Goal: Task Accomplishment & Management: Use online tool/utility

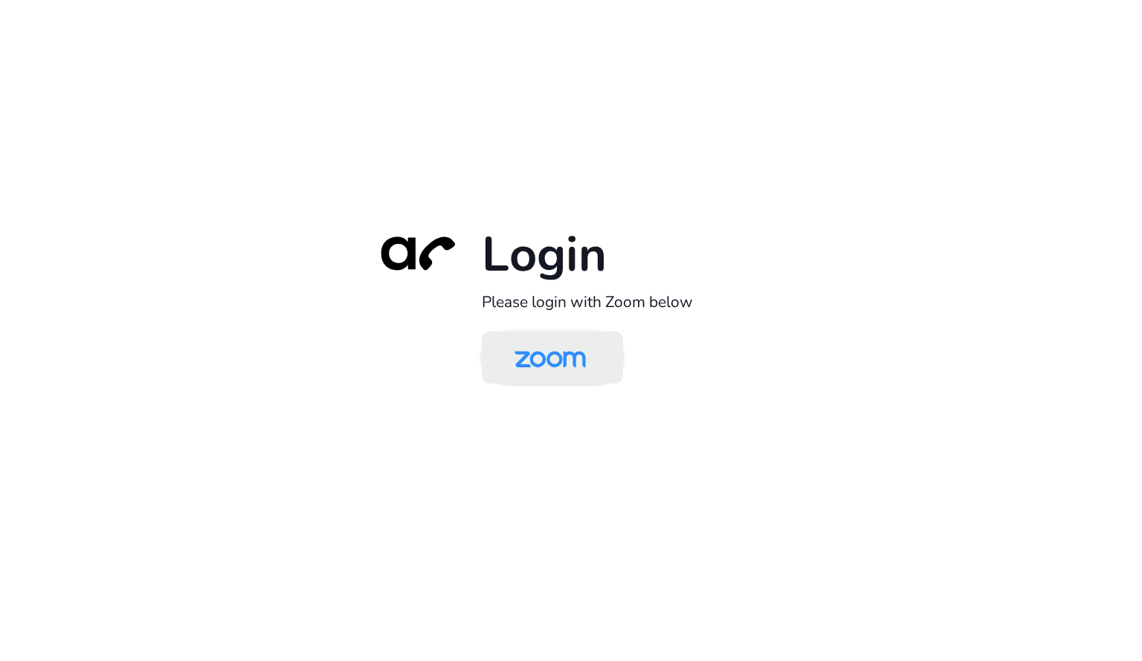
click at [572, 352] on img at bounding box center [550, 358] width 103 height 48
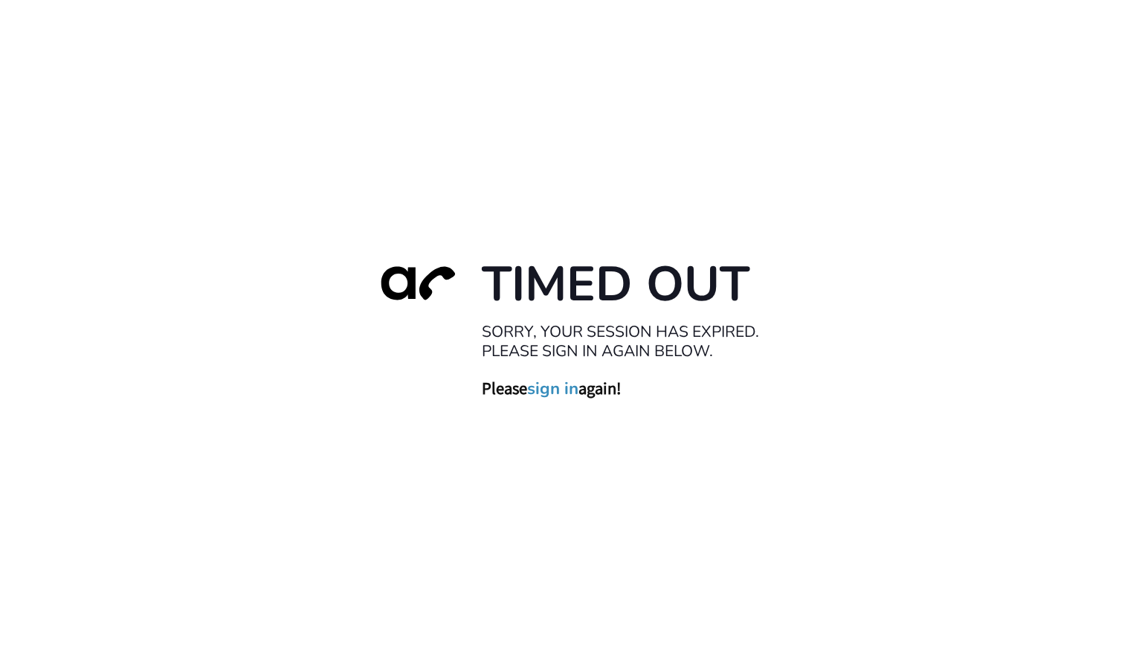
click at [547, 389] on link "sign in" at bounding box center [552, 388] width 51 height 21
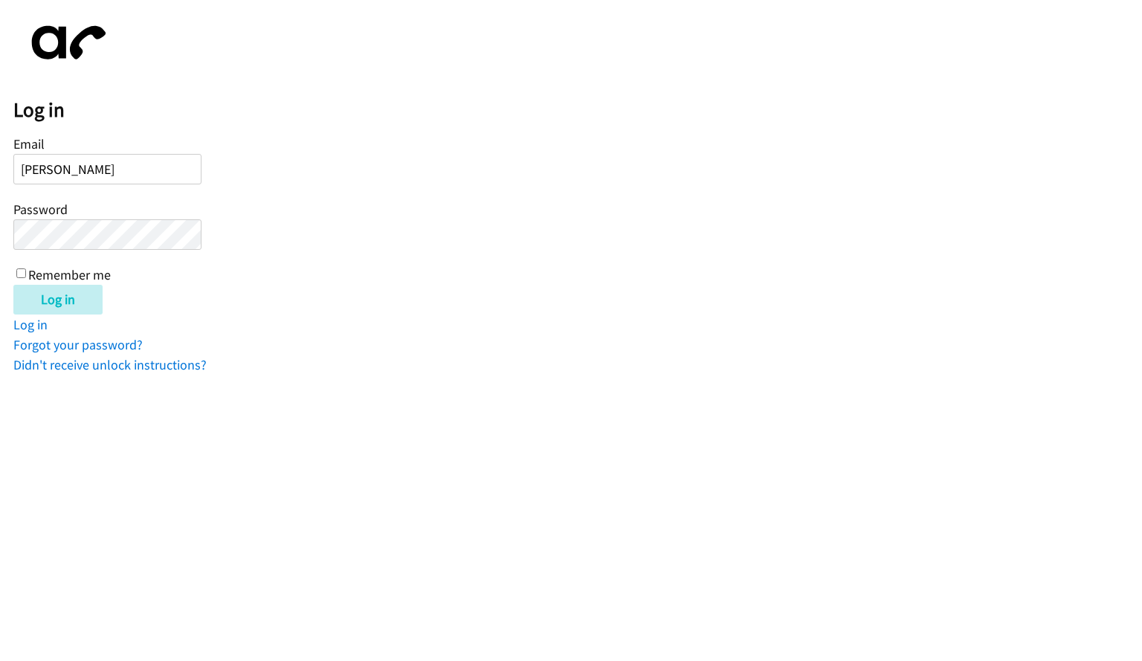
type input "colette.howard@directit.com"
click at [13, 285] on input "Log in" at bounding box center [57, 300] width 89 height 30
type input "colette.howard@directit.com"
click at [13, 285] on input "Log in" at bounding box center [57, 300] width 89 height 30
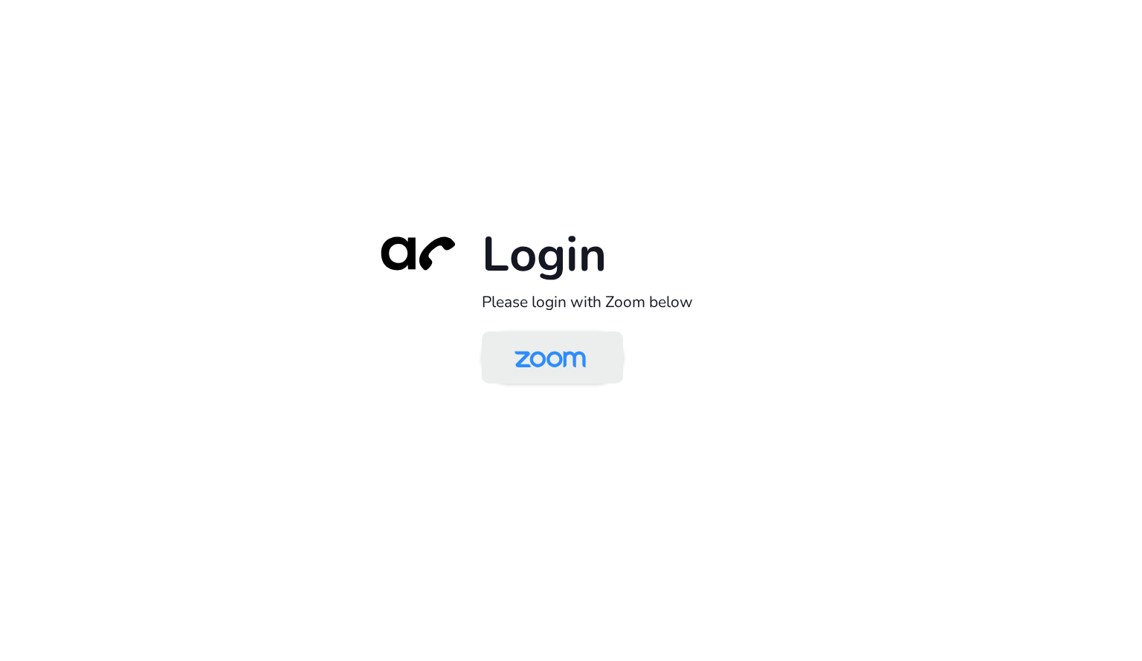
click at [564, 352] on img at bounding box center [550, 358] width 103 height 48
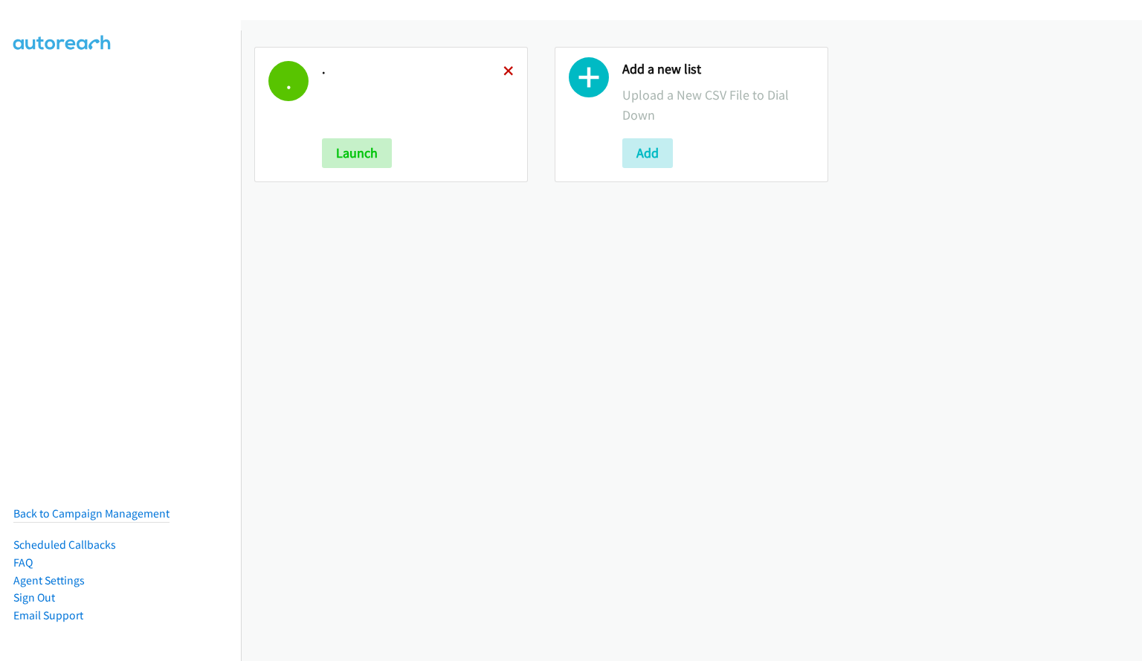
click at [505, 72] on icon at bounding box center [508, 72] width 10 height 10
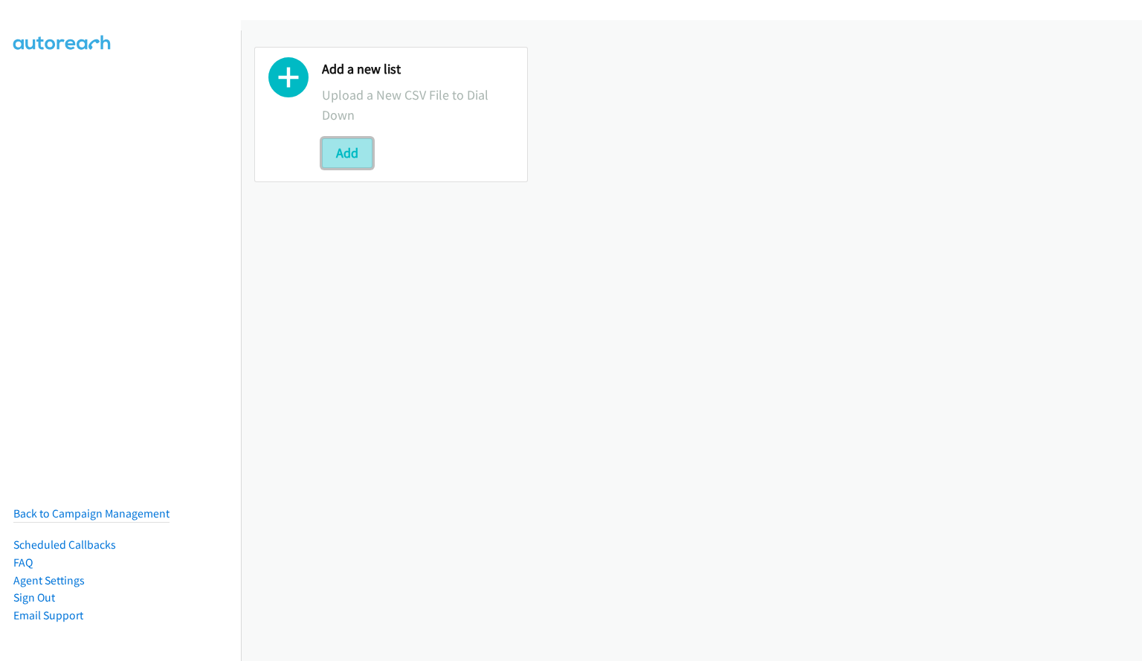
click at [363, 160] on button "Add" at bounding box center [347, 153] width 51 height 30
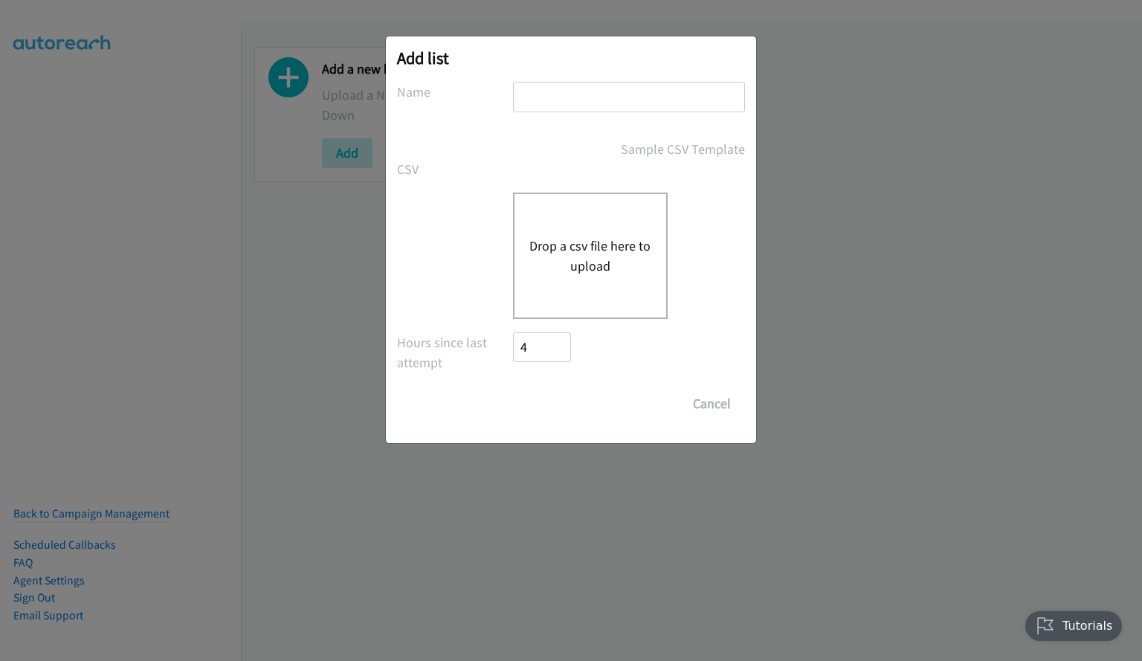
click at [572, 230] on div "Drop a csv file here to upload" at bounding box center [590, 256] width 155 height 126
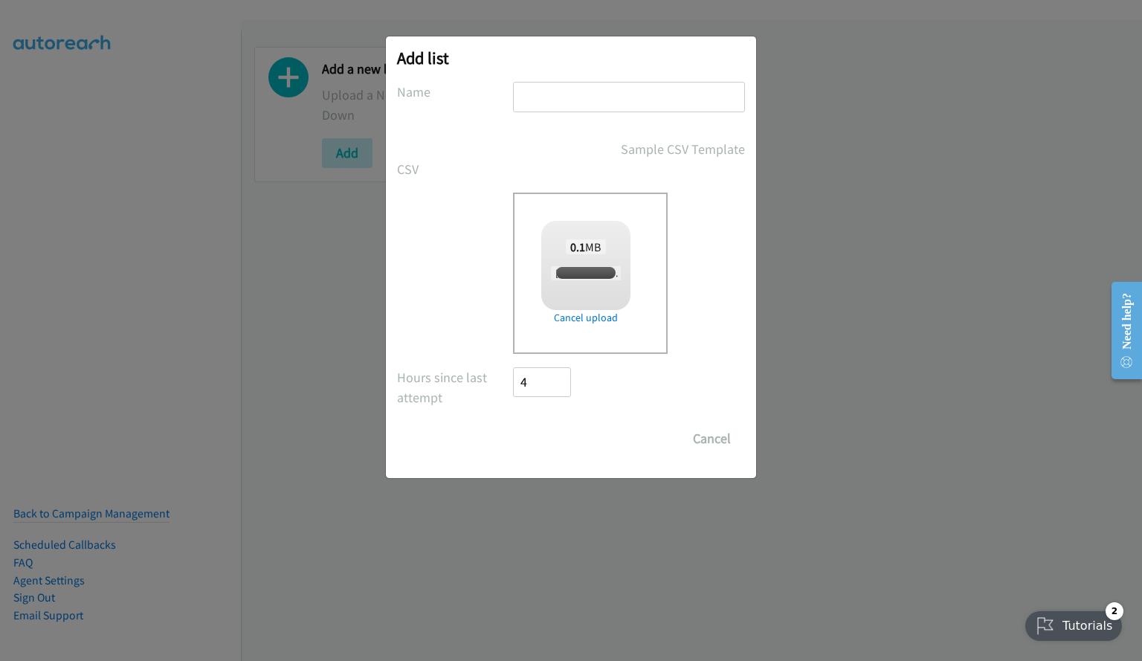
checkbox input "true"
click at [599, 108] on input "text" at bounding box center [629, 97] width 232 height 30
type input ","
click at [566, 443] on input "Save List" at bounding box center [552, 439] width 78 height 30
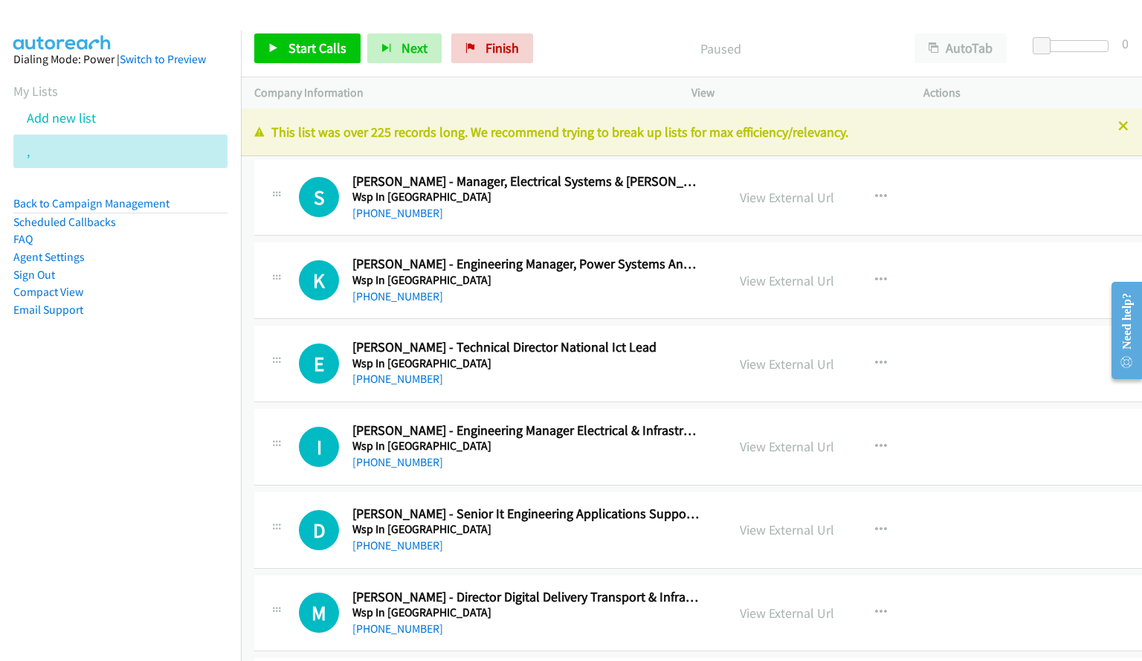
click at [832, 62] on div "Paused" at bounding box center [720, 48] width 361 height 30
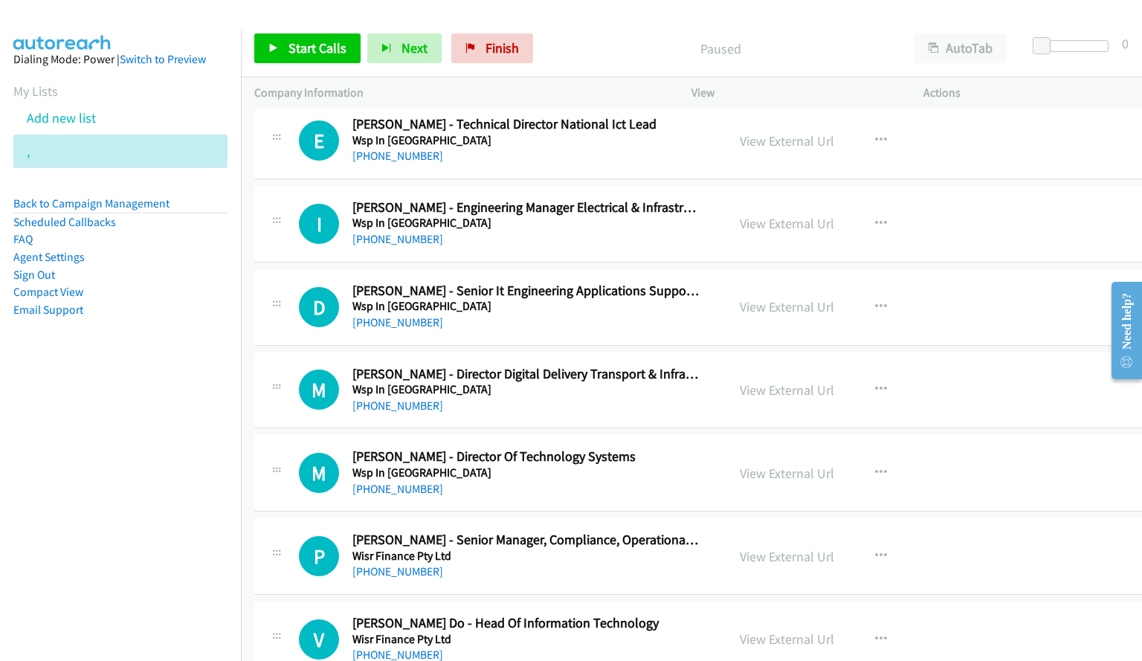
scroll to position [297, 0]
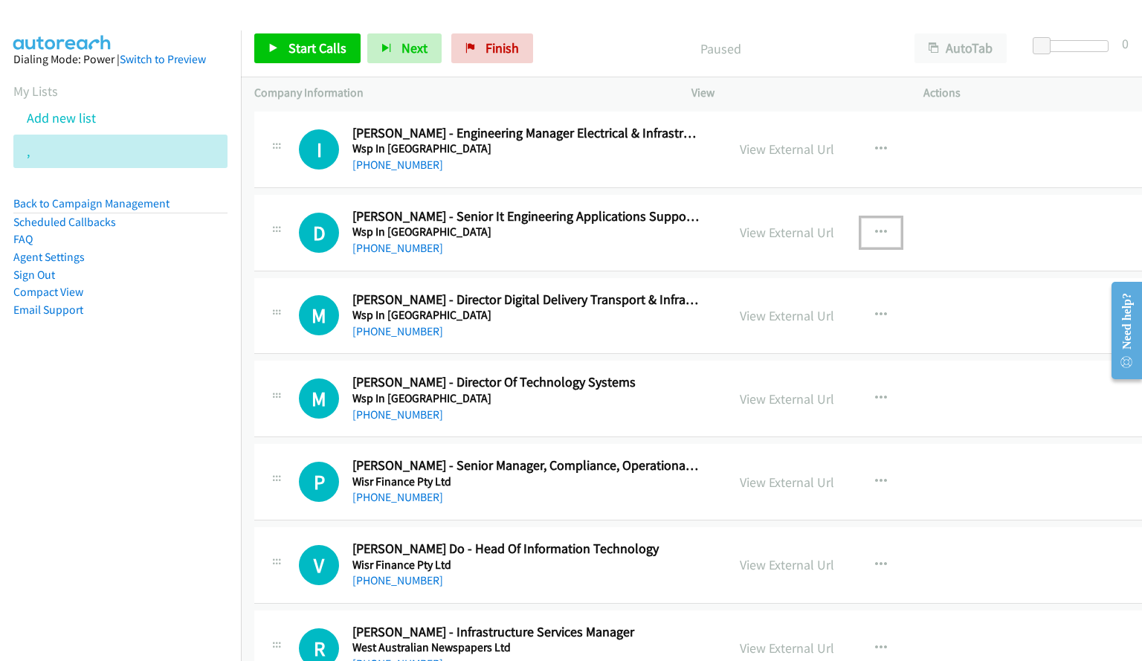
click at [875, 230] on icon "button" at bounding box center [881, 233] width 12 height 12
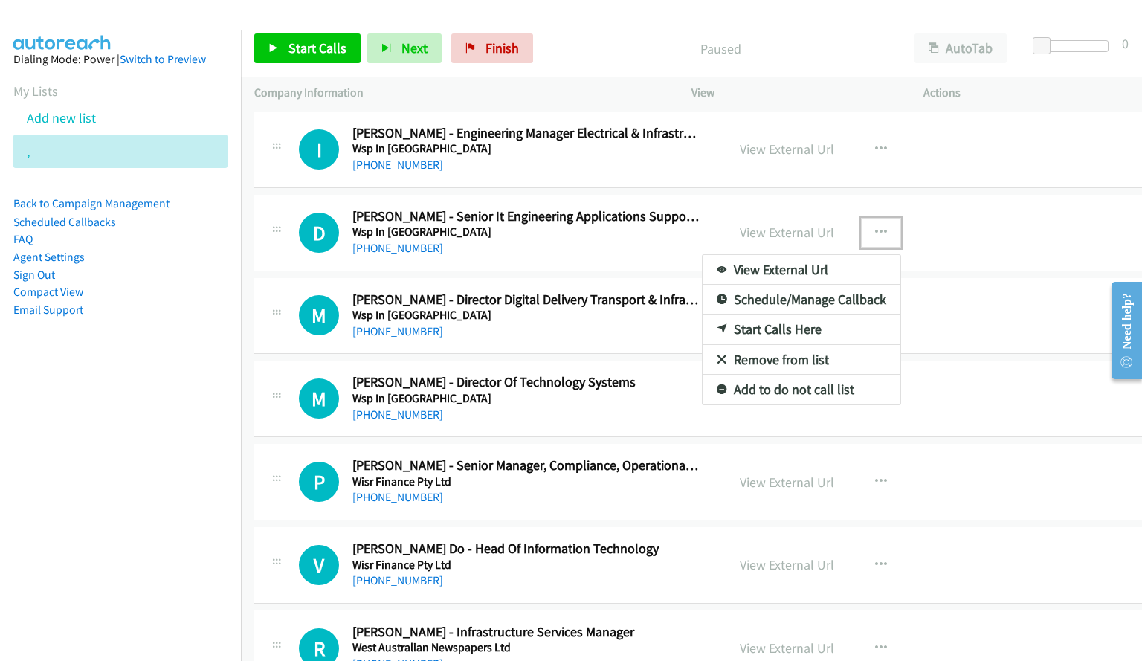
click at [761, 329] on link "Start Calls Here" at bounding box center [801, 329] width 198 height 30
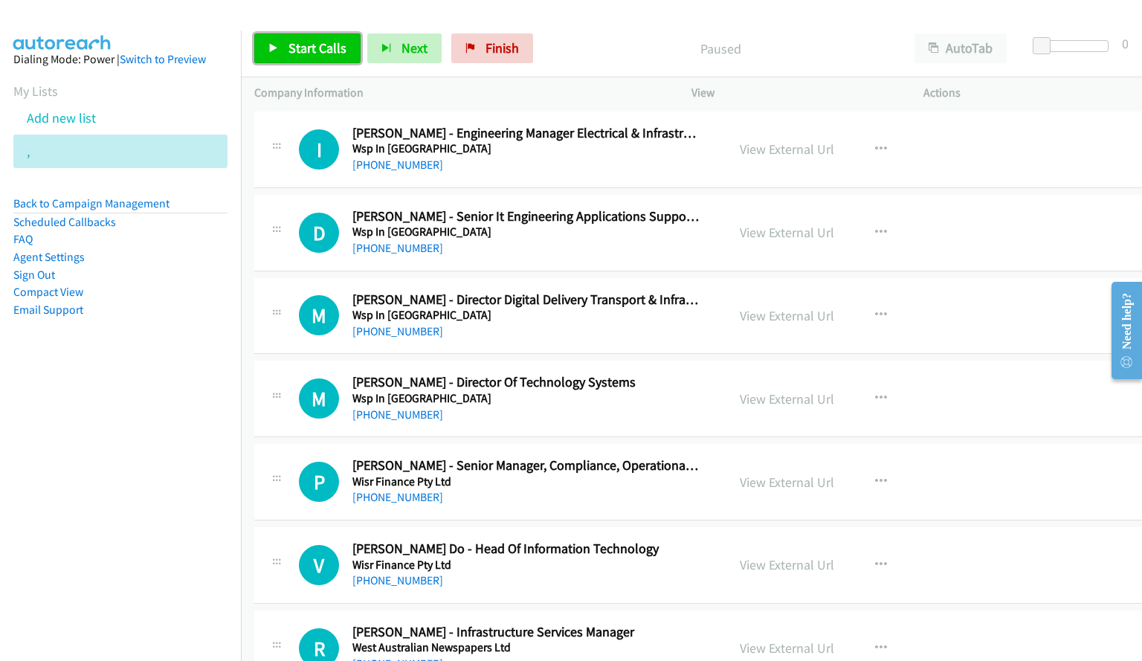
click at [273, 61] on link "Start Calls" at bounding box center [307, 48] width 106 height 30
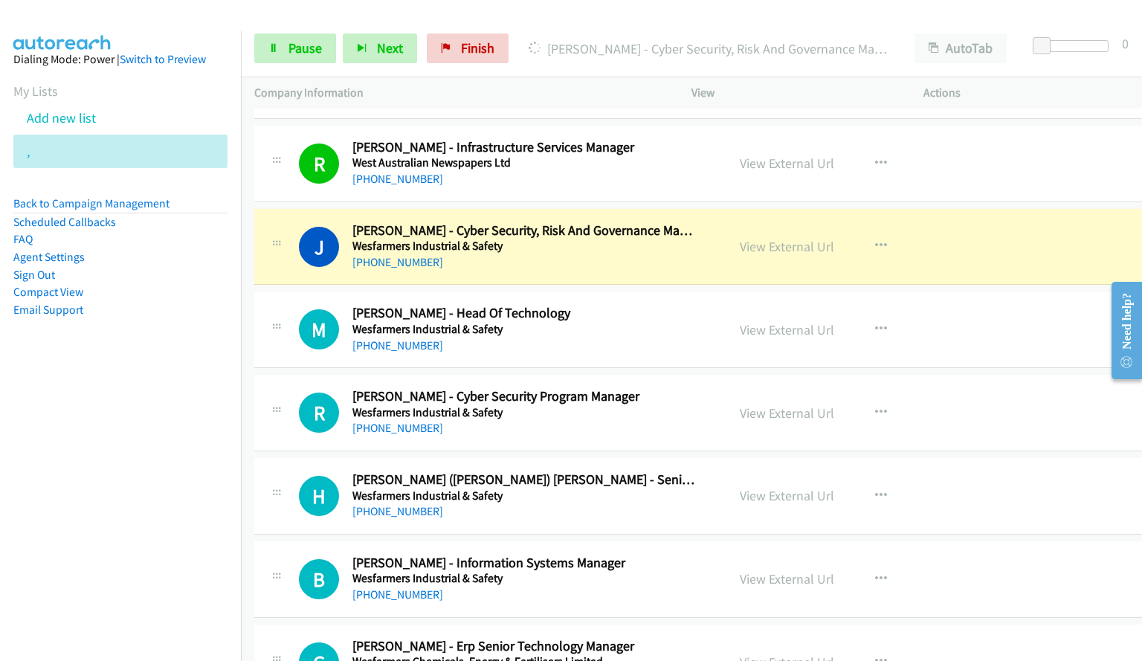
scroll to position [818, 0]
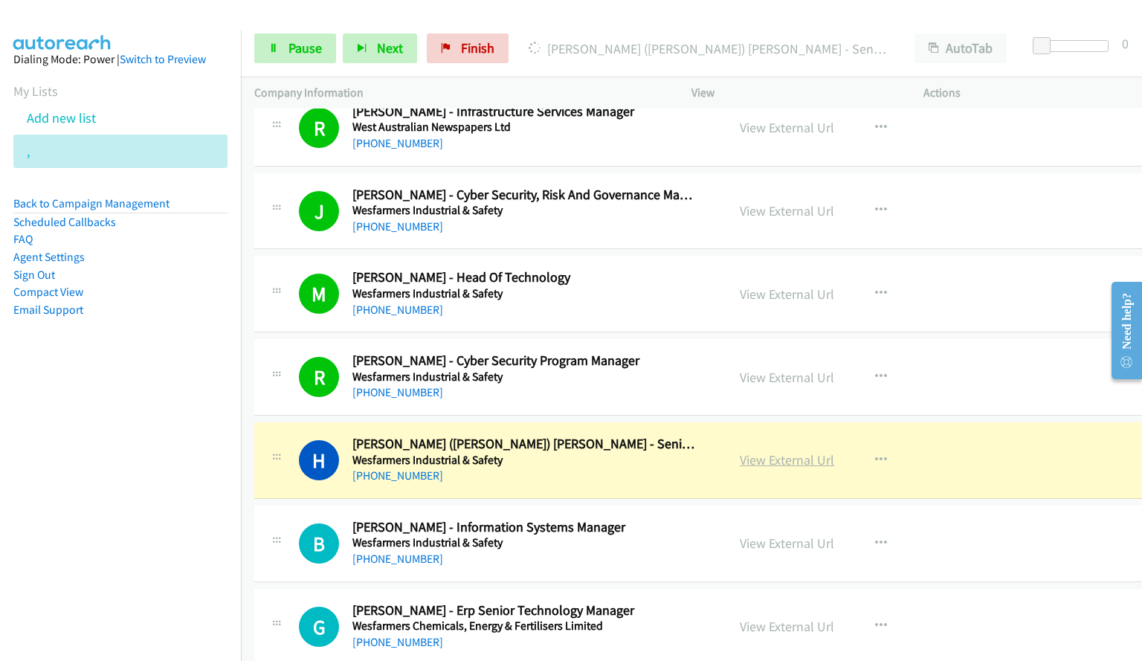
click at [757, 456] on link "View External Url" at bounding box center [787, 459] width 94 height 17
click at [267, 48] on link "Pause" at bounding box center [295, 48] width 82 height 30
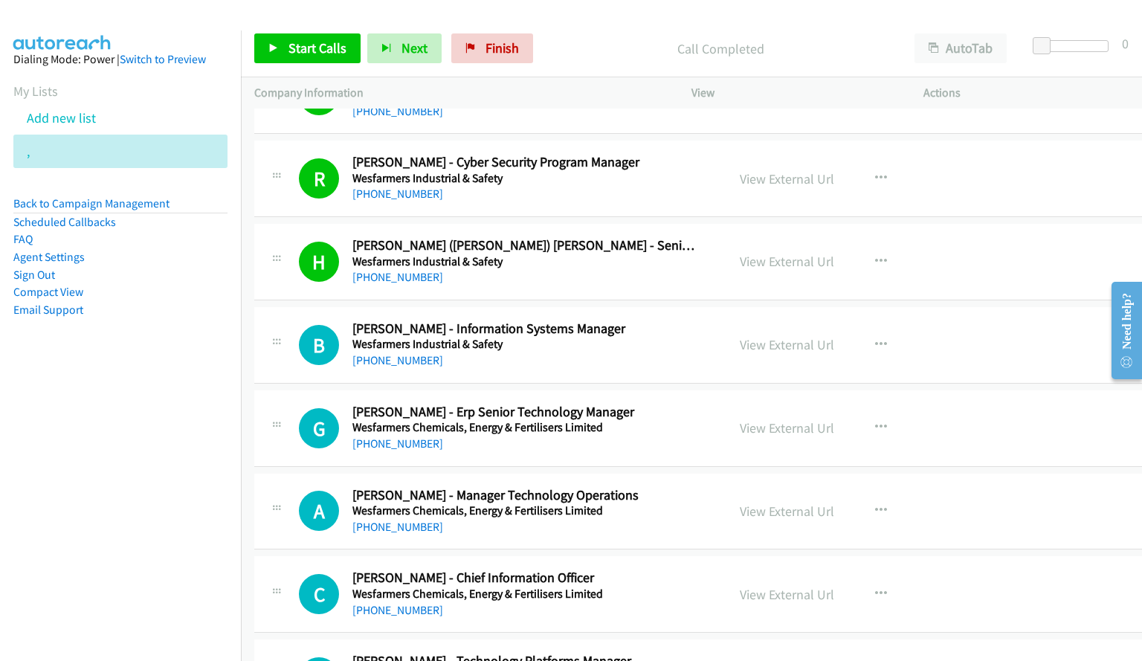
scroll to position [1041, 0]
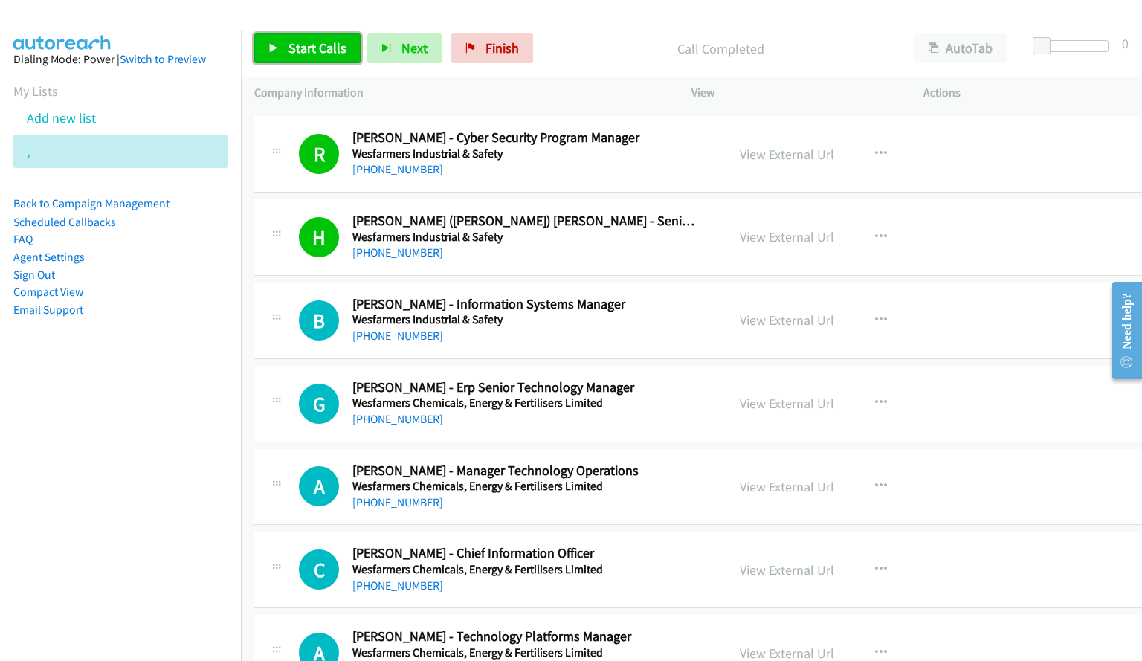
click at [313, 54] on span "Start Calls" at bounding box center [317, 47] width 58 height 17
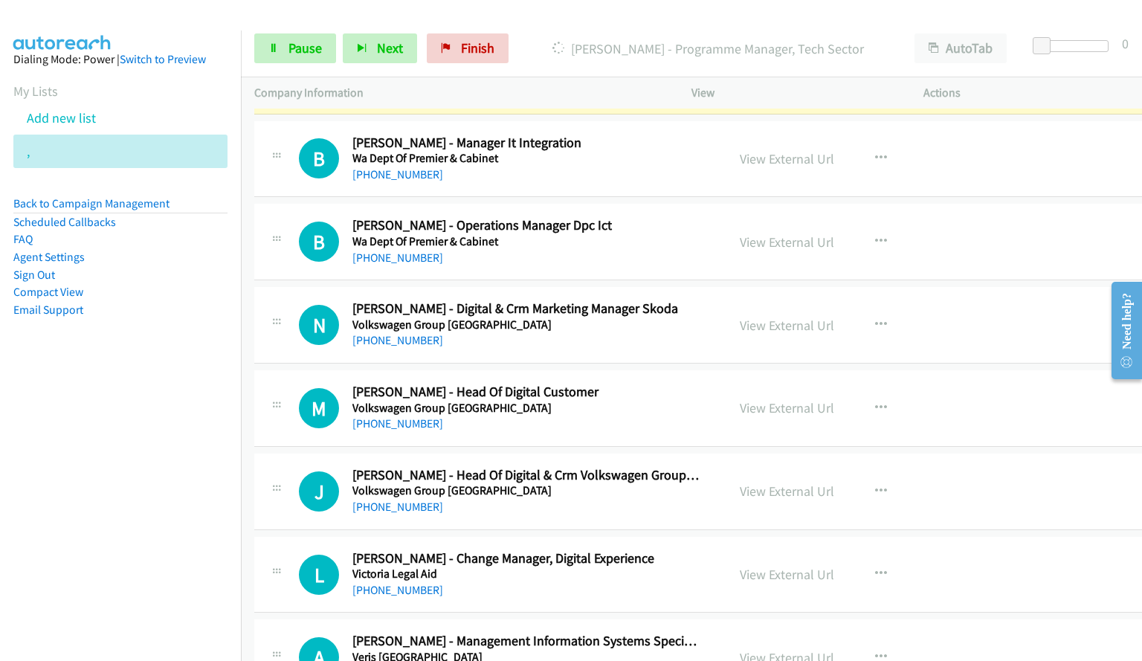
scroll to position [1710, 0]
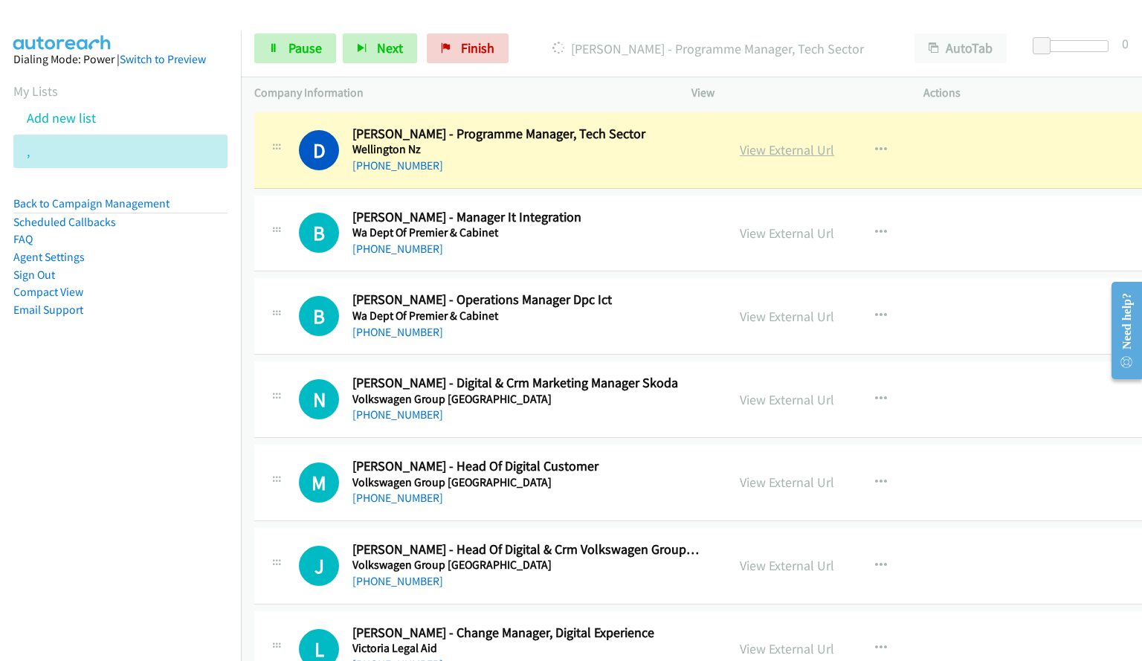
click at [772, 150] on link "View External Url" at bounding box center [787, 149] width 94 height 17
click at [291, 45] on span "Pause" at bounding box center [304, 47] width 33 height 17
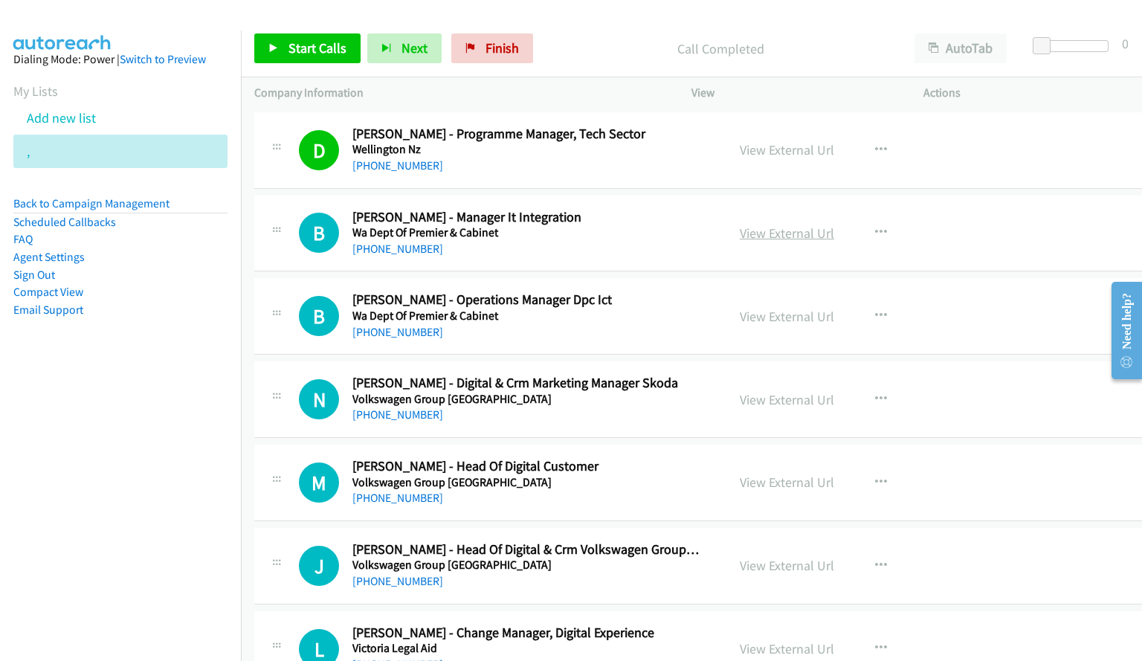
click at [783, 228] on link "View External Url" at bounding box center [787, 232] width 94 height 17
click at [749, 312] on link "View External Url" at bounding box center [787, 316] width 94 height 17
click at [875, 310] on icon "button" at bounding box center [881, 316] width 12 height 12
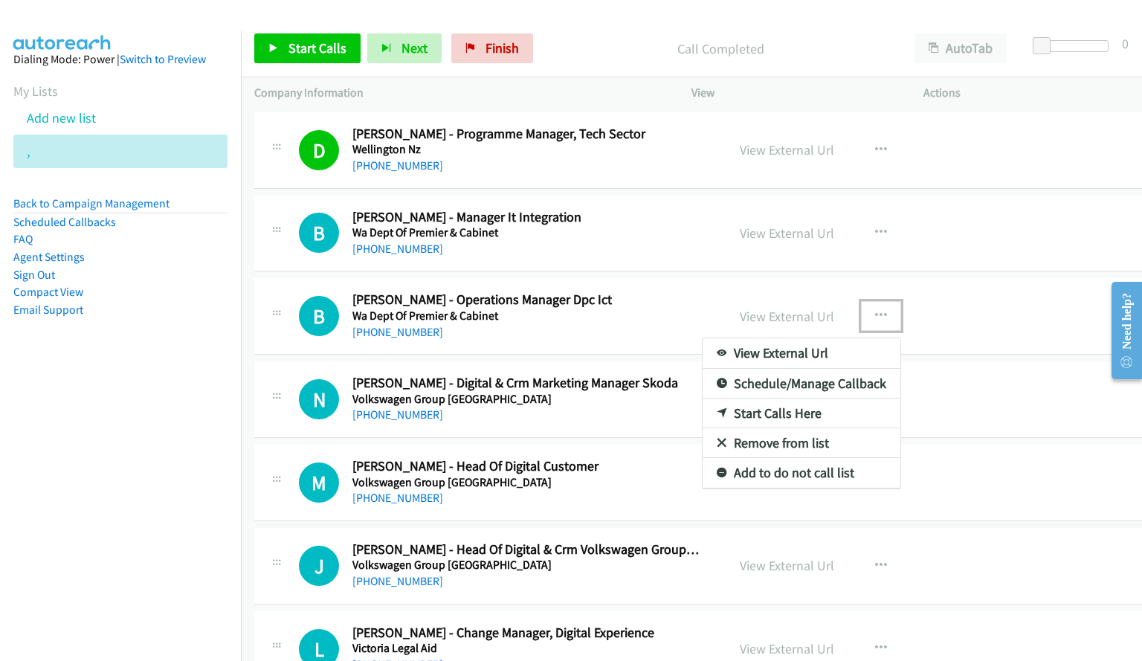
click at [743, 411] on link "Start Calls Here" at bounding box center [801, 413] width 198 height 30
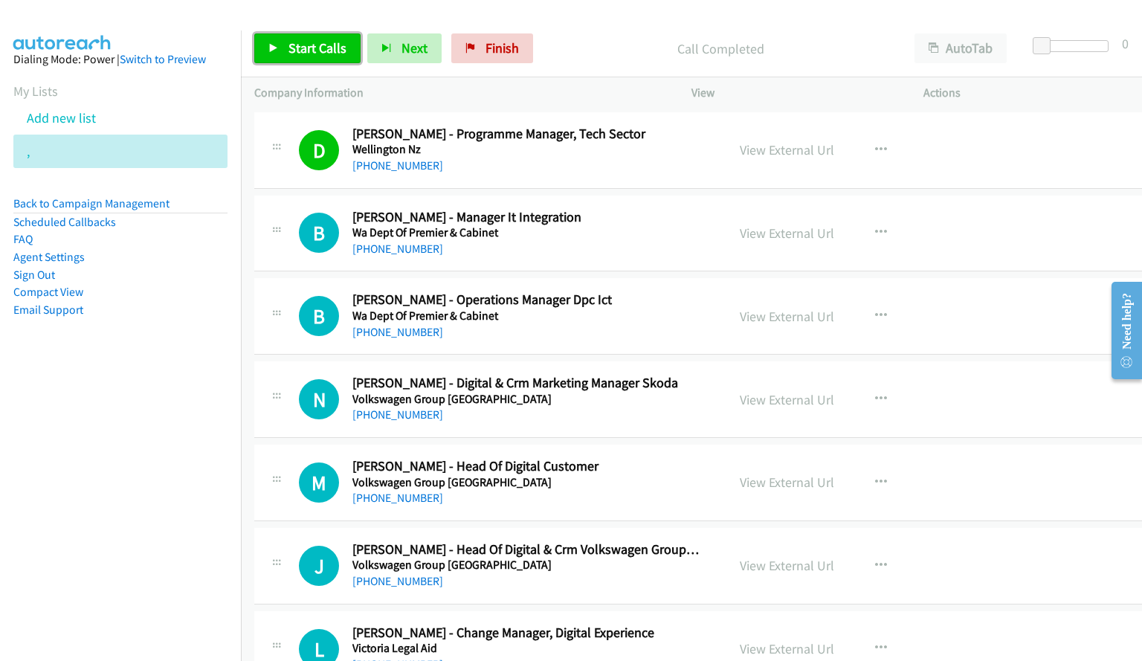
click at [300, 56] on link "Start Calls" at bounding box center [307, 48] width 106 height 30
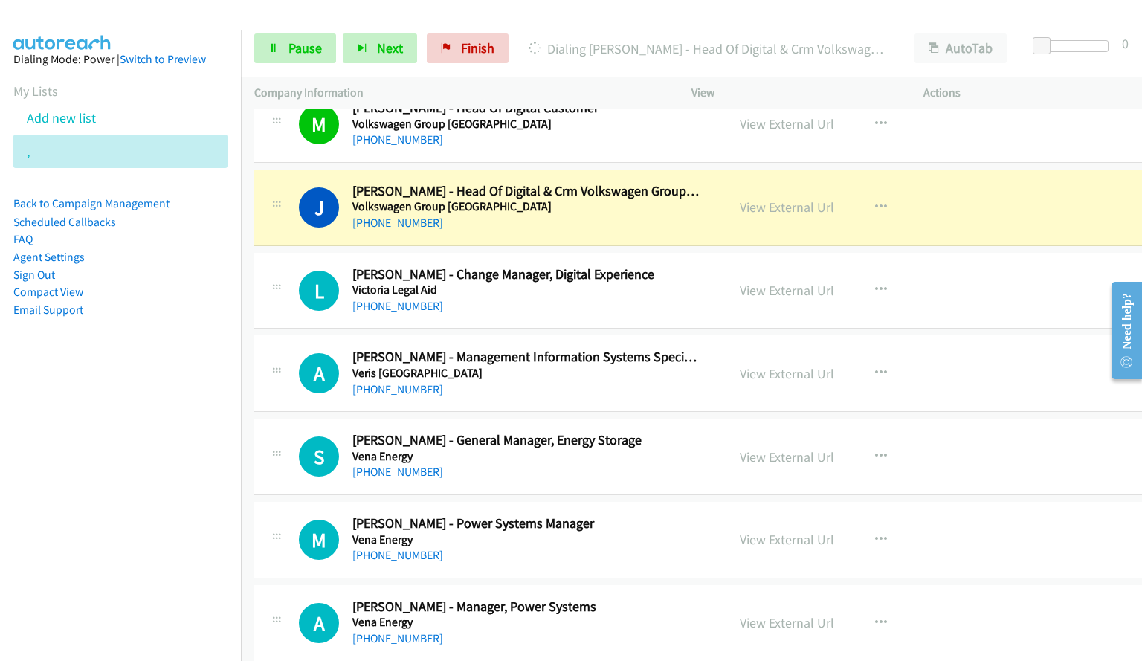
scroll to position [2081, 0]
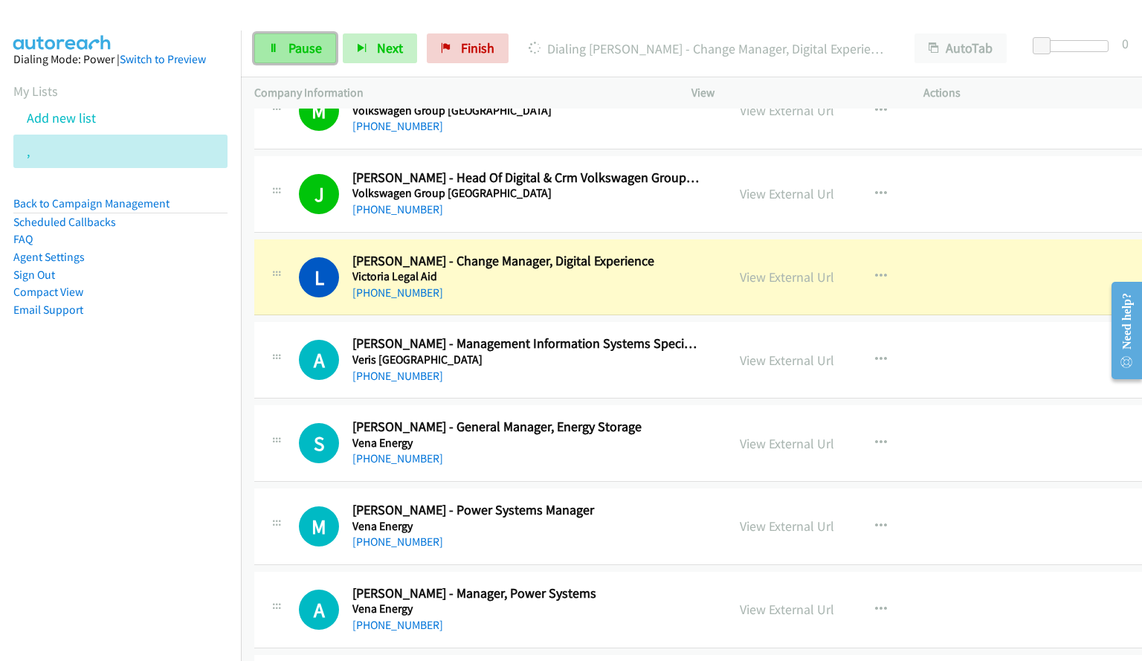
drag, startPoint x: 272, startPoint y: 51, endPoint x: 223, endPoint y: 369, distance: 321.9
click at [272, 51] on icon at bounding box center [273, 49] width 10 height 10
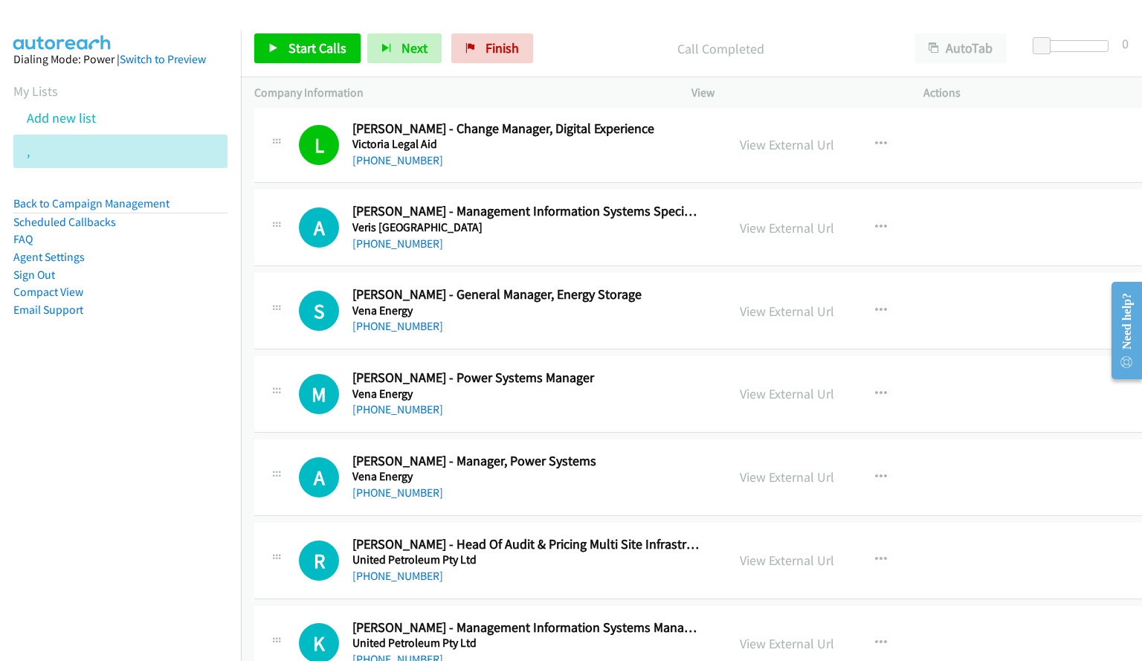
scroll to position [2230, 0]
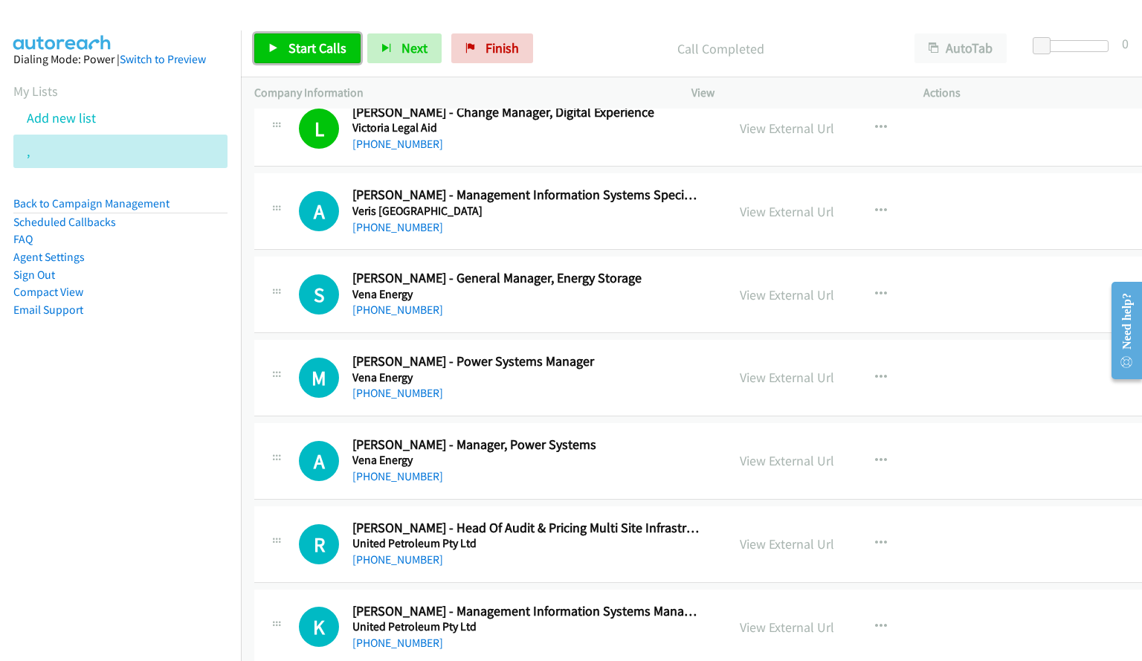
click at [317, 56] on link "Start Calls" at bounding box center [307, 48] width 106 height 30
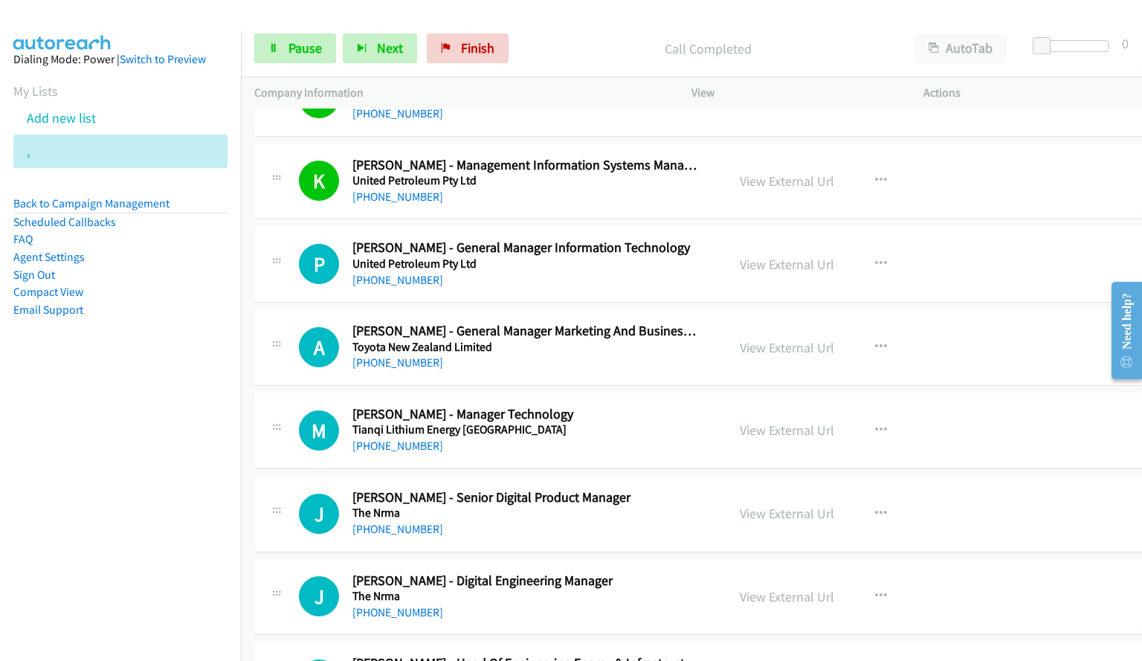
scroll to position [2750, 0]
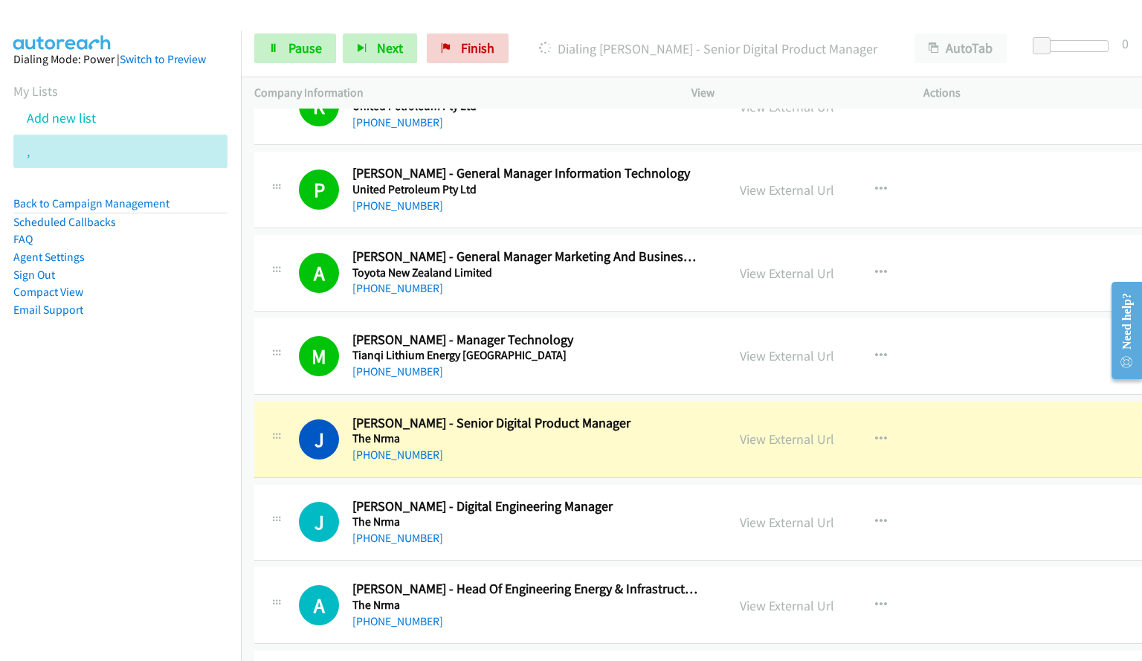
drag, startPoint x: 636, startPoint y: 427, endPoint x: 710, endPoint y: 423, distance: 74.4
click at [636, 427] on h2 "[PERSON_NAME] - Senior Digital Product Manager" at bounding box center [525, 423] width 347 height 17
click at [773, 441] on link "View External Url" at bounding box center [787, 438] width 94 height 17
click at [265, 48] on link "Pause" at bounding box center [295, 48] width 82 height 30
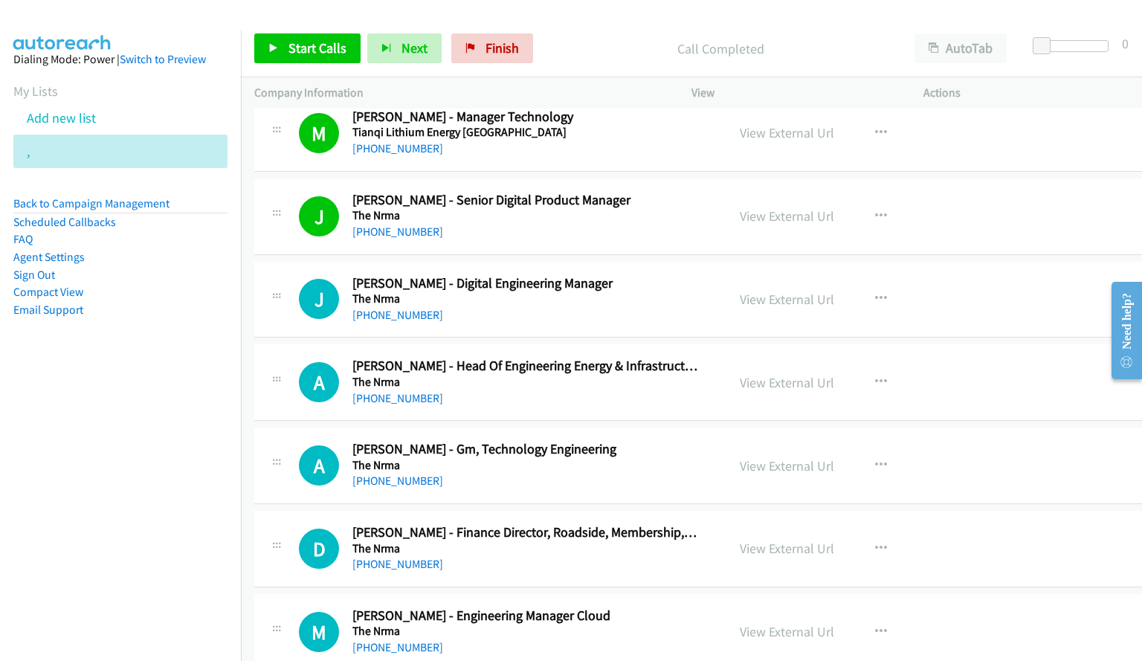
scroll to position [3048, 0]
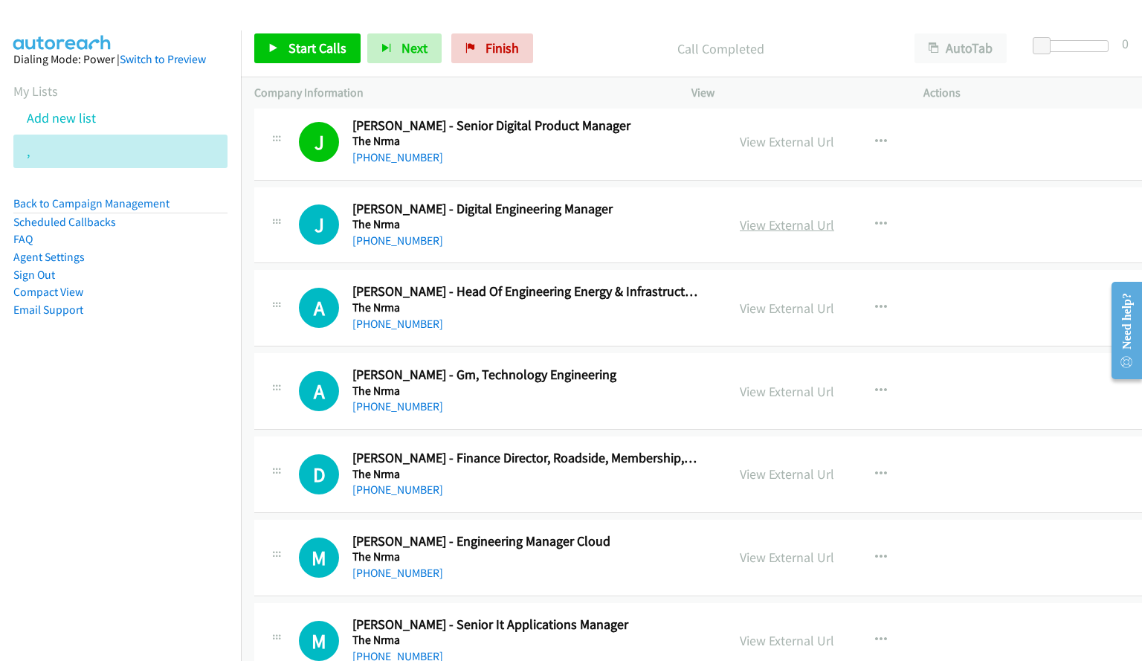
click at [805, 229] on link "View External Url" at bounding box center [787, 224] width 94 height 17
click at [317, 46] on span "Start Calls" at bounding box center [317, 47] width 58 height 17
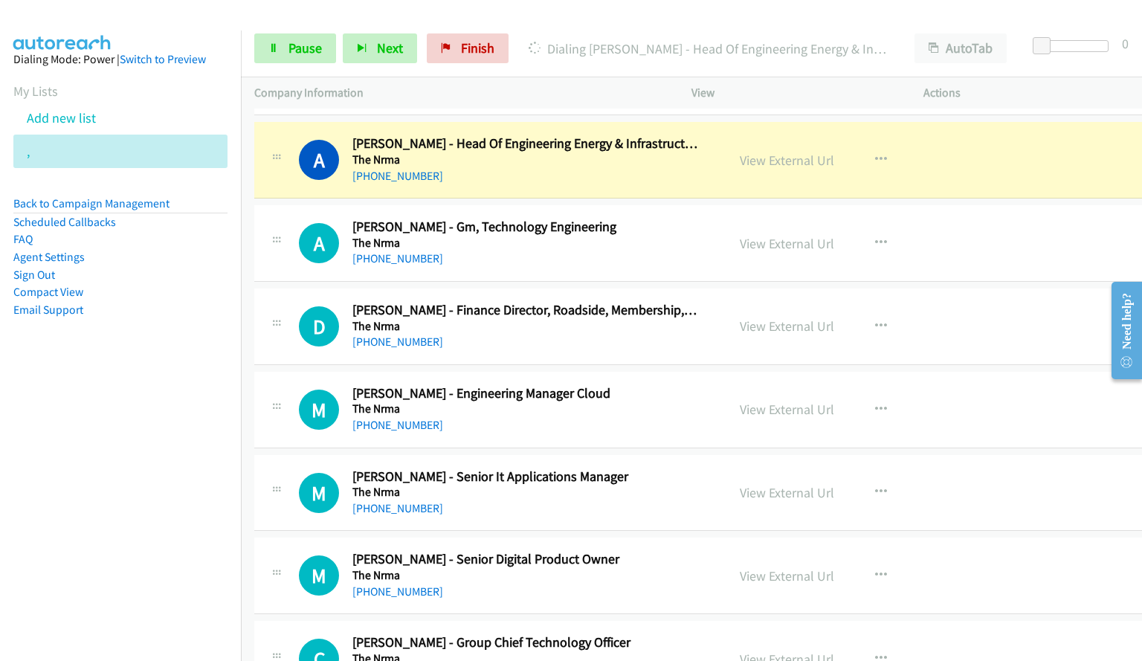
scroll to position [3196, 0]
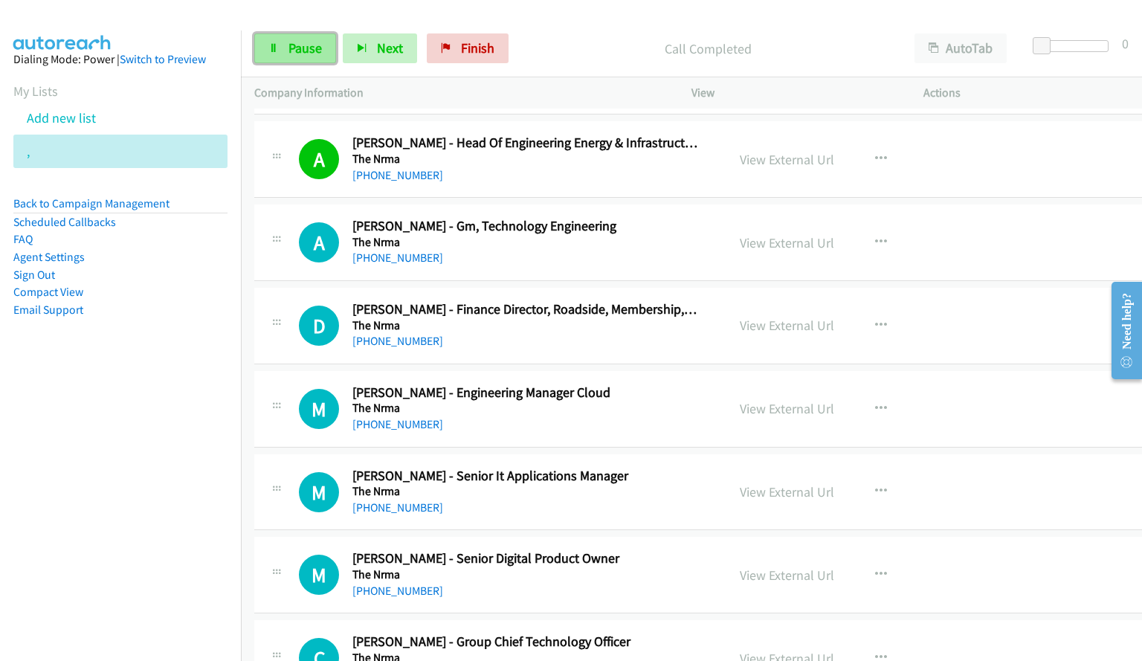
click at [306, 50] on span "Pause" at bounding box center [304, 47] width 33 height 17
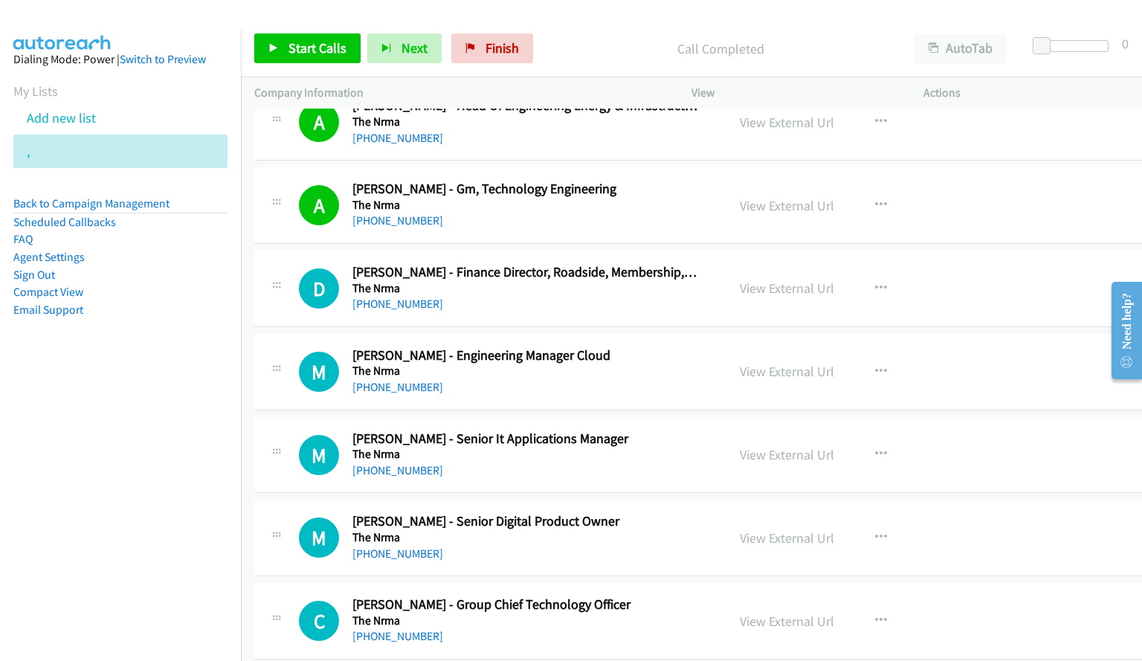
scroll to position [3271, 0]
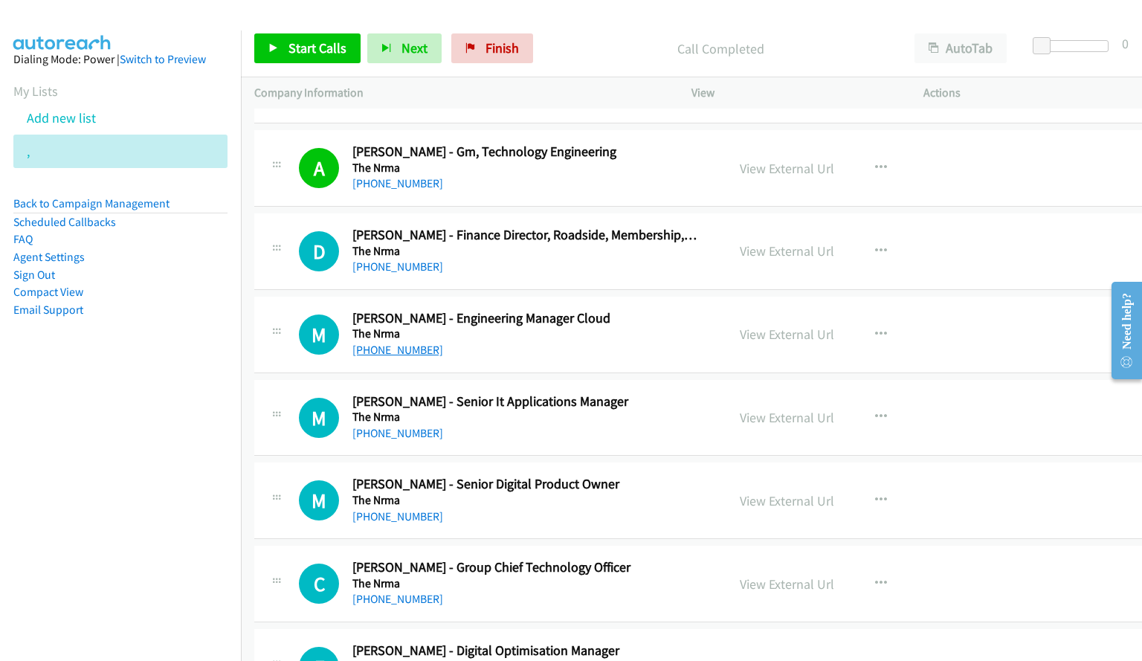
click at [392, 349] on link "[PHONE_NUMBER]" at bounding box center [397, 350] width 91 height 14
click at [412, 349] on link "[PHONE_NUMBER]" at bounding box center [397, 350] width 91 height 14
click at [414, 433] on link "[PHONE_NUMBER]" at bounding box center [397, 433] width 91 height 14
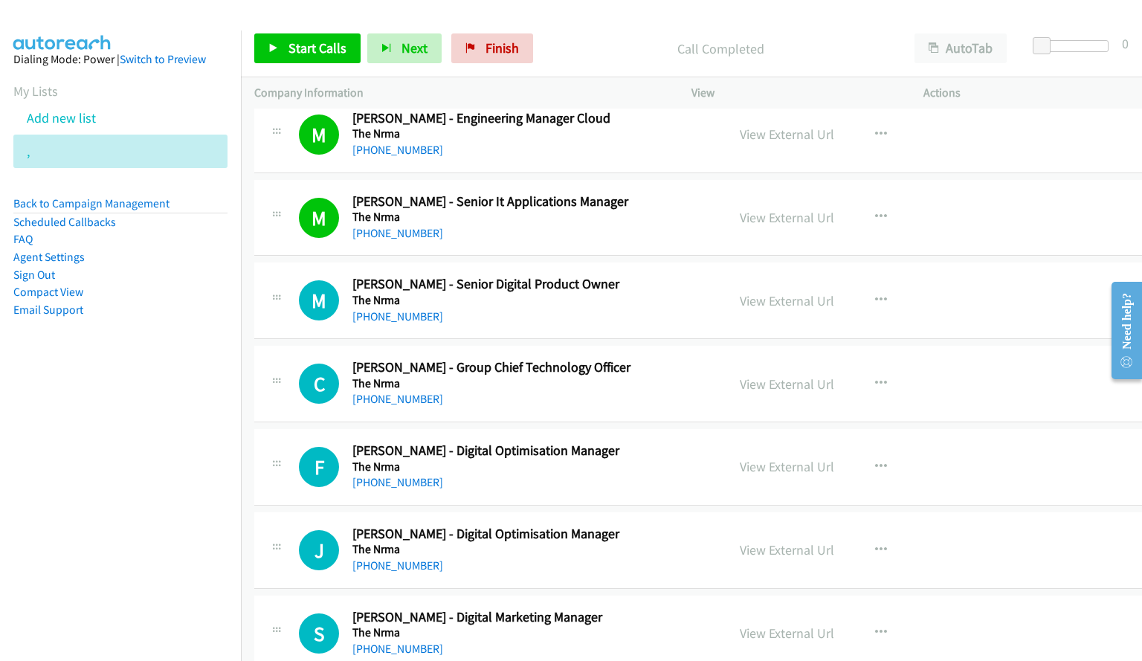
scroll to position [3494, 0]
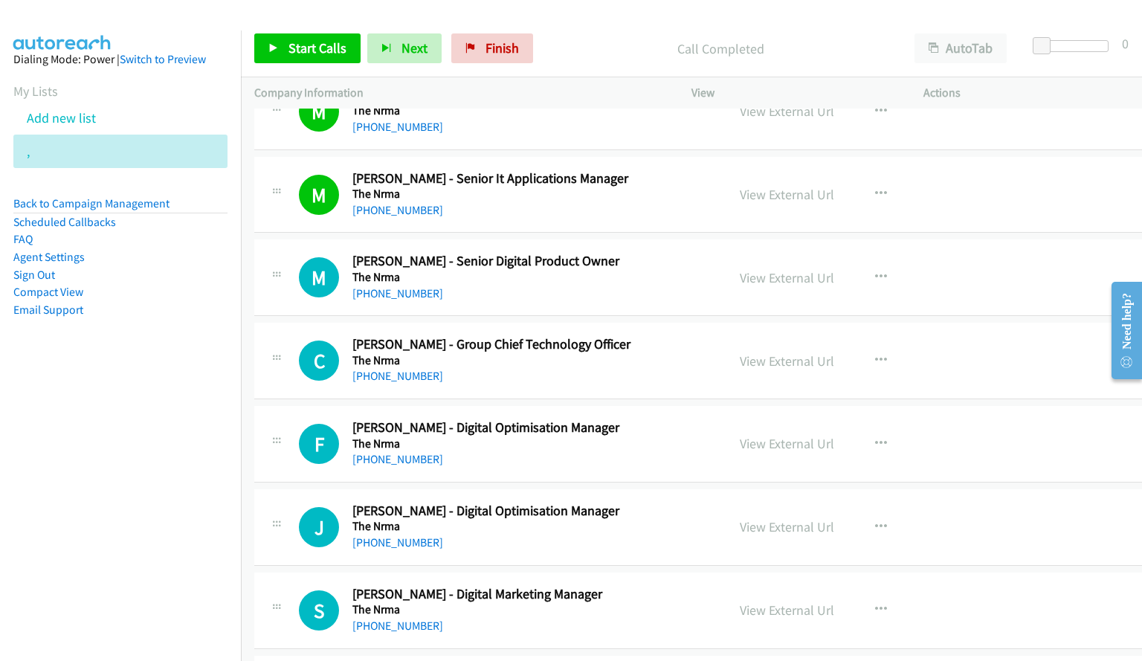
drag, startPoint x: 679, startPoint y: 259, endPoint x: 707, endPoint y: 259, distance: 27.5
click at [679, 259] on h2 "[PERSON_NAME] - Senior Digital Product Owner" at bounding box center [525, 261] width 347 height 17
click at [873, 271] on button "button" at bounding box center [881, 277] width 40 height 30
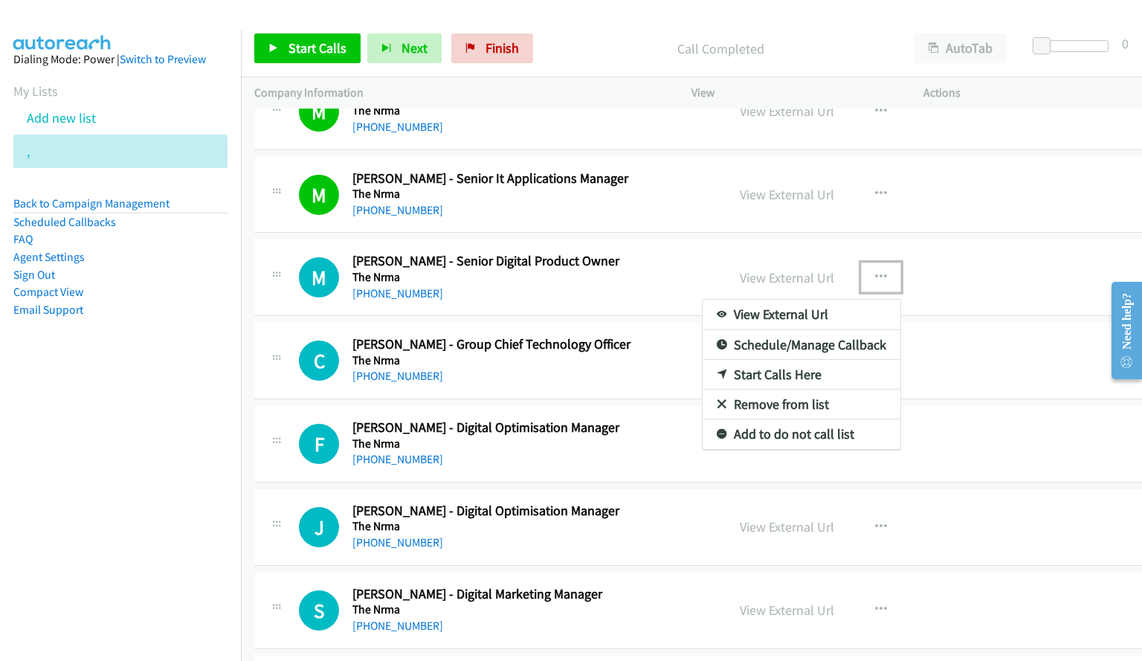
click at [767, 374] on link "Start Calls Here" at bounding box center [801, 375] width 198 height 30
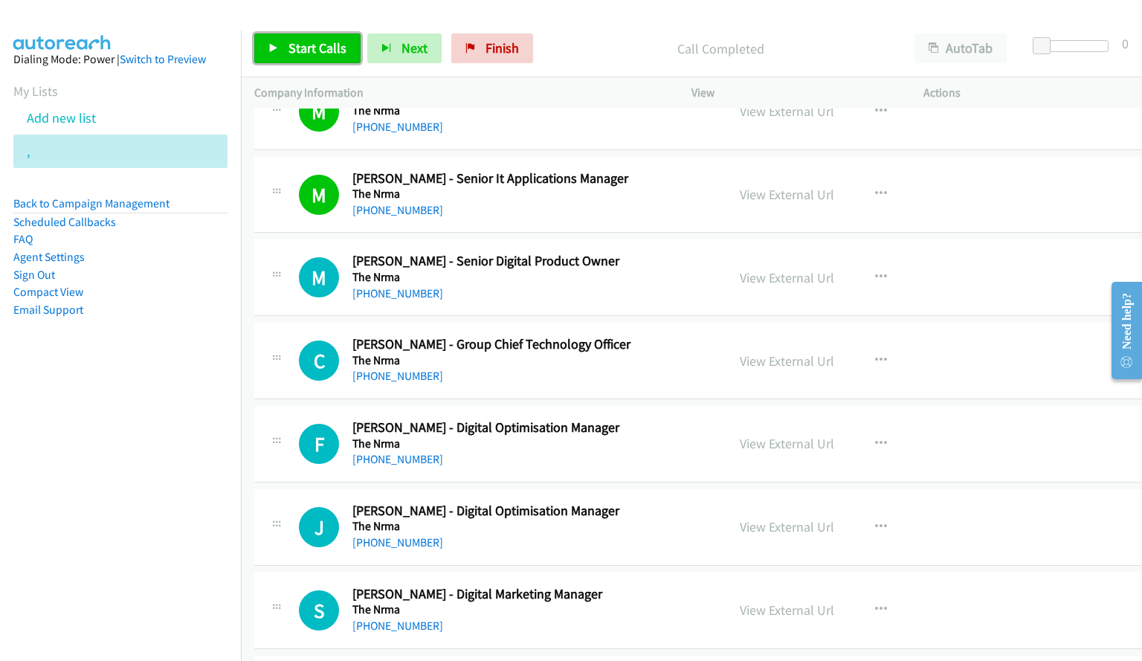
click at [311, 45] on span "Start Calls" at bounding box center [317, 47] width 58 height 17
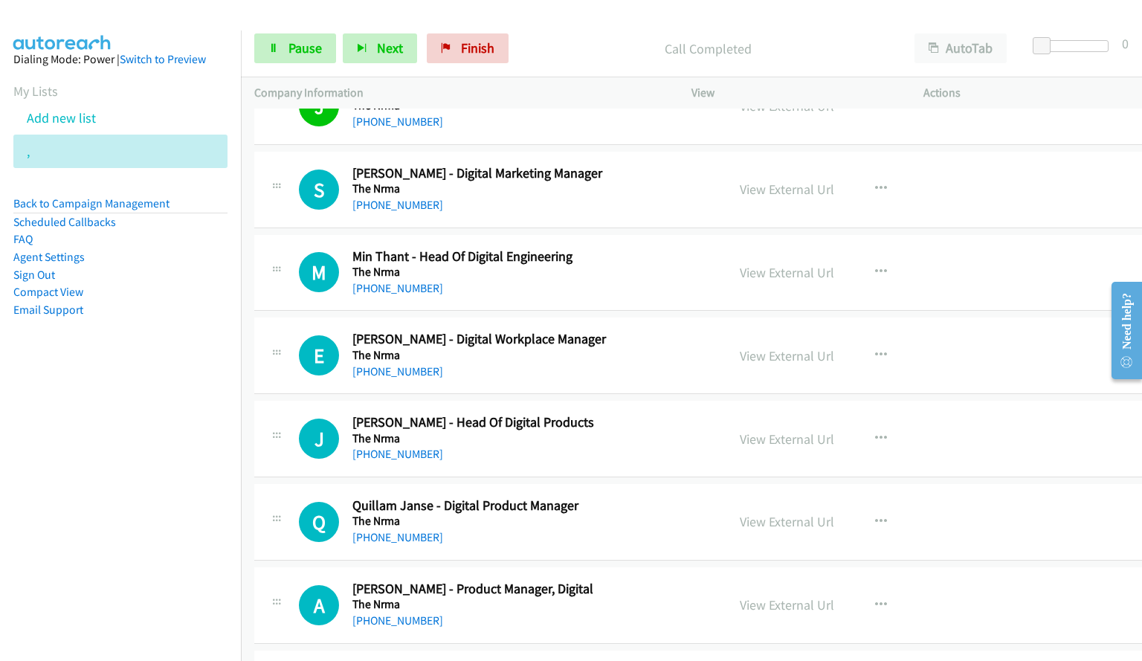
scroll to position [3940, 0]
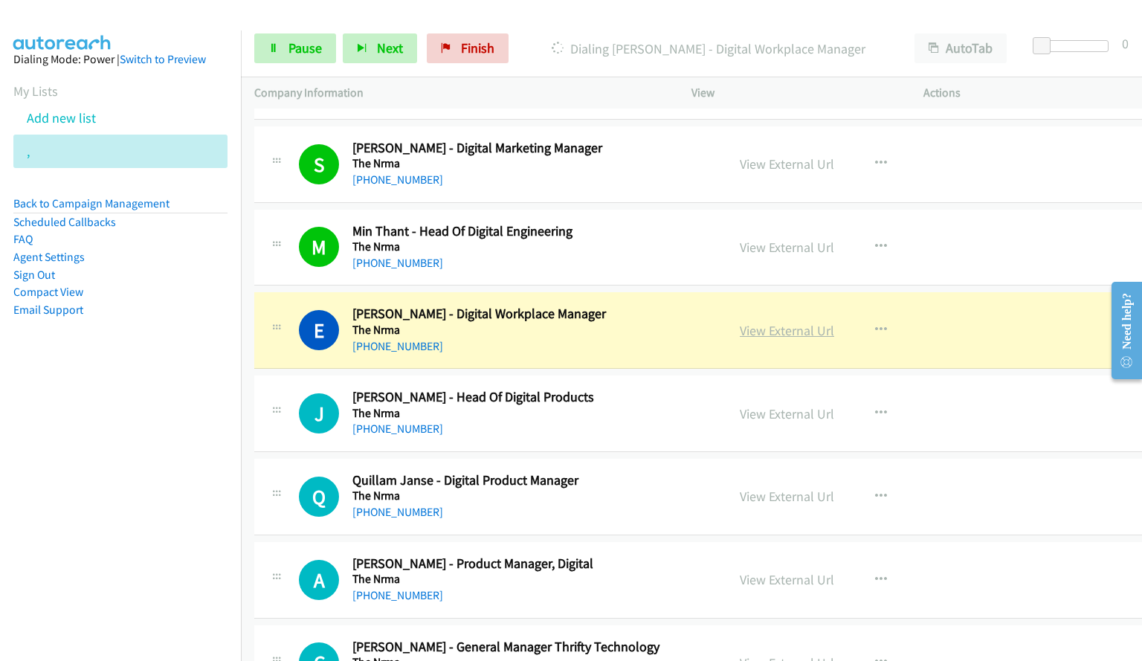
click at [769, 329] on link "View External Url" at bounding box center [787, 330] width 94 height 17
click at [291, 62] on link "Pause" at bounding box center [295, 48] width 82 height 30
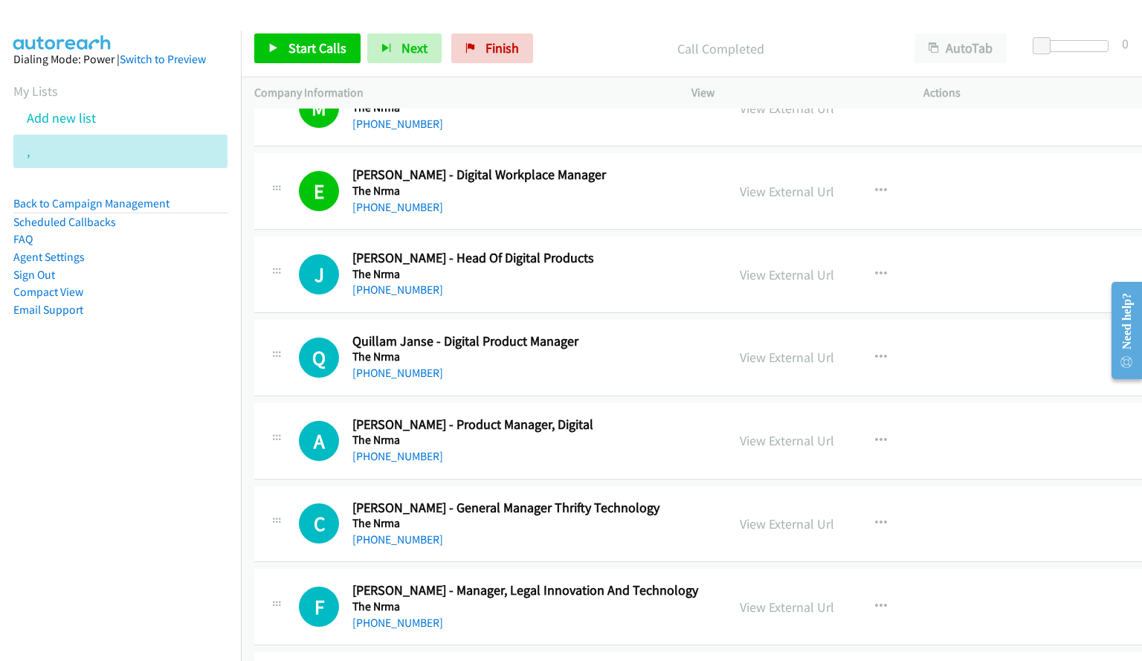
scroll to position [4088, 0]
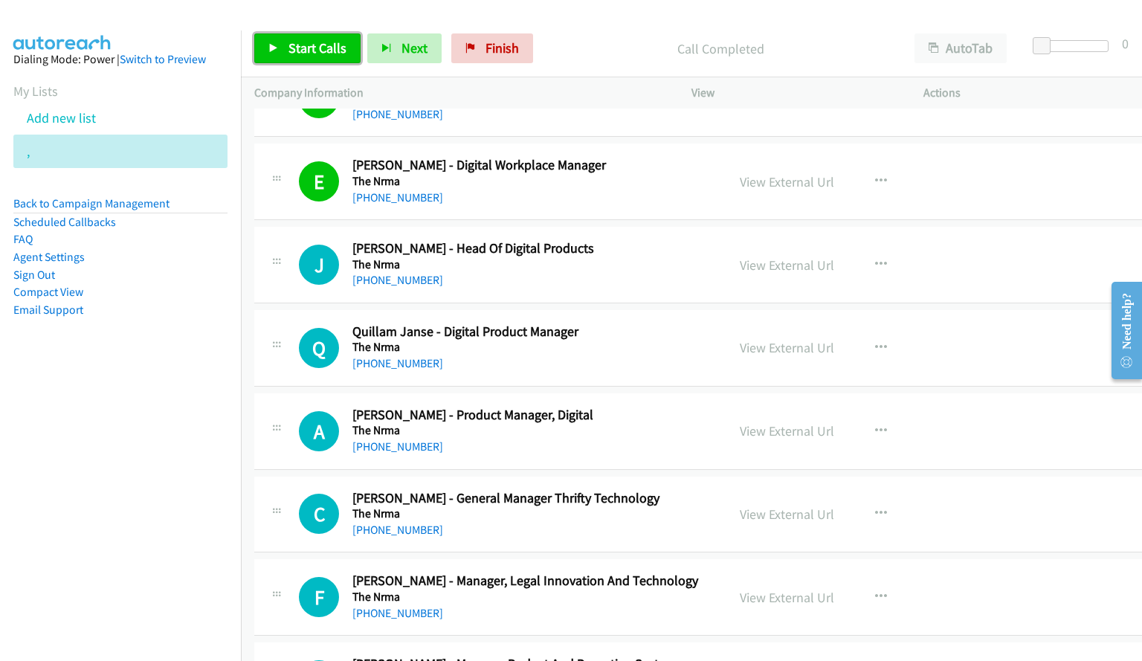
click at [296, 48] on span "Start Calls" at bounding box center [317, 47] width 58 height 17
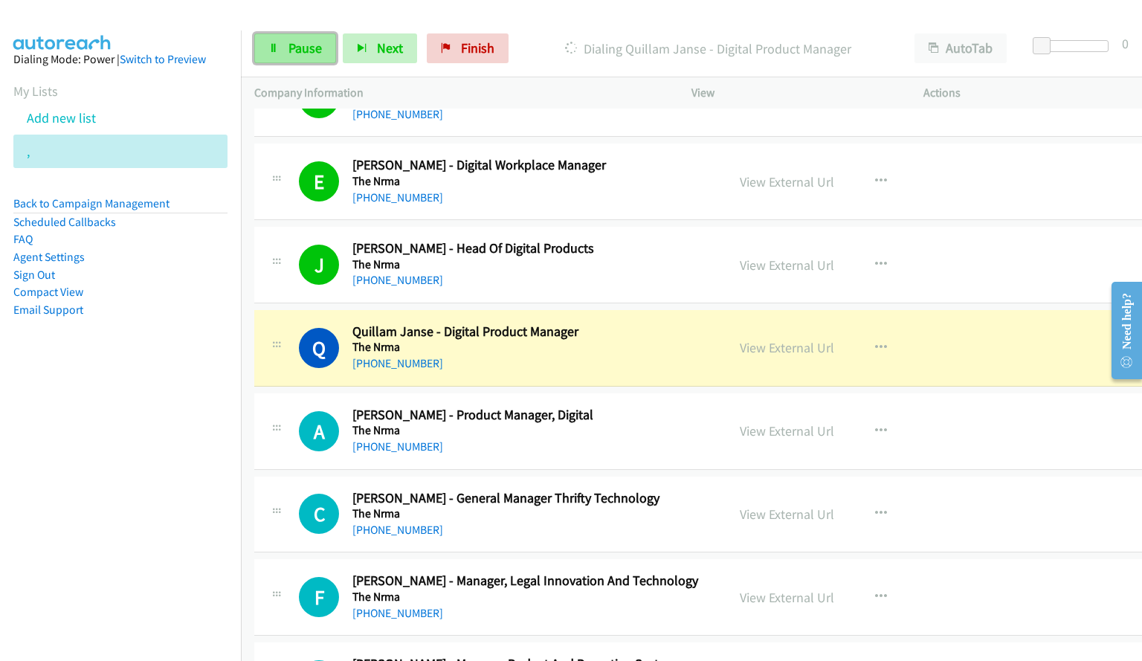
click at [309, 51] on span "Pause" at bounding box center [304, 47] width 33 height 17
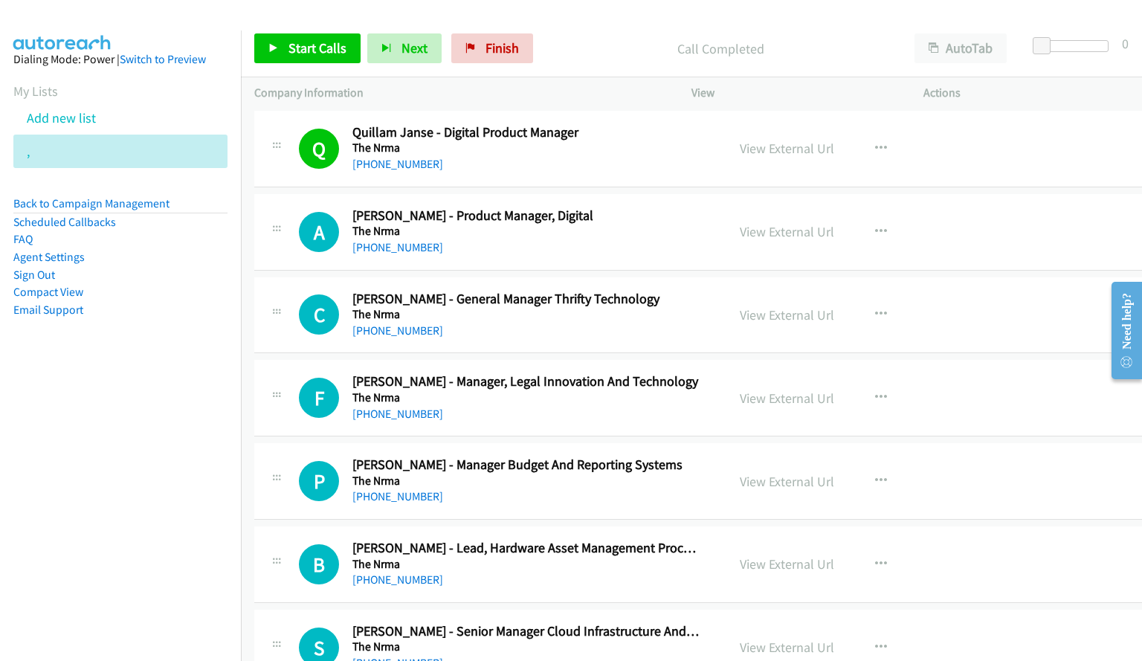
scroll to position [4311, 0]
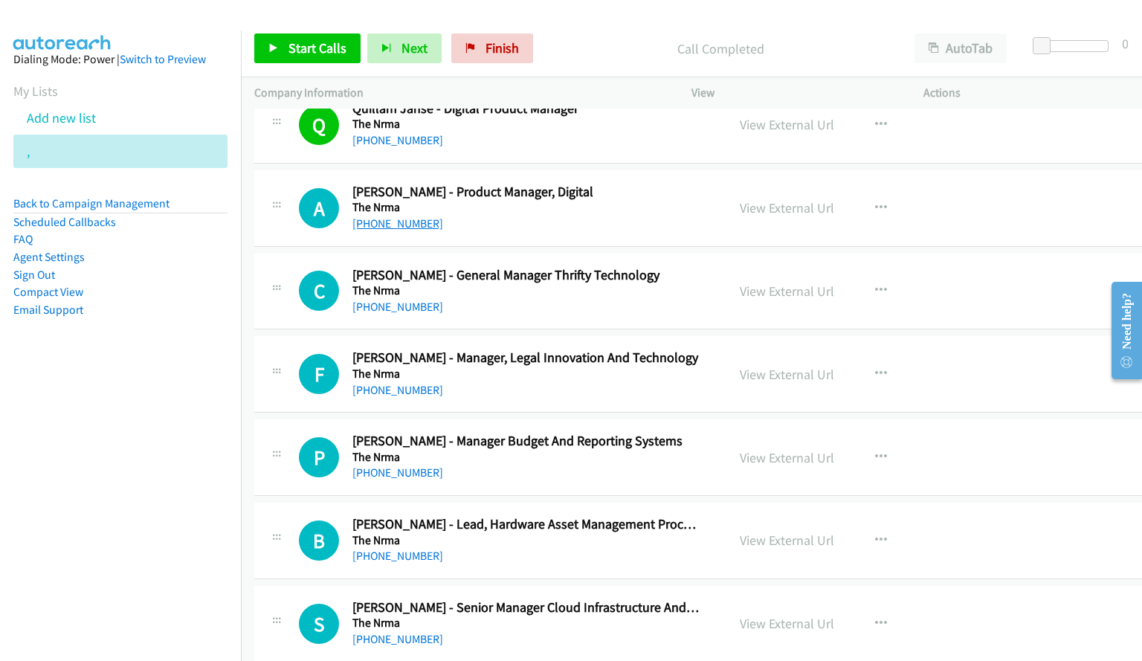
click at [403, 227] on link "[PHONE_NUMBER]" at bounding box center [397, 223] width 91 height 14
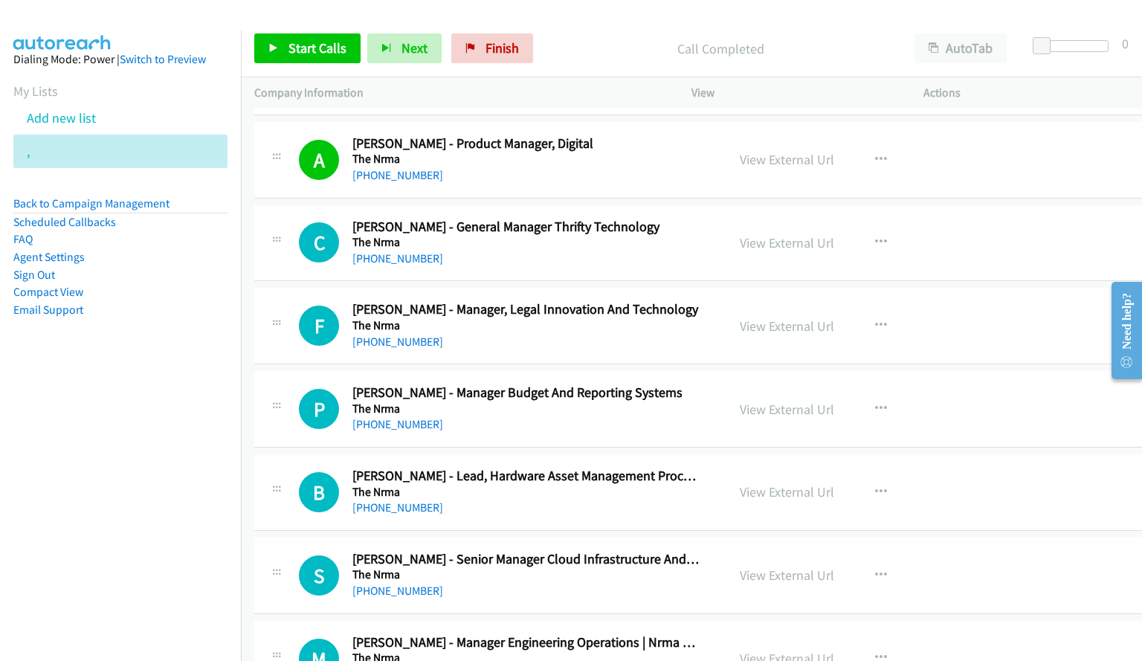
scroll to position [4386, 0]
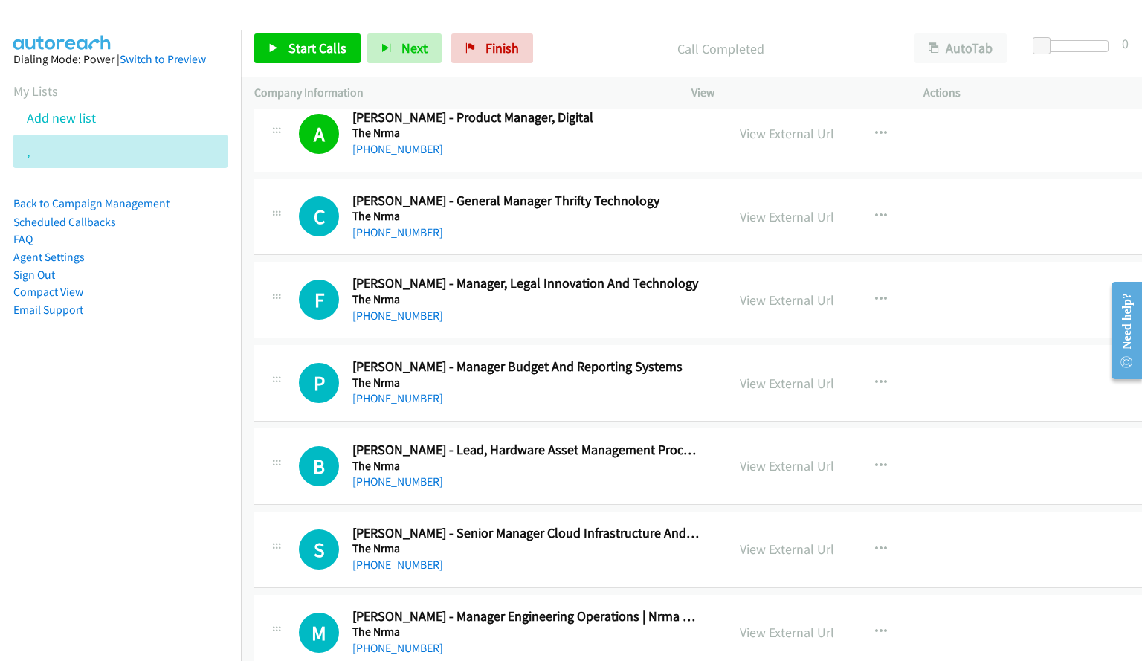
click at [569, 316] on div "[PHONE_NUMBER]" at bounding box center [525, 316] width 347 height 18
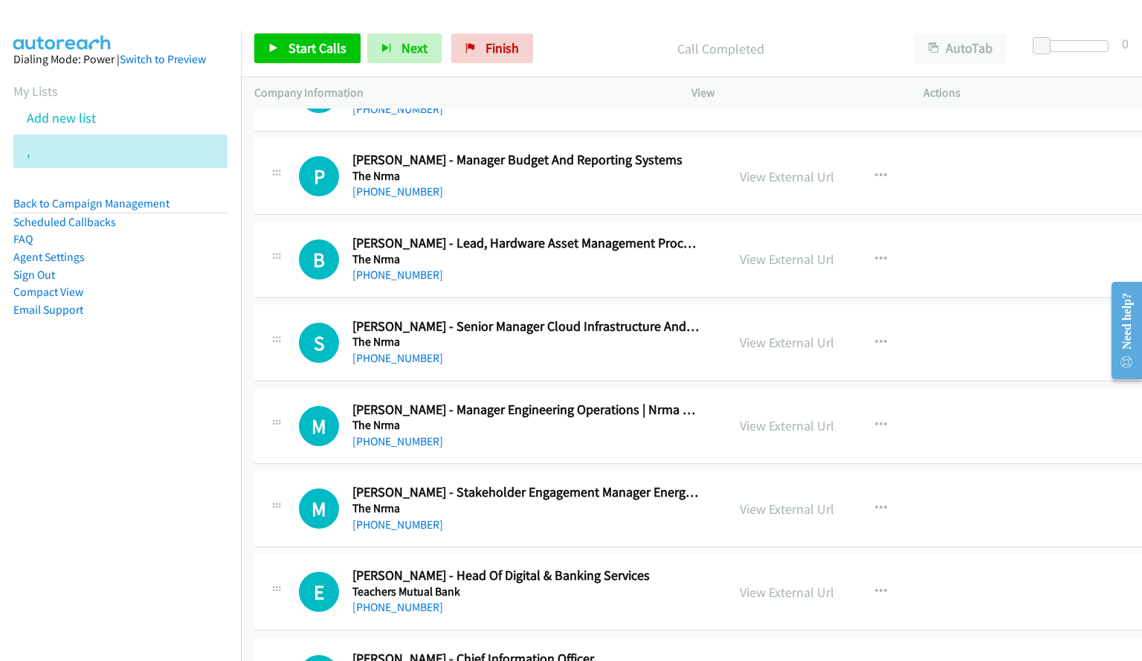
scroll to position [4609, 0]
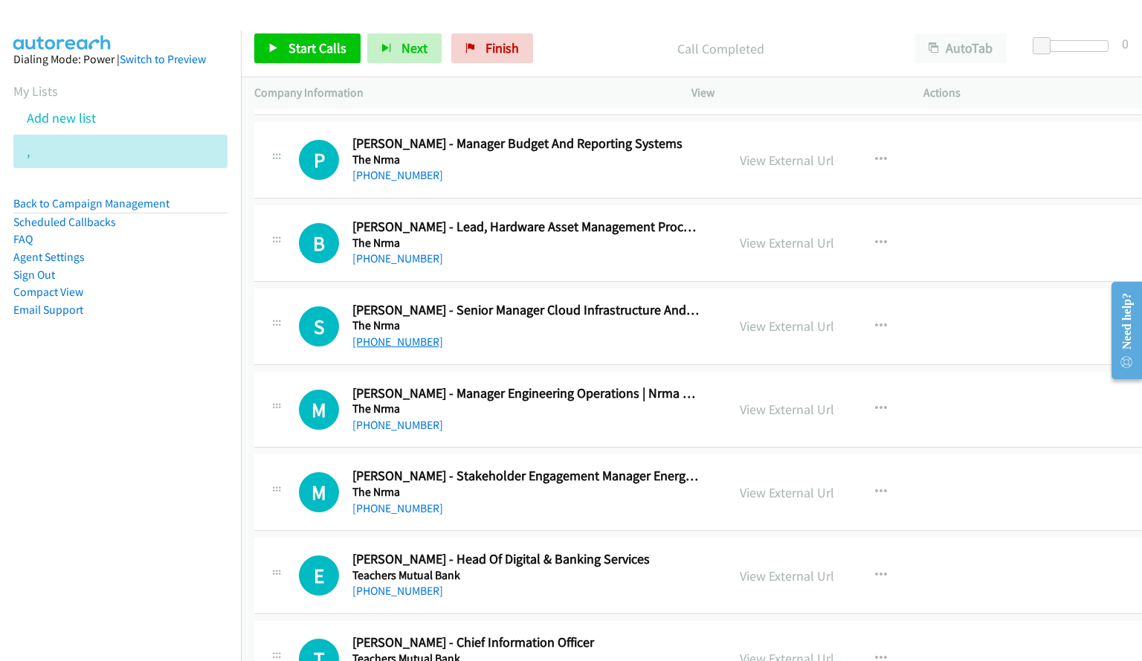
click at [384, 344] on link "[PHONE_NUMBER]" at bounding box center [397, 341] width 91 height 14
click at [401, 339] on link "[PHONE_NUMBER]" at bounding box center [397, 341] width 91 height 14
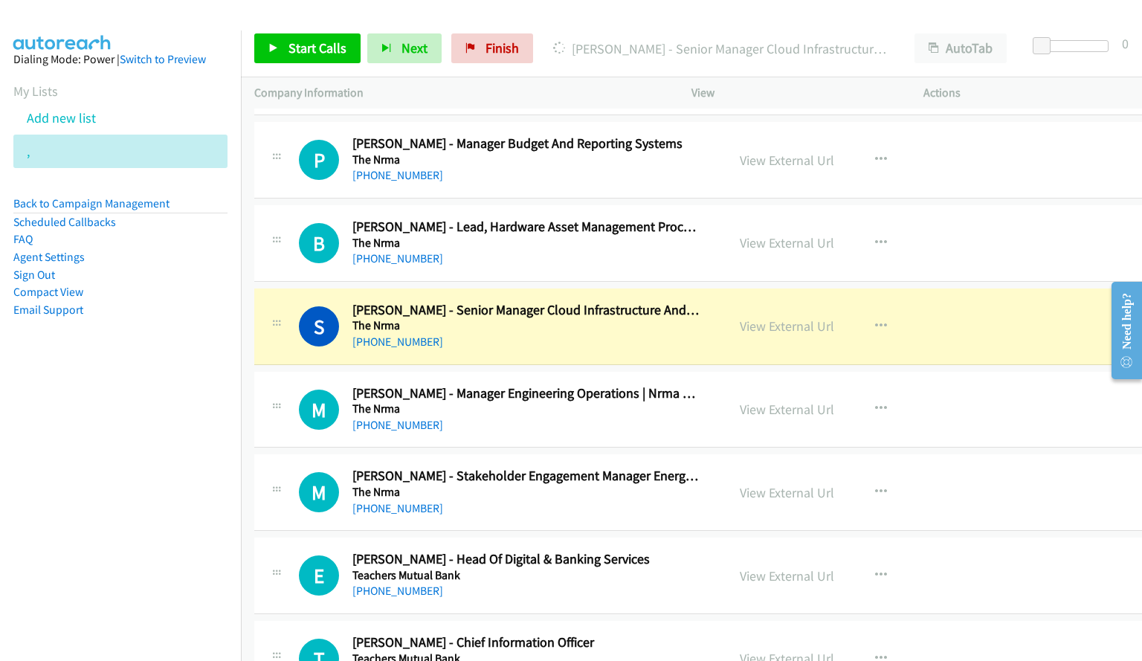
click at [679, 337] on div "[PHONE_NUMBER]" at bounding box center [525, 342] width 347 height 18
click at [792, 326] on link "View External Url" at bounding box center [787, 325] width 94 height 17
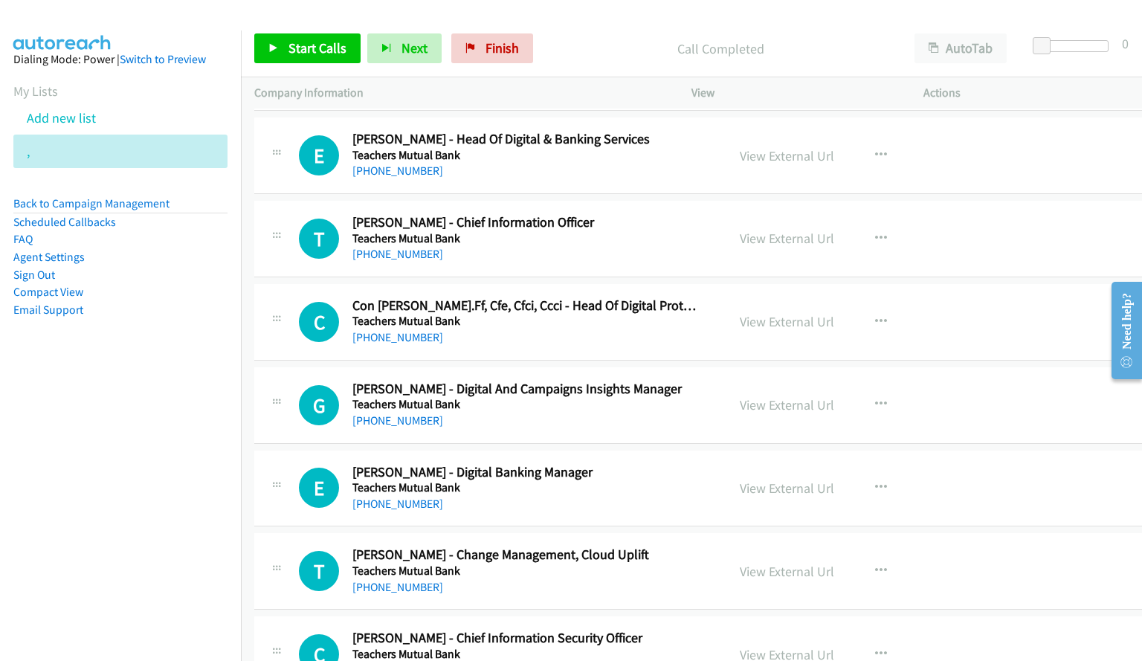
scroll to position [5055, 0]
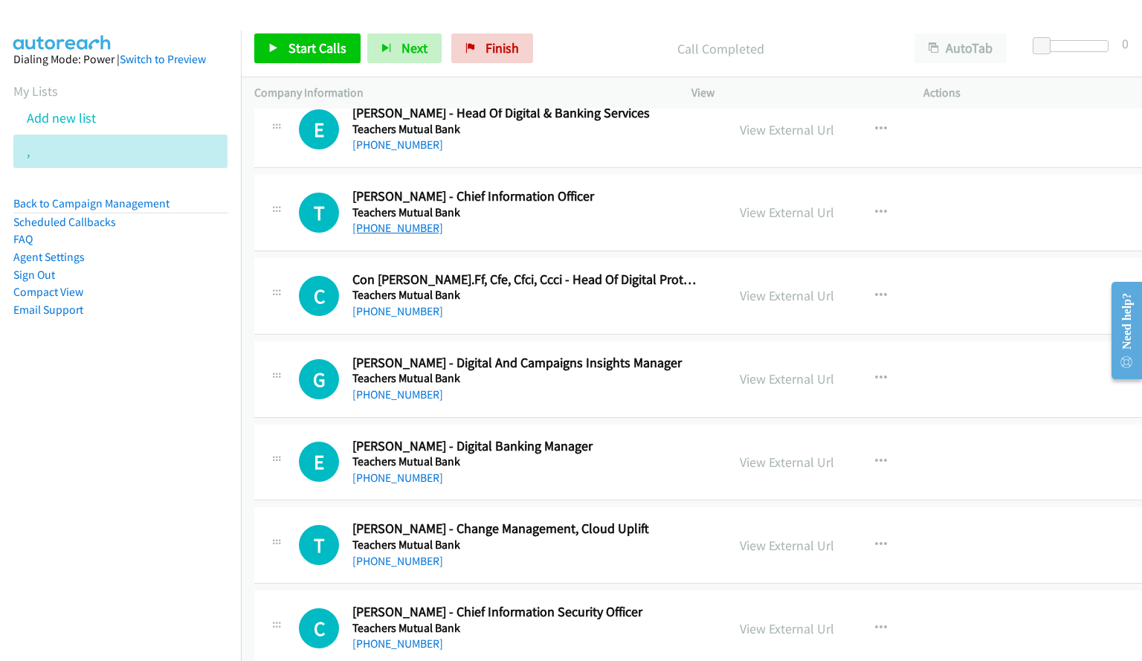
click at [405, 228] on link "[PHONE_NUMBER]" at bounding box center [397, 228] width 91 height 14
click at [387, 222] on link "[PHONE_NUMBER]" at bounding box center [397, 228] width 91 height 14
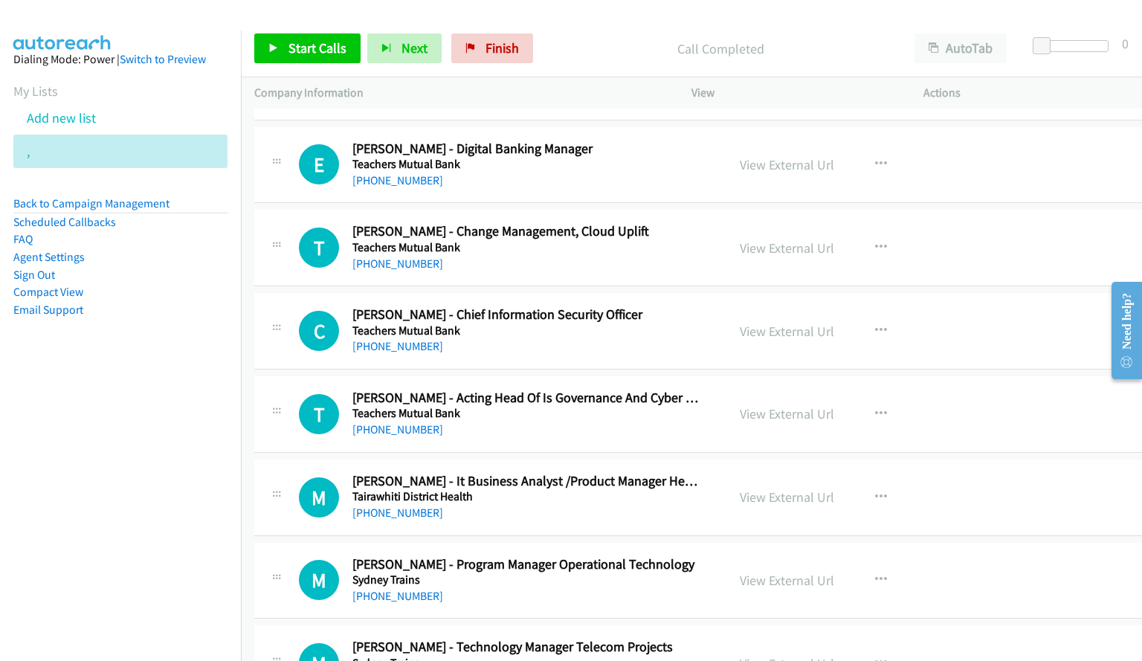
scroll to position [5426, 0]
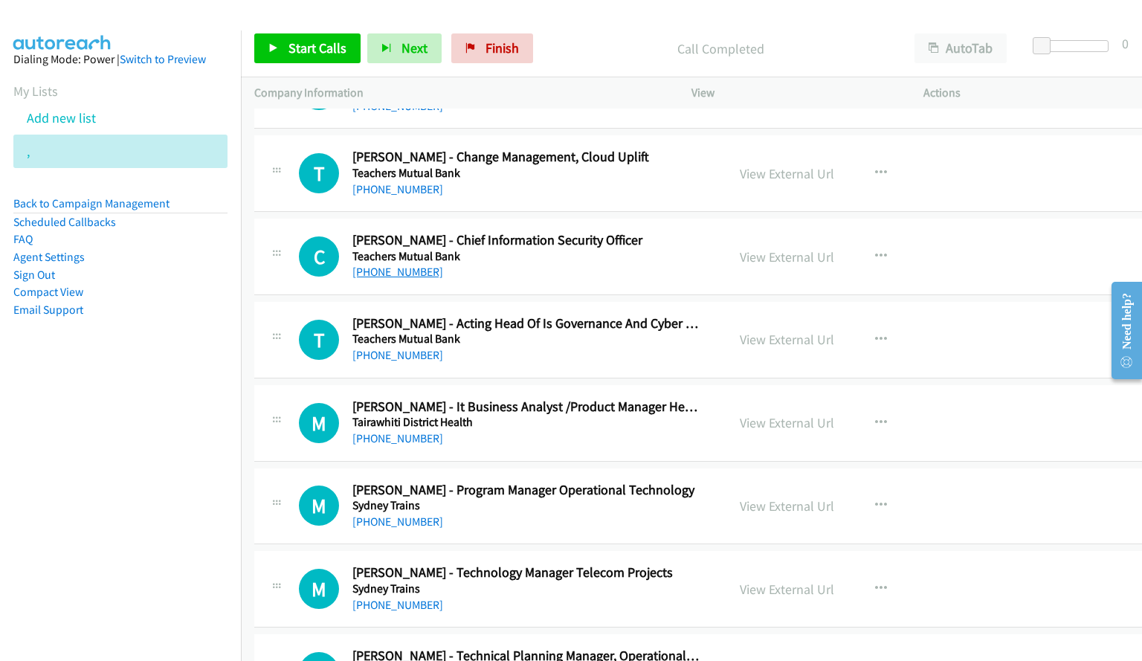
click at [391, 276] on link "[PHONE_NUMBER]" at bounding box center [397, 272] width 91 height 14
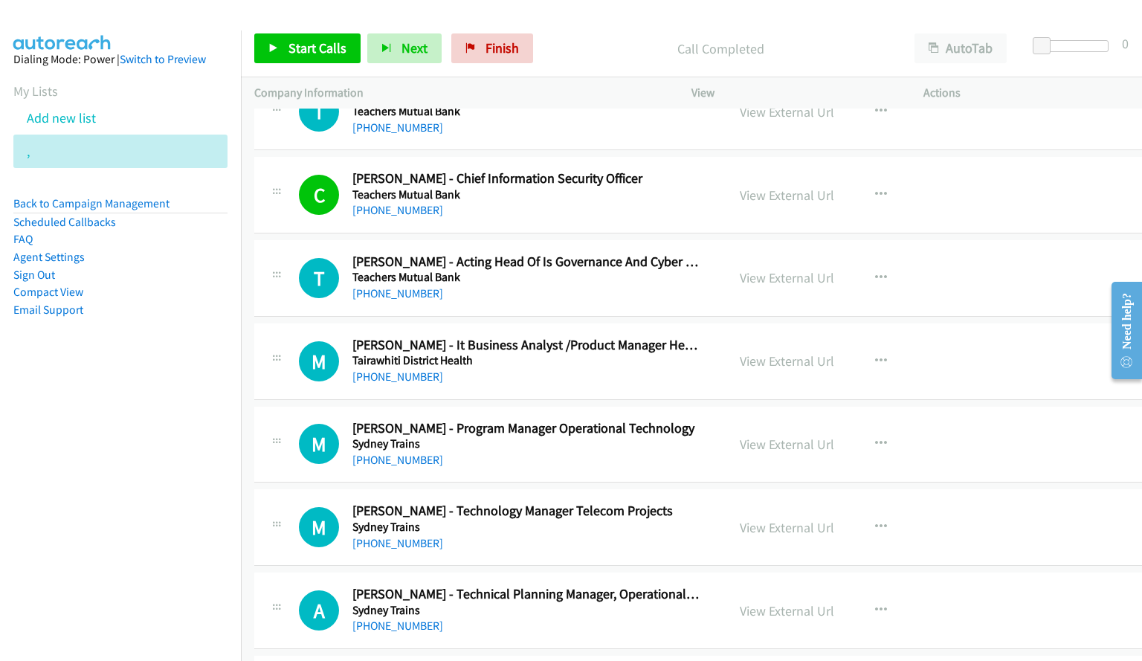
scroll to position [5501, 0]
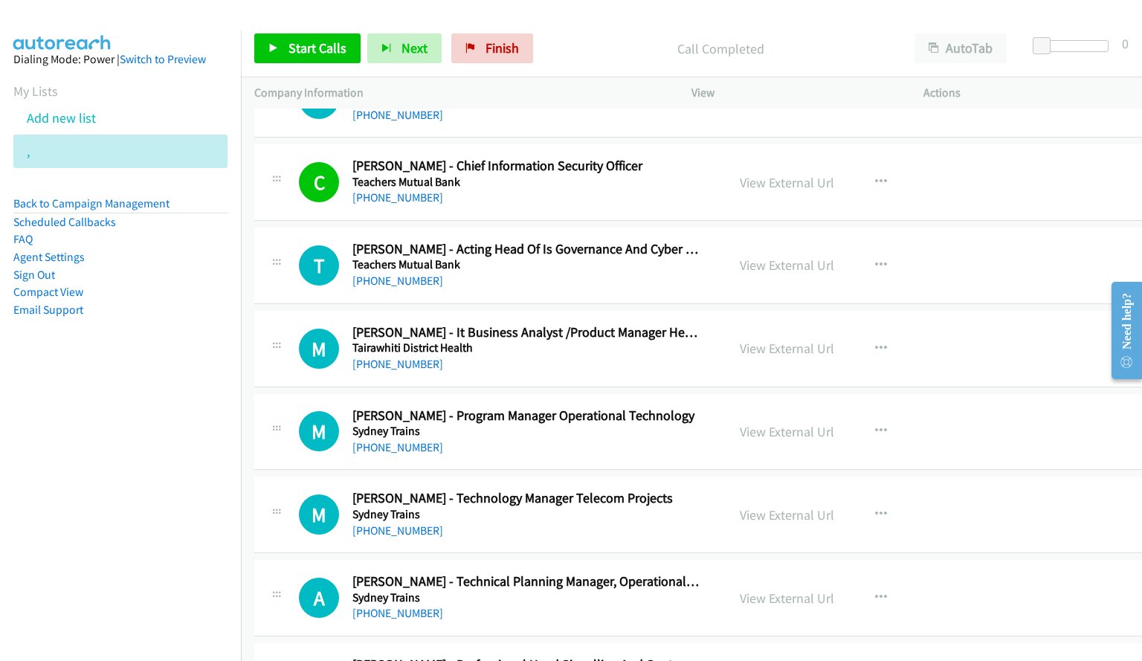
drag, startPoint x: 543, startPoint y: 277, endPoint x: 876, endPoint y: 281, distance: 333.0
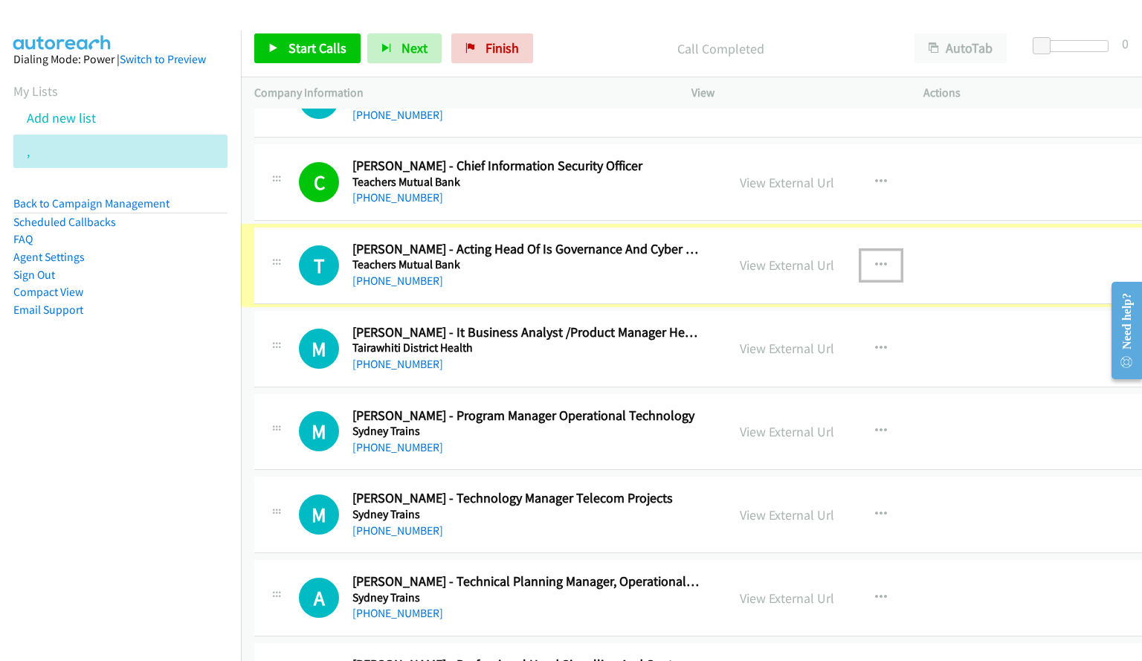
click at [875, 262] on icon "button" at bounding box center [881, 265] width 12 height 12
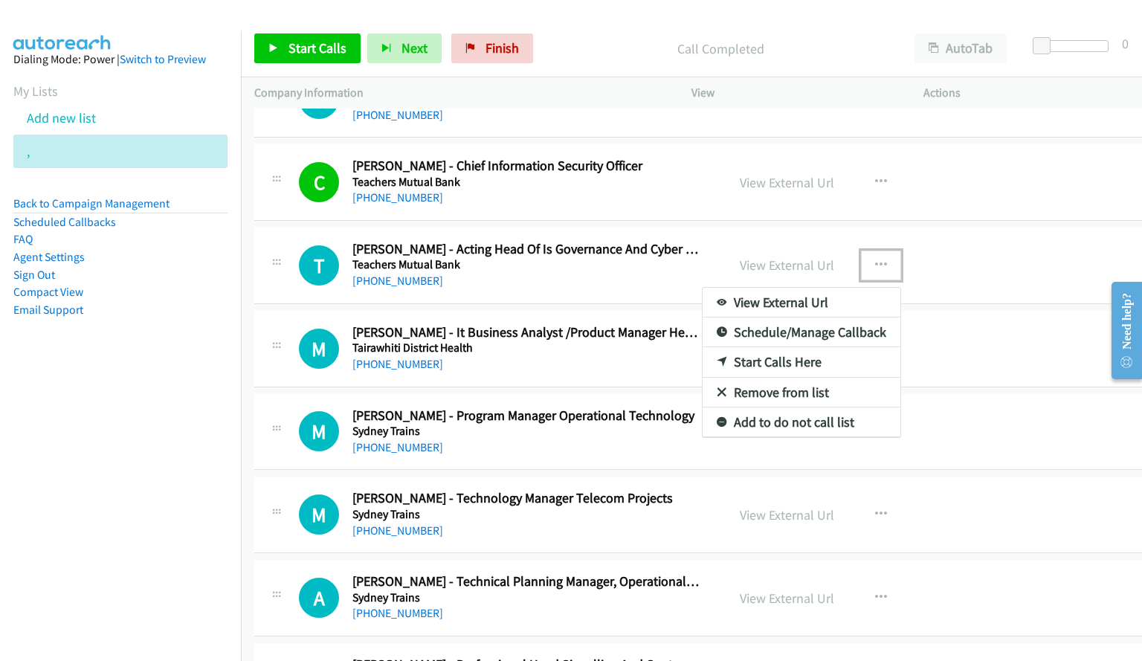
drag, startPoint x: 769, startPoint y: 360, endPoint x: 425, endPoint y: 146, distance: 404.9
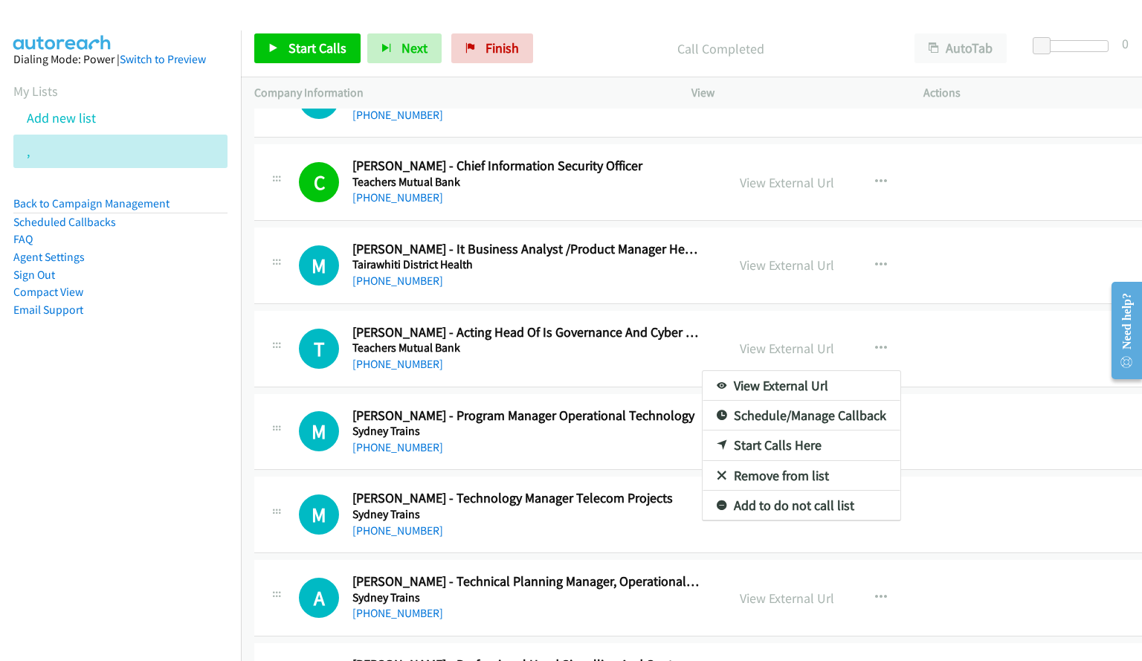
click at [330, 60] on div at bounding box center [571, 330] width 1142 height 661
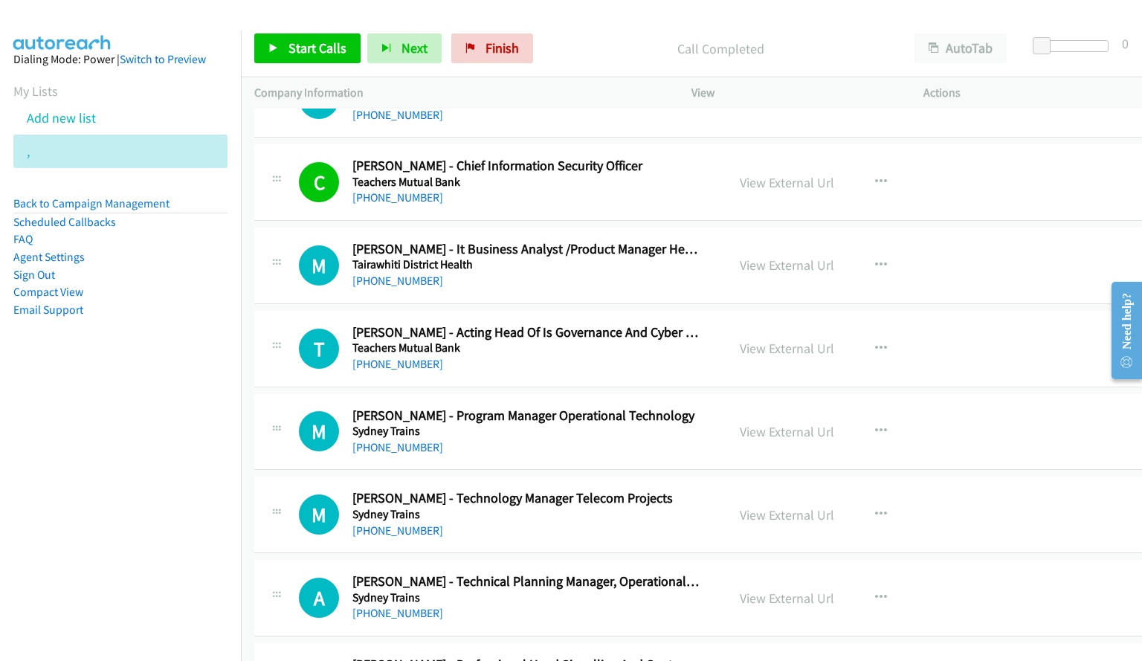
scroll to position [5575, 0]
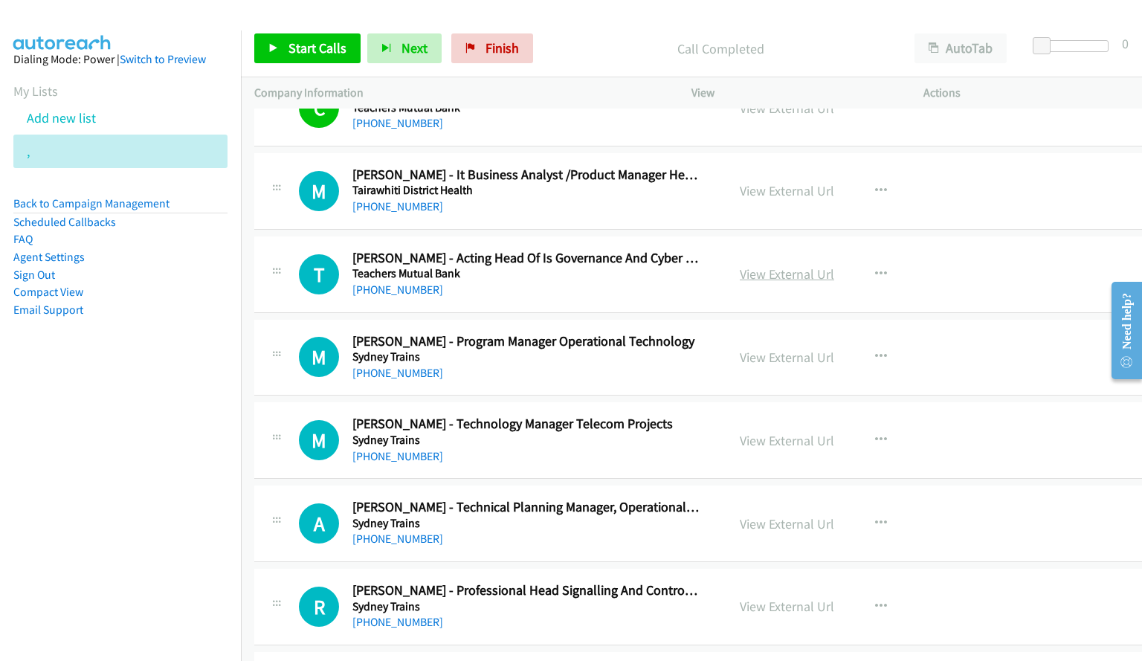
click at [749, 274] on link "View External Url" at bounding box center [787, 273] width 94 height 17
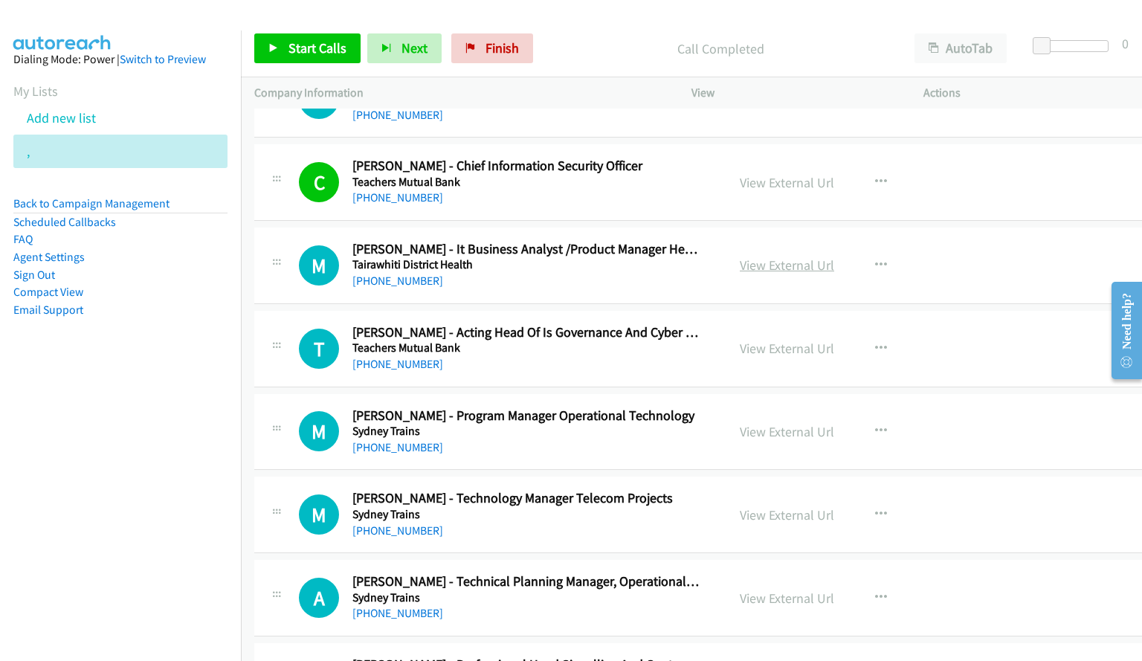
click at [783, 265] on link "View External Url" at bounding box center [787, 264] width 94 height 17
click at [380, 282] on link "[PHONE_NUMBER]" at bounding box center [397, 281] width 91 height 14
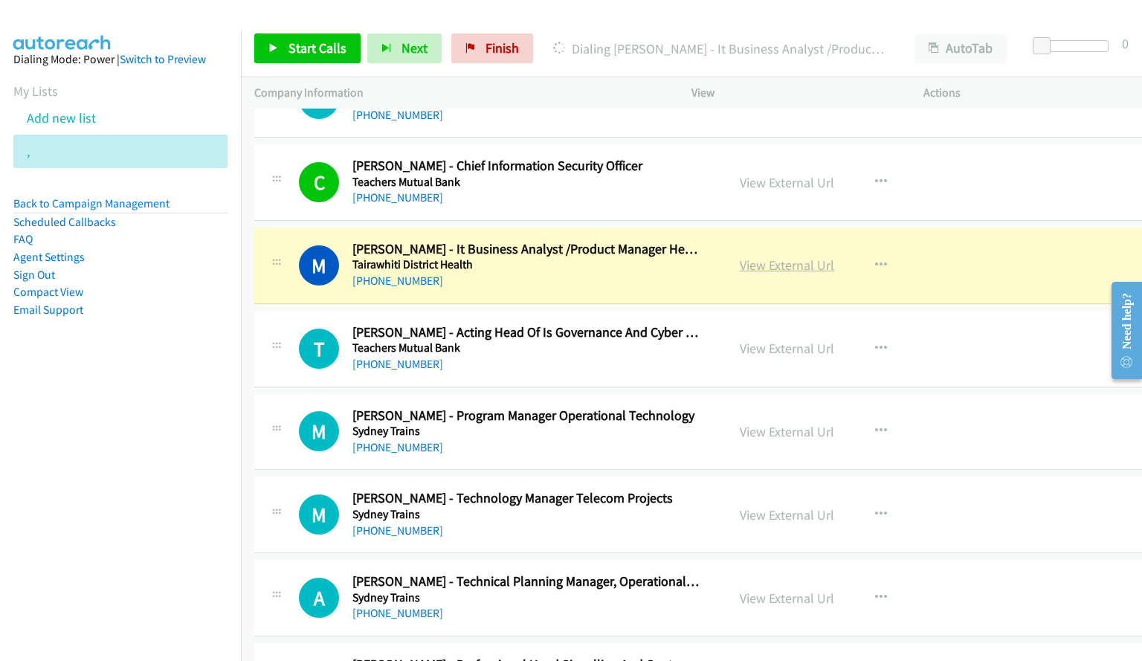
click at [774, 268] on link "View External Url" at bounding box center [787, 264] width 94 height 17
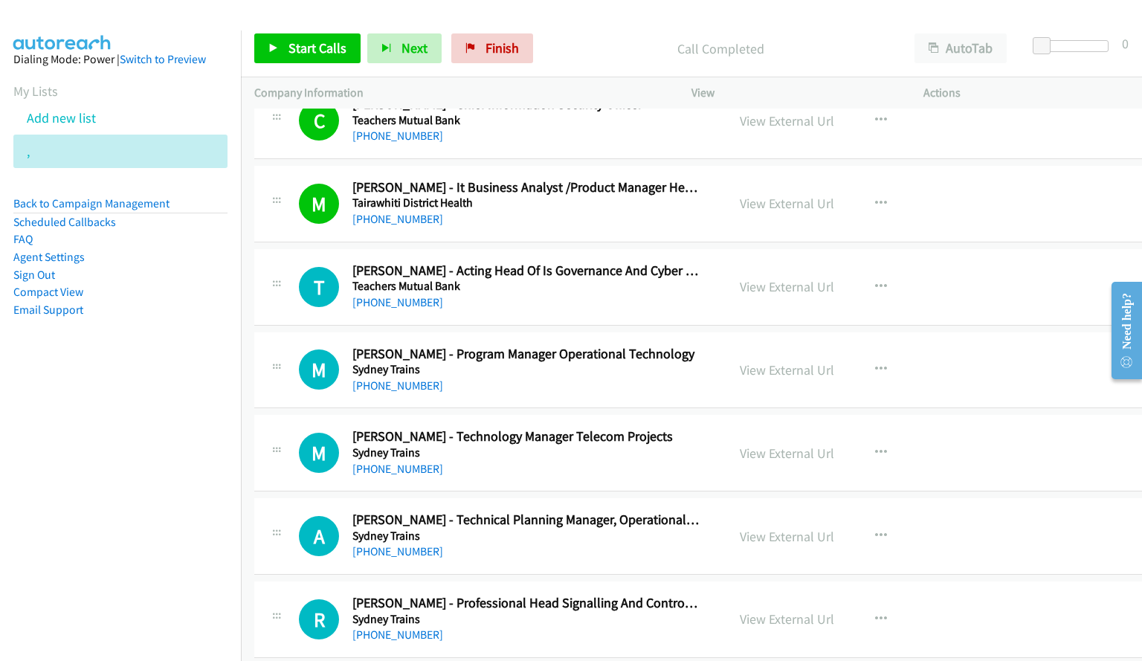
scroll to position [5575, 0]
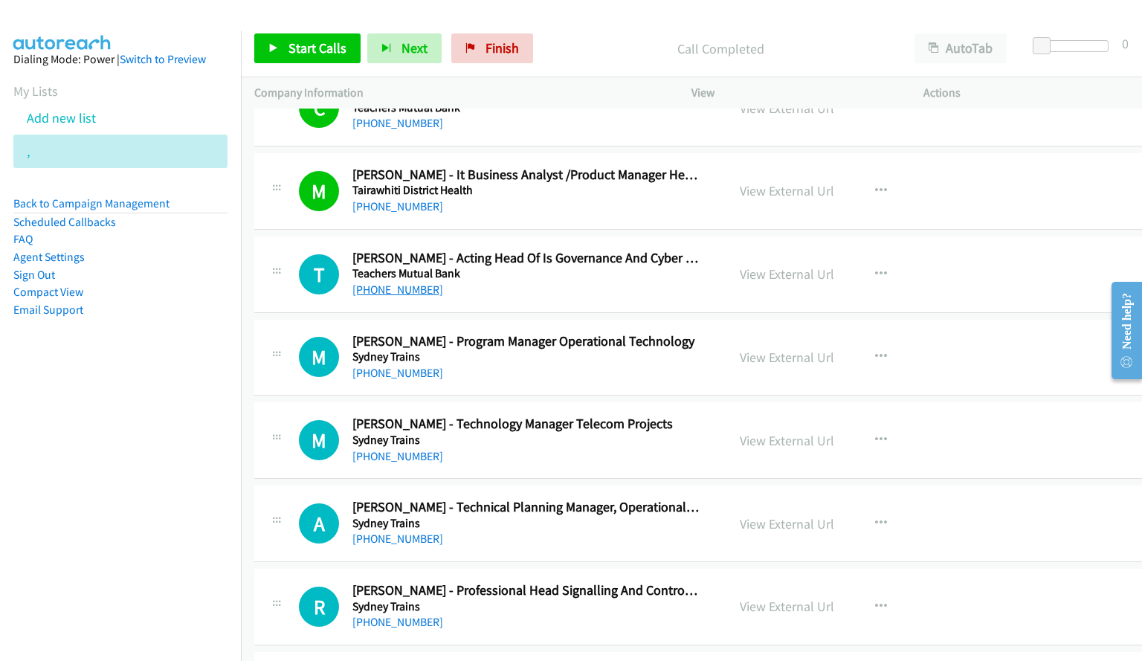
click at [380, 293] on link "[PHONE_NUMBER]" at bounding box center [397, 289] width 91 height 14
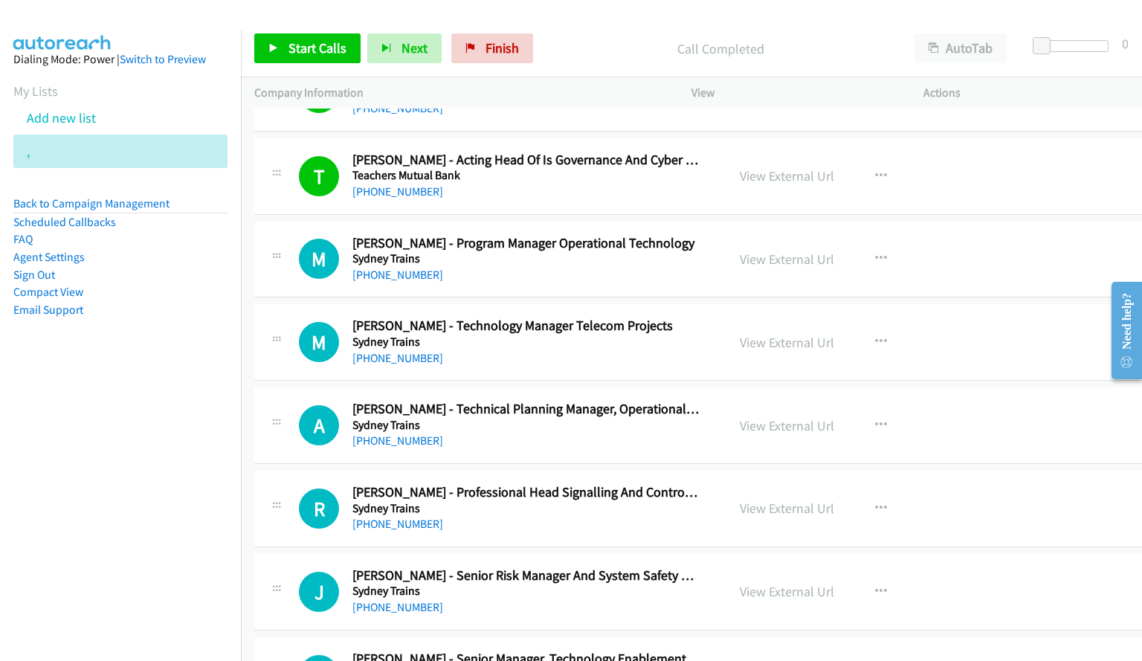
scroll to position [5649, 0]
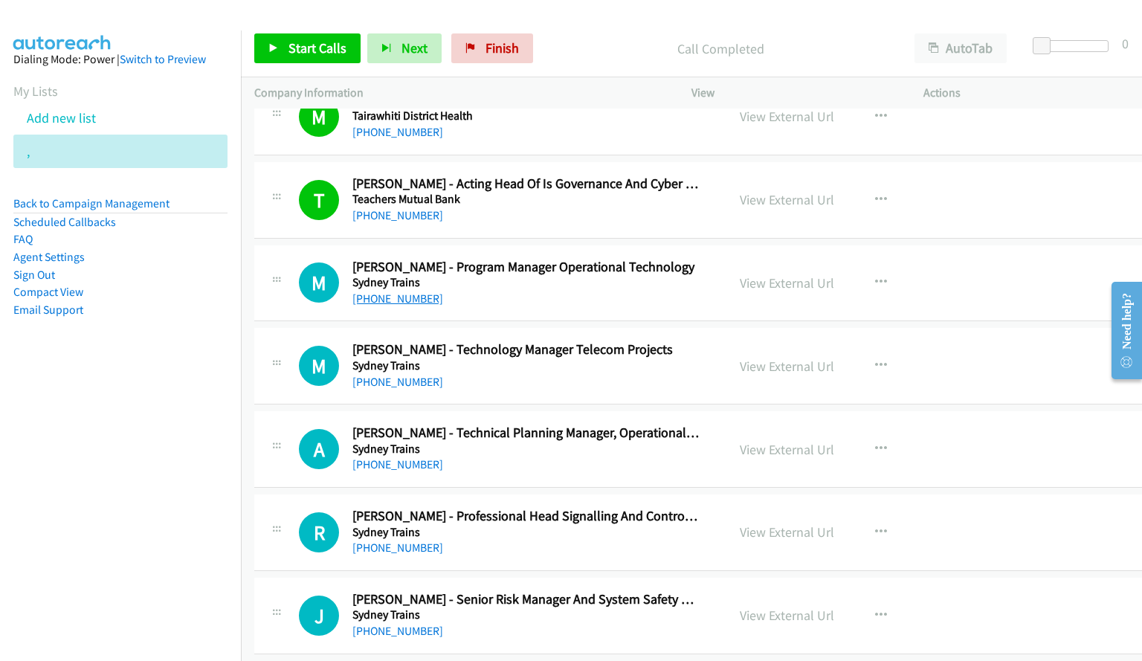
click at [396, 295] on link "[PHONE_NUMBER]" at bounding box center [397, 298] width 91 height 14
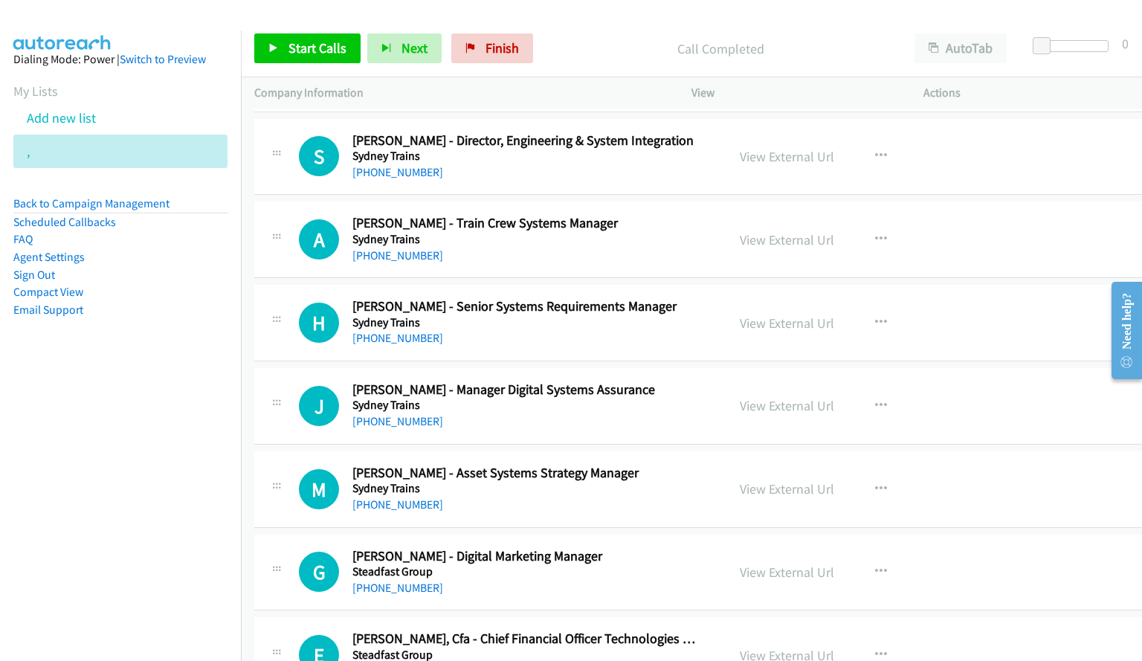
scroll to position [6764, 0]
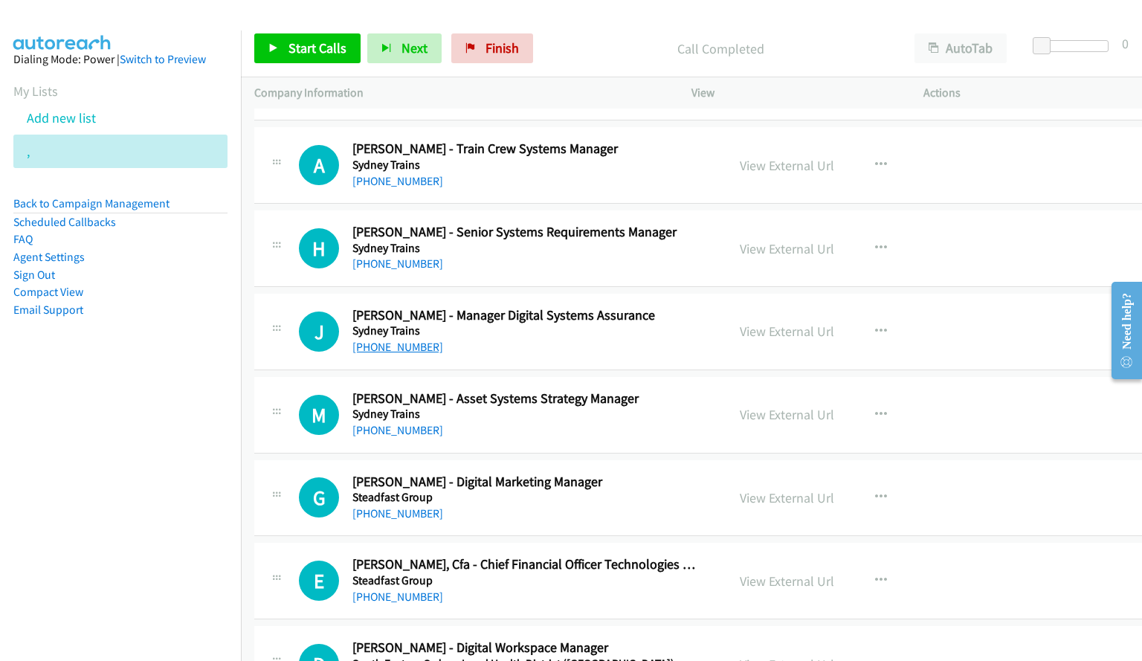
click at [389, 348] on link "[PHONE_NUMBER]" at bounding box center [397, 347] width 91 height 14
click at [598, 45] on p "Call Completed" at bounding box center [720, 49] width 334 height 20
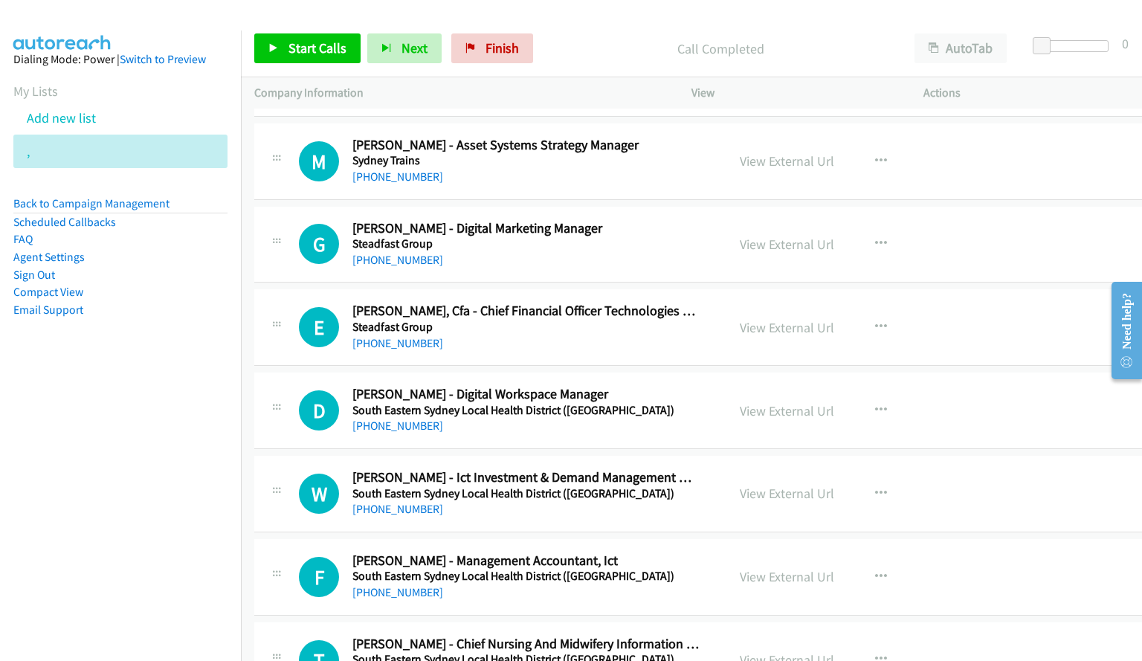
scroll to position [7092, 0]
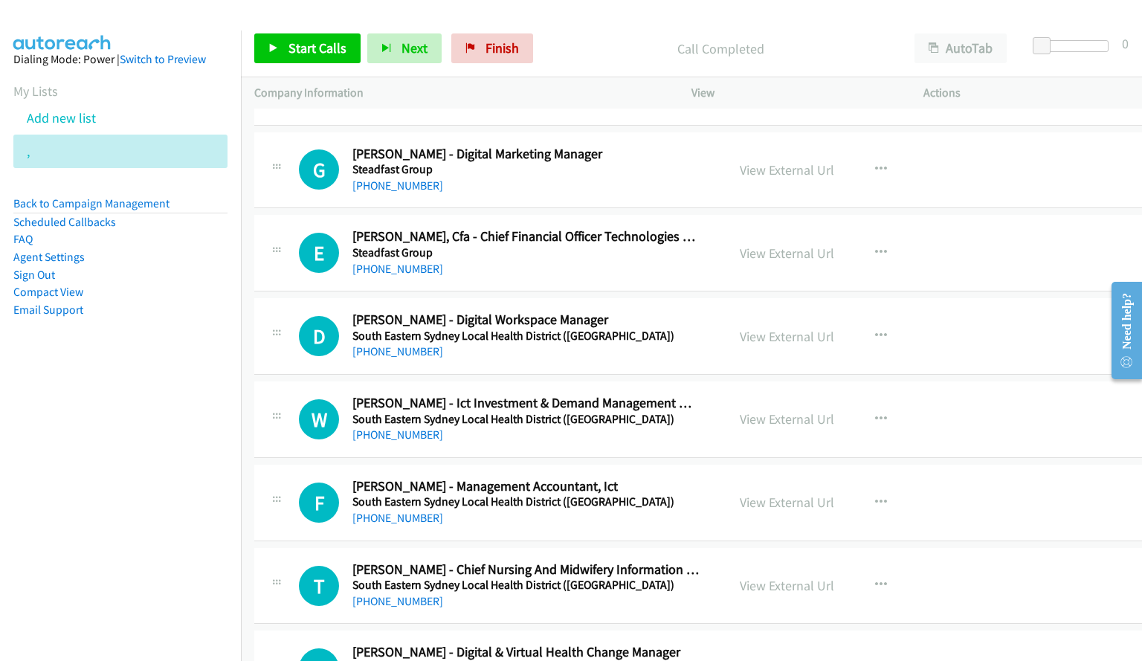
click at [645, 222] on div "E Callback Scheduled [PERSON_NAME], Cfa - Chief Financial Officer Technologies …" at bounding box center [699, 253] width 890 height 77
click at [811, 20] on div "Start Calls Pause Next Finish Call Completed AutoTab AutoTab 0" at bounding box center [691, 48] width 901 height 57
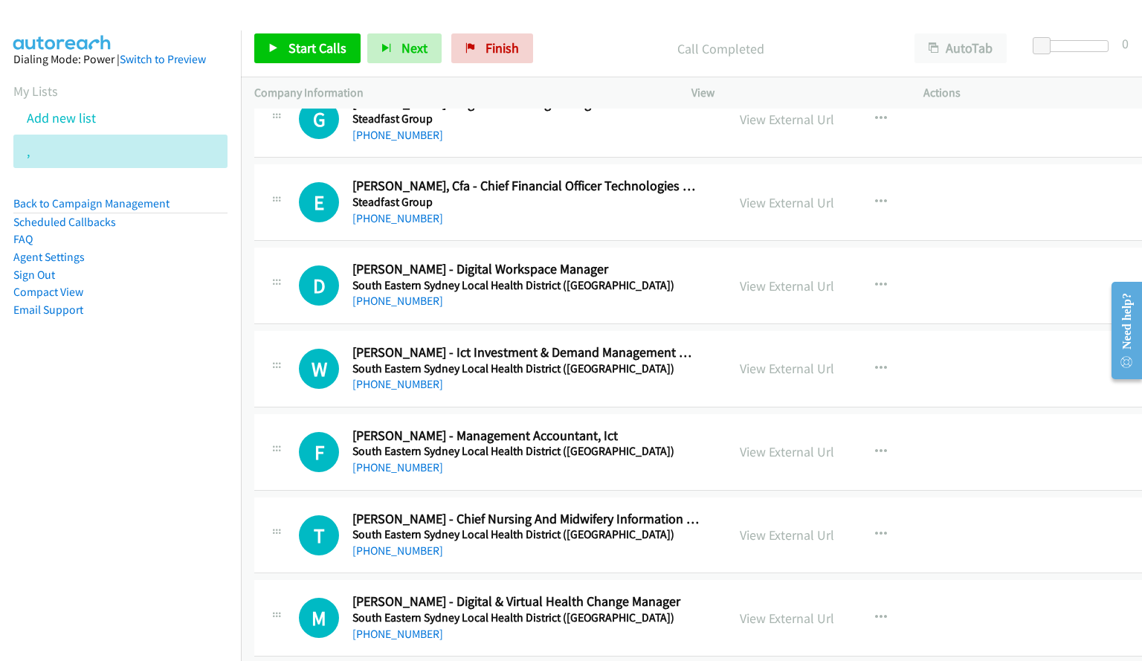
scroll to position [7166, 0]
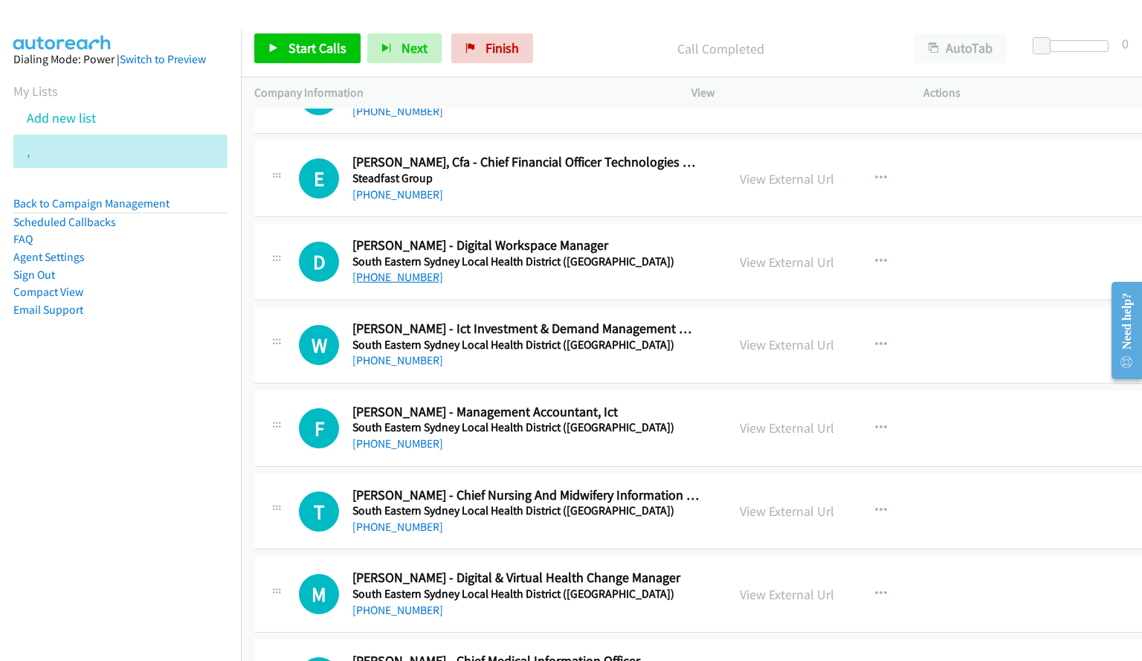
click at [376, 274] on link "[PHONE_NUMBER]" at bounding box center [397, 277] width 91 height 14
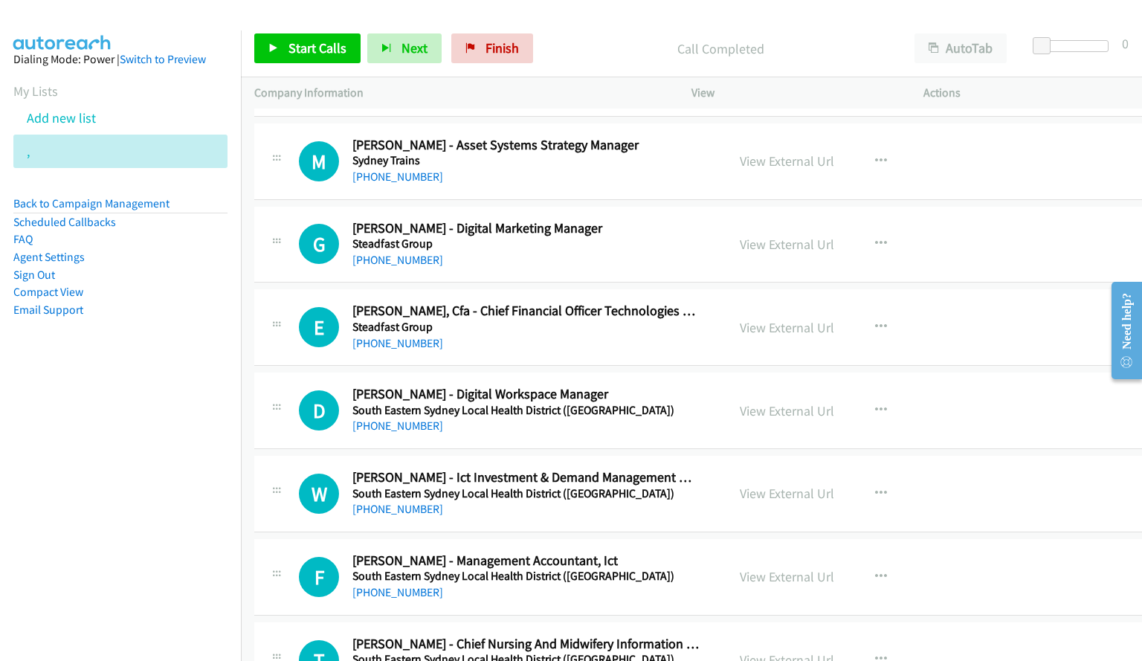
scroll to position [7241, 0]
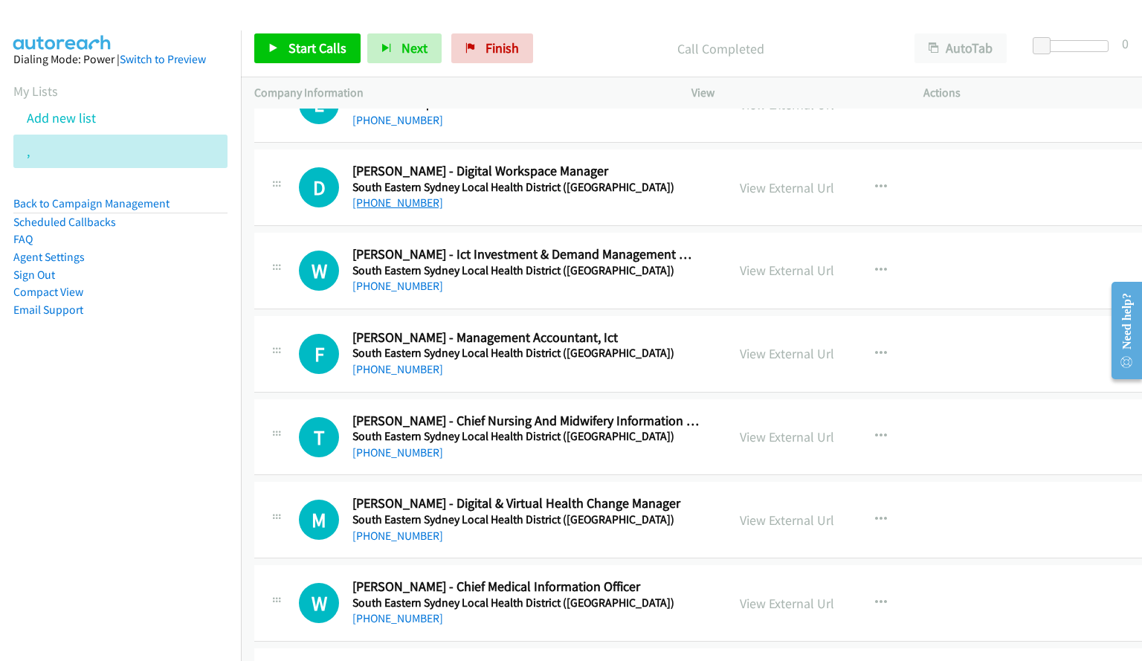
click at [384, 204] on link "[PHONE_NUMBER]" at bounding box center [397, 202] width 91 height 14
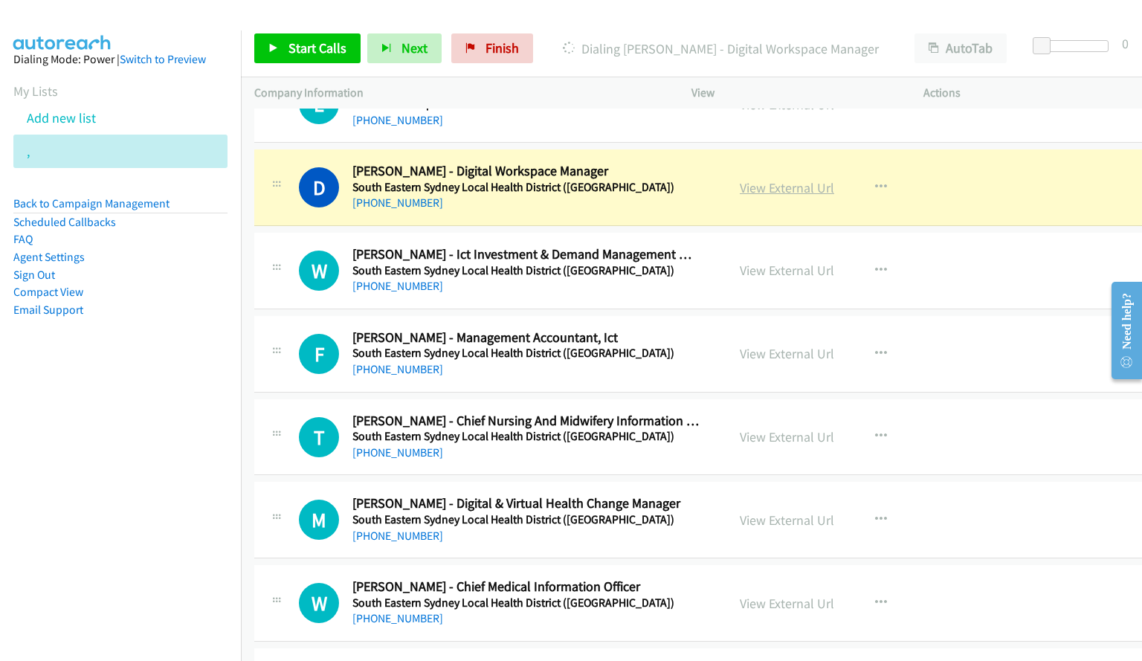
click at [766, 192] on link "View External Url" at bounding box center [787, 187] width 94 height 17
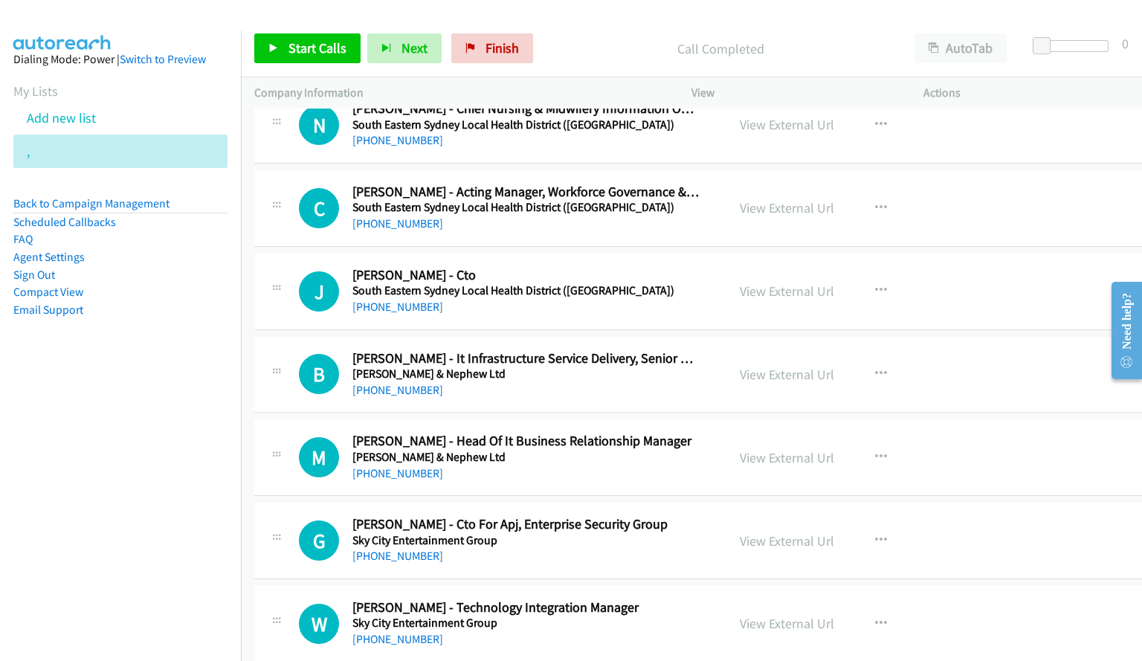
scroll to position [7835, 0]
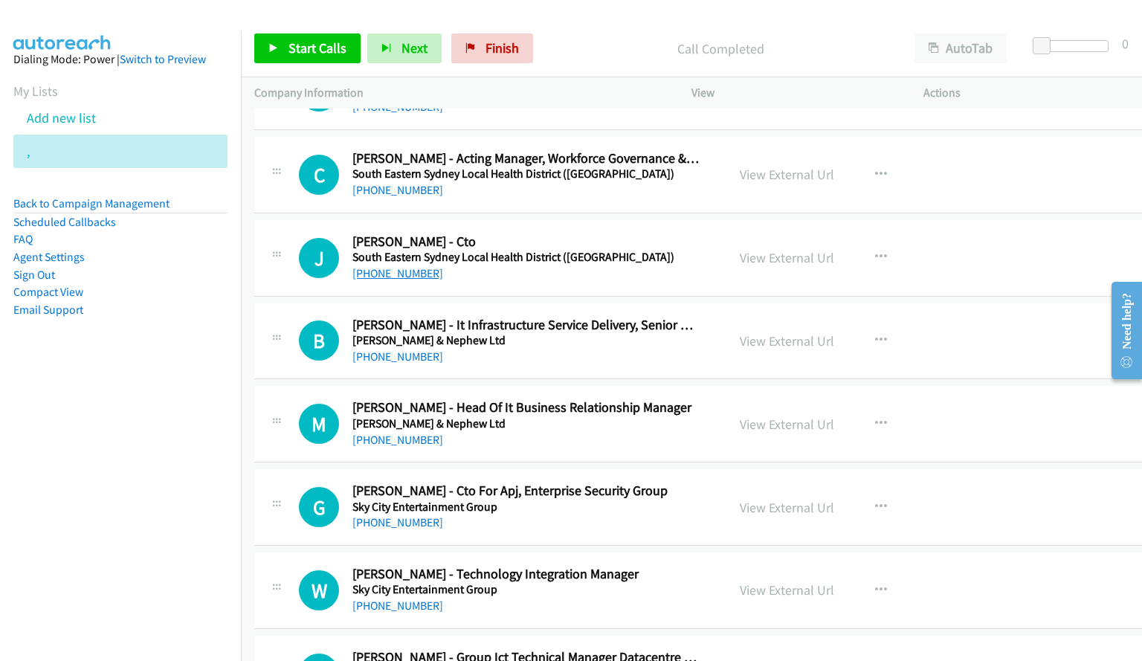
click at [398, 277] on link "[PHONE_NUMBER]" at bounding box center [397, 273] width 91 height 14
click at [656, 245] on h2 "[PERSON_NAME] - Cto" at bounding box center [525, 241] width 347 height 17
click at [875, 256] on icon "button" at bounding box center [881, 257] width 12 height 12
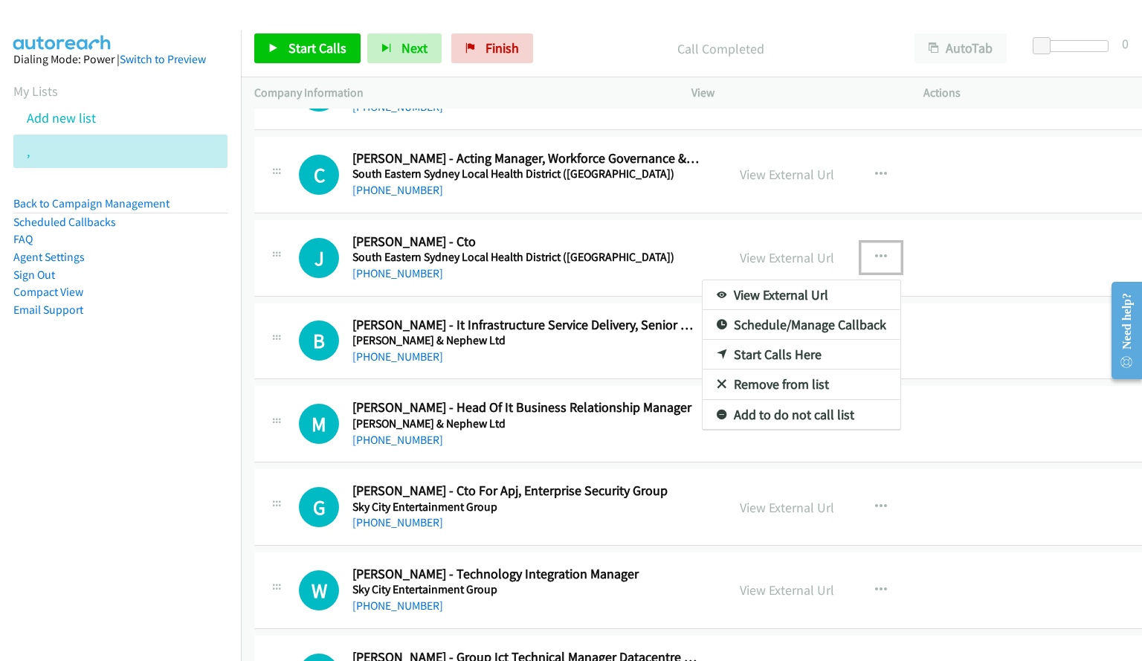
click at [760, 355] on link "Start Calls Here" at bounding box center [801, 355] width 198 height 30
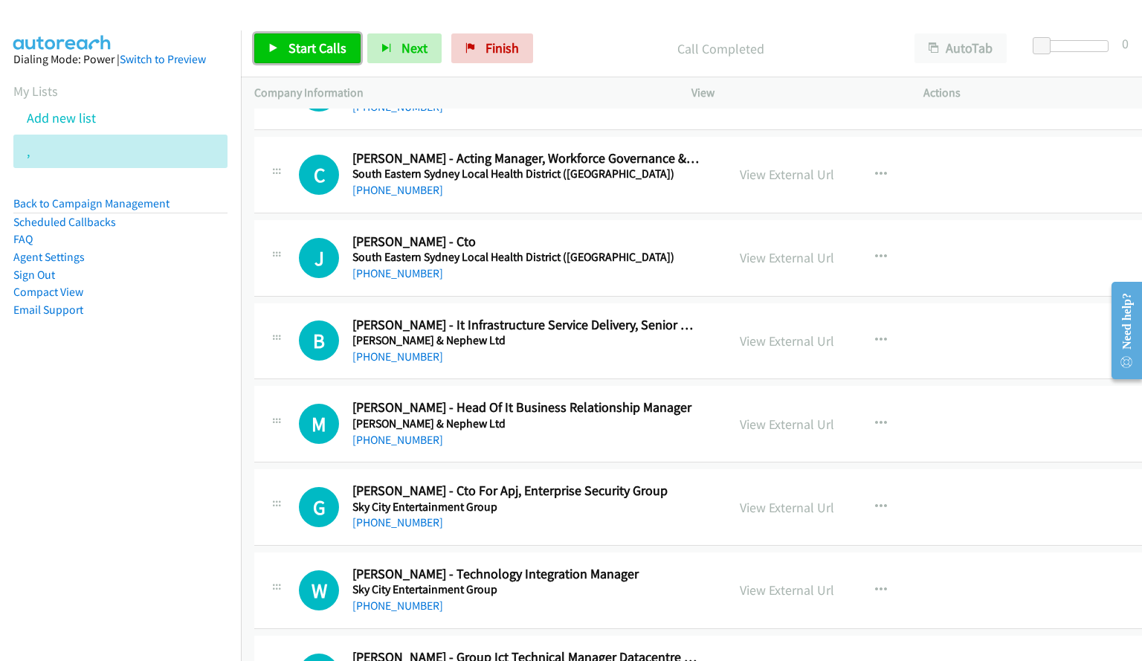
click at [322, 57] on link "Start Calls" at bounding box center [307, 48] width 106 height 30
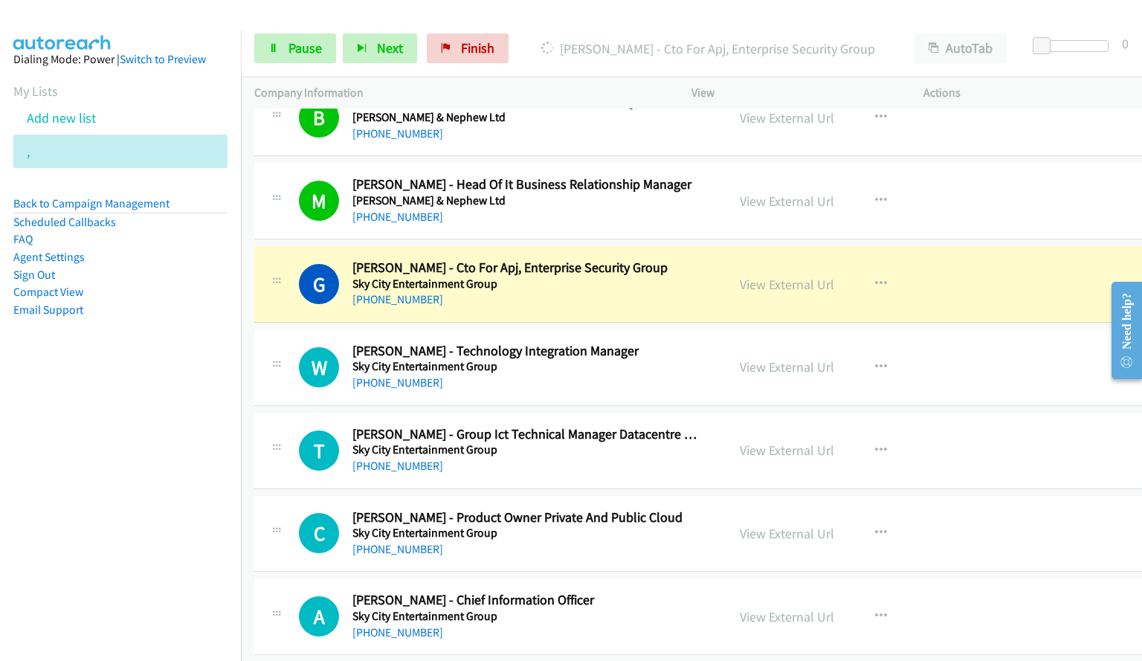
scroll to position [8133, 0]
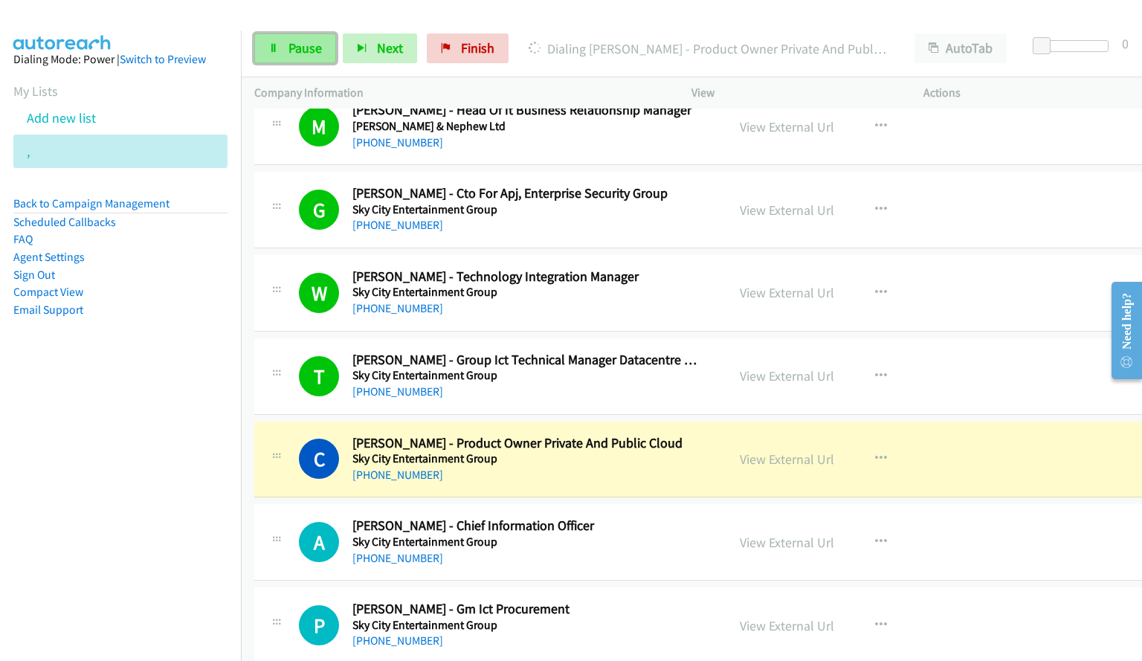
click at [286, 52] on link "Pause" at bounding box center [295, 48] width 82 height 30
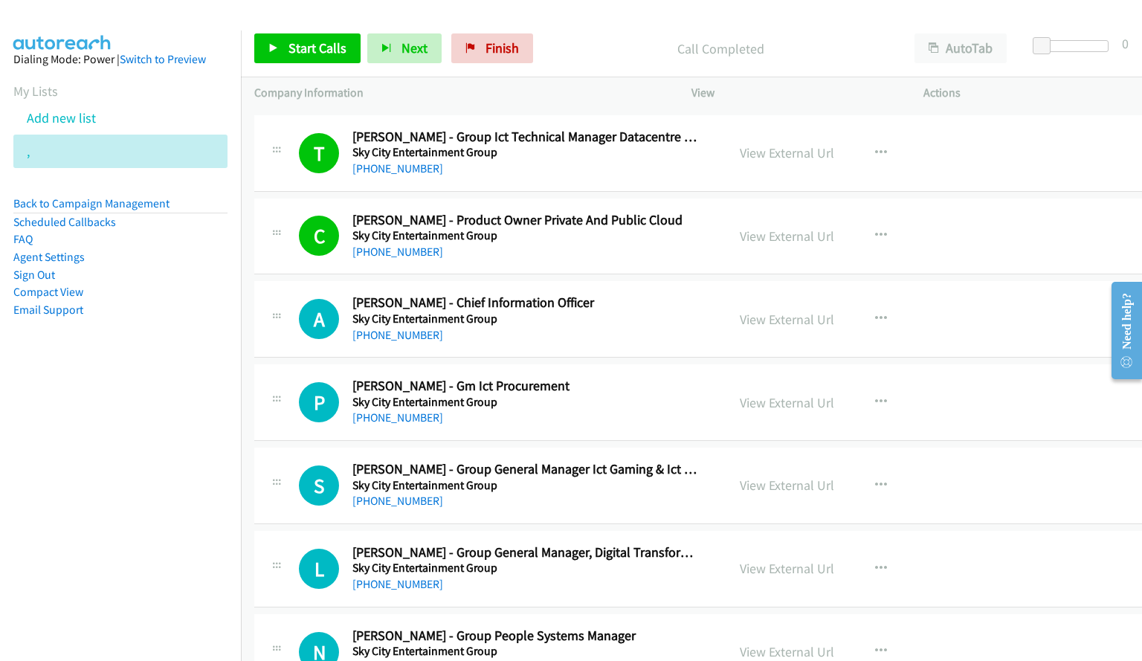
scroll to position [8430, 0]
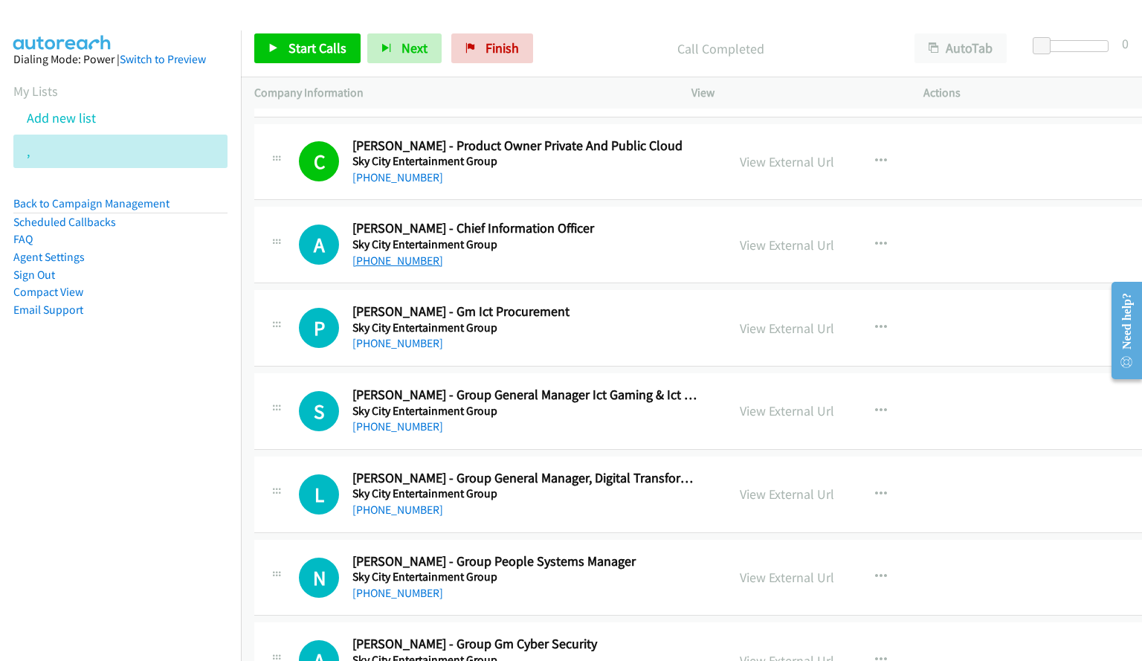
click at [409, 258] on link "[PHONE_NUMBER]" at bounding box center [397, 260] width 91 height 14
click at [399, 346] on link "[PHONE_NUMBER]" at bounding box center [397, 343] width 91 height 14
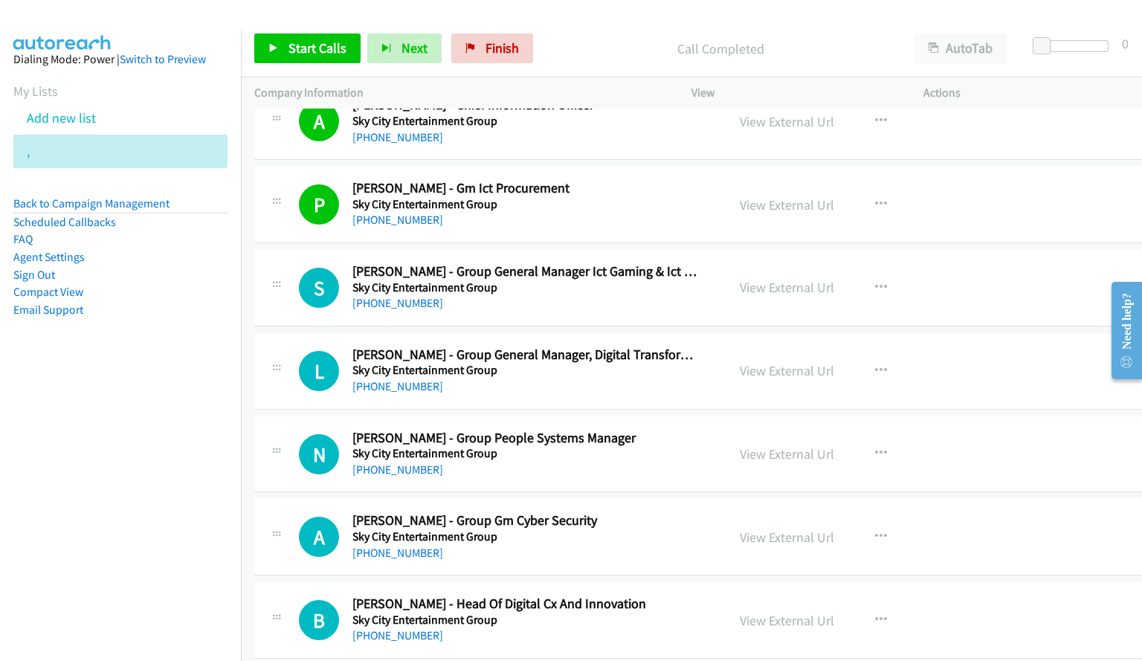
scroll to position [8579, 0]
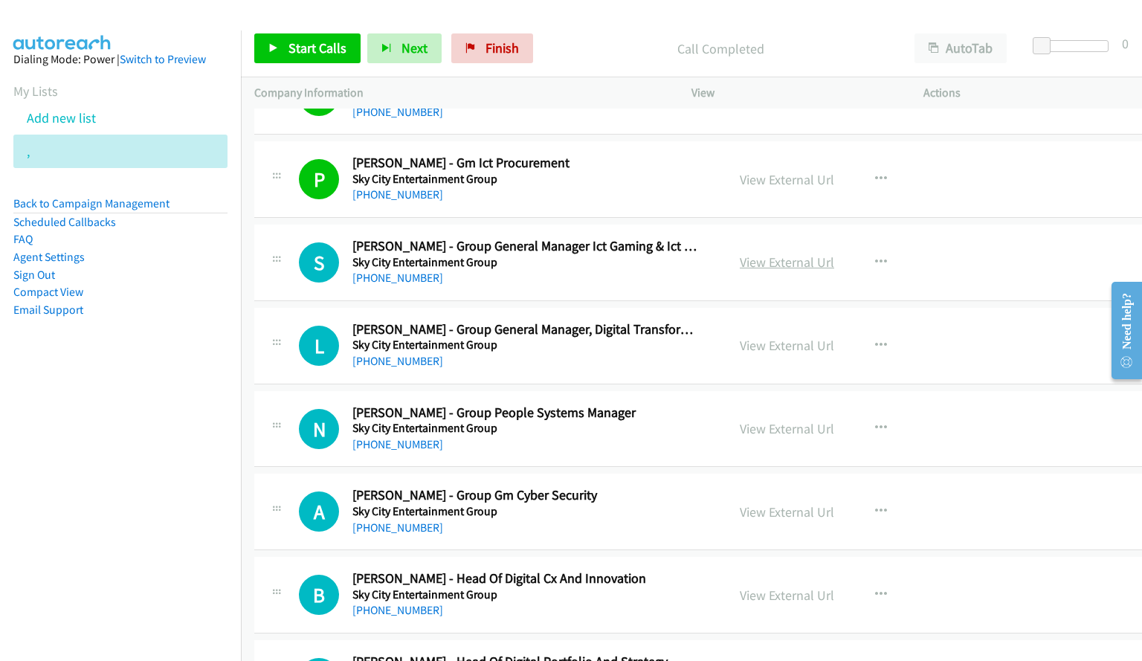
click at [779, 259] on link "View External Url" at bounding box center [787, 261] width 94 height 17
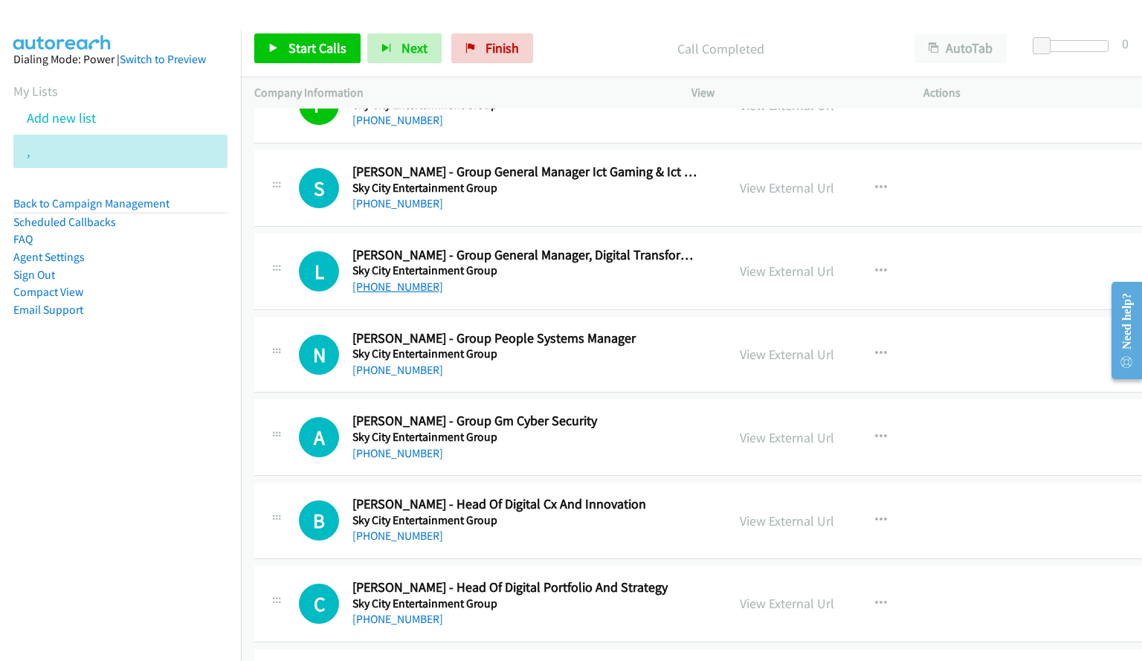
click at [377, 289] on link "[PHONE_NUMBER]" at bounding box center [397, 286] width 91 height 14
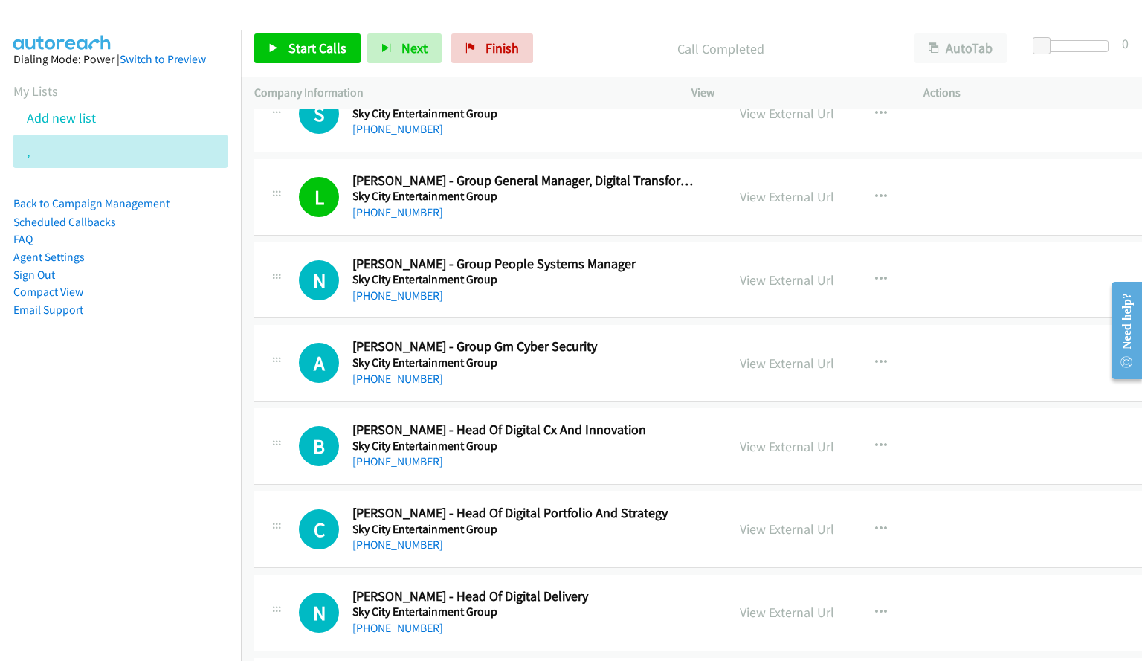
scroll to position [8802, 0]
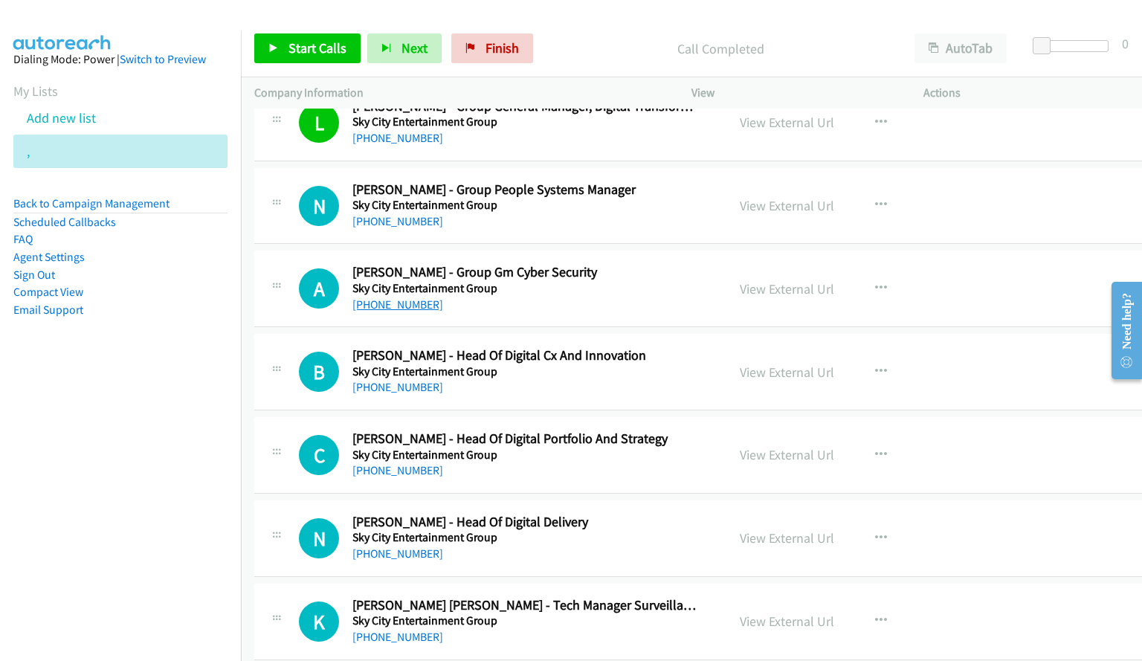
click at [379, 306] on link "[PHONE_NUMBER]" at bounding box center [397, 304] width 91 height 14
click at [401, 388] on link "[PHONE_NUMBER]" at bounding box center [397, 387] width 91 height 14
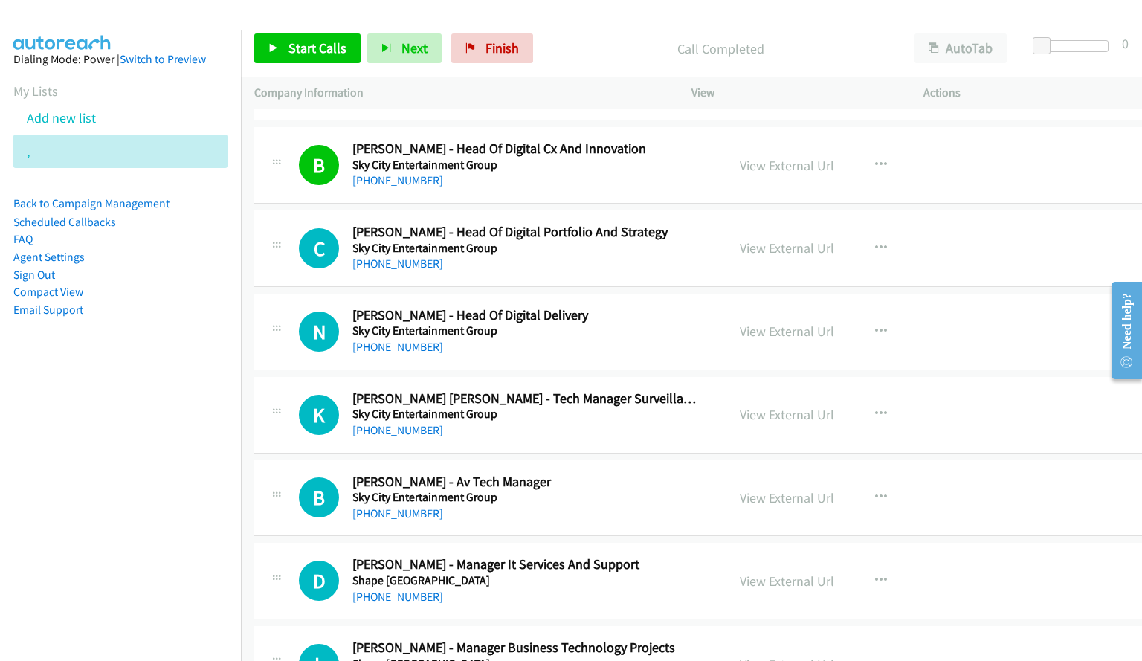
scroll to position [9025, 0]
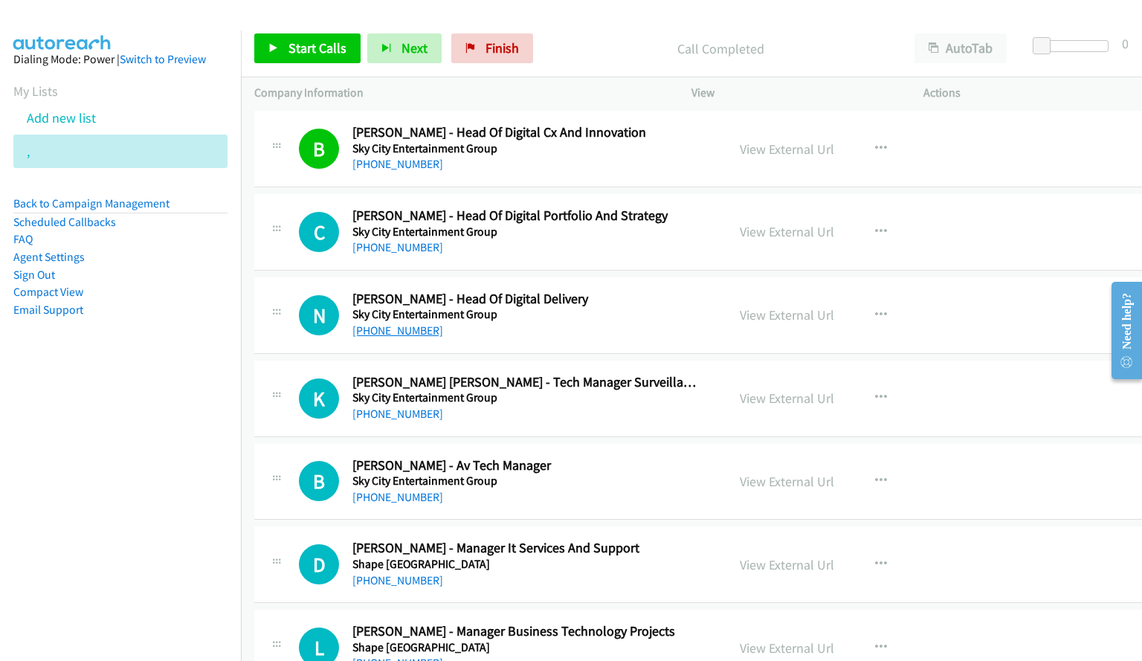
click at [378, 330] on link "[PHONE_NUMBER]" at bounding box center [397, 330] width 91 height 14
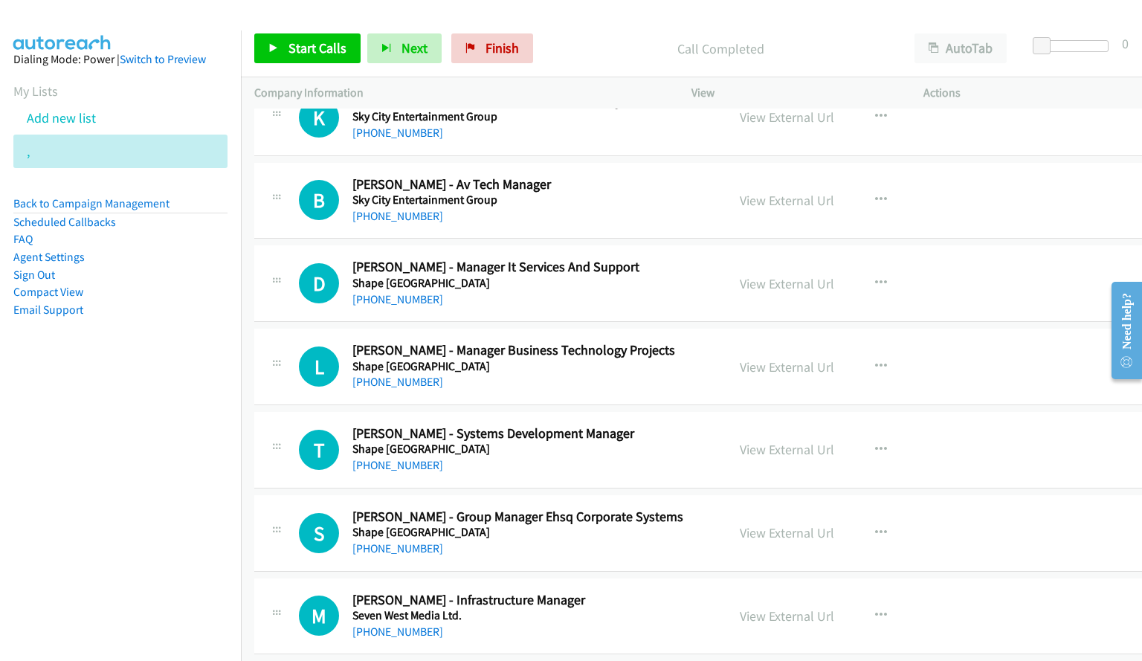
scroll to position [9322, 0]
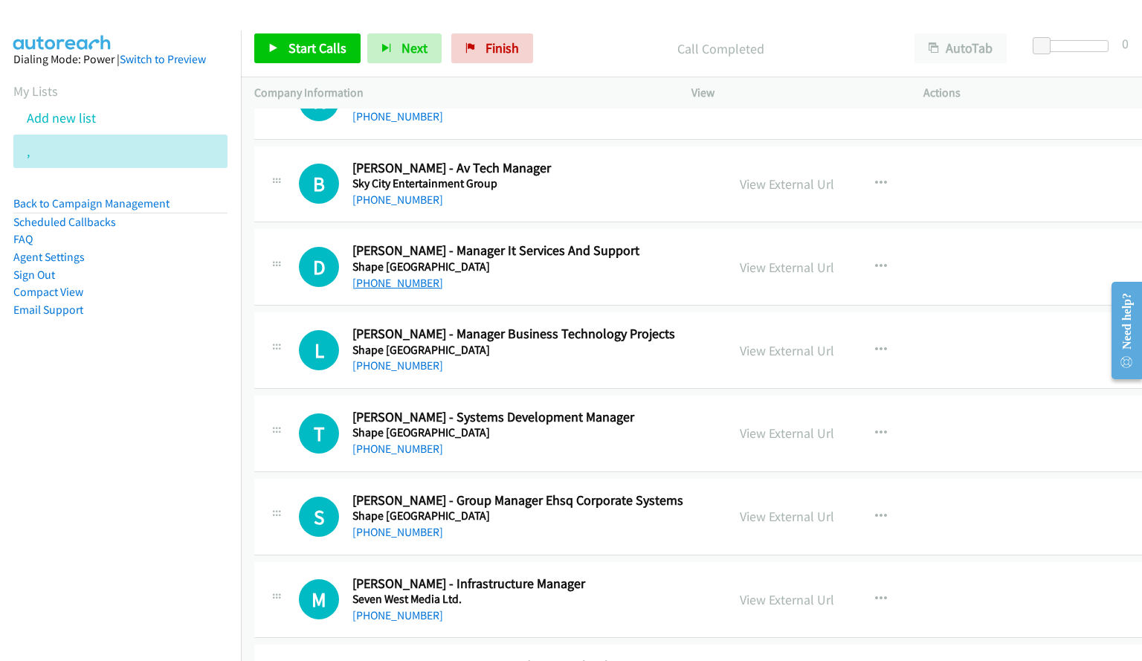
click at [395, 287] on link "[PHONE_NUMBER]" at bounding box center [397, 283] width 91 height 14
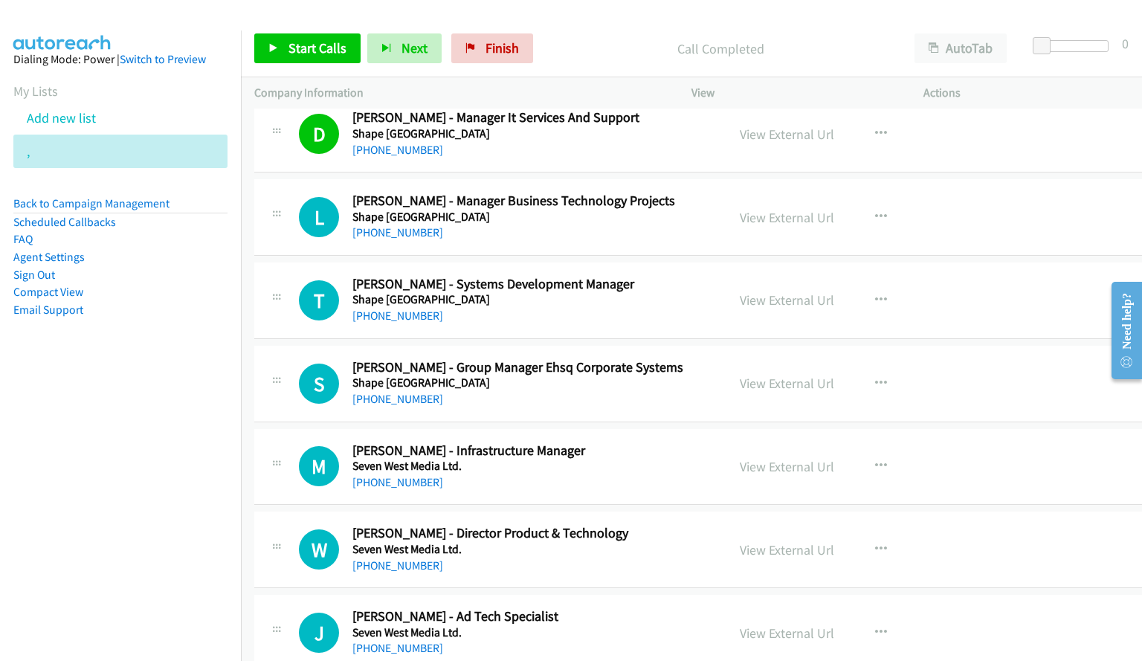
scroll to position [9471, 0]
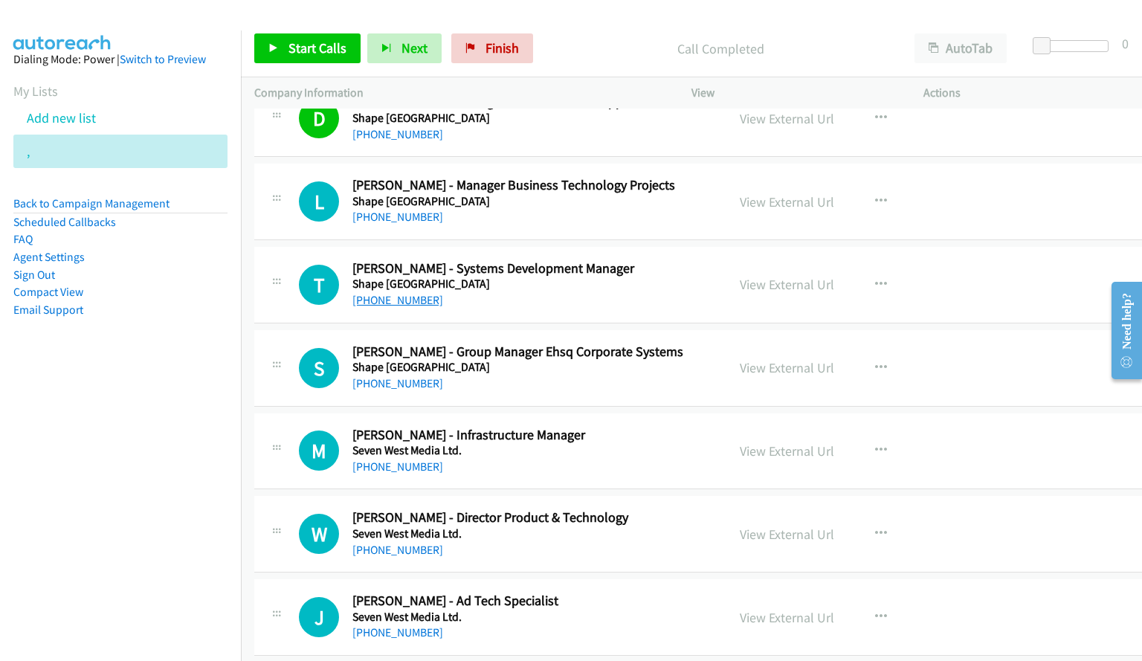
click at [404, 300] on link "[PHONE_NUMBER]" at bounding box center [397, 300] width 91 height 14
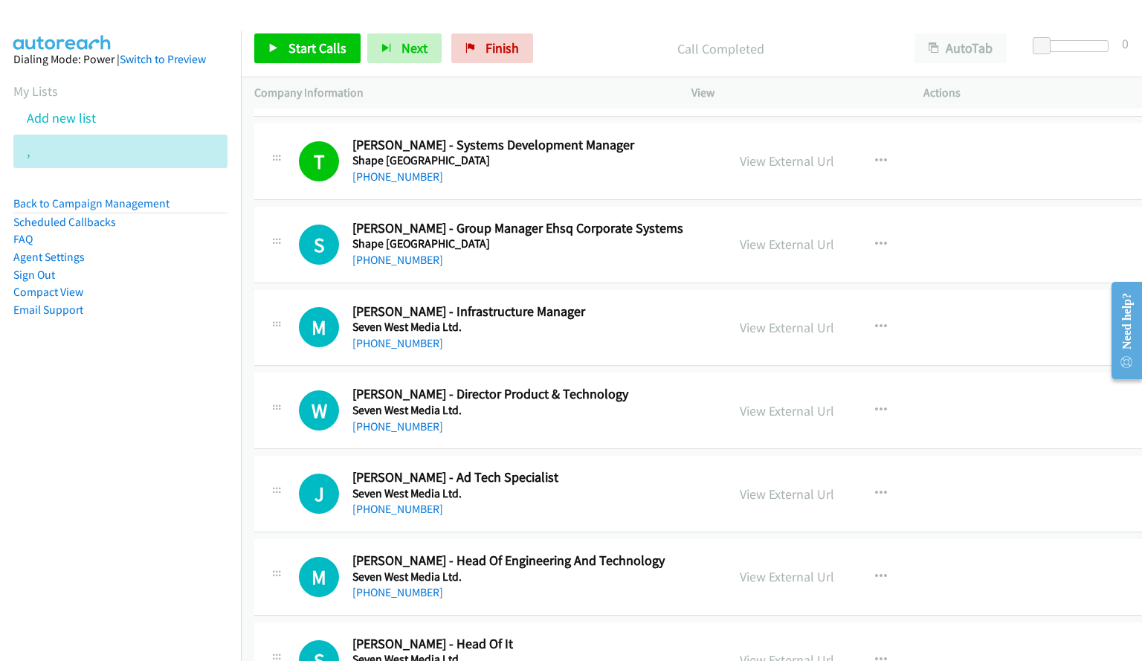
scroll to position [9619, 0]
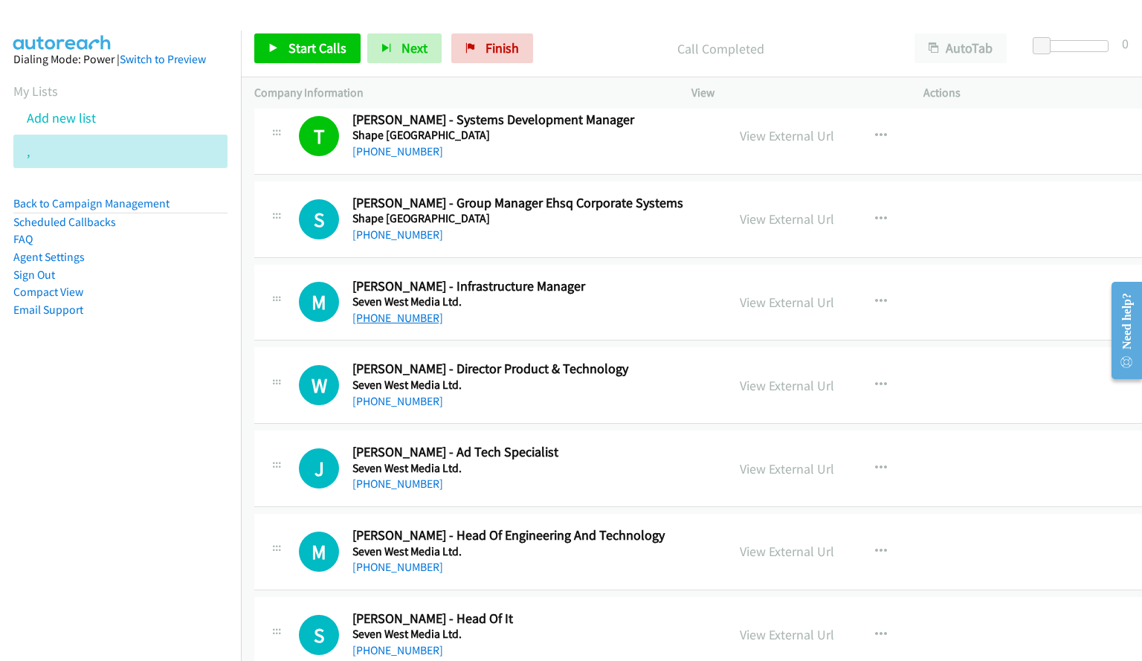
click at [400, 314] on link "[PHONE_NUMBER]" at bounding box center [397, 318] width 91 height 14
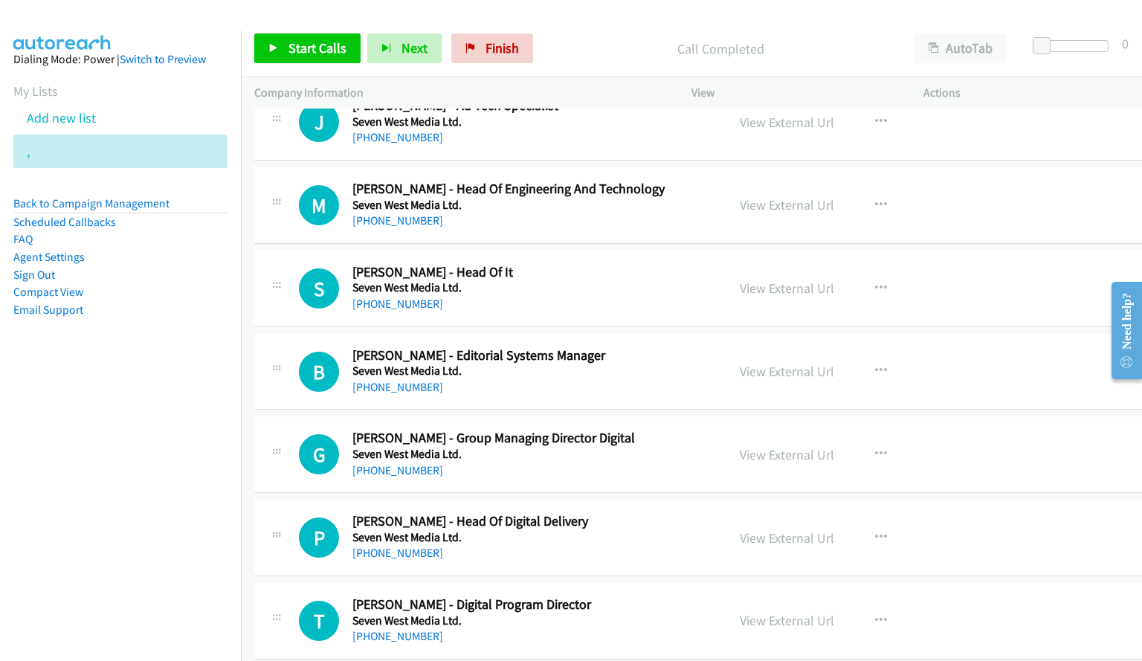
scroll to position [9991, 0]
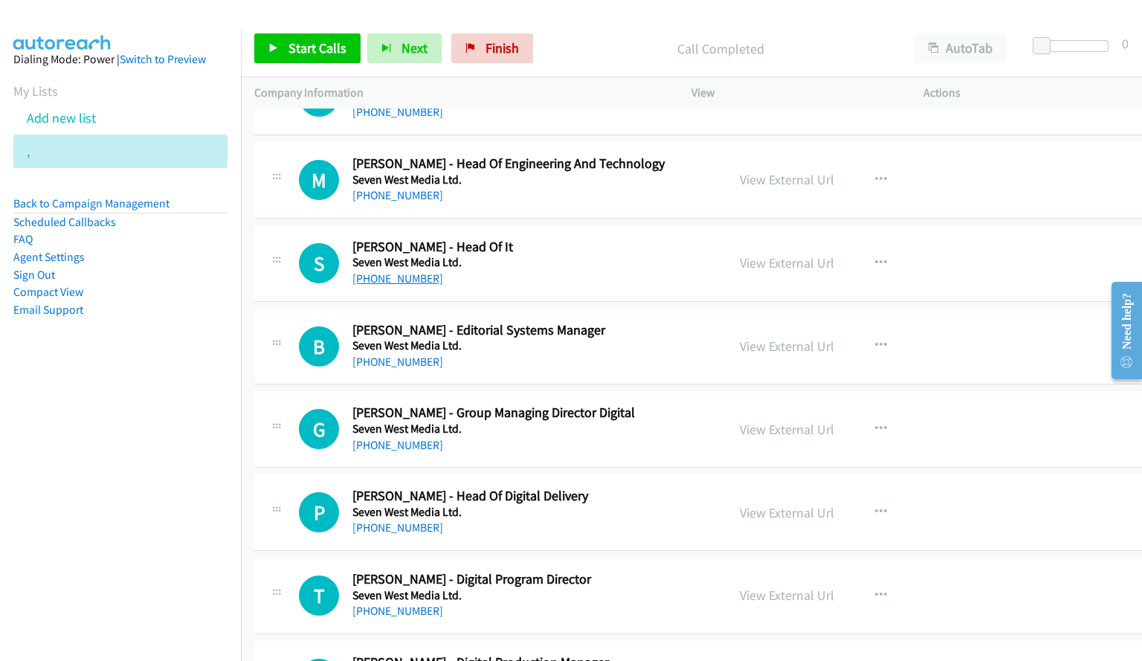
click at [399, 278] on link "[PHONE_NUMBER]" at bounding box center [397, 278] width 91 height 14
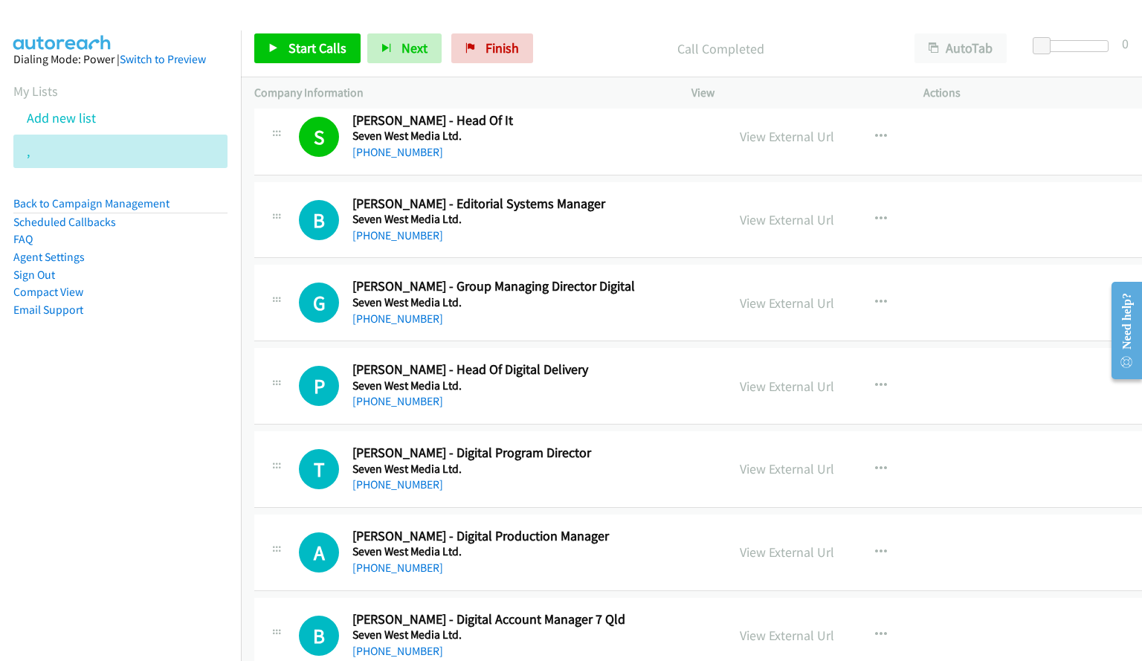
scroll to position [10140, 0]
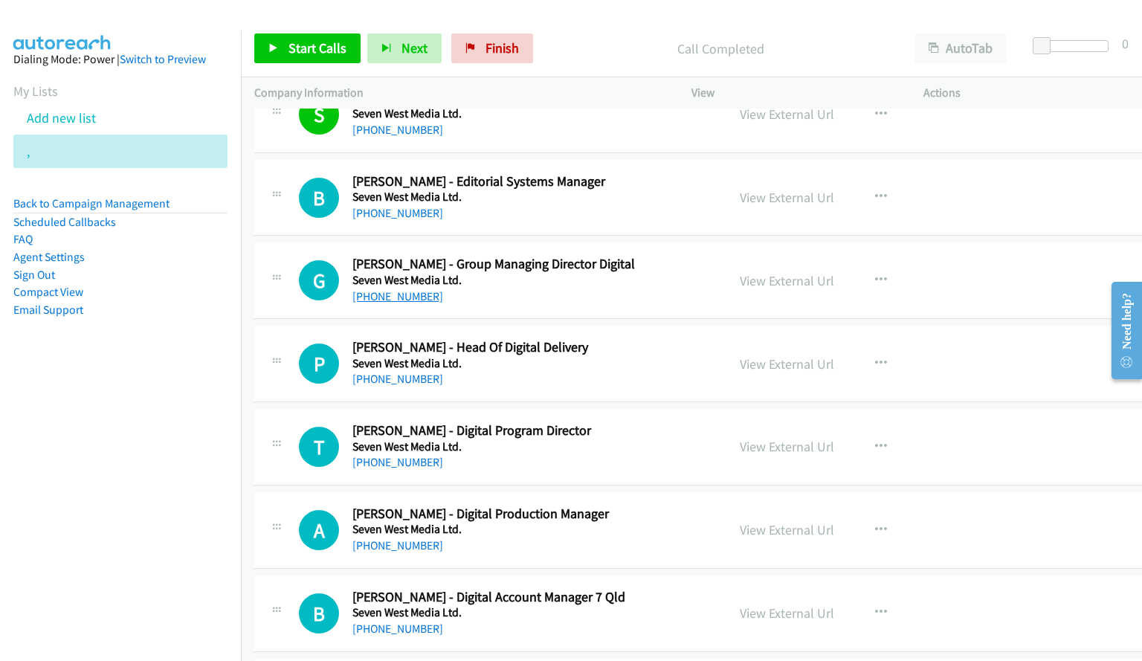
click at [400, 300] on link "[PHONE_NUMBER]" at bounding box center [397, 296] width 91 height 14
click at [406, 382] on link "[PHONE_NUMBER]" at bounding box center [397, 379] width 91 height 14
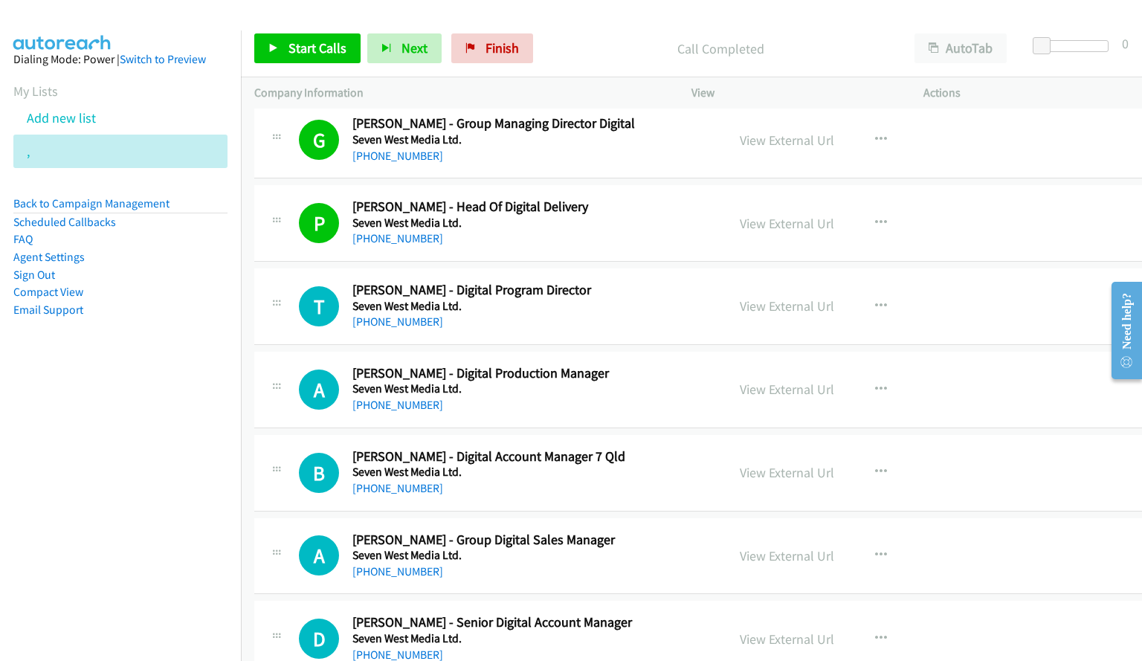
scroll to position [10288, 0]
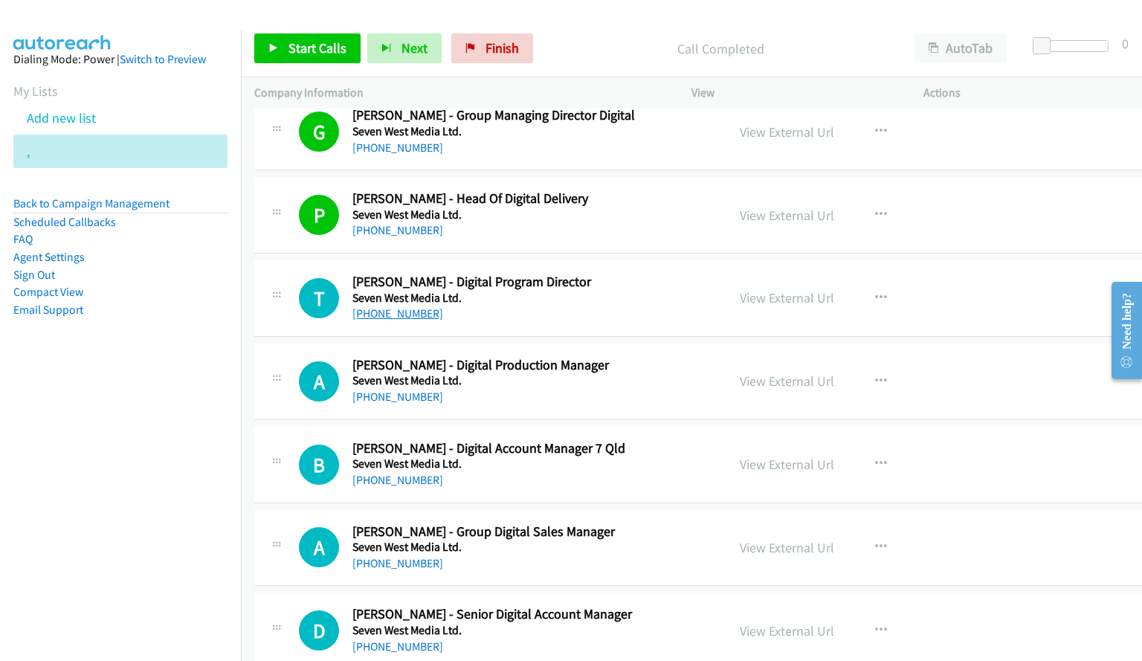
click at [369, 315] on link "[PHONE_NUMBER]" at bounding box center [397, 313] width 91 height 14
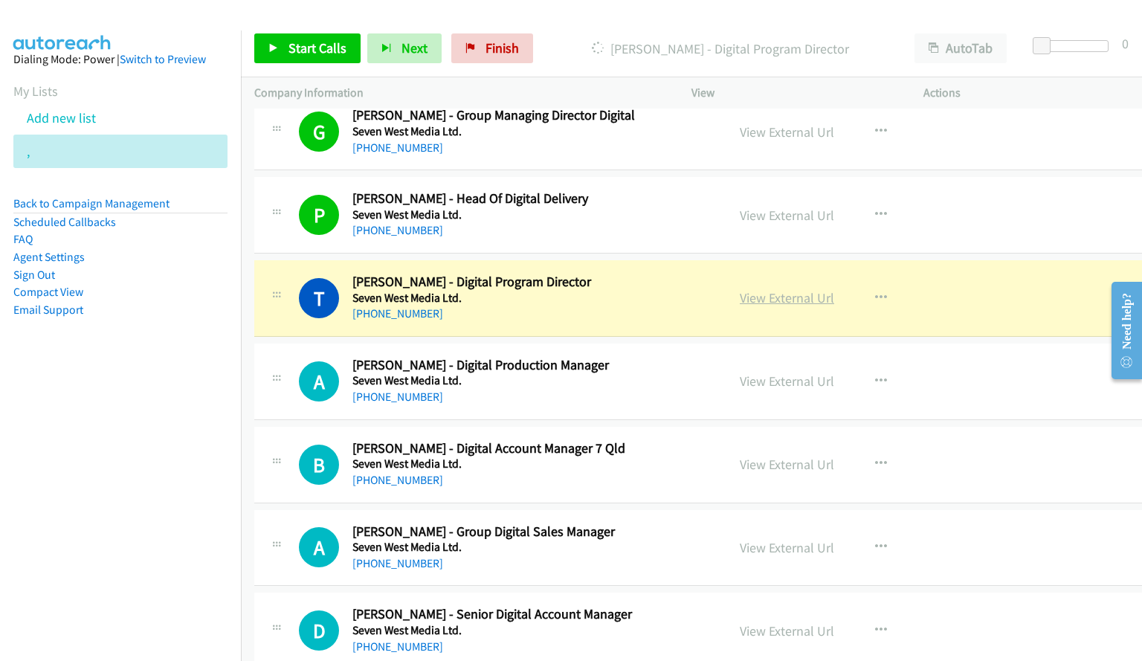
click at [786, 298] on link "View External Url" at bounding box center [787, 297] width 94 height 17
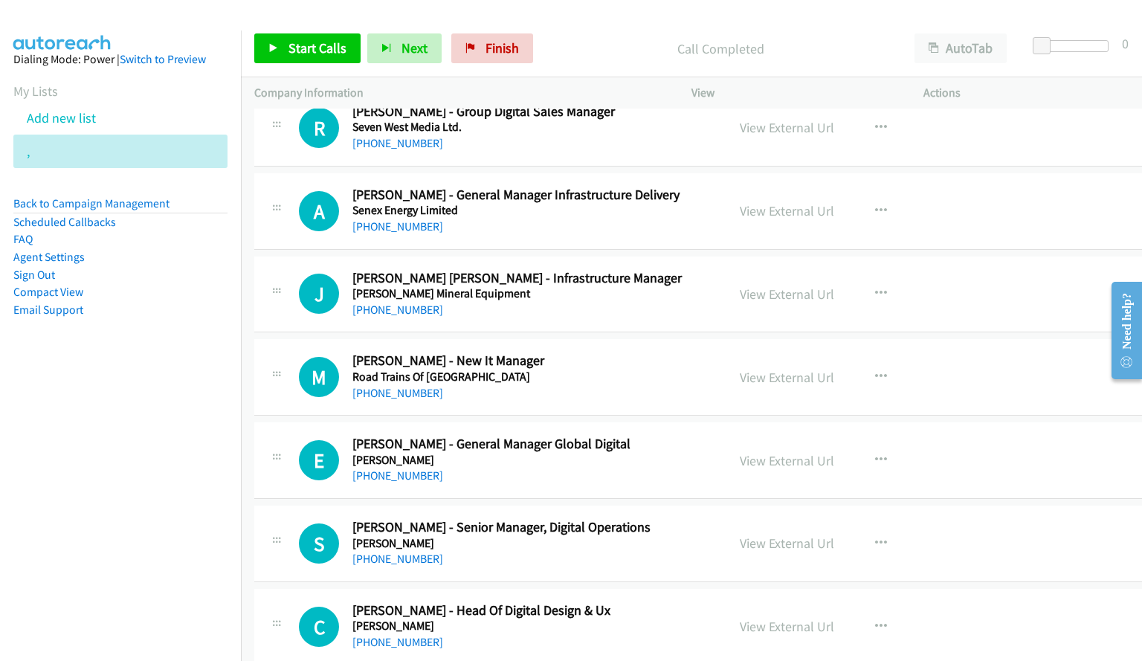
scroll to position [11032, 0]
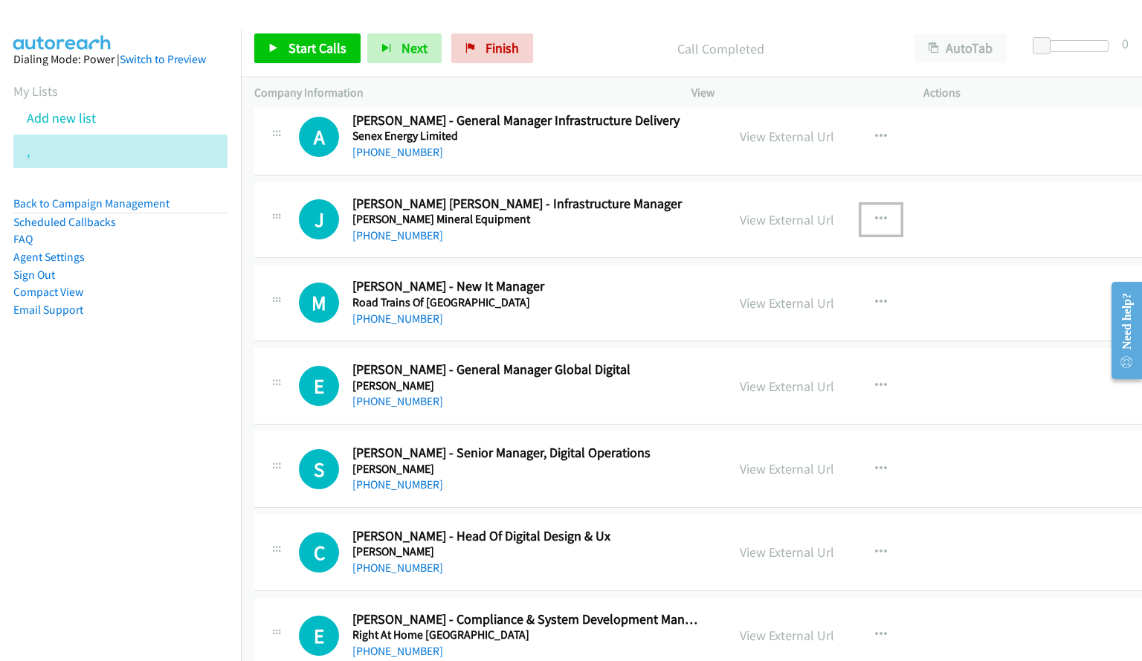
click at [875, 212] on button "button" at bounding box center [881, 219] width 40 height 30
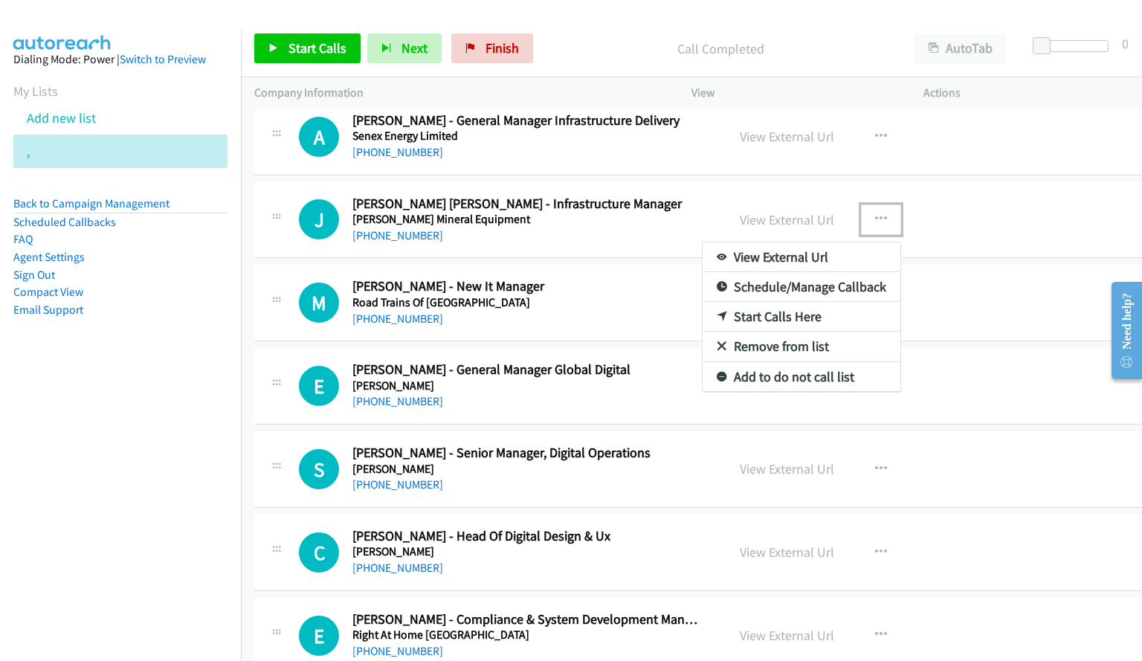
click at [866, 132] on div at bounding box center [571, 330] width 1142 height 661
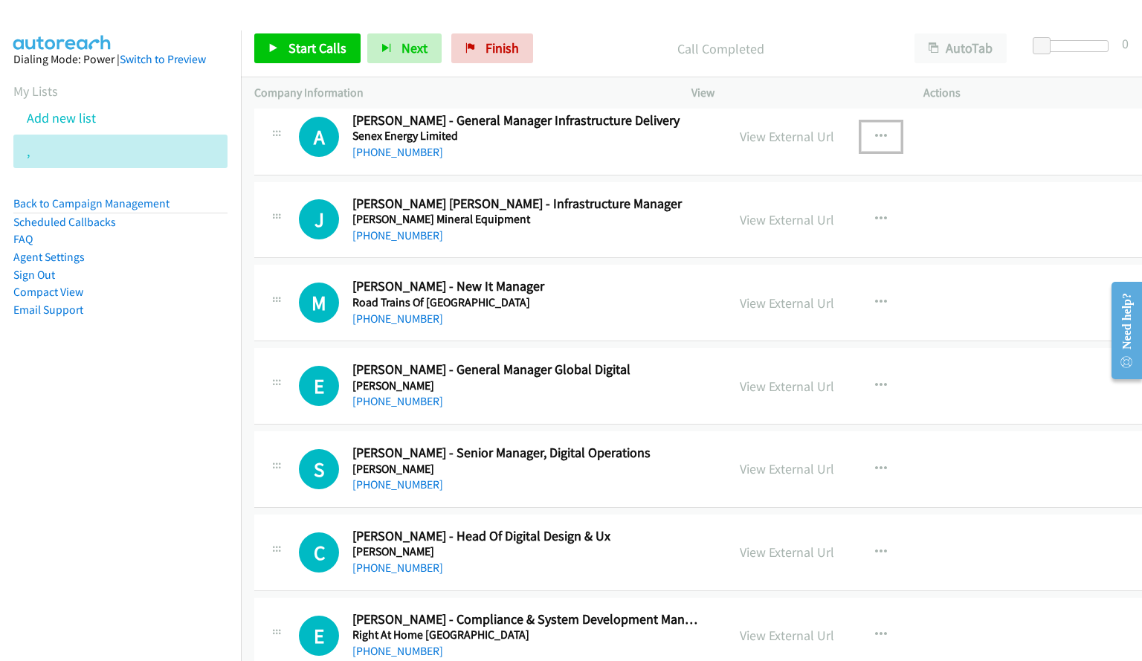
click at [875, 132] on icon "button" at bounding box center [881, 137] width 12 height 12
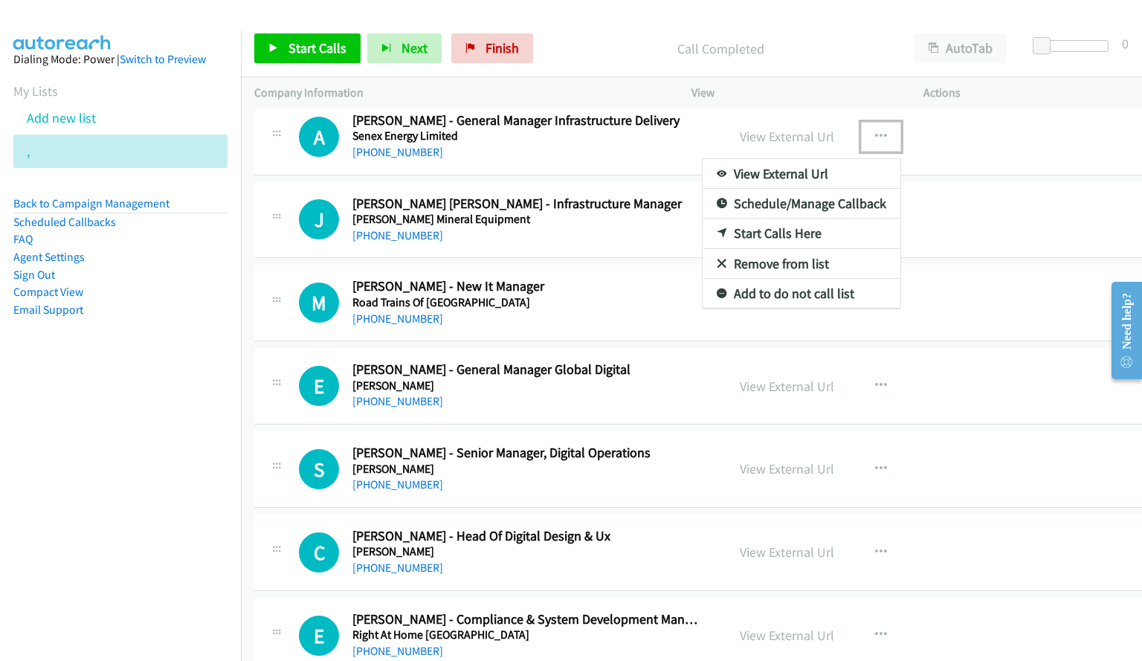
click at [764, 233] on link "Start Calls Here" at bounding box center [801, 234] width 198 height 30
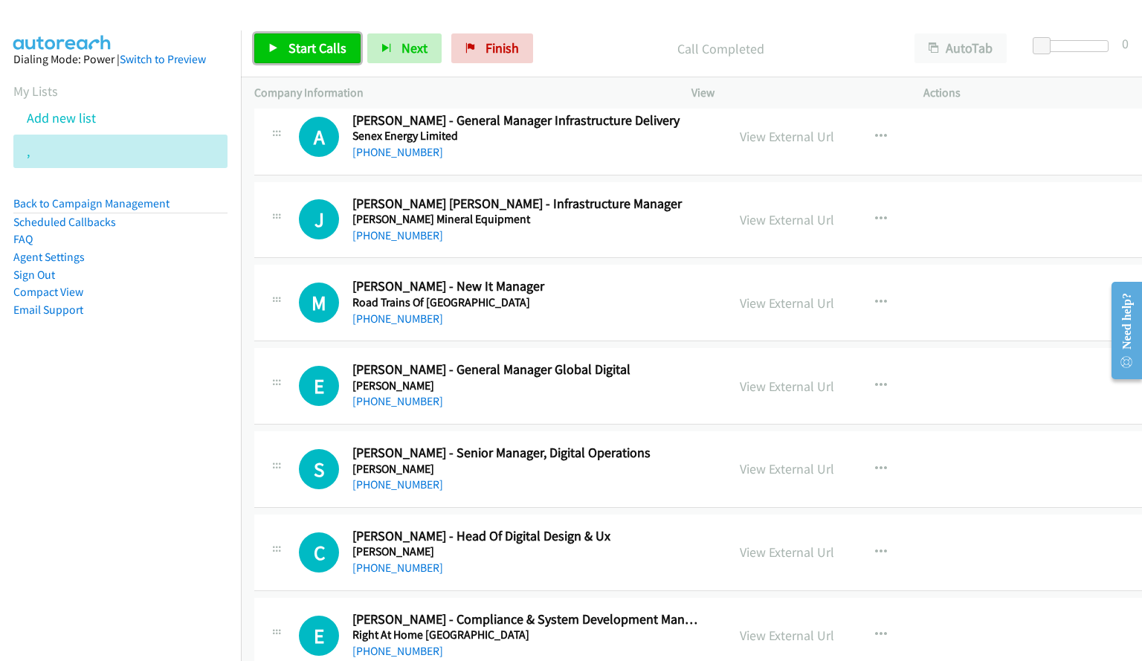
click at [314, 52] on span "Start Calls" at bounding box center [317, 47] width 58 height 17
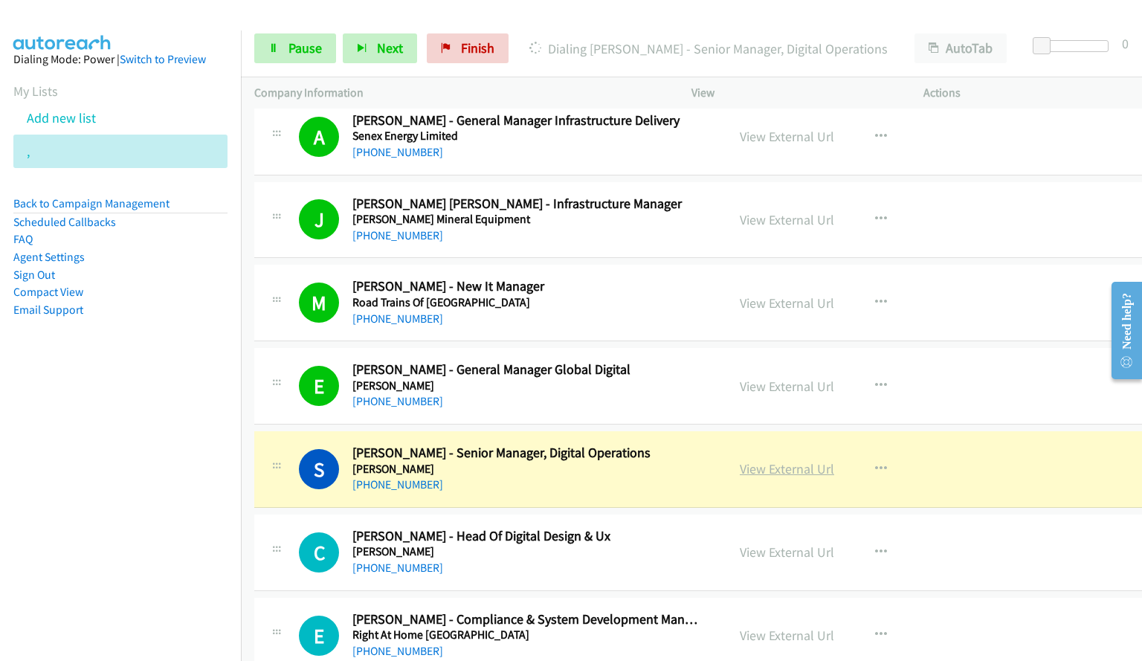
click at [789, 470] on link "View External Url" at bounding box center [787, 468] width 94 height 17
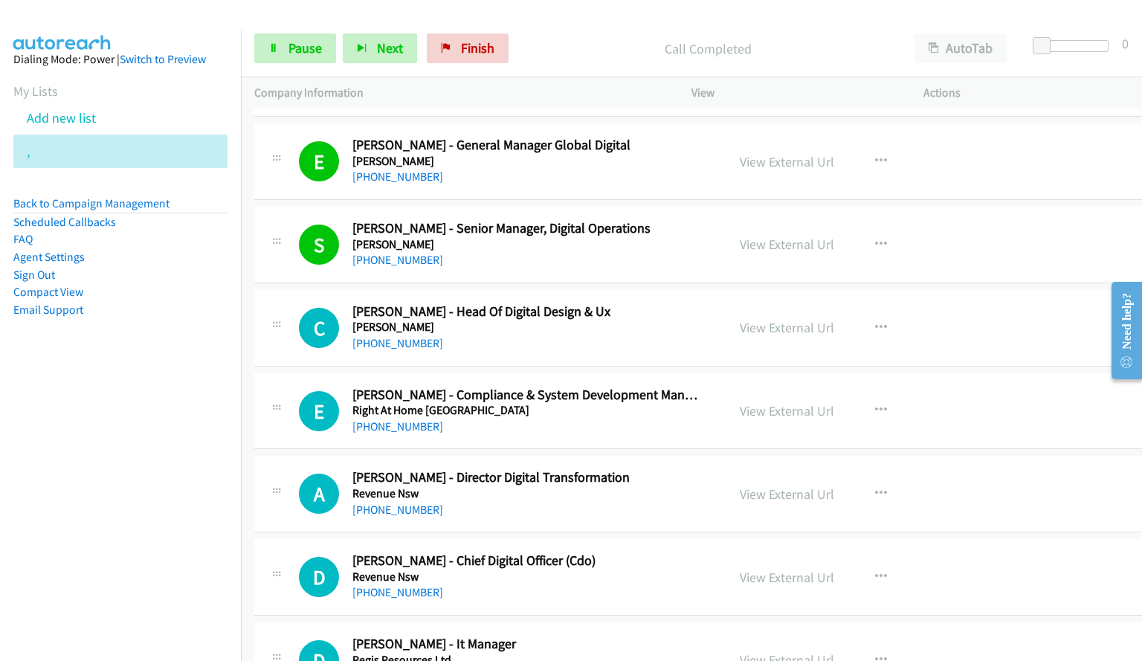
scroll to position [11329, 0]
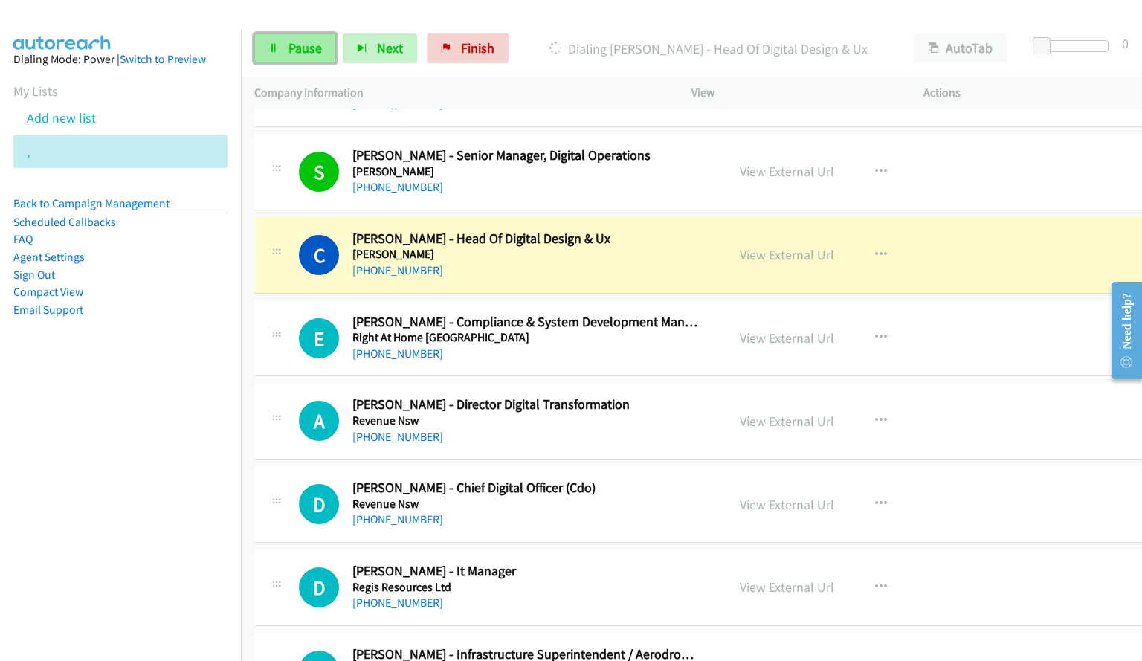
click at [279, 56] on link "Pause" at bounding box center [295, 48] width 82 height 30
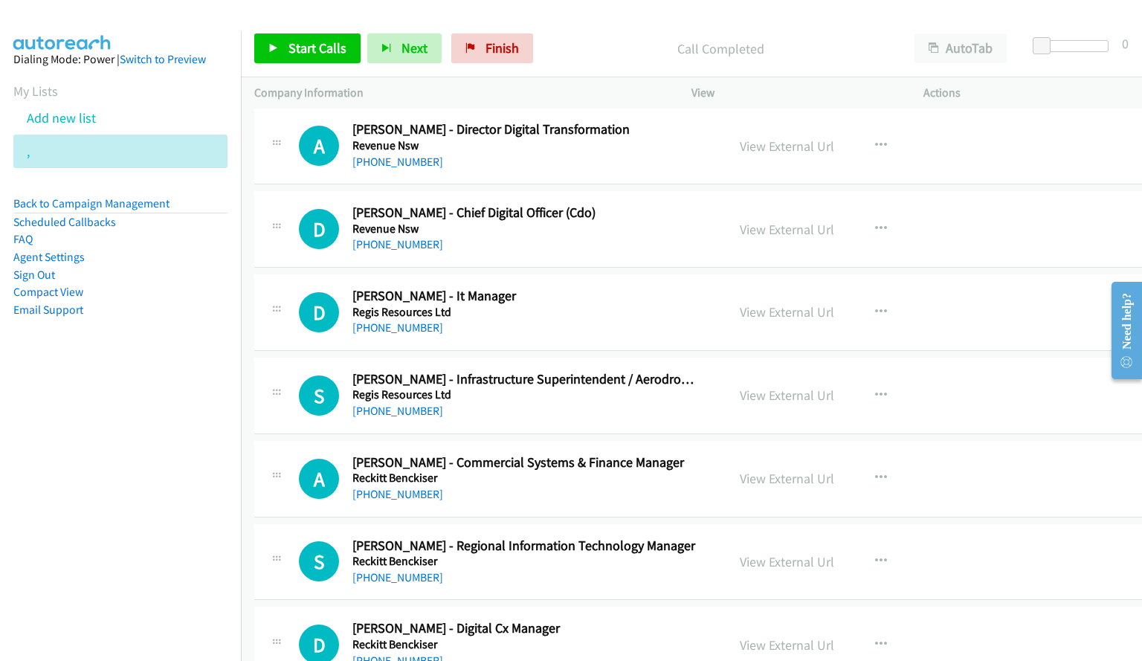
scroll to position [11626, 0]
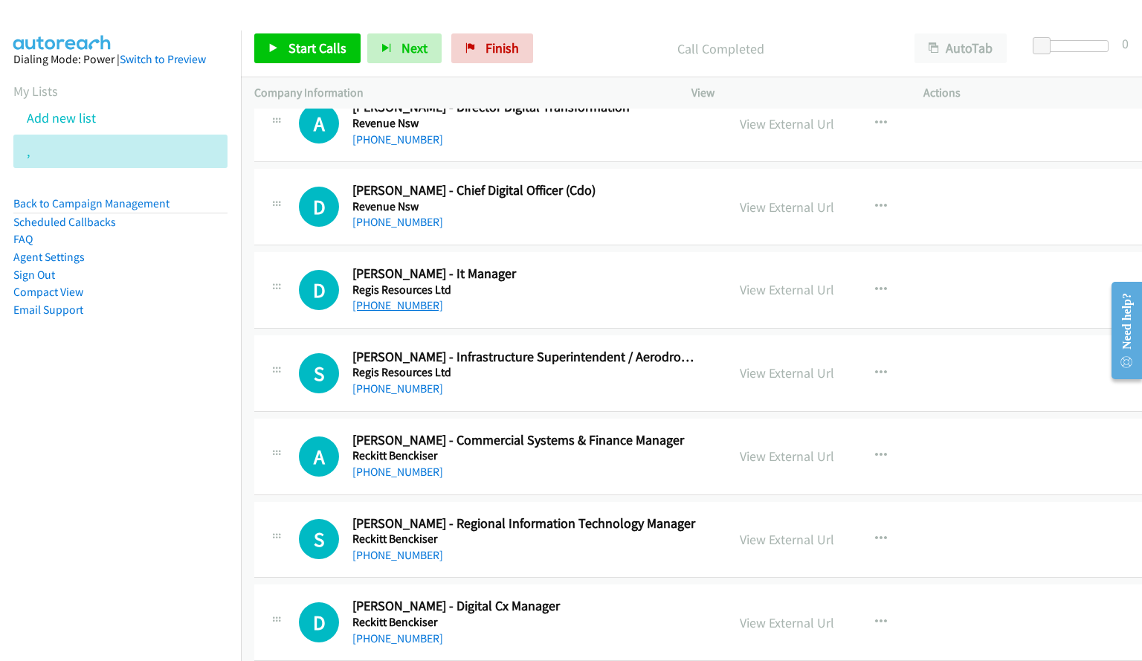
click at [377, 307] on link "[PHONE_NUMBER]" at bounding box center [397, 305] width 91 height 14
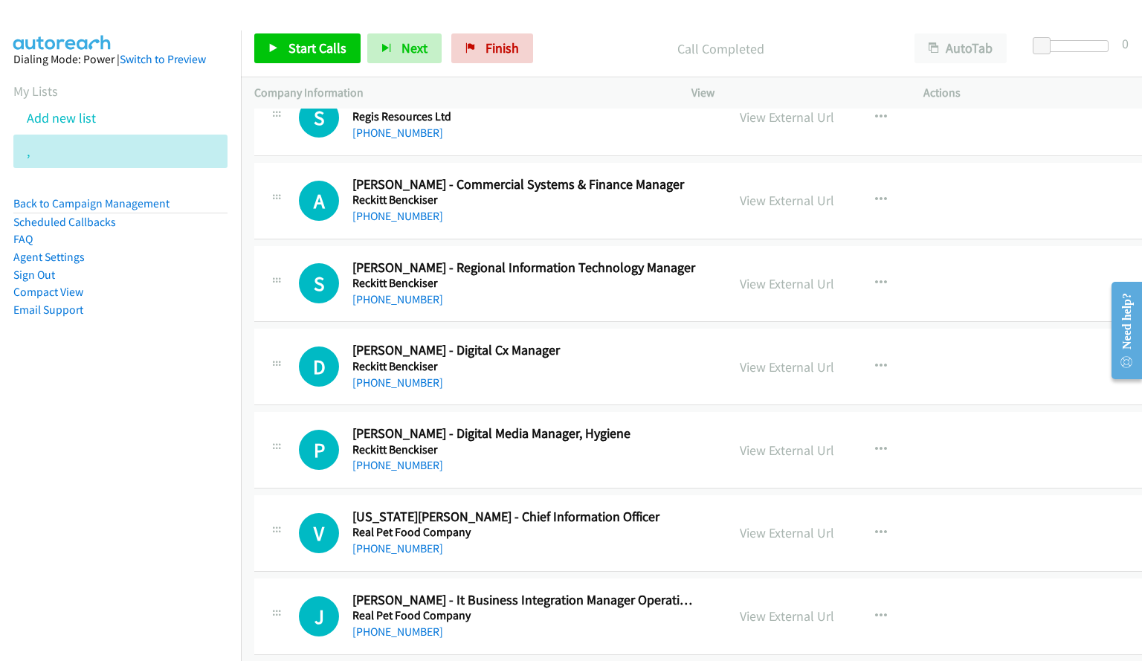
scroll to position [11849, 0]
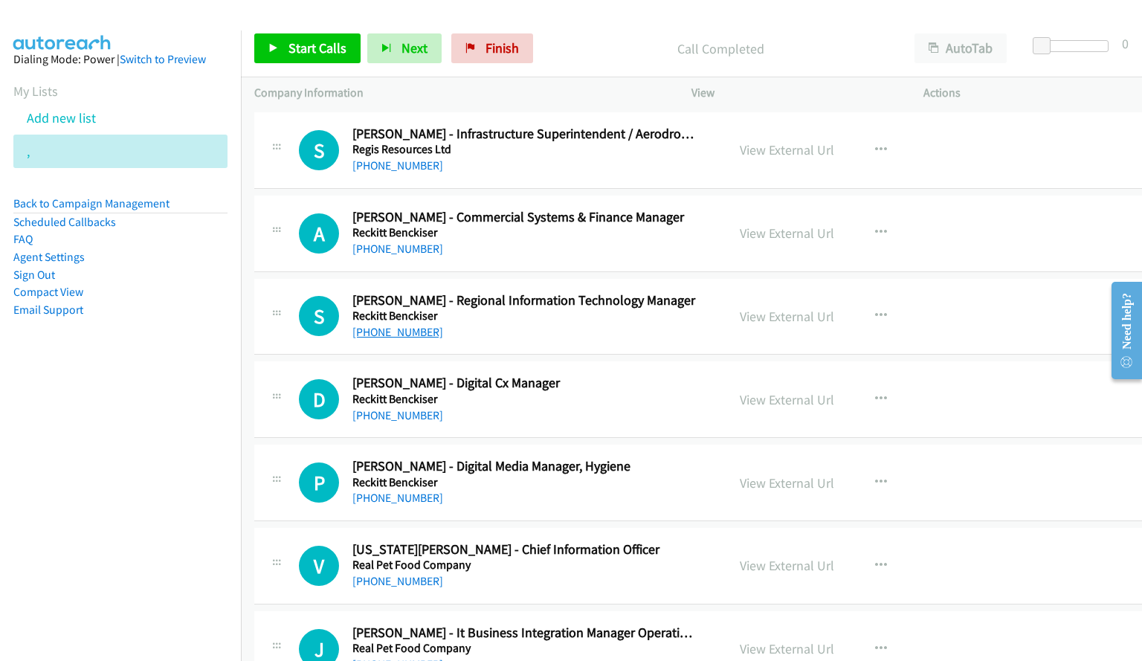
click at [411, 332] on link "[PHONE_NUMBER]" at bounding box center [397, 332] width 91 height 14
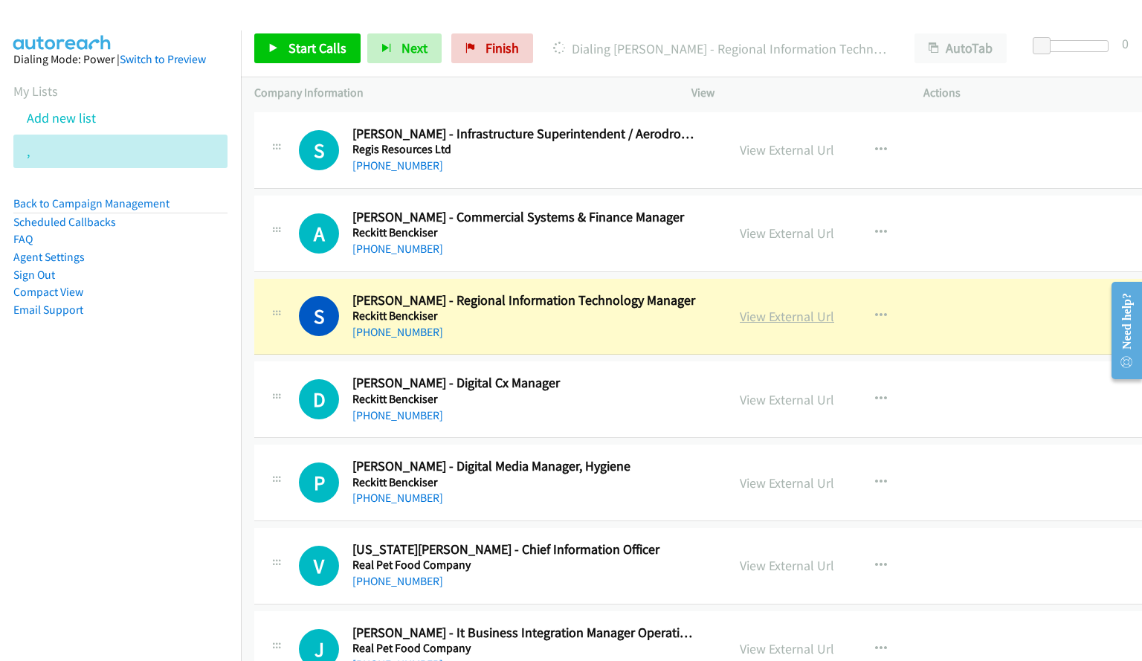
click at [783, 321] on link "View External Url" at bounding box center [787, 316] width 94 height 17
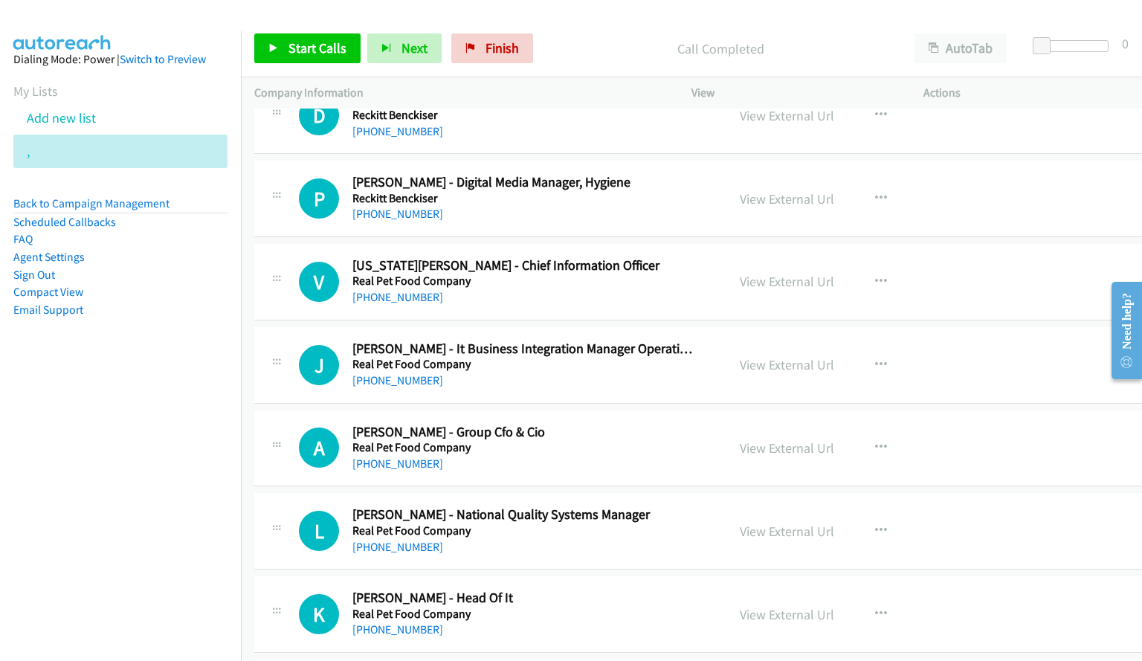
scroll to position [12147, 0]
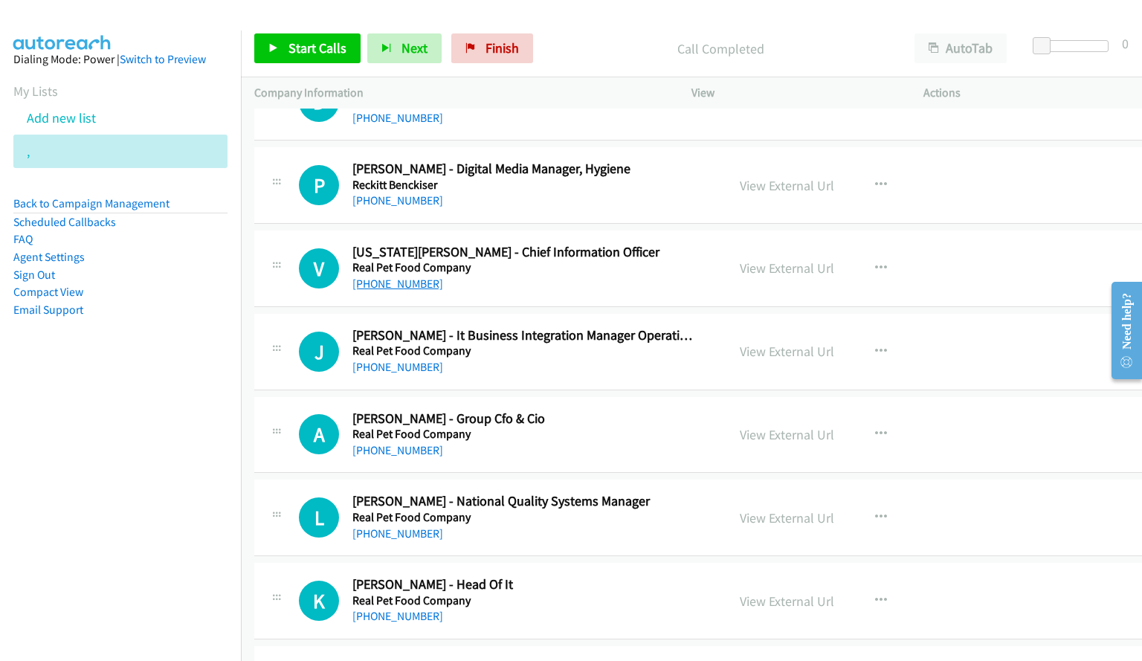
click at [410, 282] on link "[PHONE_NUMBER]" at bounding box center [397, 284] width 91 height 14
click at [379, 280] on link "[PHONE_NUMBER]" at bounding box center [397, 284] width 91 height 14
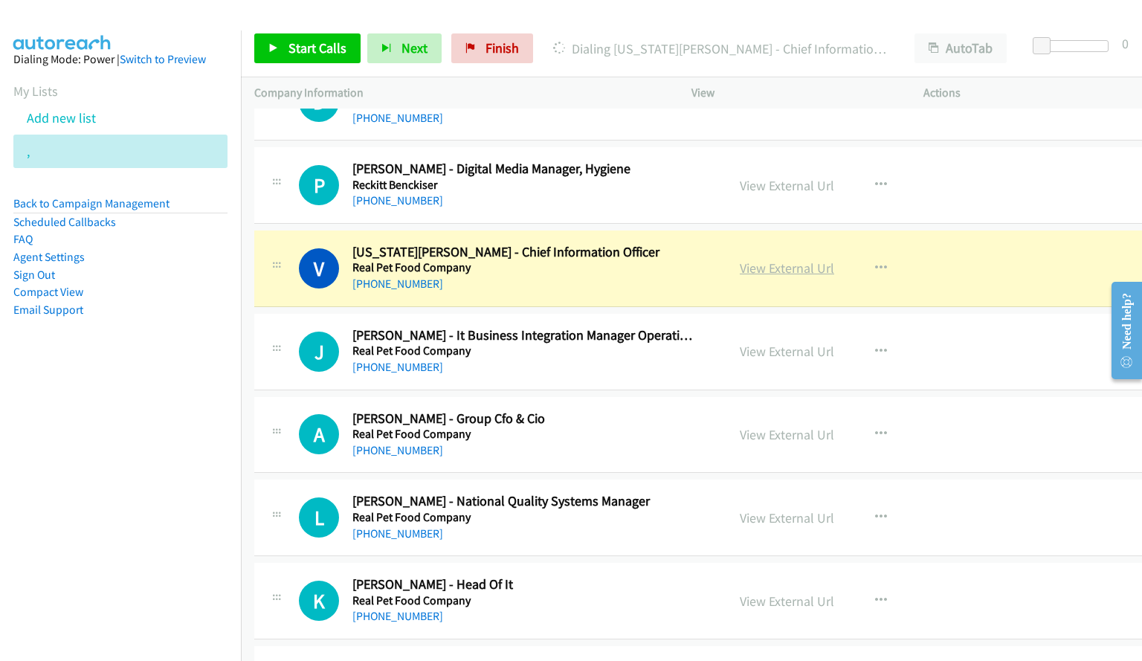
click at [752, 273] on link "View External Url" at bounding box center [787, 267] width 94 height 17
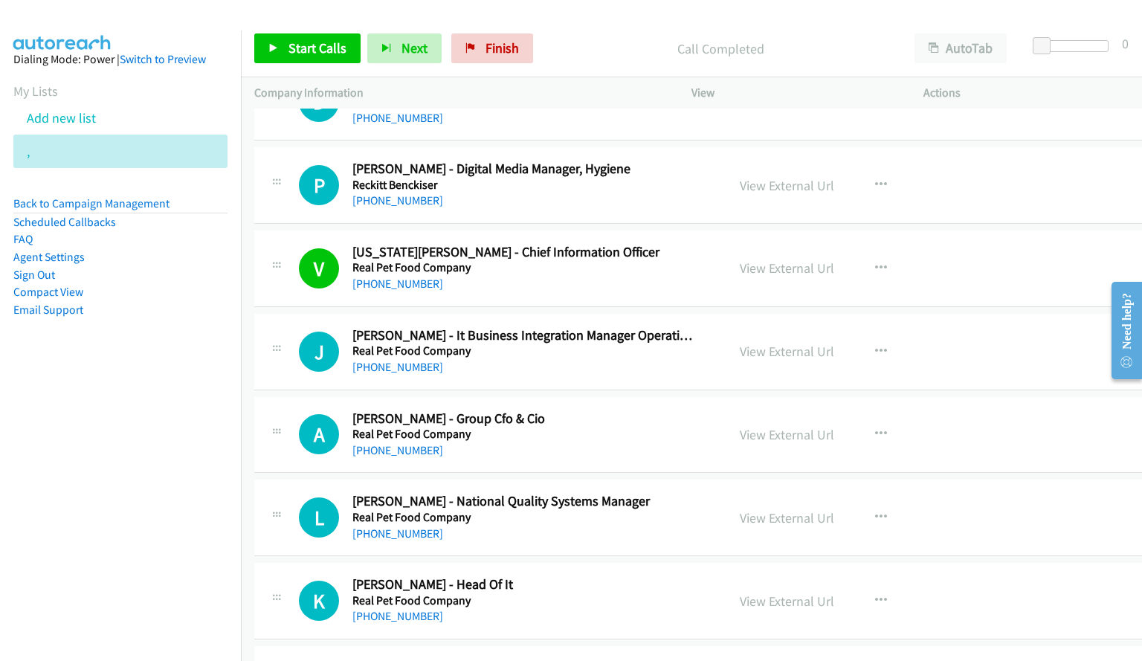
scroll to position [12221, 0]
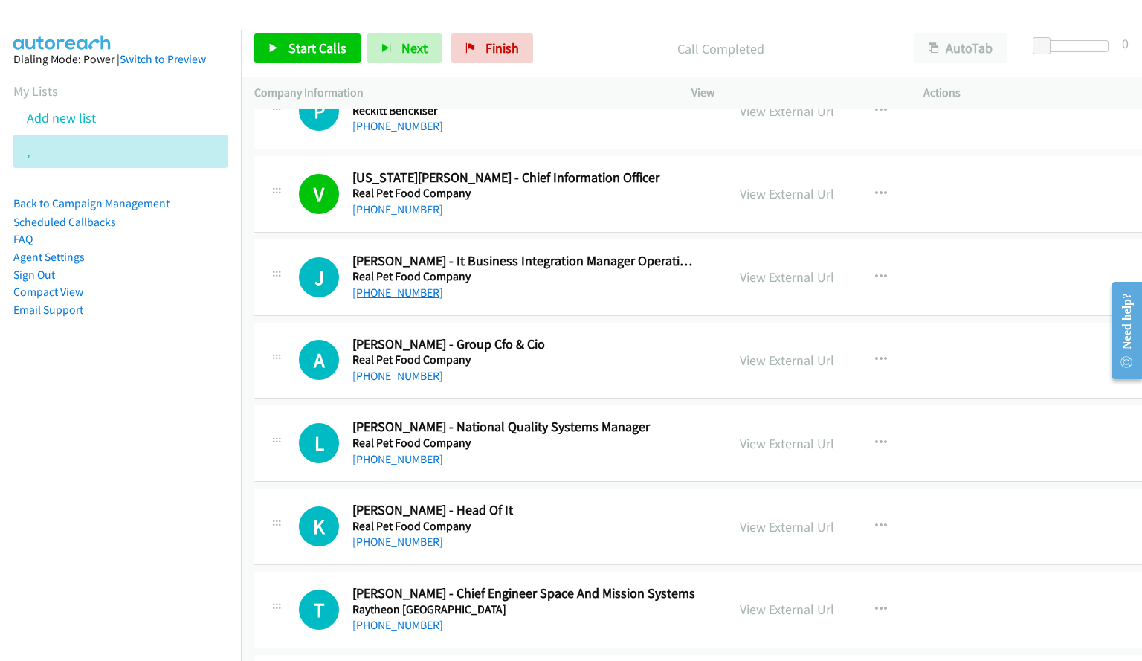
click at [377, 291] on link "[PHONE_NUMBER]" at bounding box center [397, 292] width 91 height 14
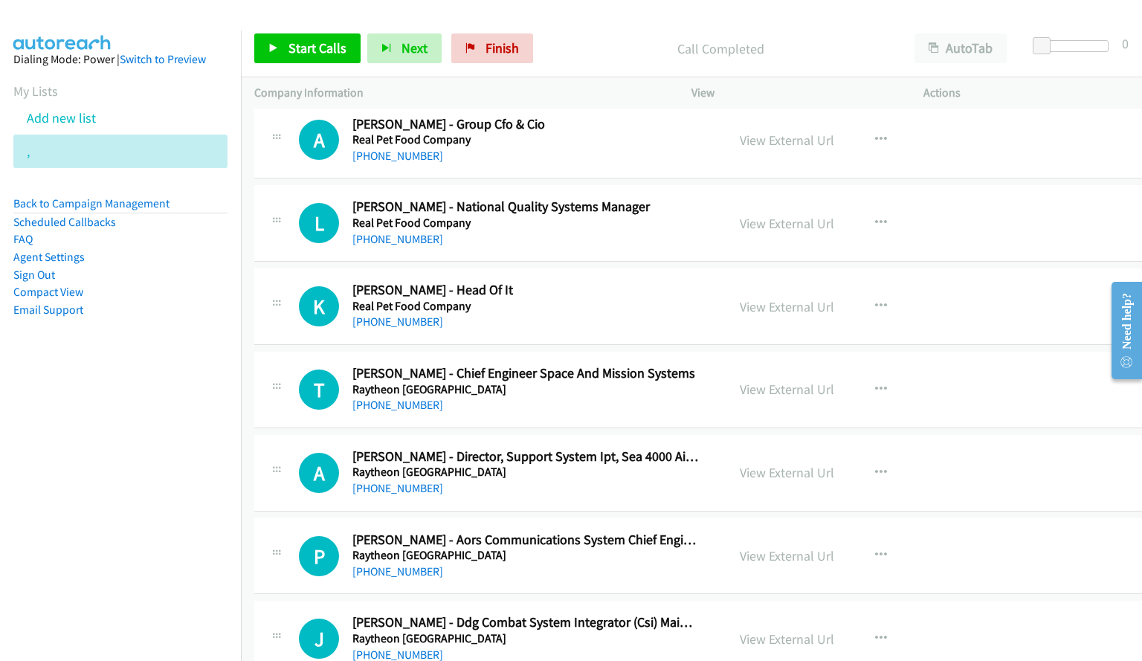
scroll to position [12444, 0]
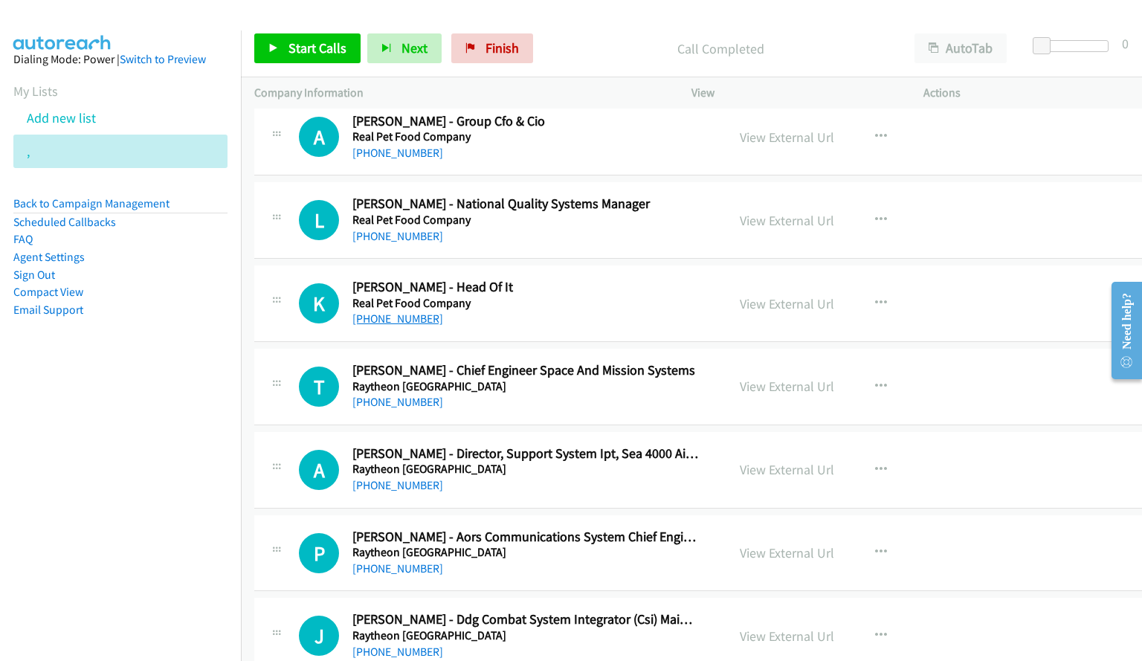
click at [416, 321] on link "[PHONE_NUMBER]" at bounding box center [397, 318] width 91 height 14
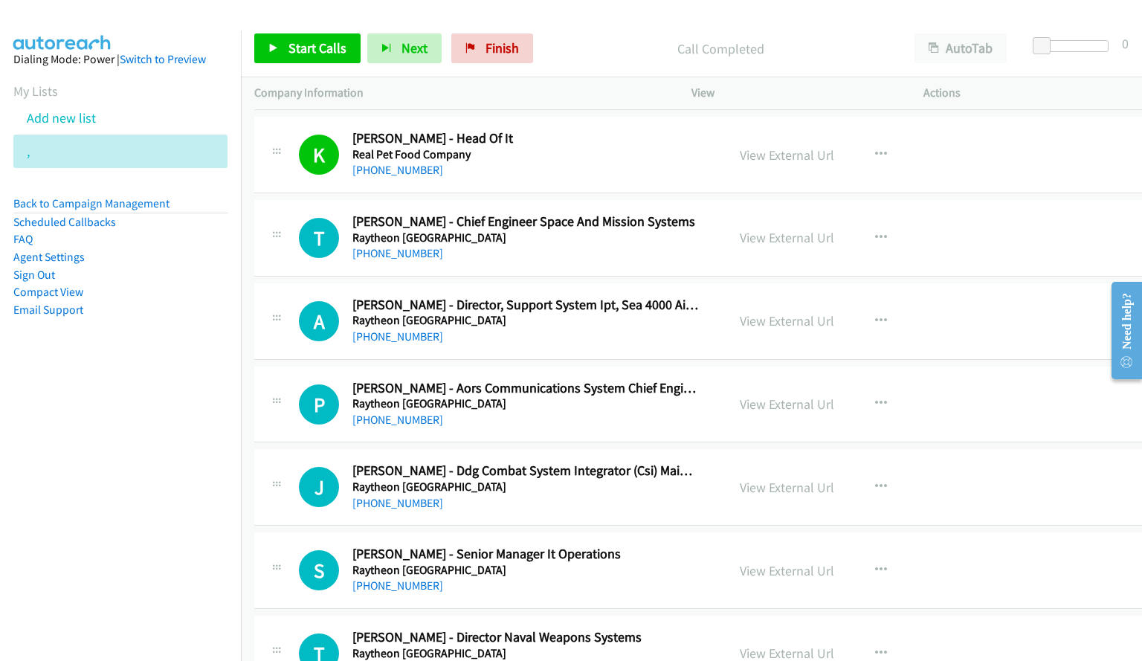
scroll to position [12667, 0]
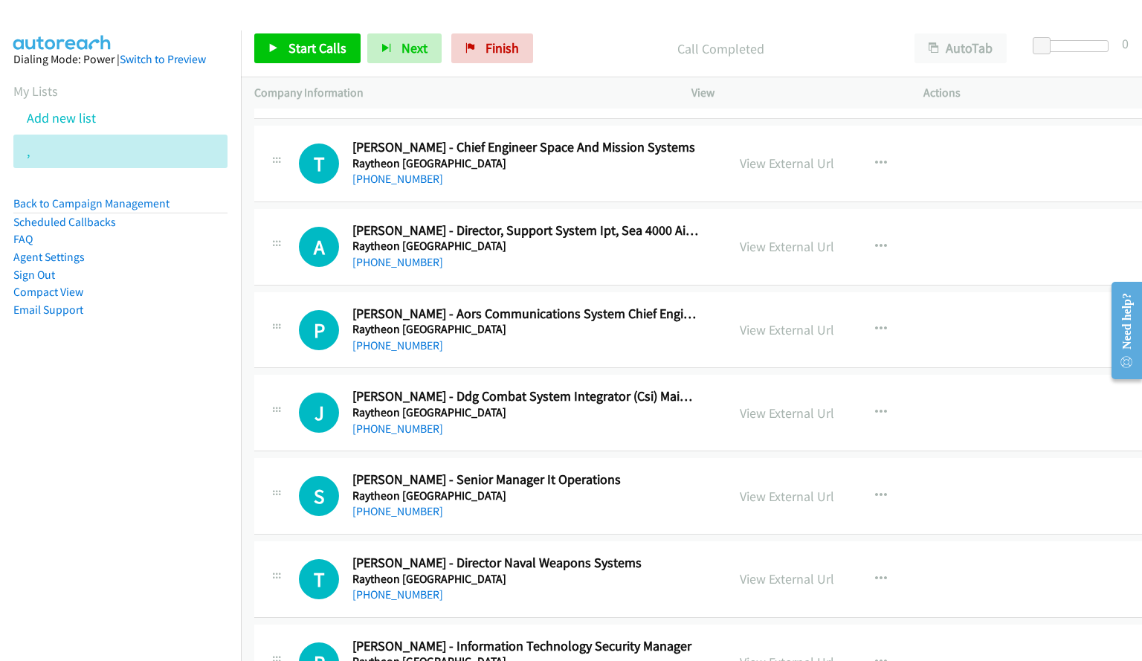
drag, startPoint x: 668, startPoint y: 248, endPoint x: 683, endPoint y: 248, distance: 14.9
click at [668, 248] on h5 "Raytheon [GEOGRAPHIC_DATA]" at bounding box center [525, 246] width 347 height 15
click at [792, 249] on link "View External Url" at bounding box center [787, 246] width 94 height 17
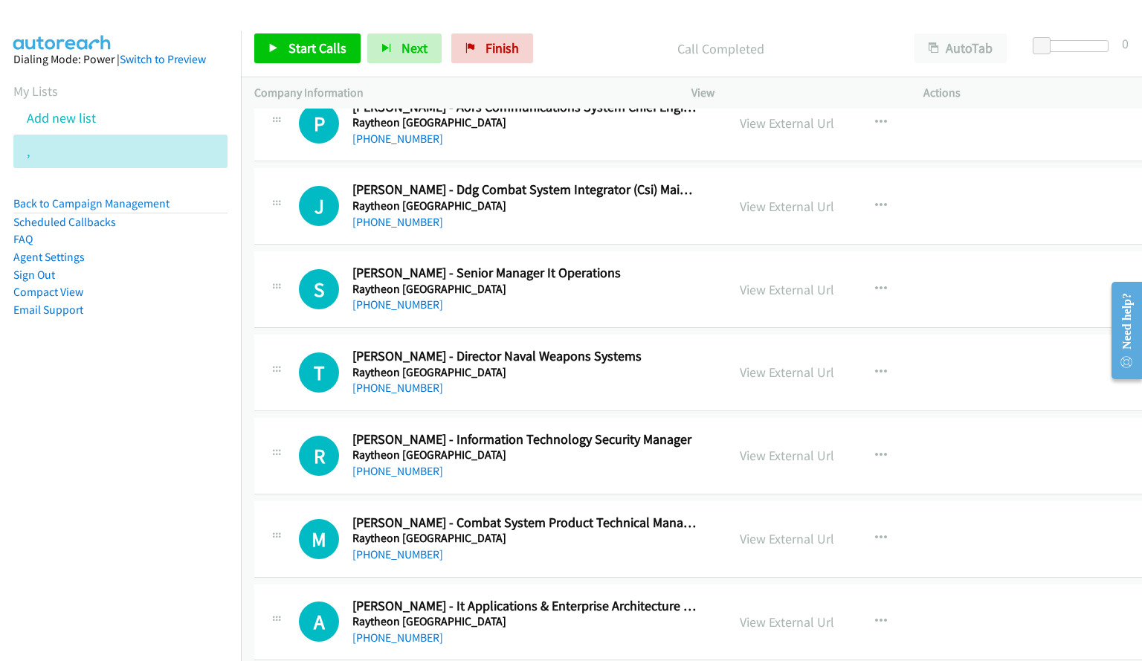
scroll to position [12890, 0]
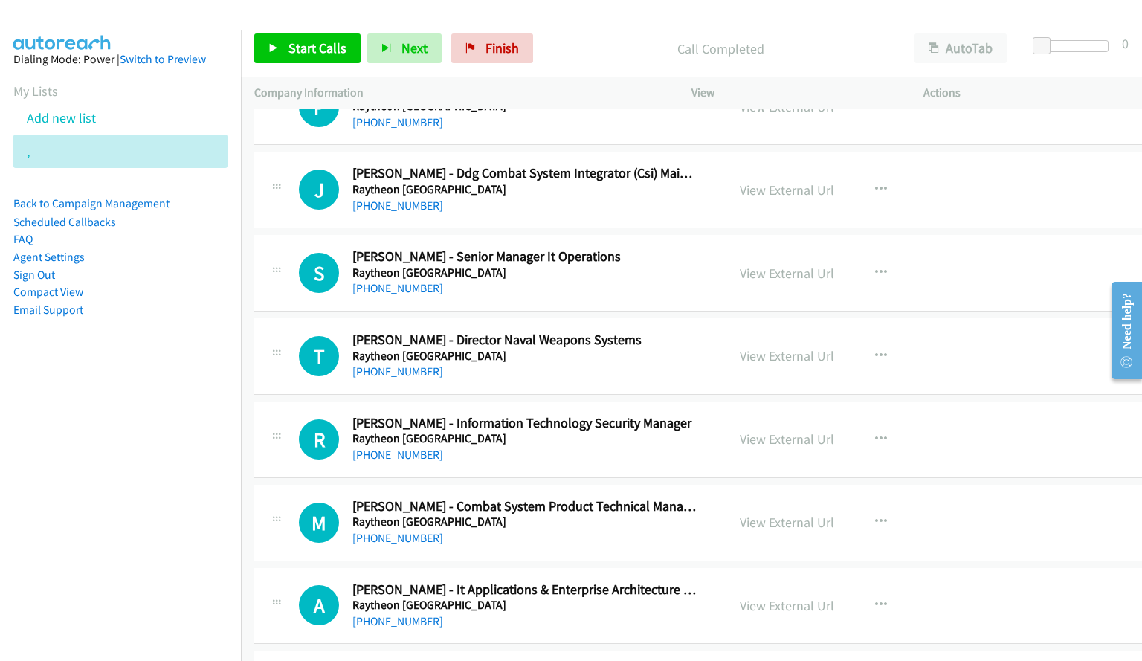
click at [610, 12] on div at bounding box center [564, 28] width 1128 height 57
click at [379, 284] on link "[PHONE_NUMBER]" at bounding box center [397, 288] width 91 height 14
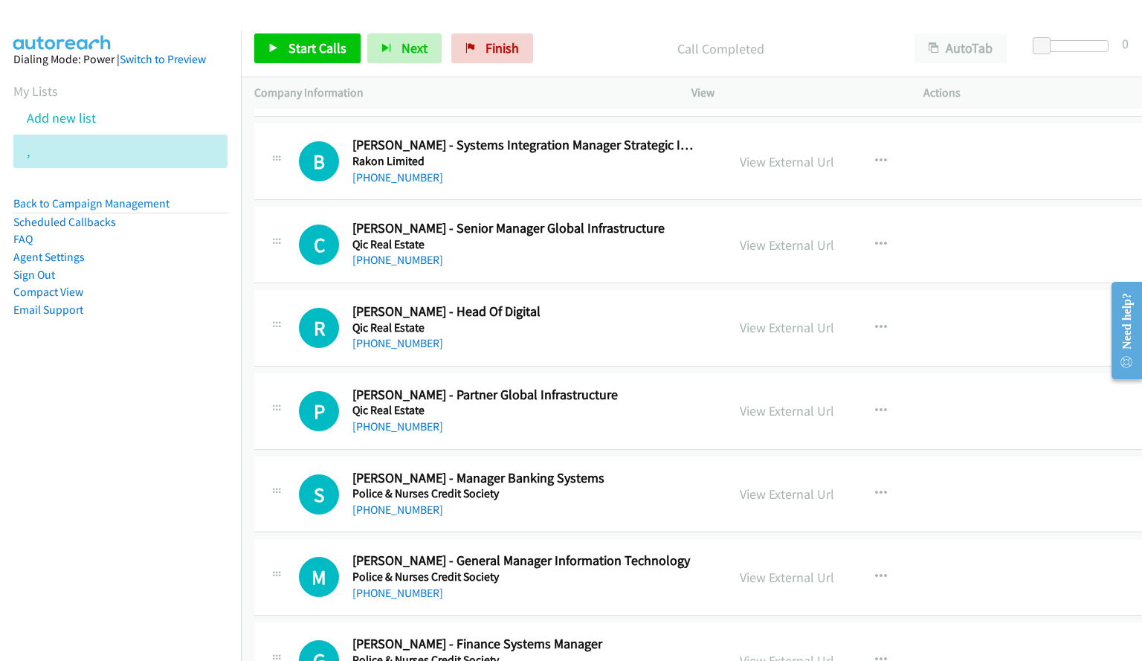
scroll to position [13856, 0]
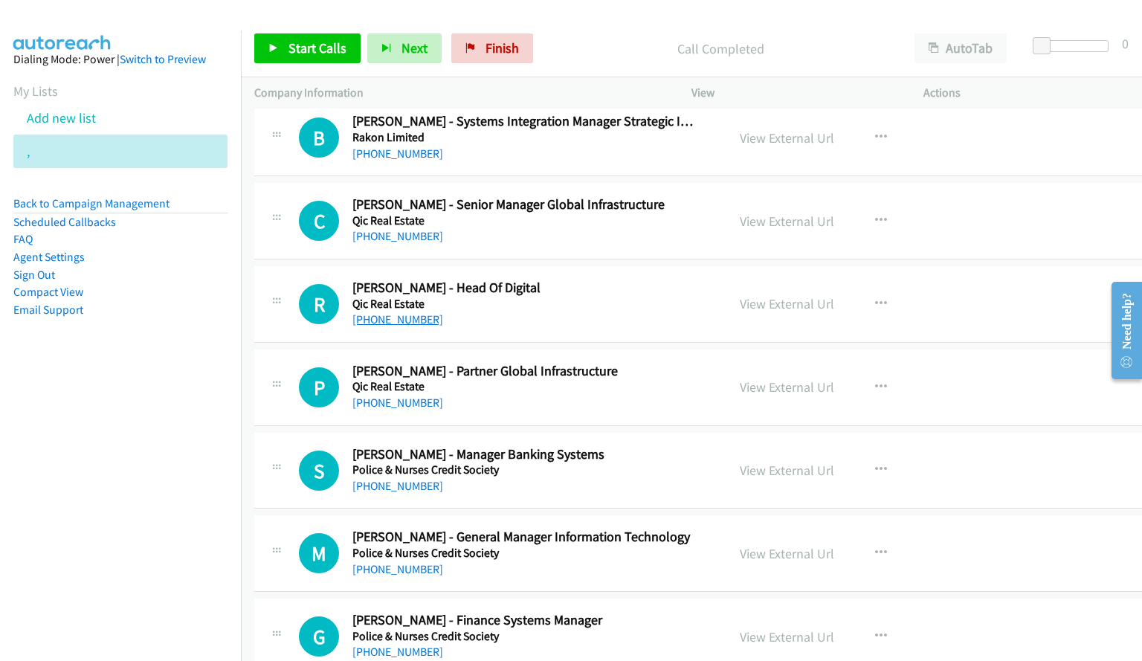
click at [386, 324] on link "[PHONE_NUMBER]" at bounding box center [397, 319] width 91 height 14
click at [391, 323] on link "[PHONE_NUMBER]" at bounding box center [397, 319] width 91 height 14
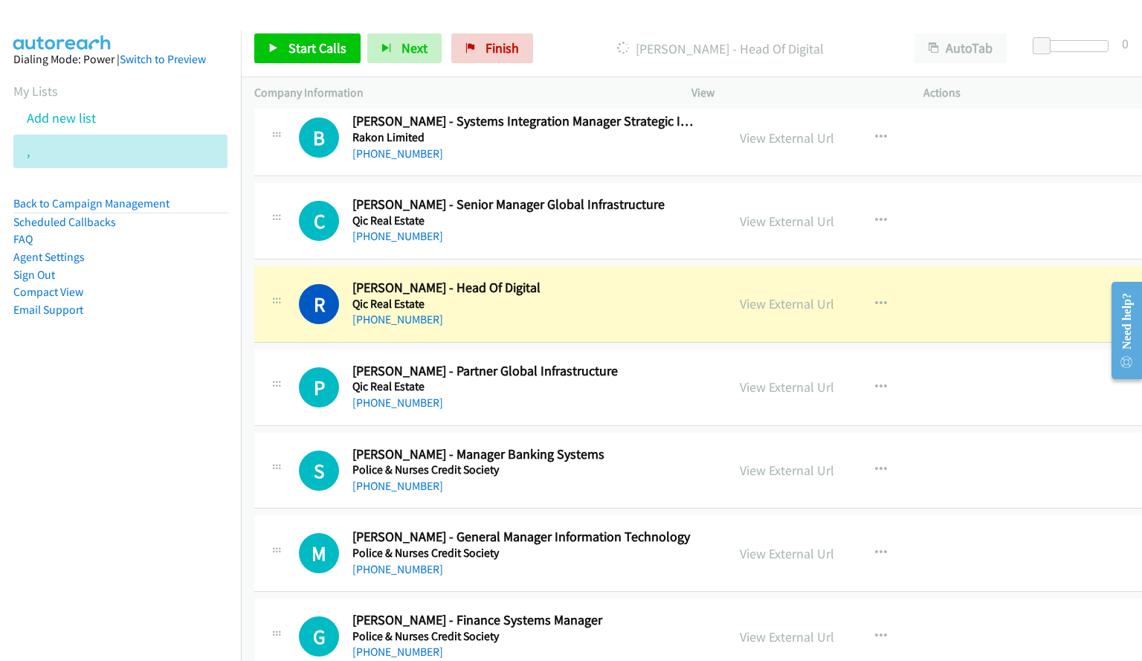
click at [682, 15] on div at bounding box center [564, 28] width 1128 height 57
click at [963, 287] on div "R Callback Scheduled [PERSON_NAME] - Head Of Digital Qic Real Estate [GEOGRAPHI…" at bounding box center [699, 304] width 890 height 77
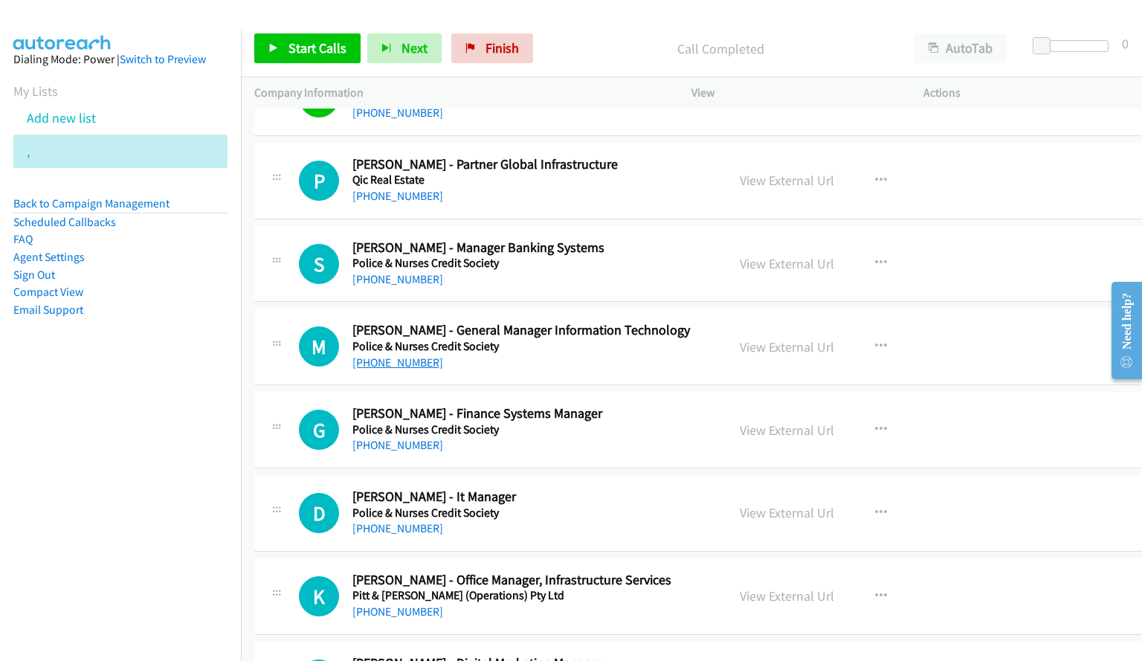
scroll to position [14079, 0]
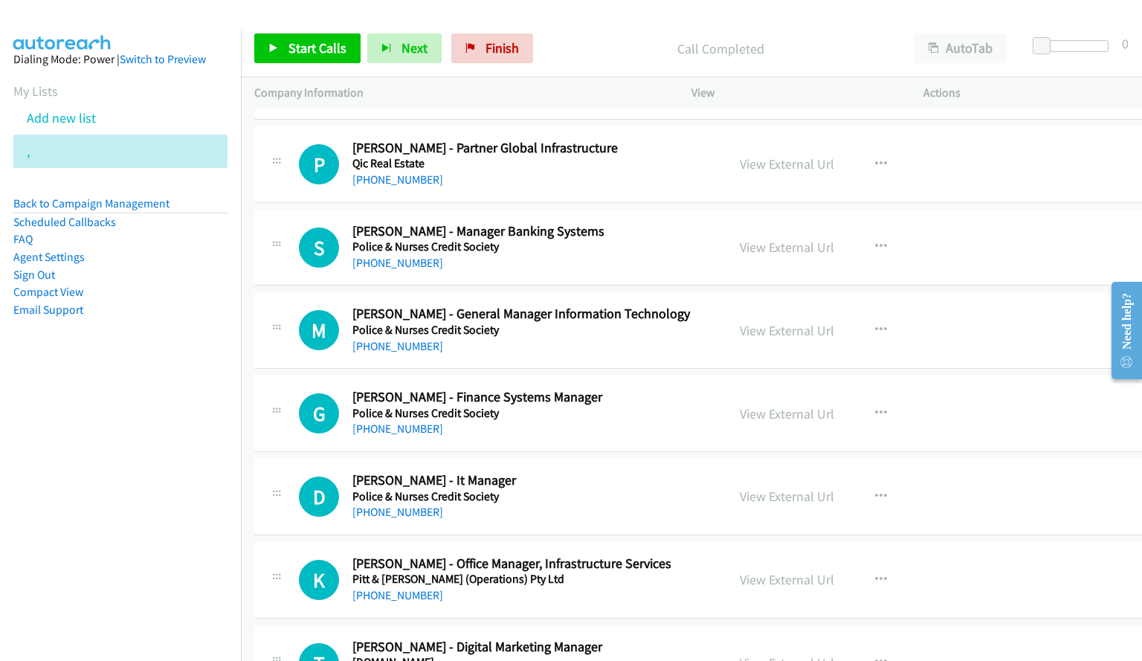
click at [639, 278] on div "S Callback Scheduled [PERSON_NAME] - Manager Banking Systems Police & Nurses Cr…" at bounding box center [699, 248] width 890 height 77
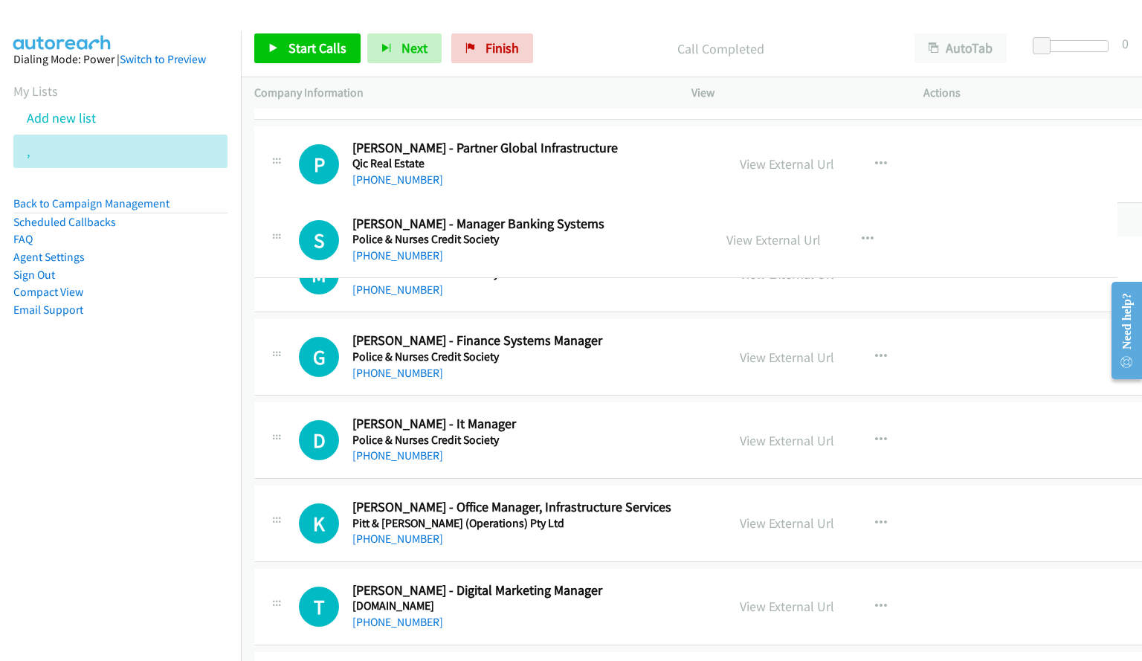
drag, startPoint x: 510, startPoint y: 245, endPoint x: 445, endPoint y: 239, distance: 64.9
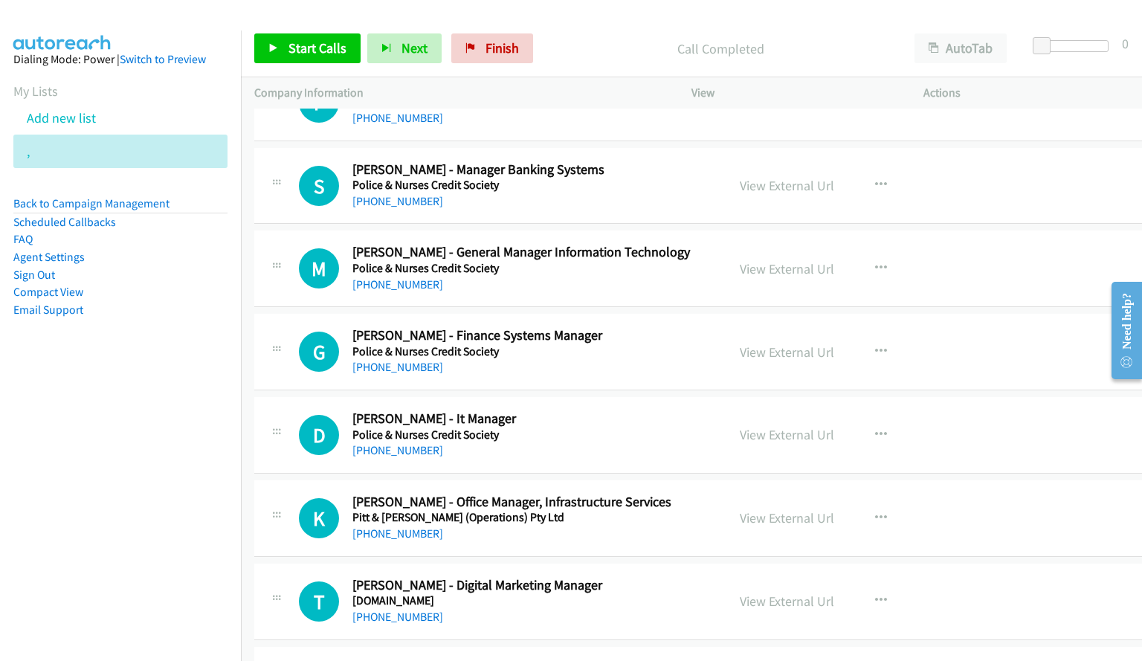
scroll to position [14154, 0]
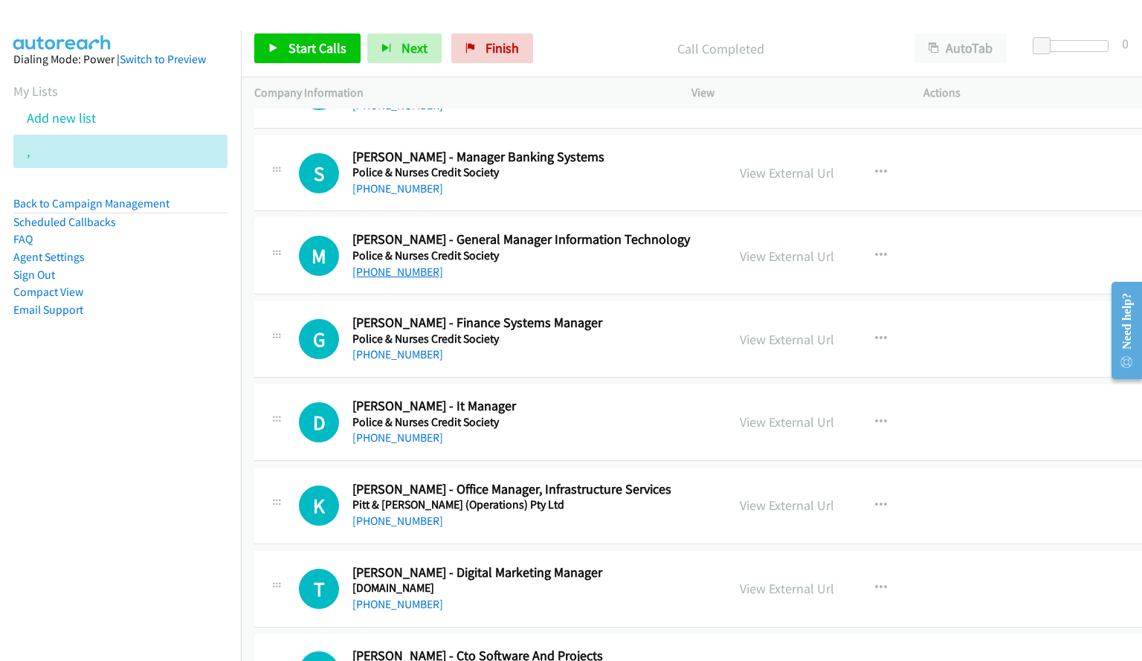
click at [389, 273] on link "[PHONE_NUMBER]" at bounding box center [397, 272] width 91 height 14
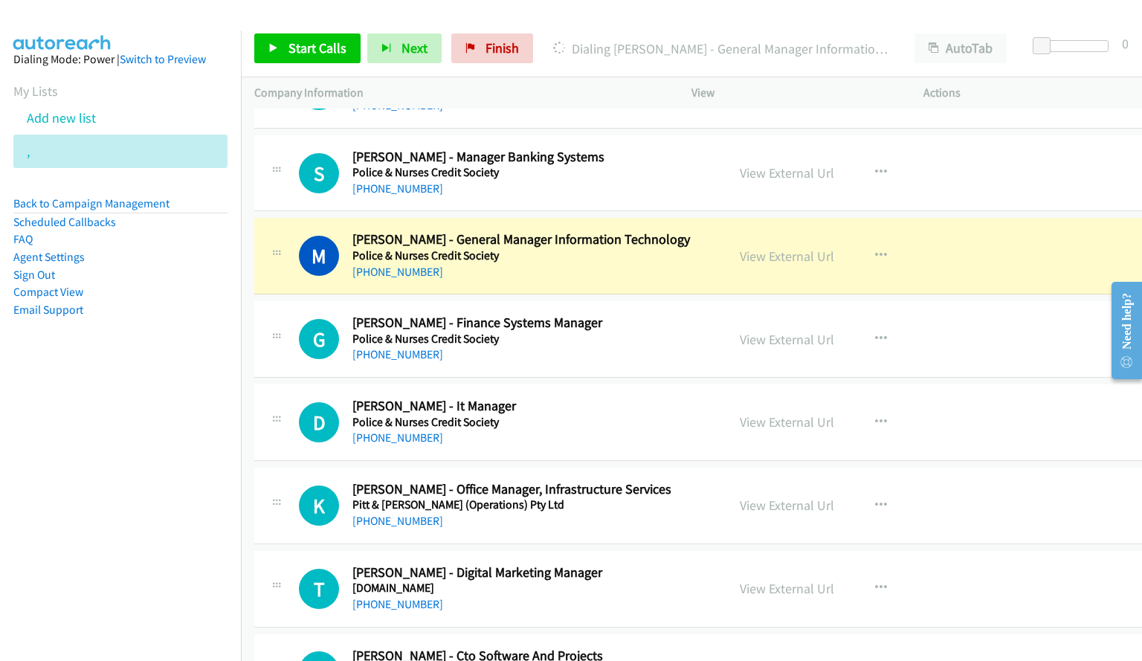
click at [1006, 344] on div "G Callback Scheduled [PERSON_NAME] - Finance Systems Manager Police & Nurses Cr…" at bounding box center [699, 339] width 890 height 77
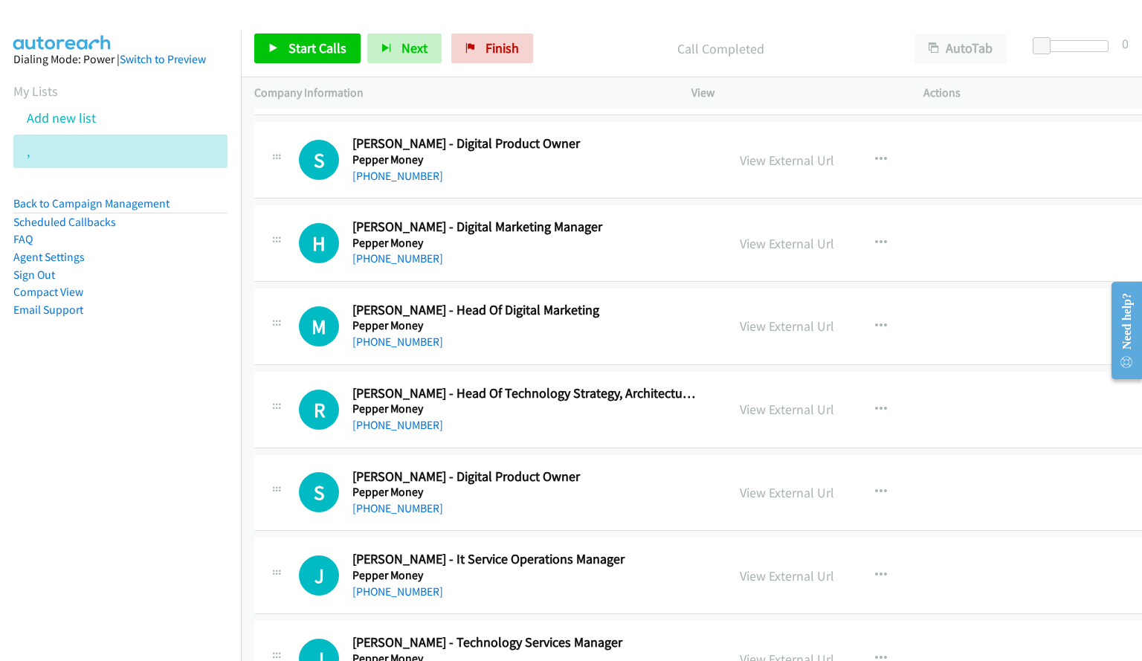
scroll to position [14823, 0]
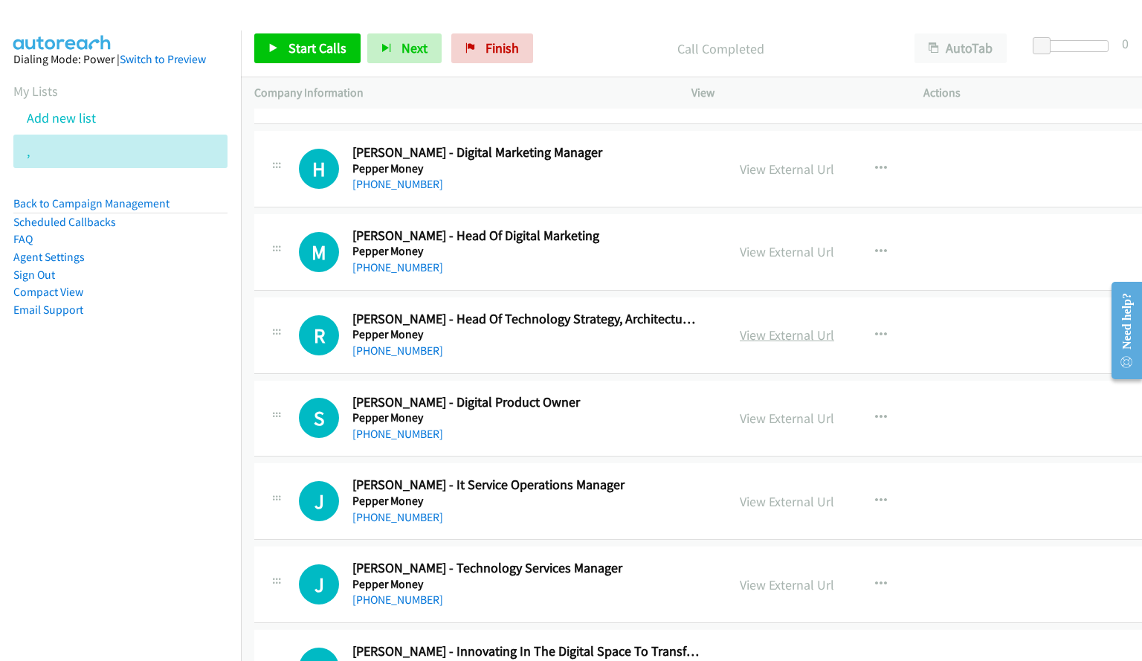
click at [780, 339] on link "View External Url" at bounding box center [787, 334] width 94 height 17
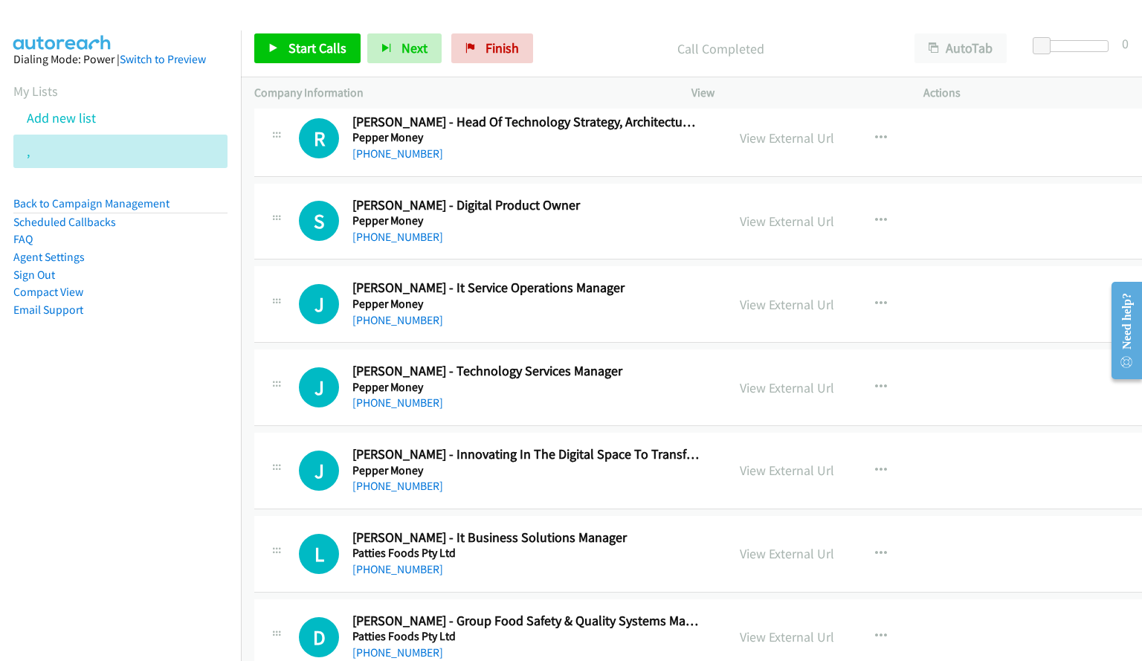
scroll to position [15046, 0]
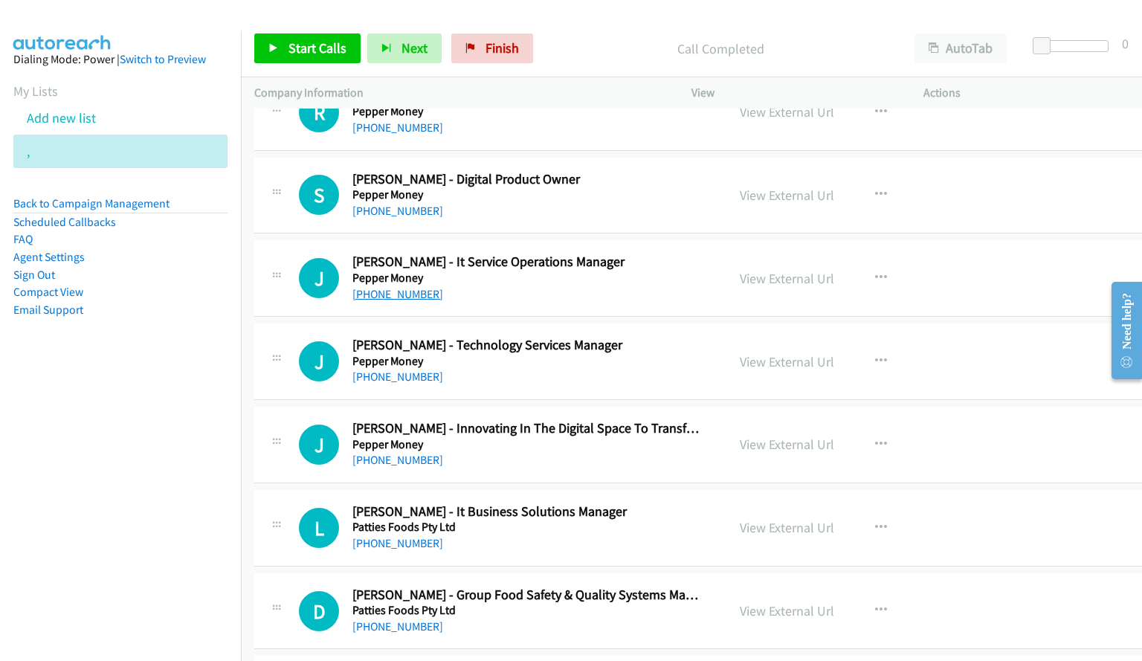
click at [396, 296] on link "[PHONE_NUMBER]" at bounding box center [397, 294] width 91 height 14
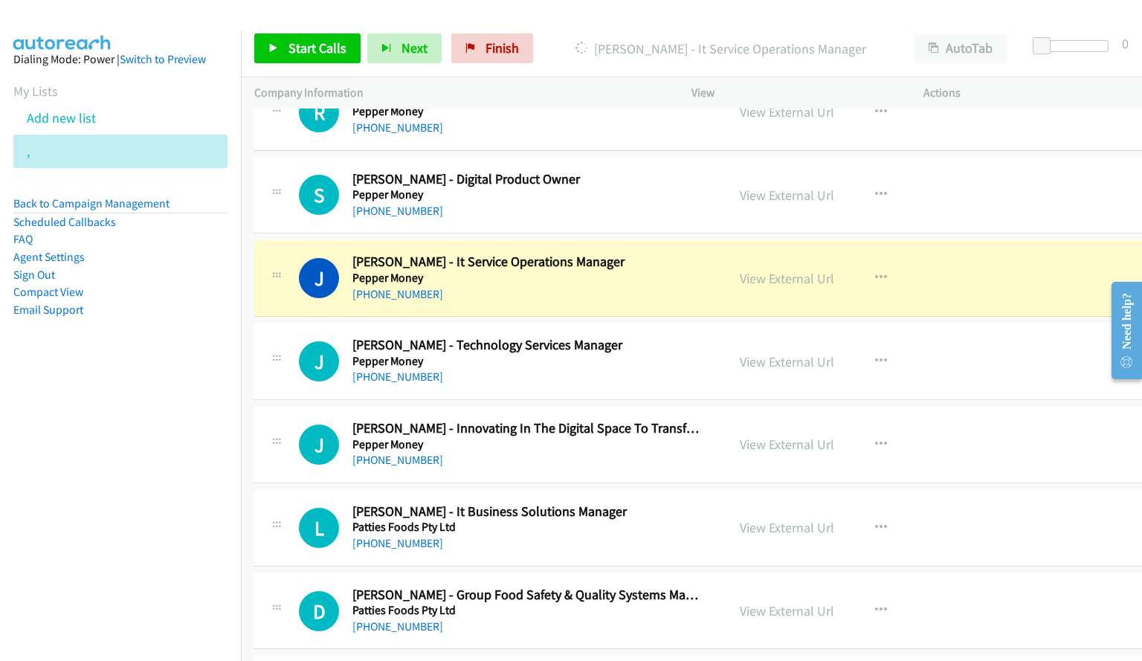
click at [983, 363] on div "J Callback Scheduled [PERSON_NAME] - Technology Services Manager [PERSON_NAME] …" at bounding box center [699, 361] width 890 height 77
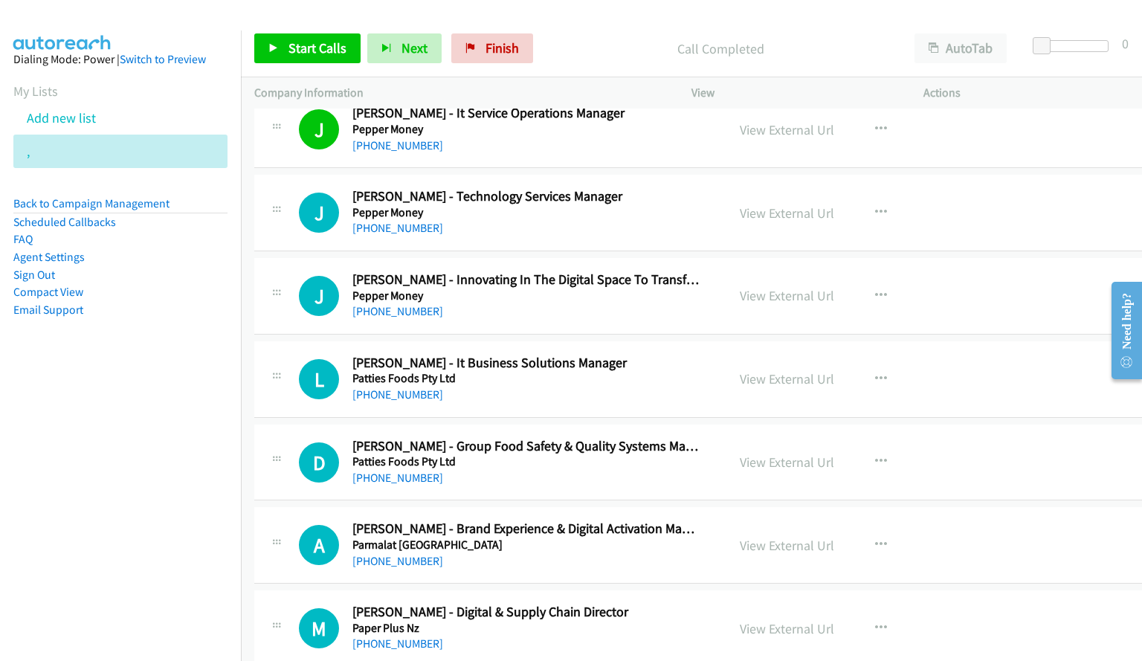
scroll to position [15269, 0]
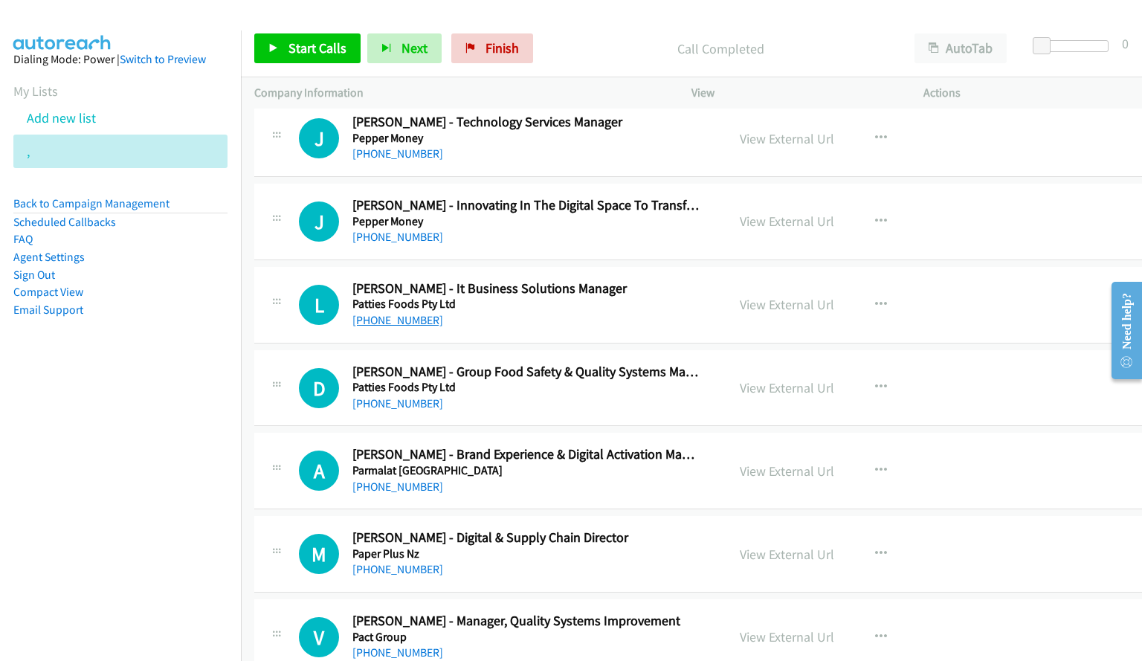
click at [372, 320] on link "[PHONE_NUMBER]" at bounding box center [397, 320] width 91 height 14
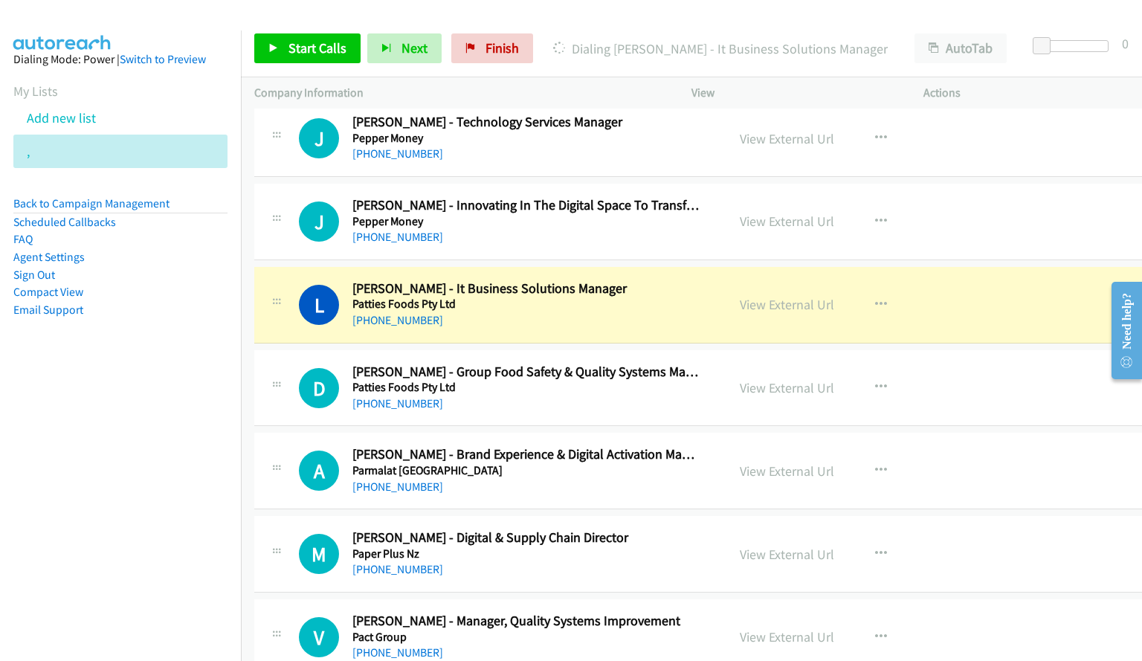
click at [992, 401] on div "D Callback Scheduled [PERSON_NAME] - Group Food Safety & Quality Systems Manage…" at bounding box center [699, 388] width 890 height 77
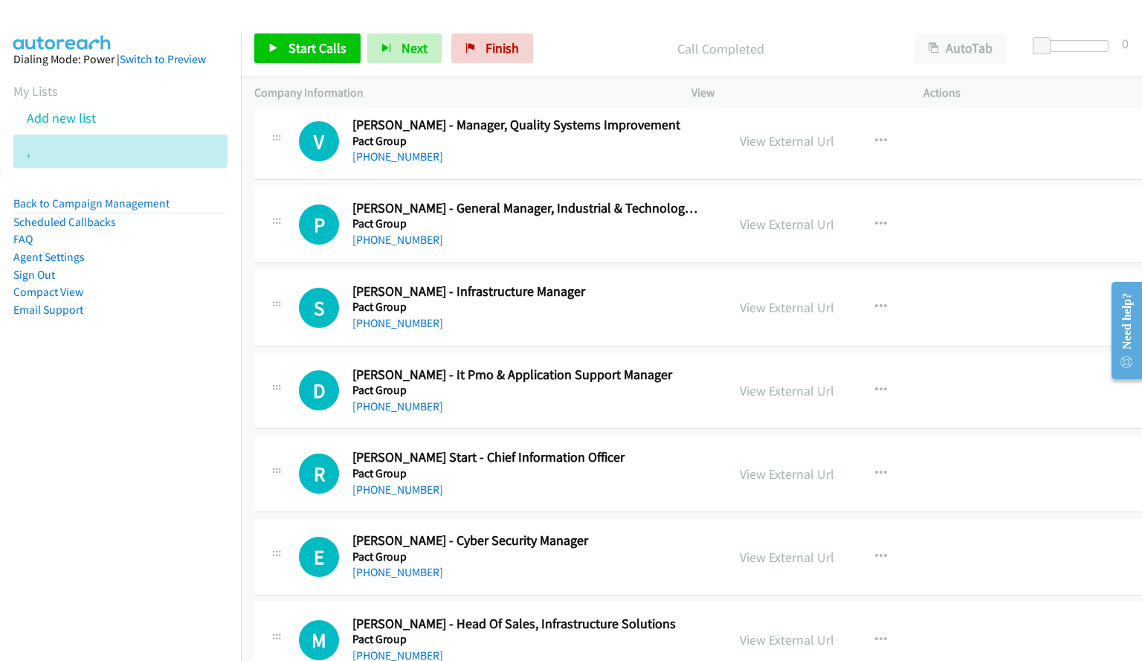
scroll to position [15789, 0]
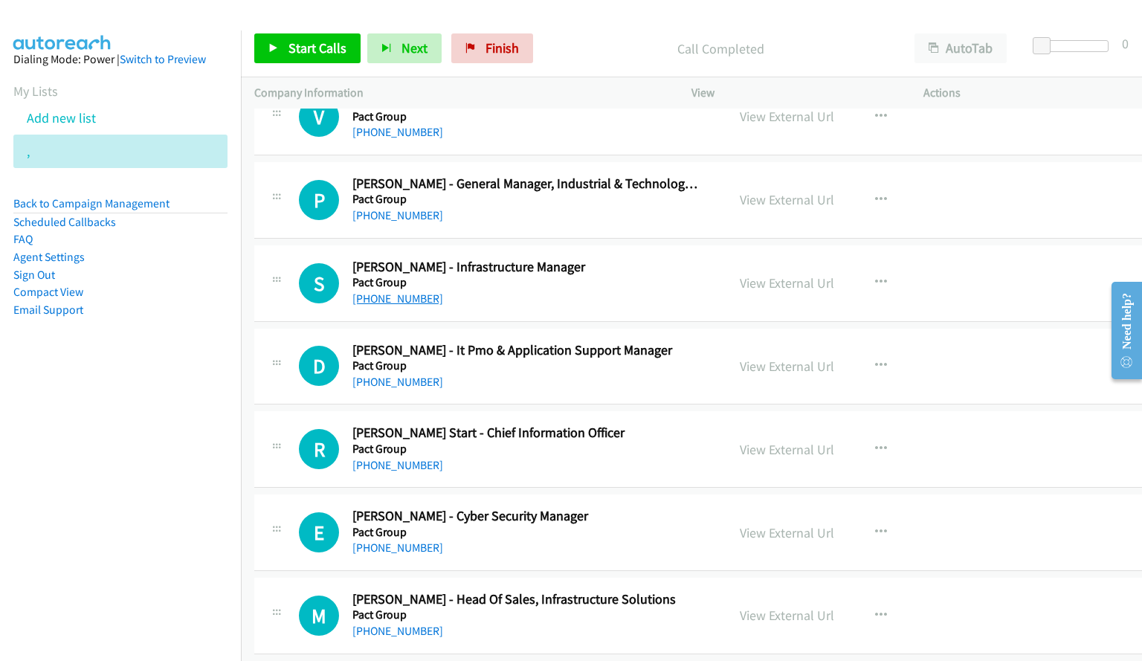
click at [389, 300] on link "[PHONE_NUMBER]" at bounding box center [397, 298] width 91 height 14
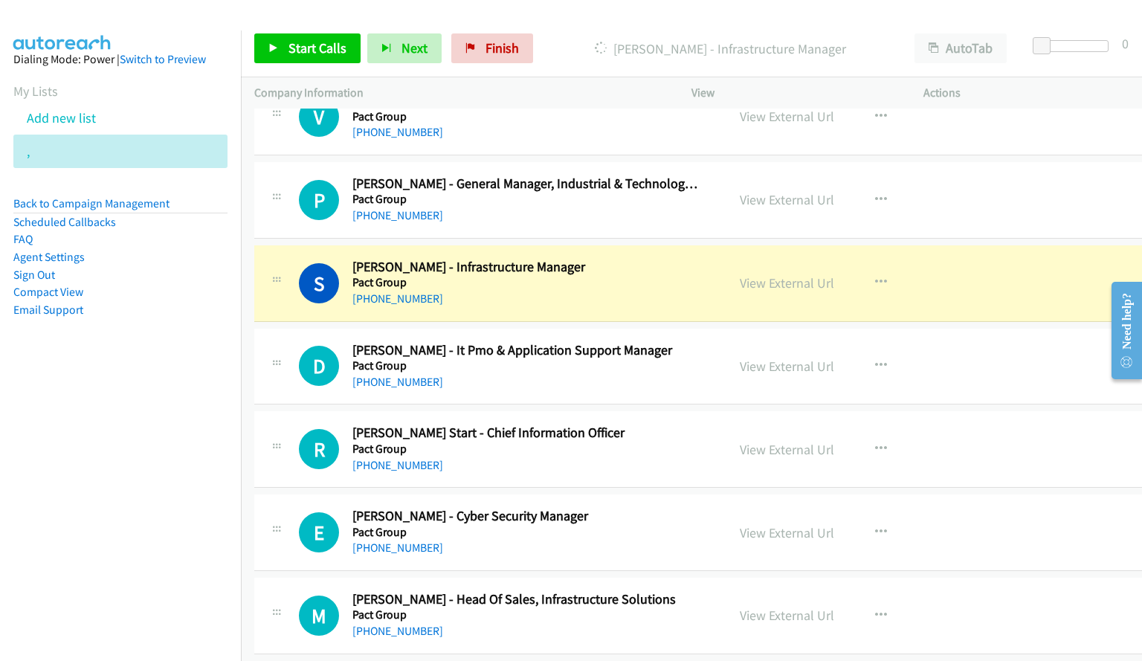
click at [1029, 321] on div "S Callback Scheduled [PERSON_NAME] - Infrastructure Manager Pact Group [GEOGRAP…" at bounding box center [699, 283] width 890 height 77
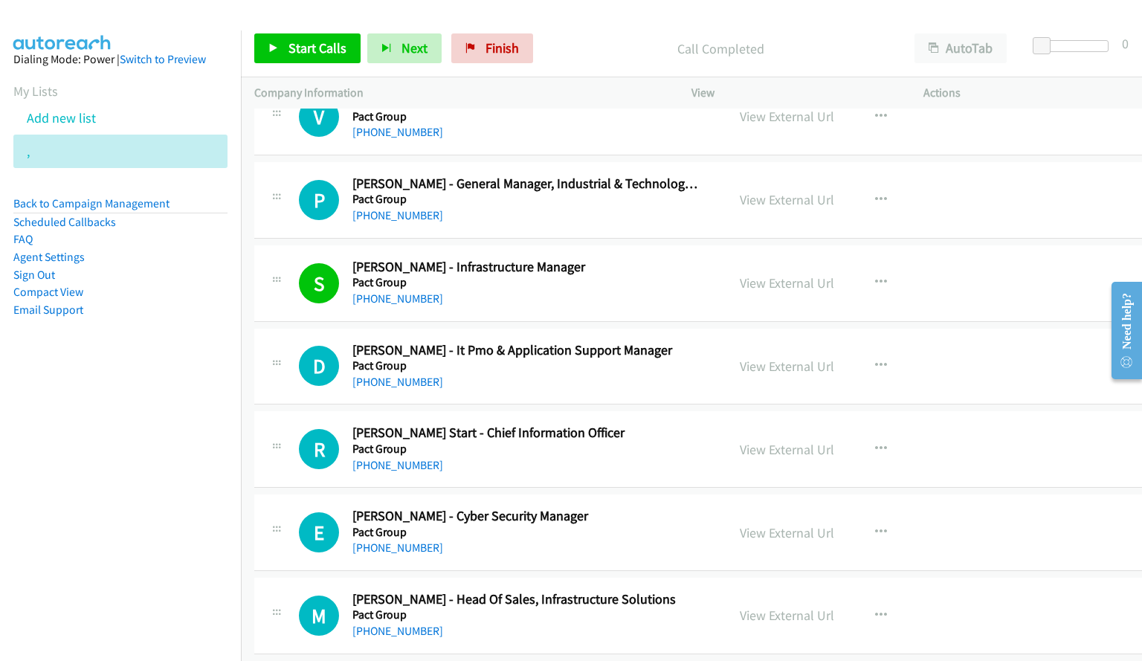
scroll to position [15863, 0]
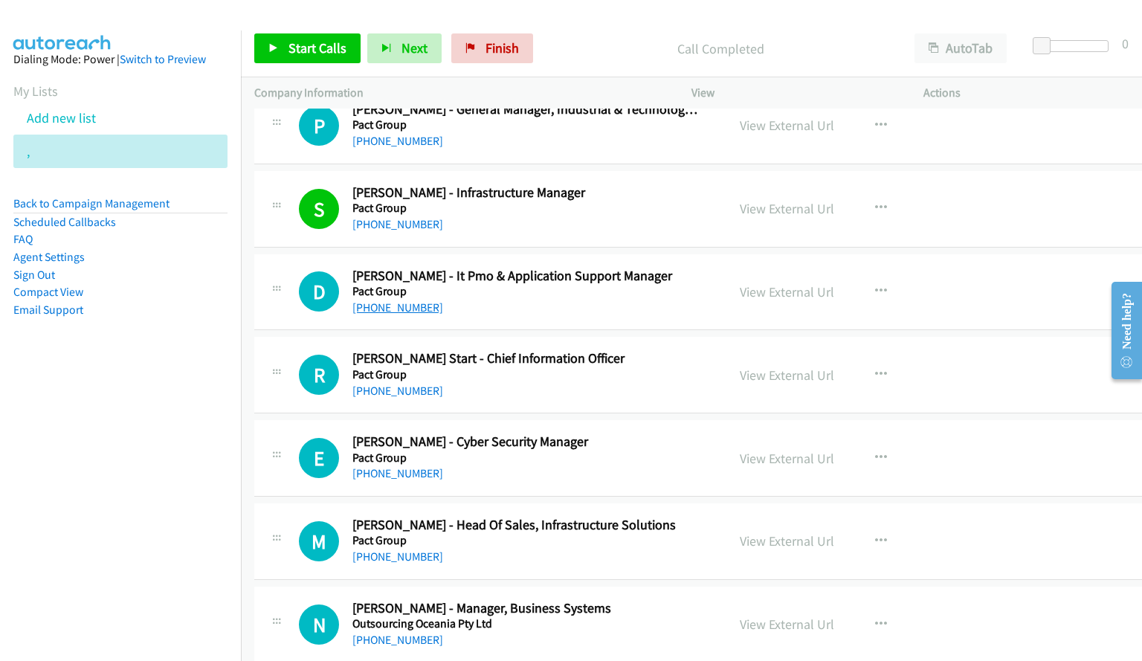
click at [410, 305] on link "[PHONE_NUMBER]" at bounding box center [397, 307] width 91 height 14
click at [694, 19] on div at bounding box center [564, 28] width 1128 height 57
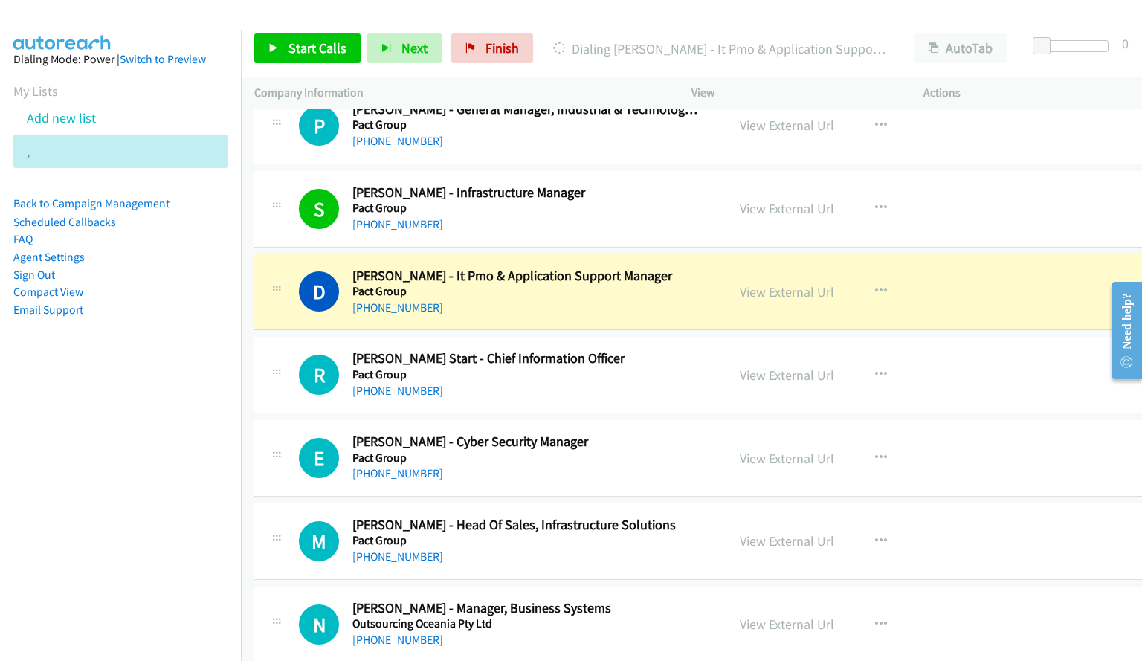
click at [998, 338] on div "R Callback Scheduled [PERSON_NAME] Start - Chief Information Officer Pact Group…" at bounding box center [699, 375] width 890 height 77
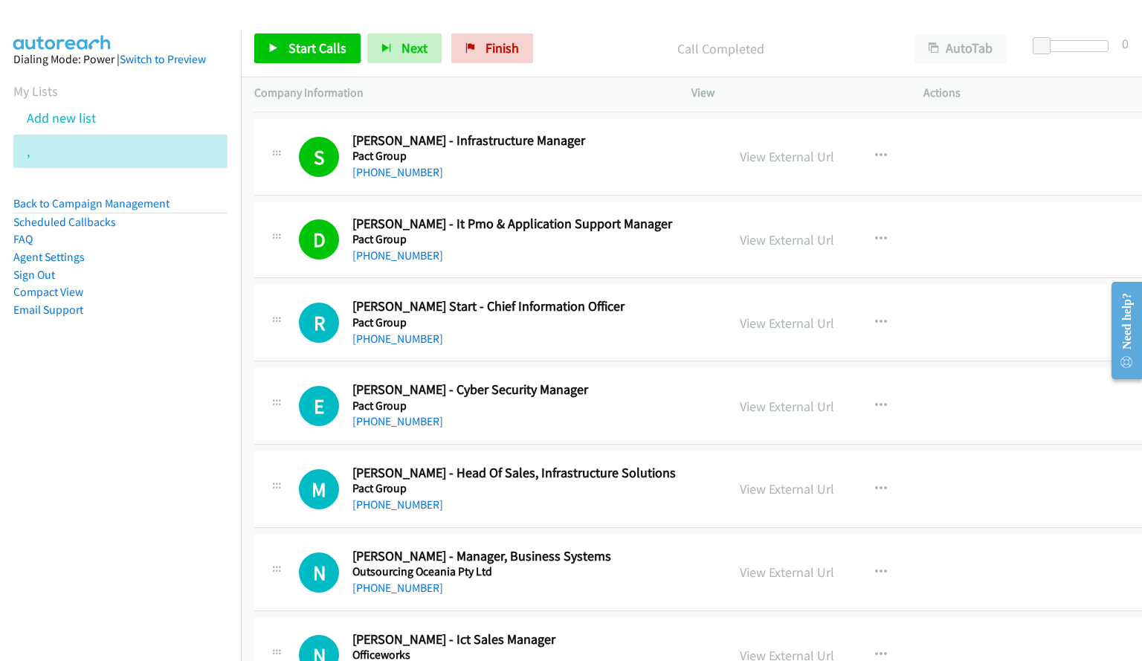
scroll to position [15938, 0]
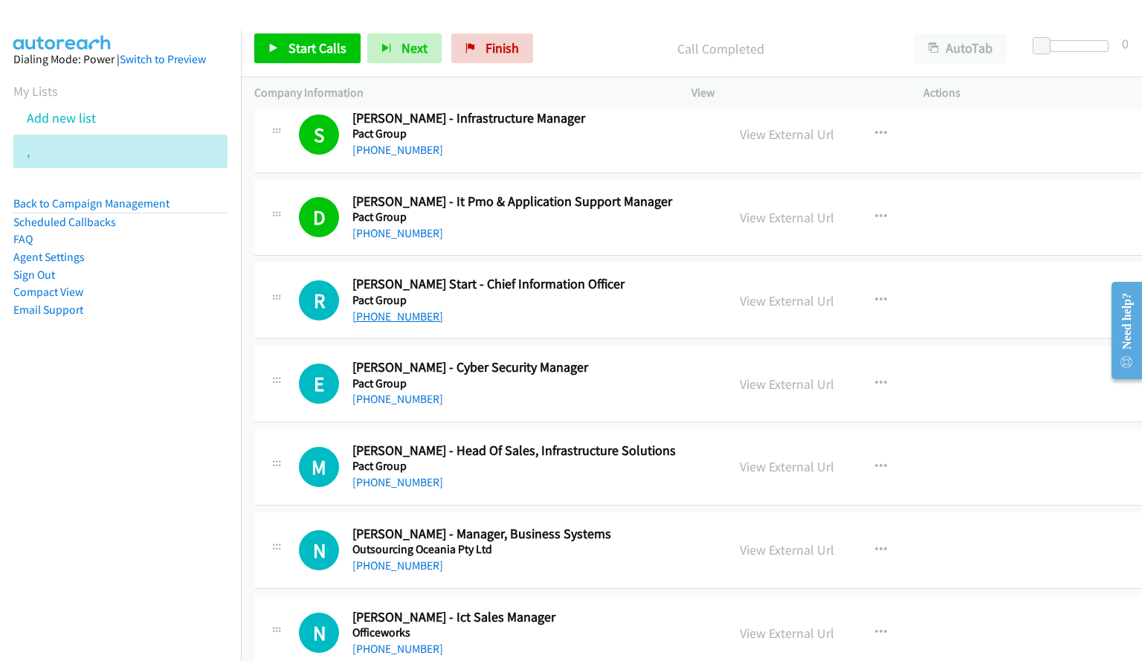
click at [414, 314] on link "[PHONE_NUMBER]" at bounding box center [397, 316] width 91 height 14
click at [989, 361] on div "E Callback Scheduled [PERSON_NAME] - Cyber Security Manager Pact Group [GEOGRAP…" at bounding box center [699, 384] width 890 height 77
click at [394, 398] on link "[PHONE_NUMBER]" at bounding box center [397, 399] width 91 height 14
click at [1010, 371] on div "E Callback Scheduled [PERSON_NAME] - Cyber Security Manager Pact Group [GEOGRAP…" at bounding box center [699, 384] width 890 height 77
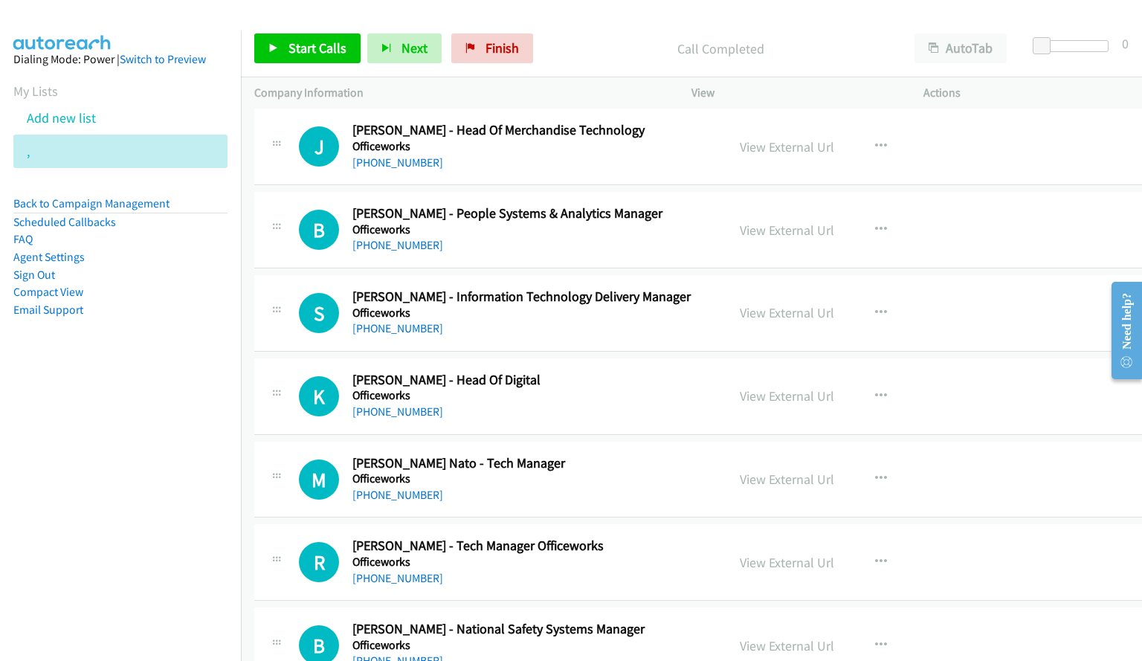
scroll to position [16532, 0]
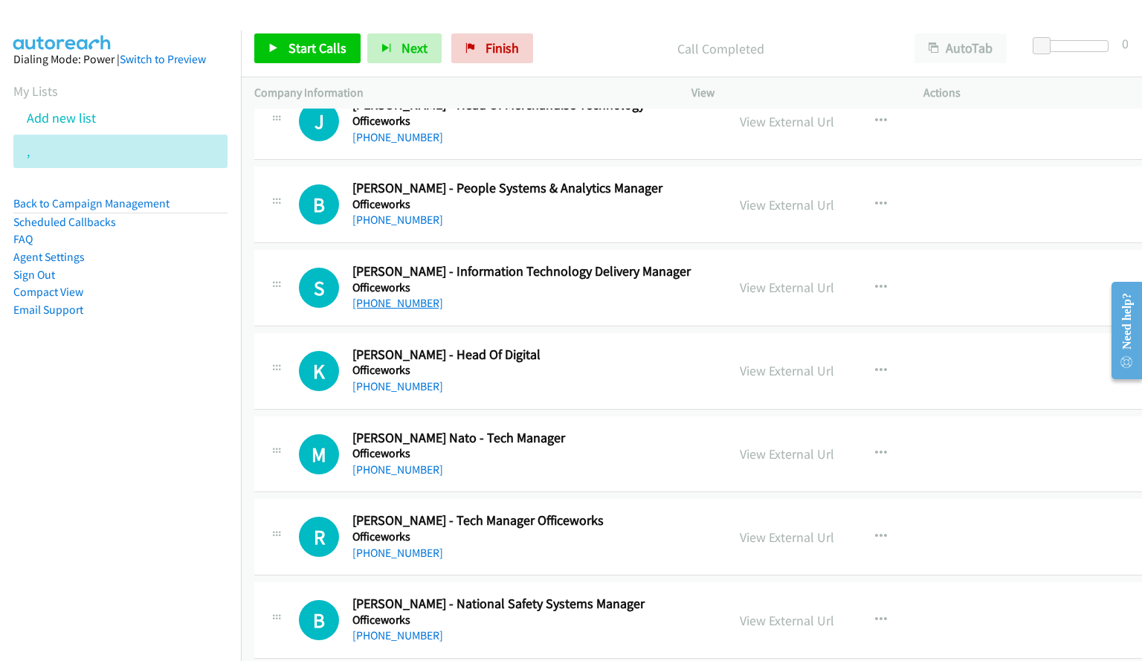
click at [382, 308] on link "[PHONE_NUMBER]" at bounding box center [397, 303] width 91 height 14
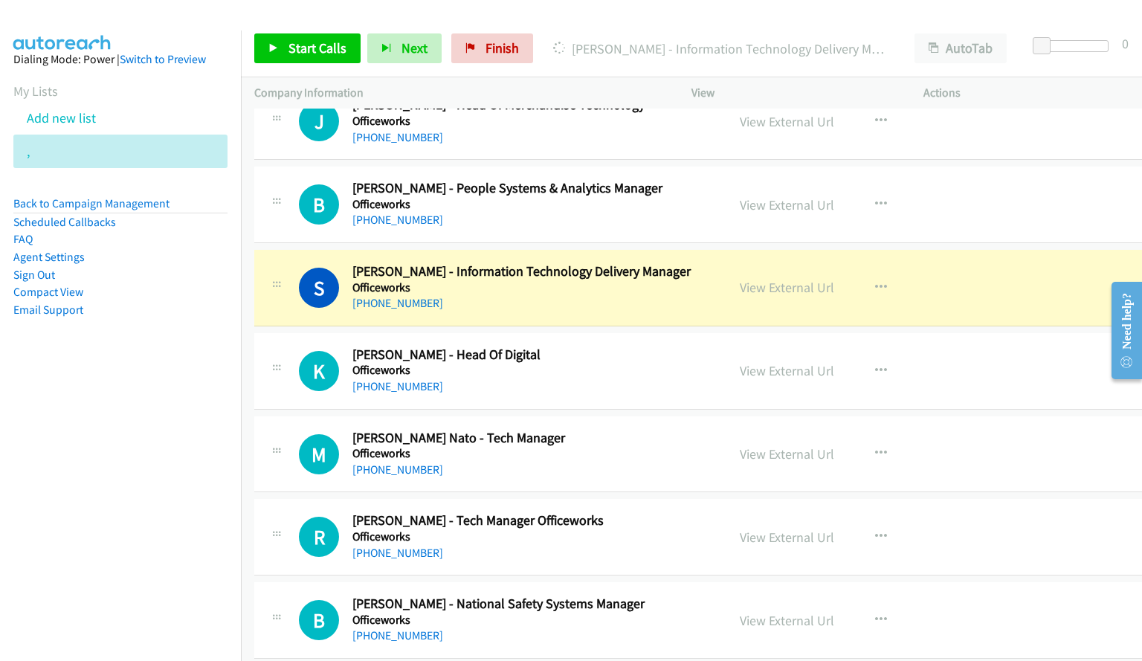
click at [954, 346] on div "View External Url View External Url Schedule/Manage Callback Start Calls Here R…" at bounding box center [851, 370] width 250 height 49
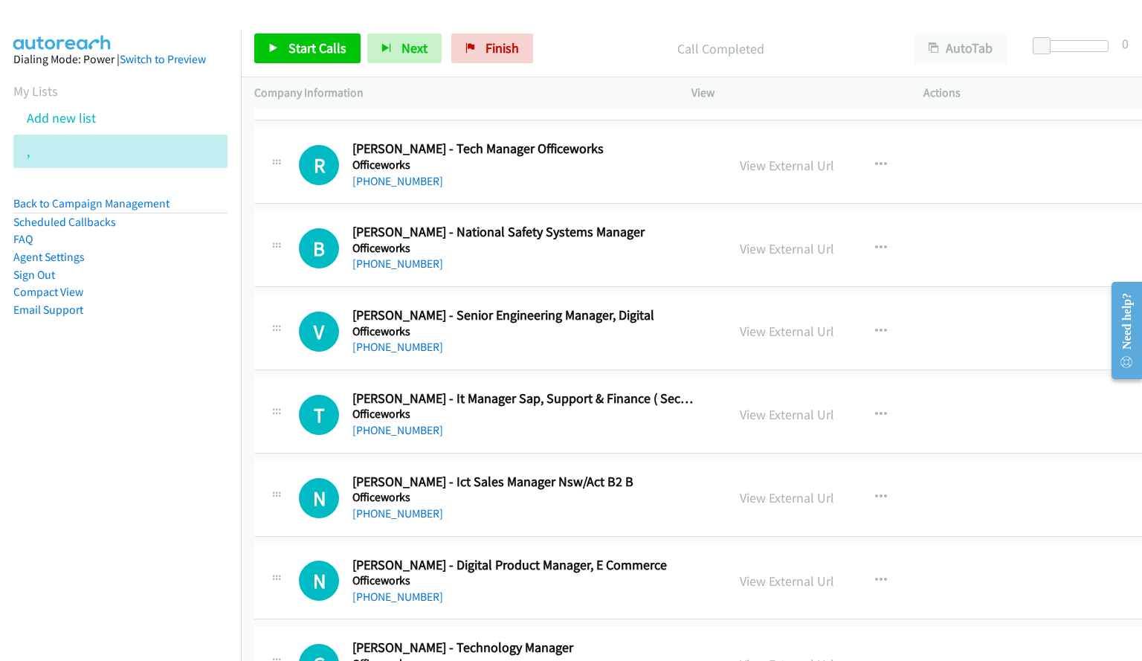
scroll to position [16978, 0]
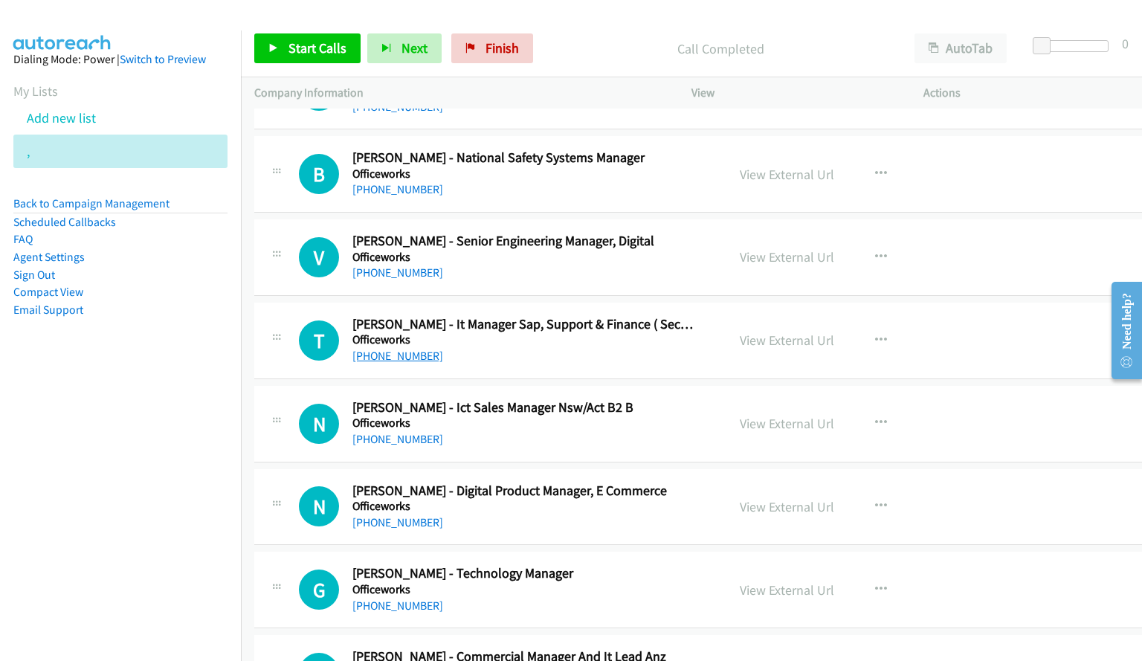
click at [416, 352] on link "[PHONE_NUMBER]" at bounding box center [397, 356] width 91 height 14
click at [691, 25] on div "Start Calls Pause Next Finish Call Completed AutoTab AutoTab 0" at bounding box center [691, 48] width 901 height 57
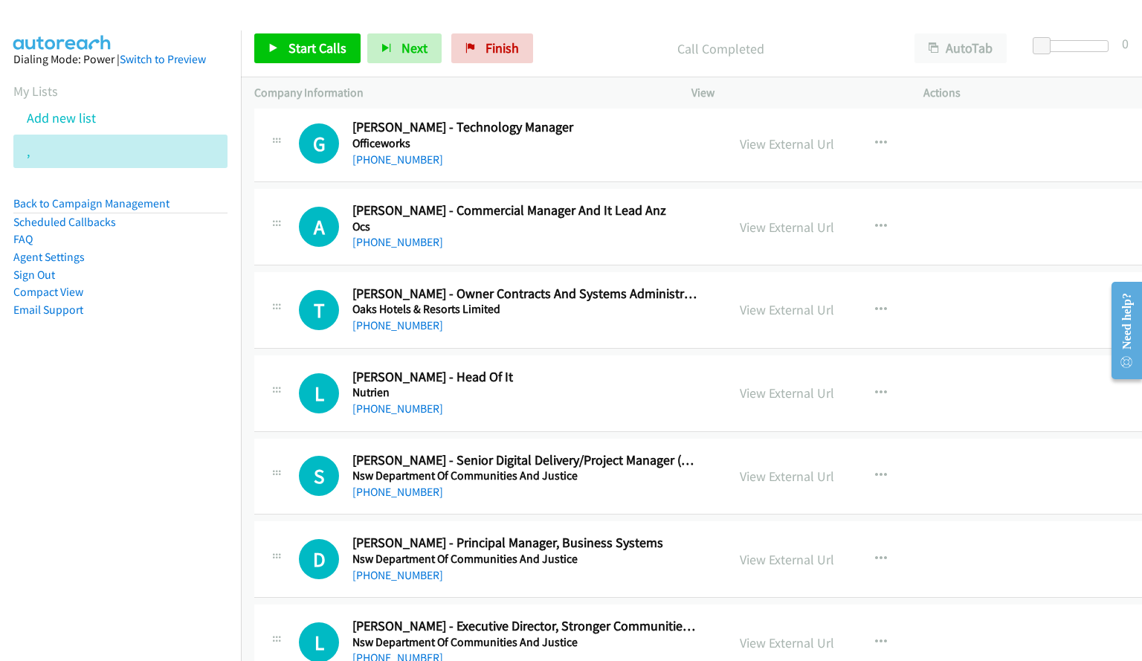
scroll to position [17498, 0]
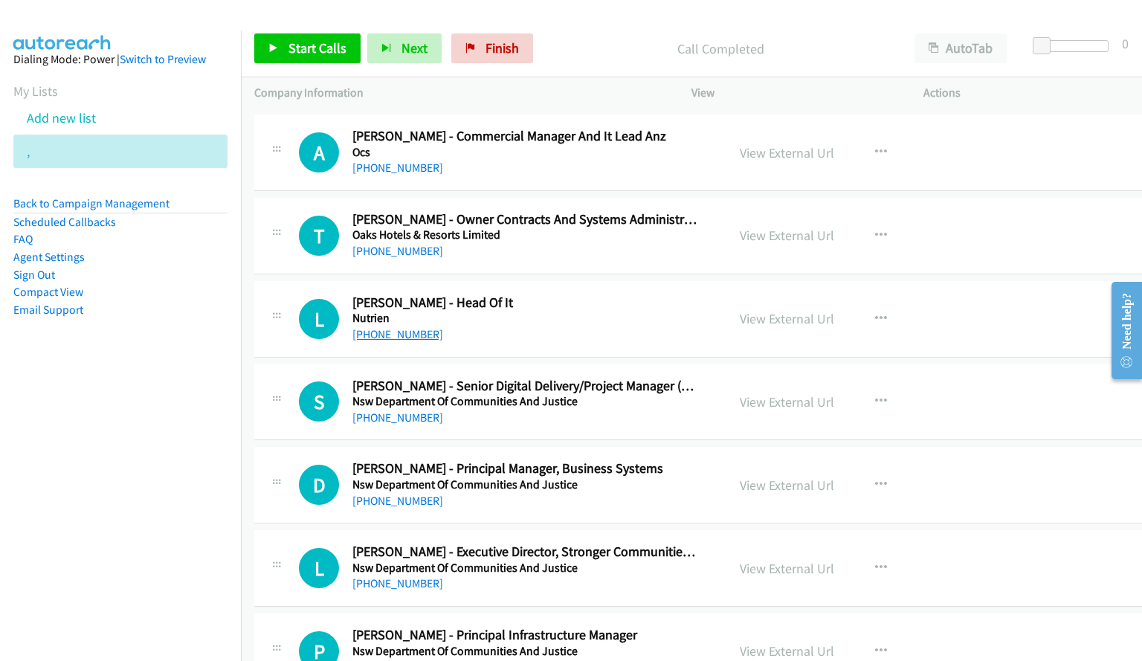
click at [405, 334] on link "[PHONE_NUMBER]" at bounding box center [397, 334] width 91 height 14
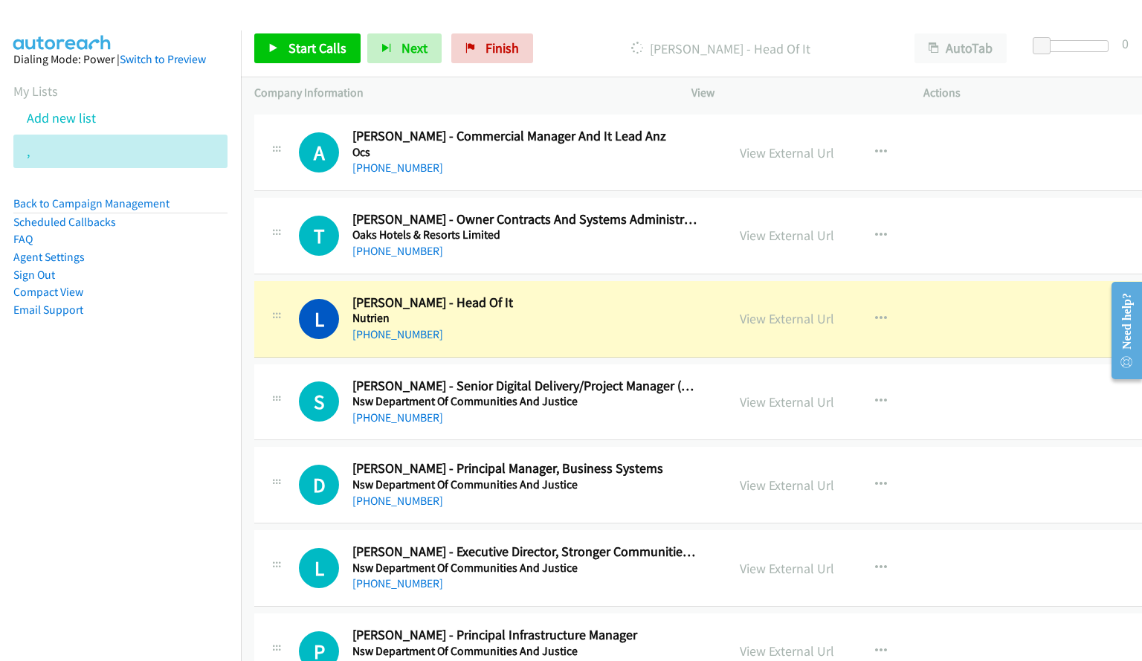
click at [970, 393] on div "S Callback Scheduled [PERSON_NAME] - Senior Digital Delivery/Project Manager (T…" at bounding box center [699, 402] width 890 height 77
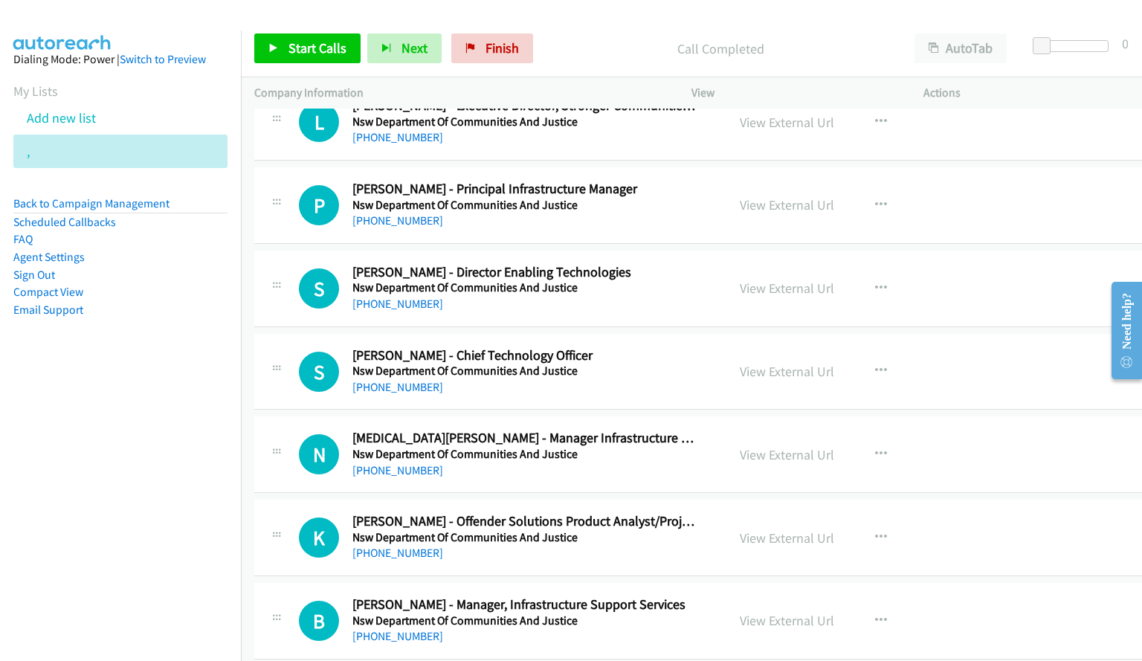
scroll to position [18019, 0]
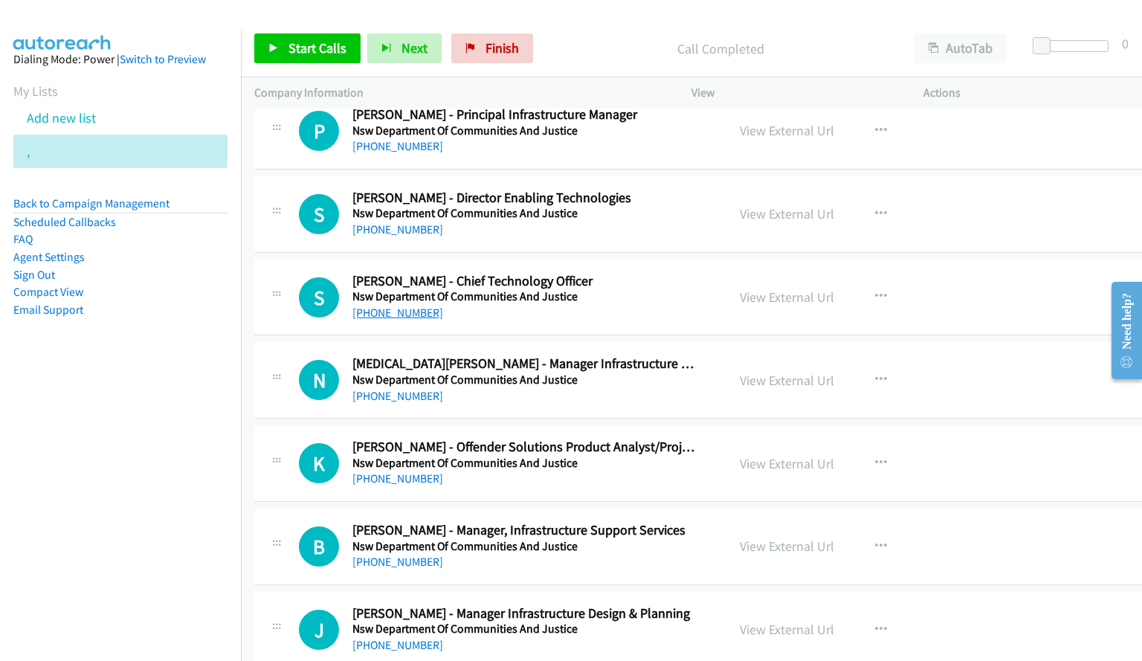
click at [383, 311] on link "[PHONE_NUMBER]" at bounding box center [397, 313] width 91 height 14
click at [977, 356] on div "N Callback Scheduled [MEDICAL_DATA][PERSON_NAME] - Manager Infrastructure Desig…" at bounding box center [699, 380] width 890 height 77
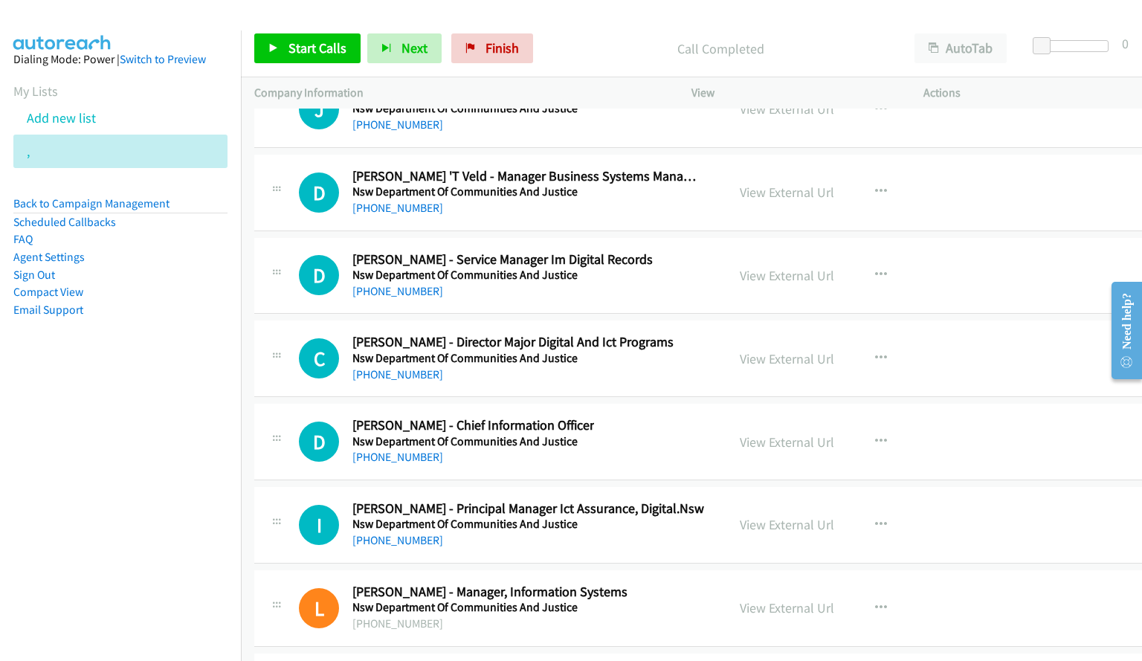
scroll to position [18613, 0]
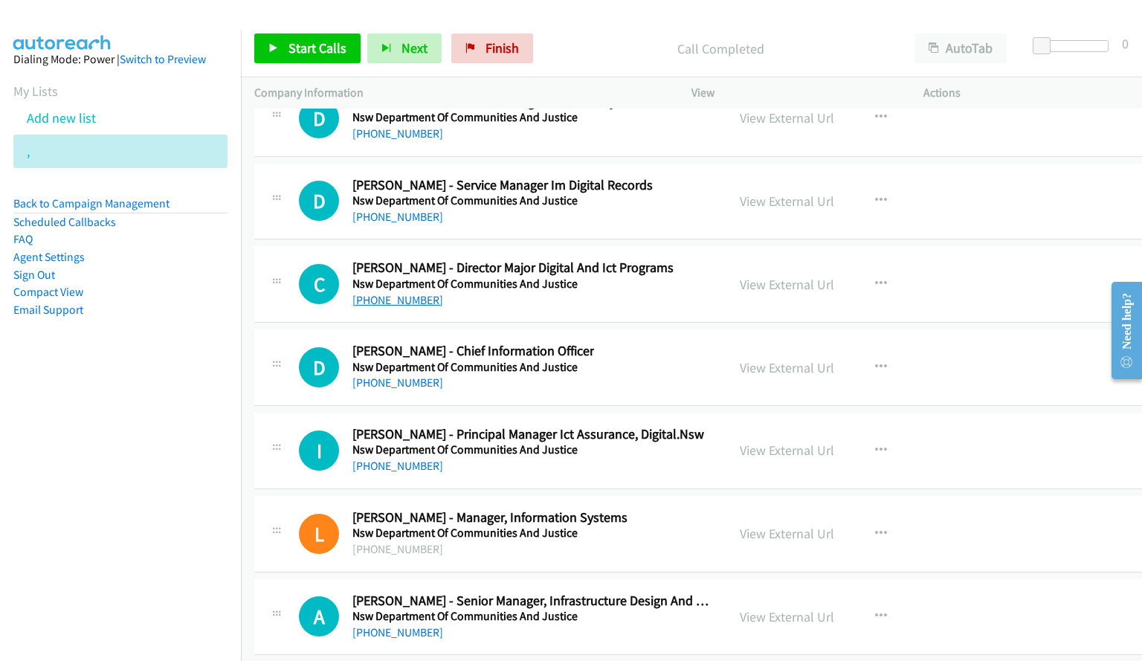
click at [399, 301] on link "[PHONE_NUMBER]" at bounding box center [397, 300] width 91 height 14
drag, startPoint x: 1141, startPoint y: 373, endPoint x: 1132, endPoint y: 369, distance: 9.7
click at [1141, 373] on div "Need help?" at bounding box center [1126, 329] width 30 height 97
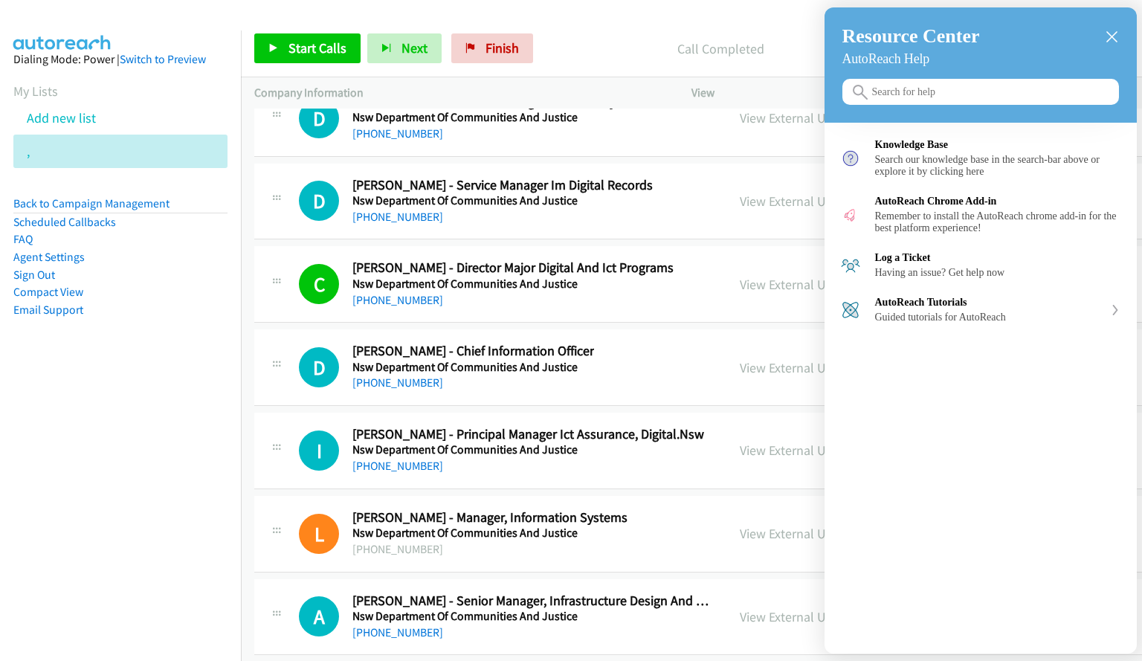
click at [1108, 41] on icon "close resource center" at bounding box center [1111, 36] width 11 height 11
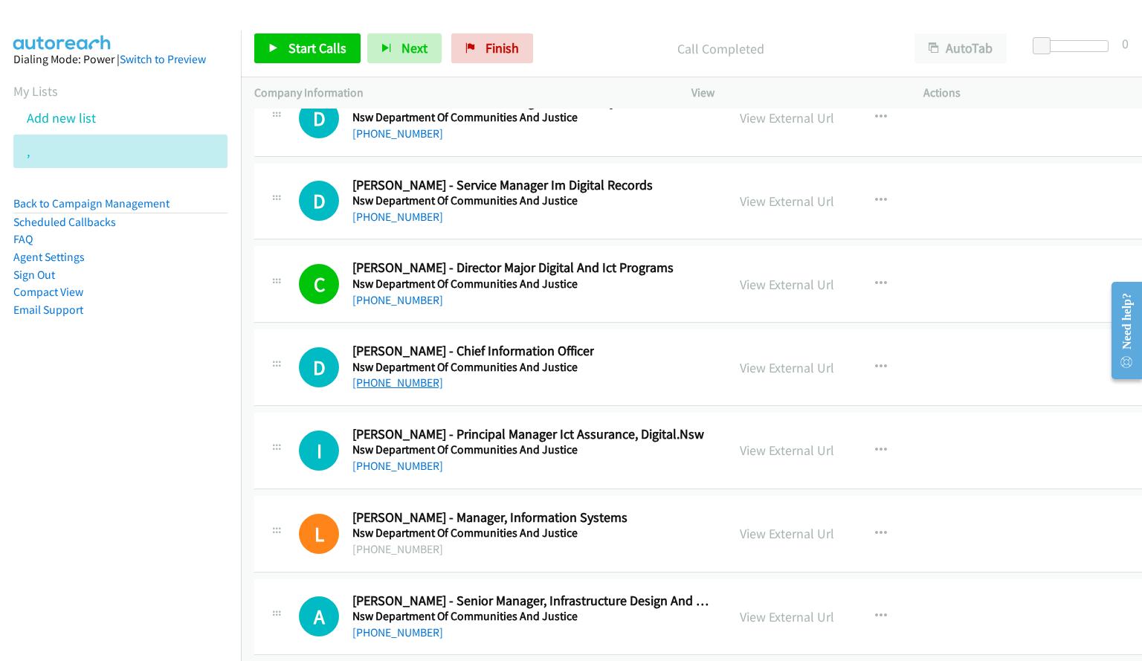
click at [410, 382] on link "[PHONE_NUMBER]" at bounding box center [397, 382] width 91 height 14
click at [979, 193] on div "D Callback Scheduled [PERSON_NAME] - Service Manager Im Digital Records Nsw Dep…" at bounding box center [699, 202] width 890 height 77
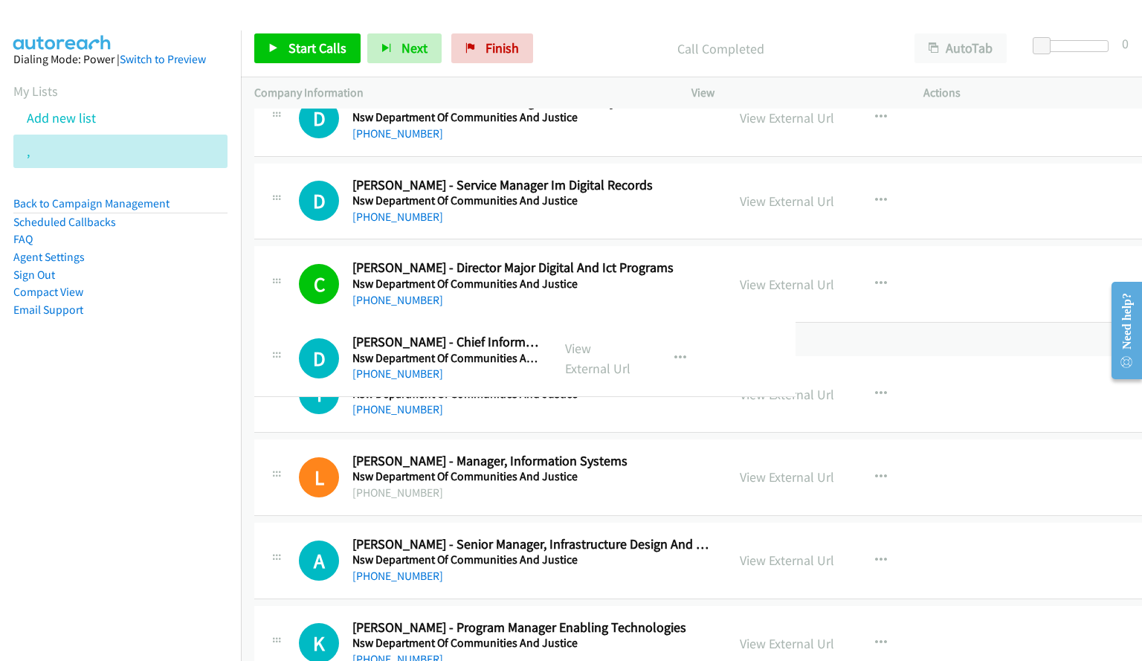
drag, startPoint x: 574, startPoint y: 369, endPoint x: 403, endPoint y: 361, distance: 171.2
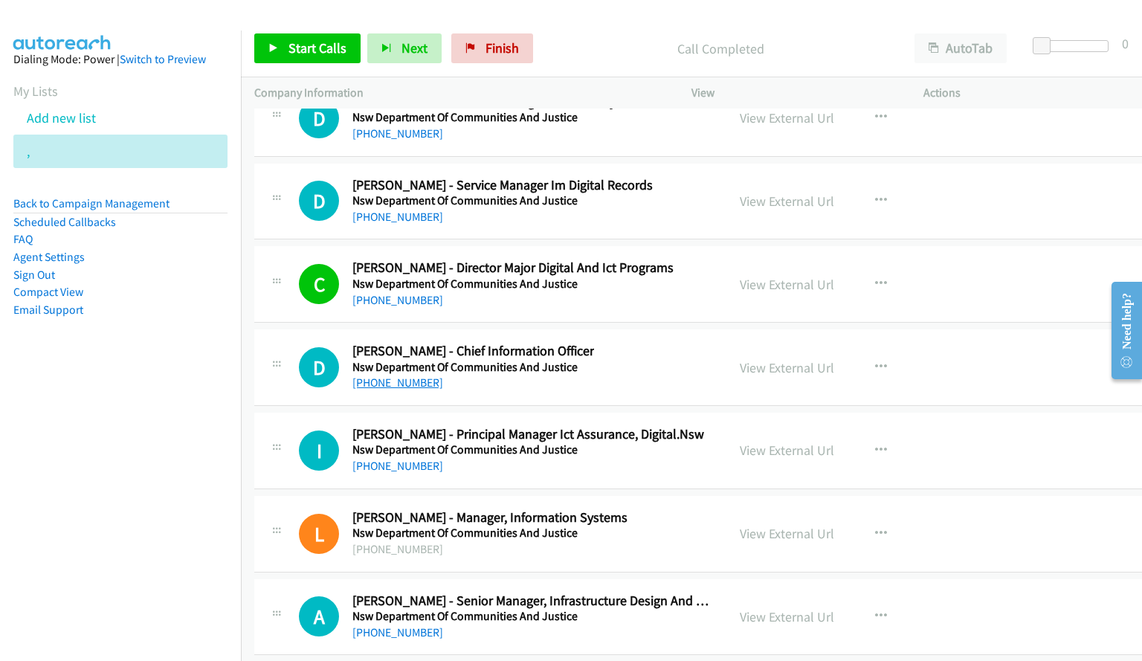
click at [383, 387] on link "[PHONE_NUMBER]" at bounding box center [397, 382] width 91 height 14
click at [1031, 349] on div "D Callback Scheduled [PERSON_NAME] - Chief Information Officer Nsw Department O…" at bounding box center [699, 367] width 890 height 77
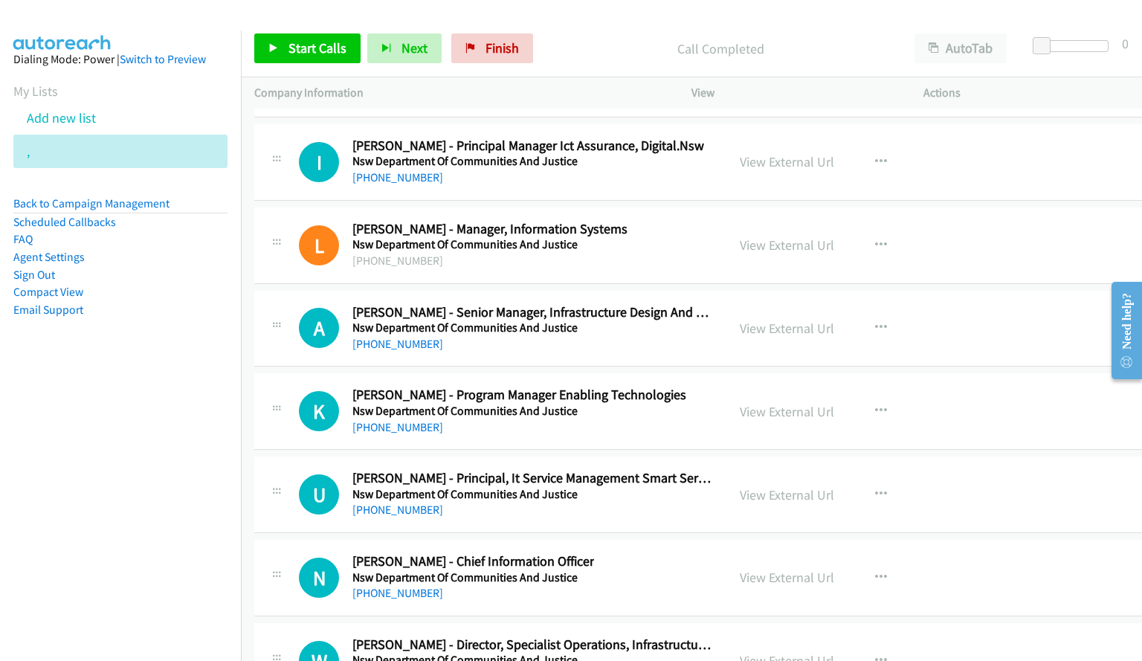
scroll to position [18911, 0]
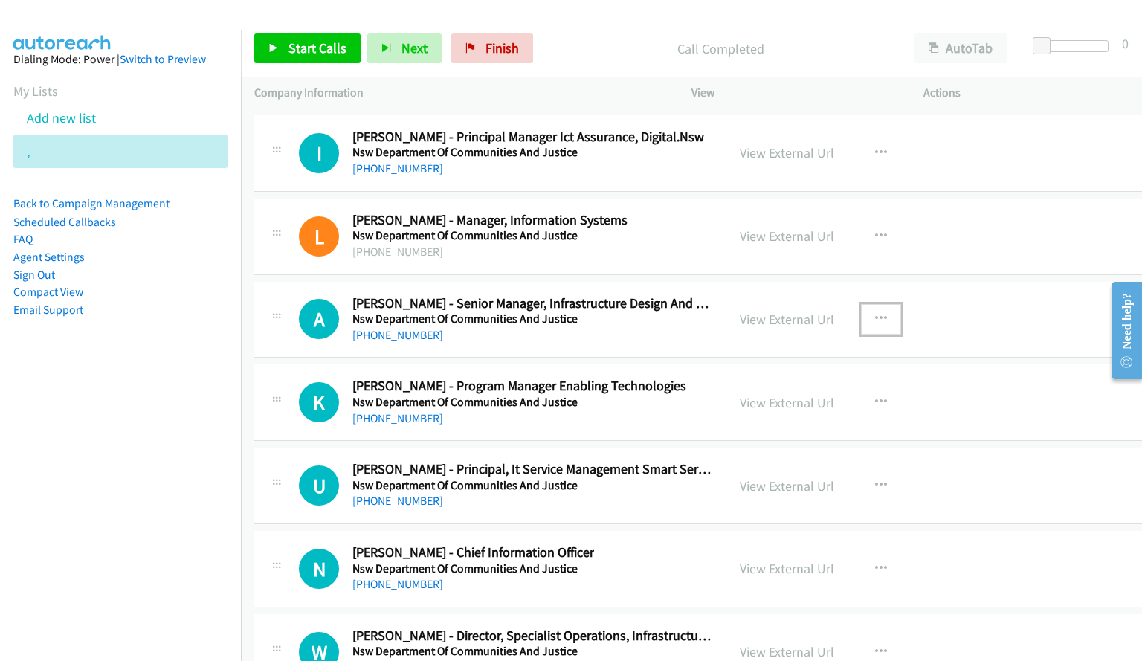
click at [875, 318] on icon "button" at bounding box center [881, 319] width 12 height 12
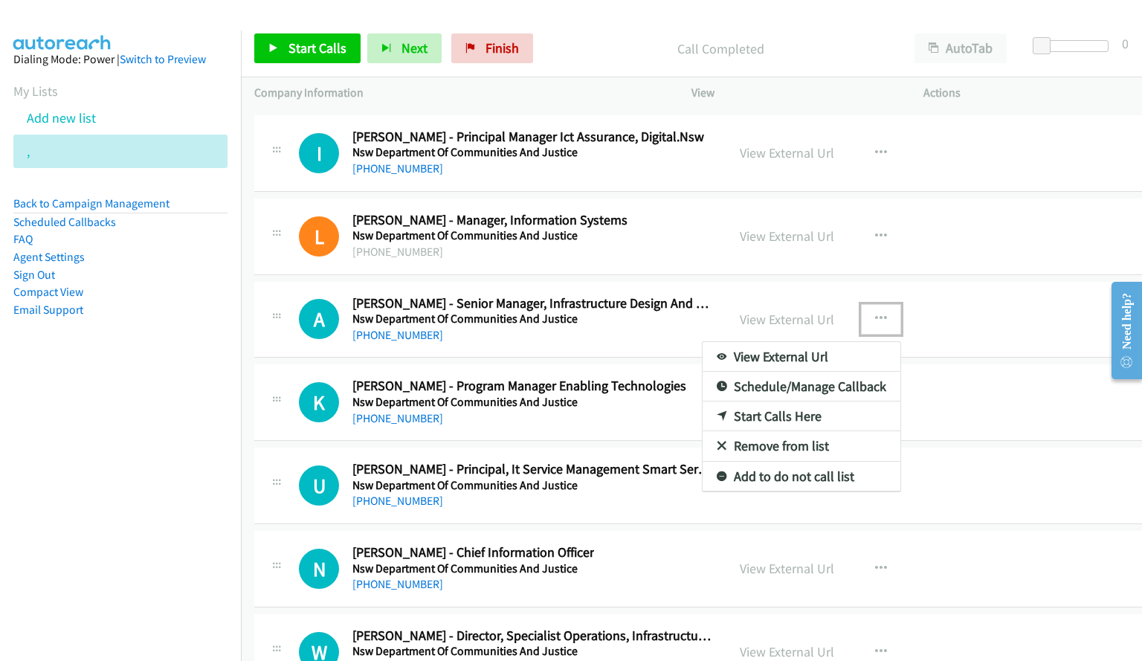
click at [756, 411] on link "Start Calls Here" at bounding box center [801, 416] width 198 height 30
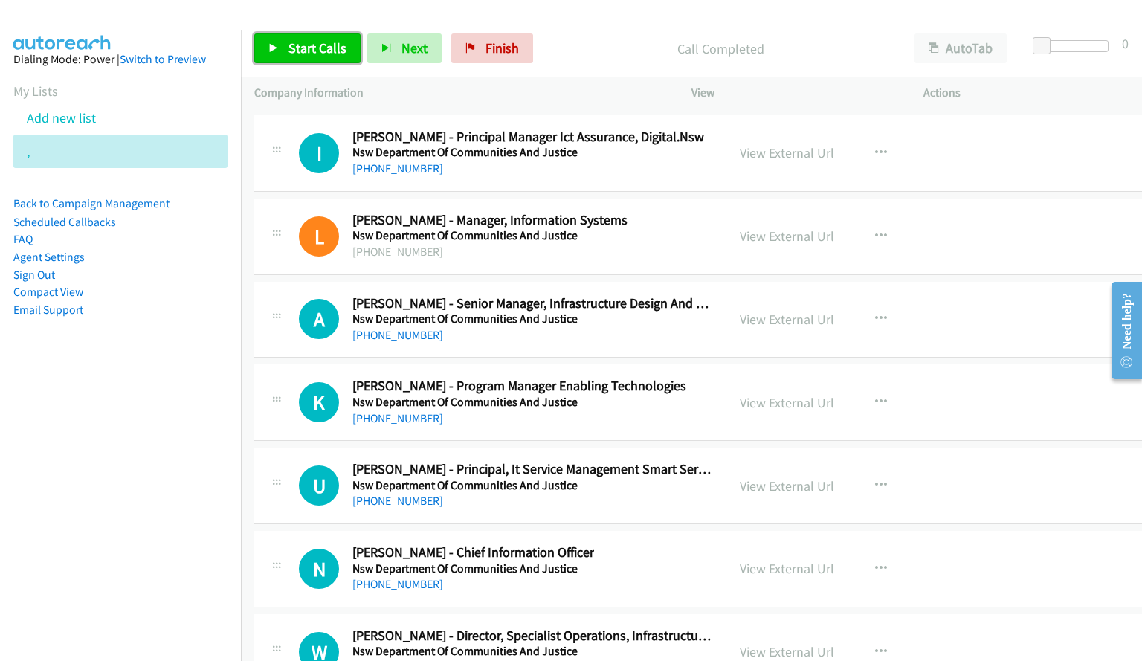
click at [277, 51] on icon at bounding box center [273, 49] width 10 height 10
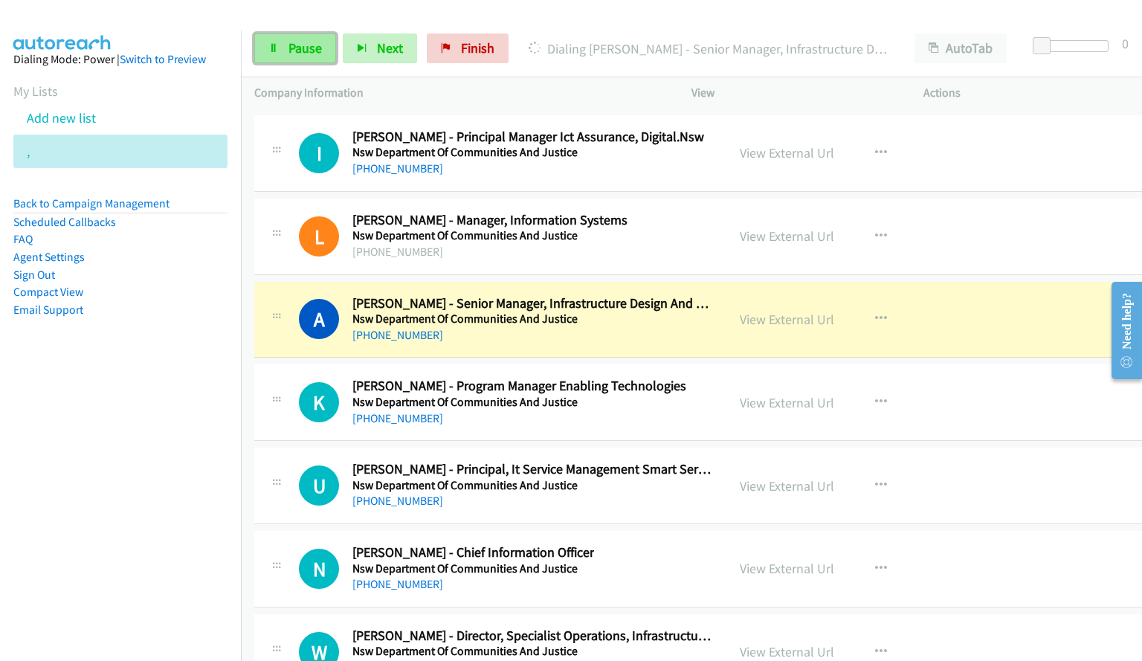
click at [299, 43] on span "Pause" at bounding box center [304, 47] width 33 height 17
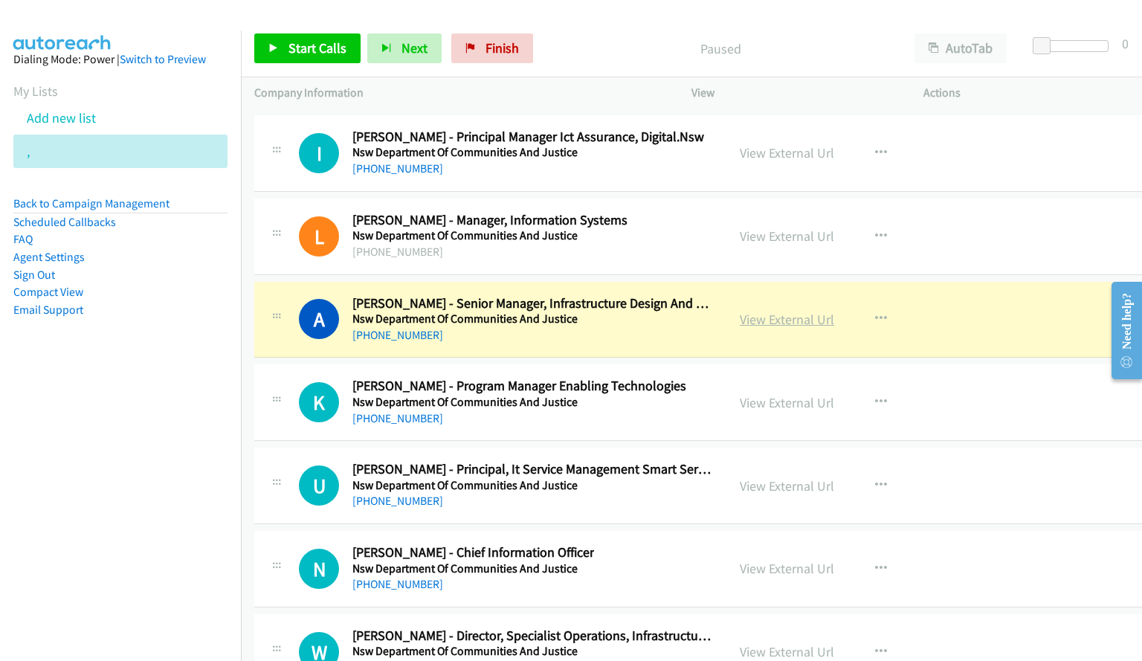
click at [775, 319] on link "View External Url" at bounding box center [787, 319] width 94 height 17
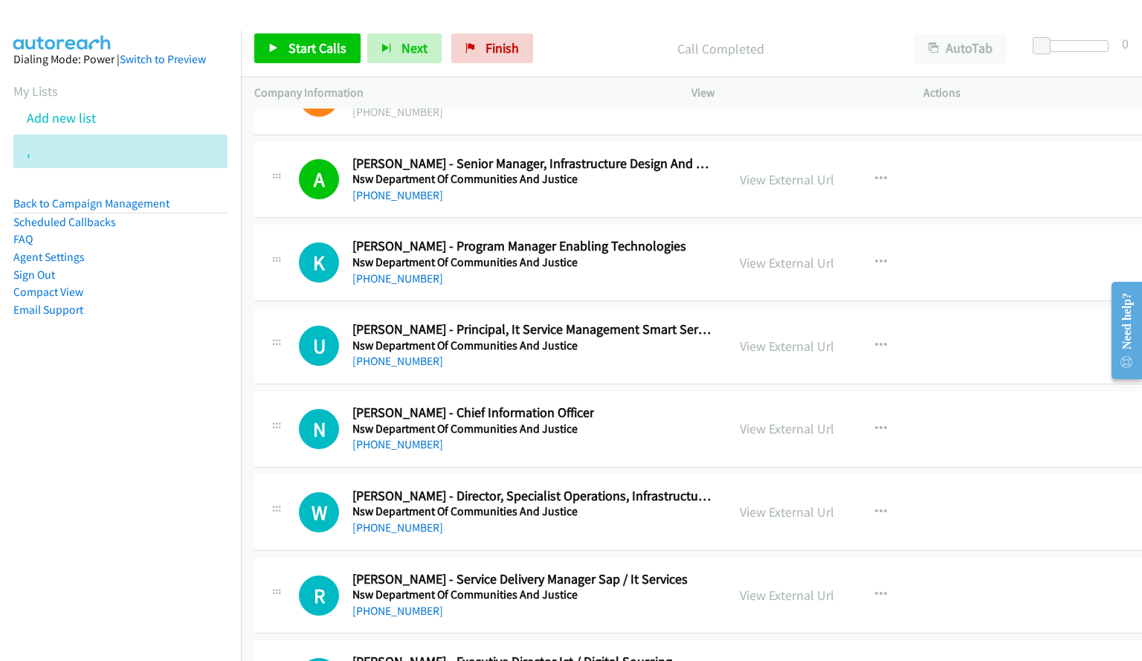
scroll to position [19059, 0]
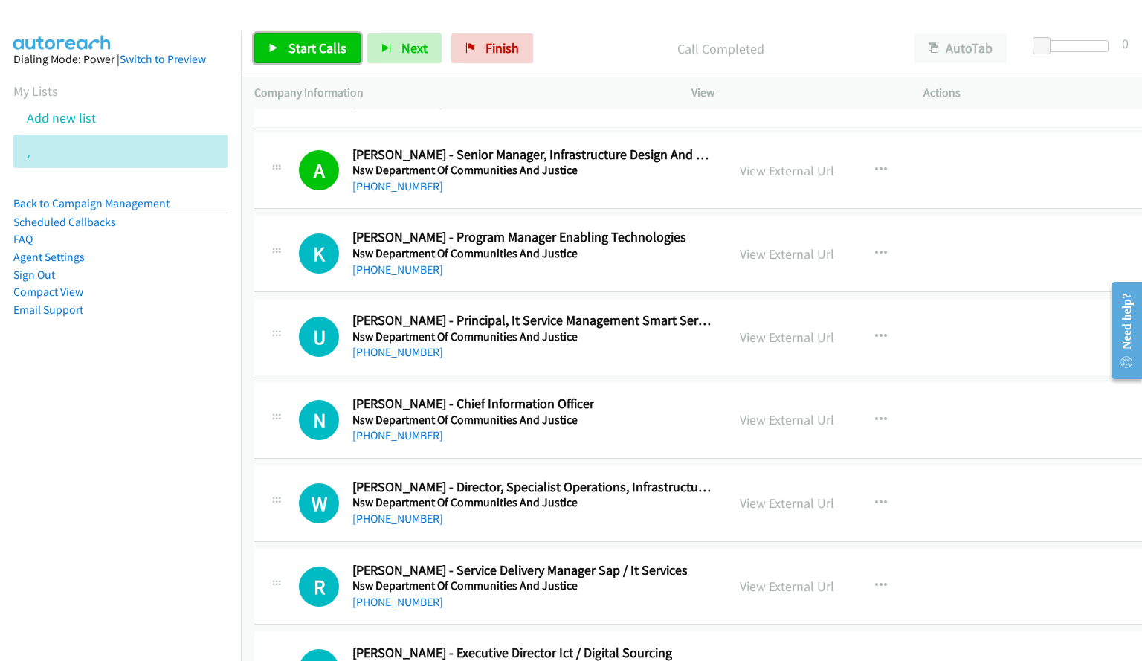
click at [327, 62] on link "Start Calls" at bounding box center [307, 48] width 106 height 30
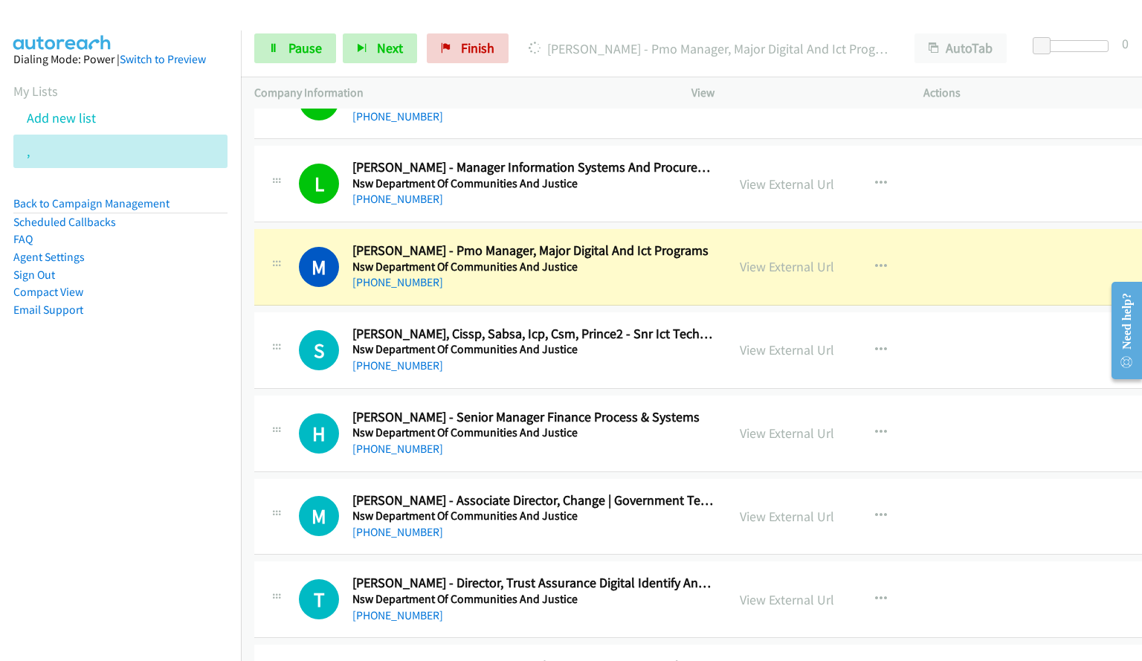
scroll to position [19654, 0]
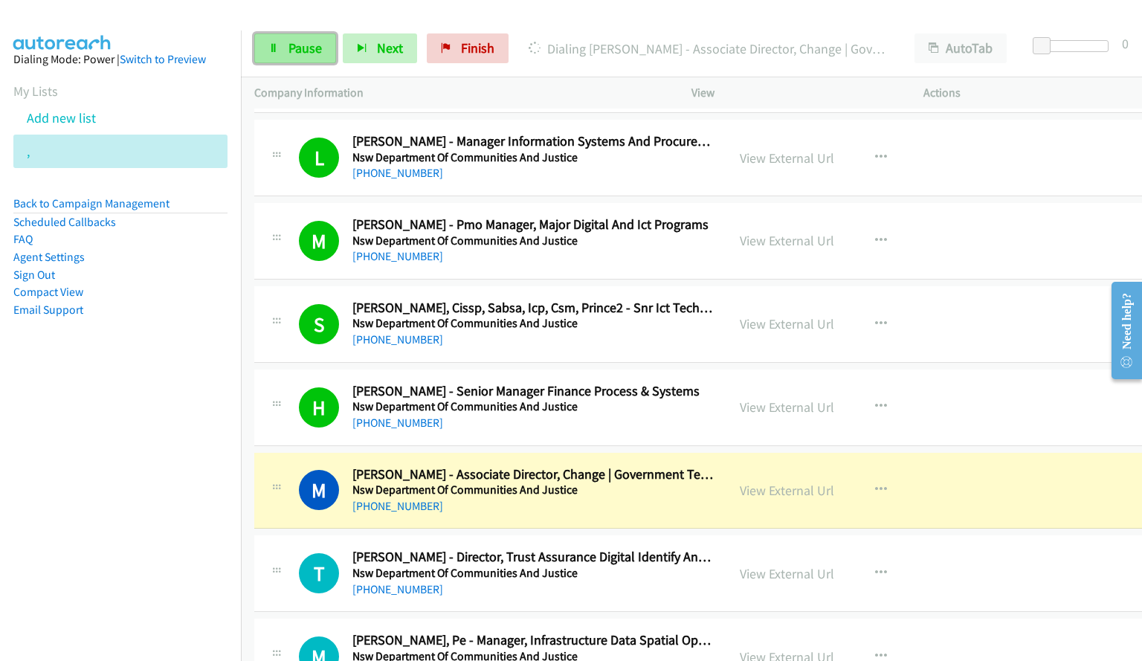
click at [291, 47] on span "Pause" at bounding box center [304, 47] width 33 height 17
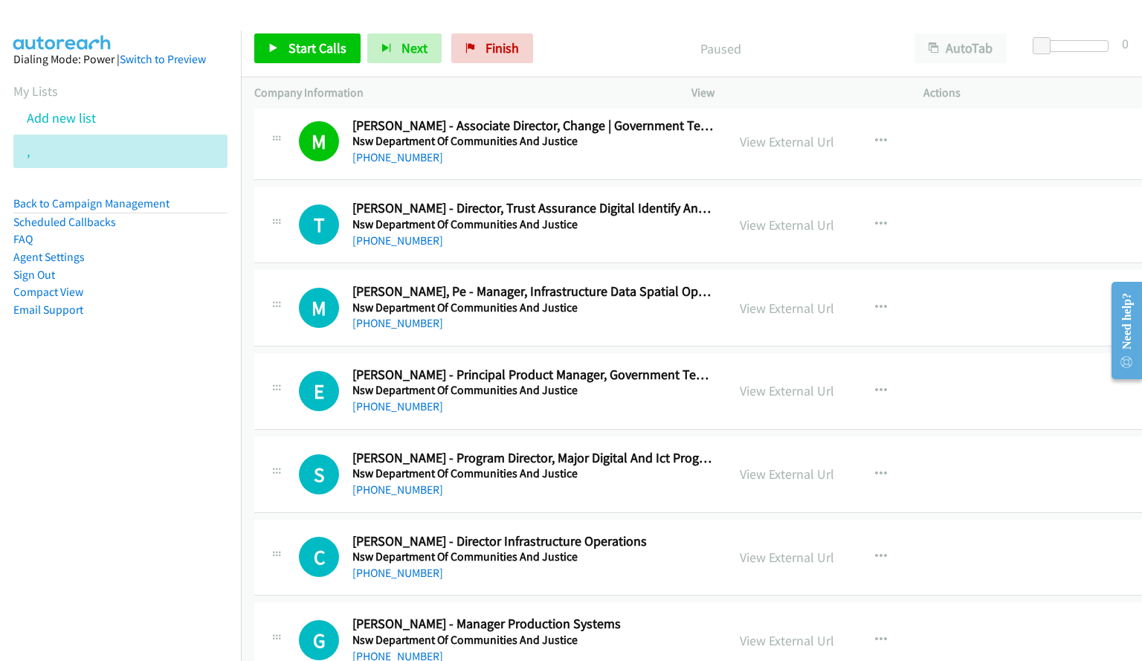
scroll to position [20026, 0]
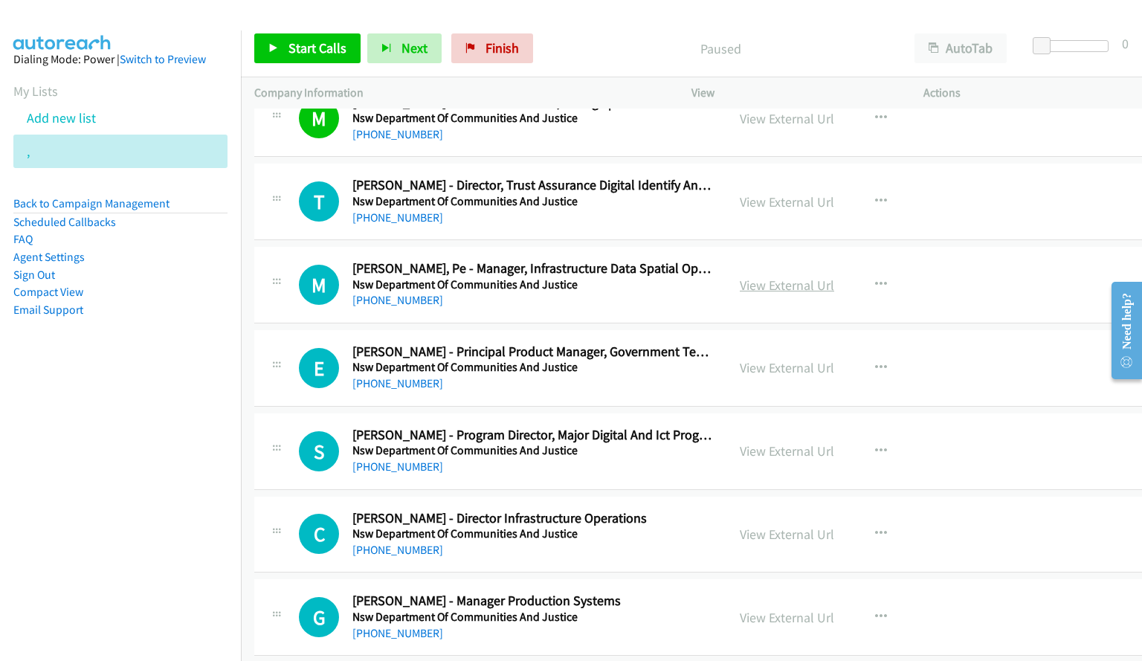
click at [769, 286] on link "View External Url" at bounding box center [787, 285] width 94 height 17
click at [372, 305] on link "[PHONE_NUMBER]" at bounding box center [397, 300] width 91 height 14
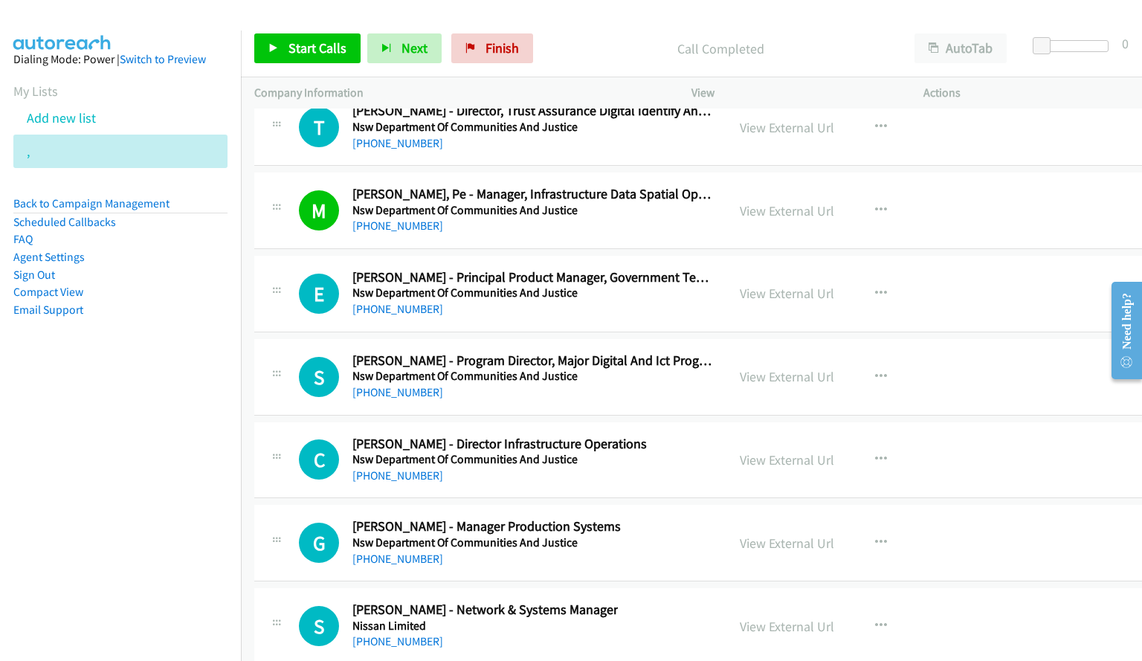
scroll to position [20174, 0]
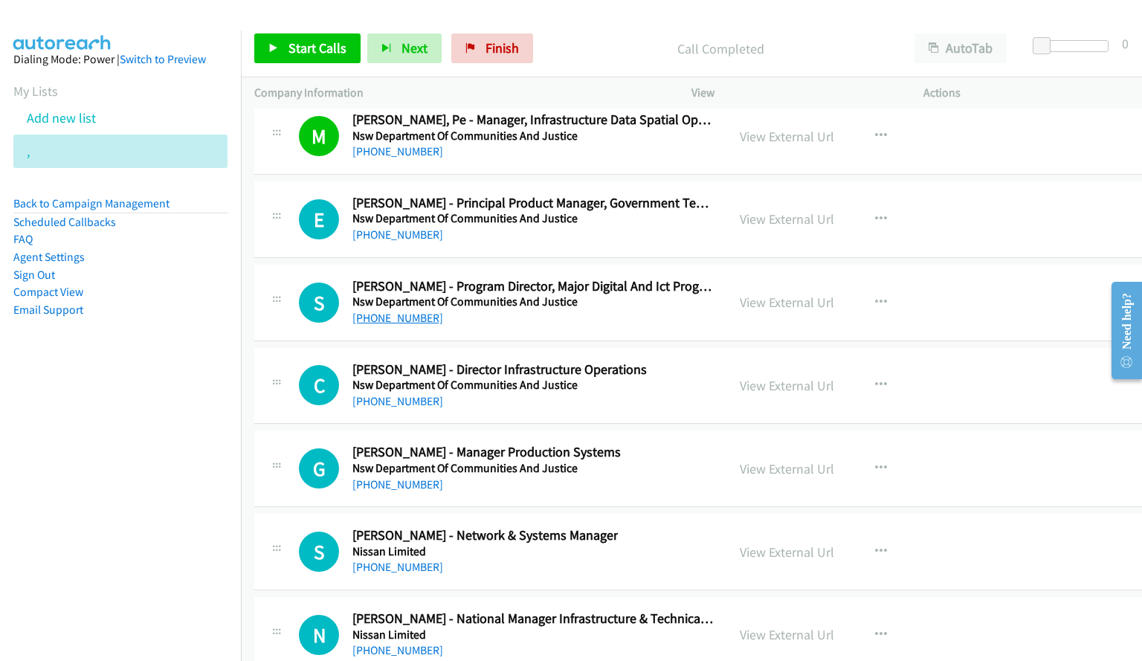
click at [395, 317] on link "[PHONE_NUMBER]" at bounding box center [397, 318] width 91 height 14
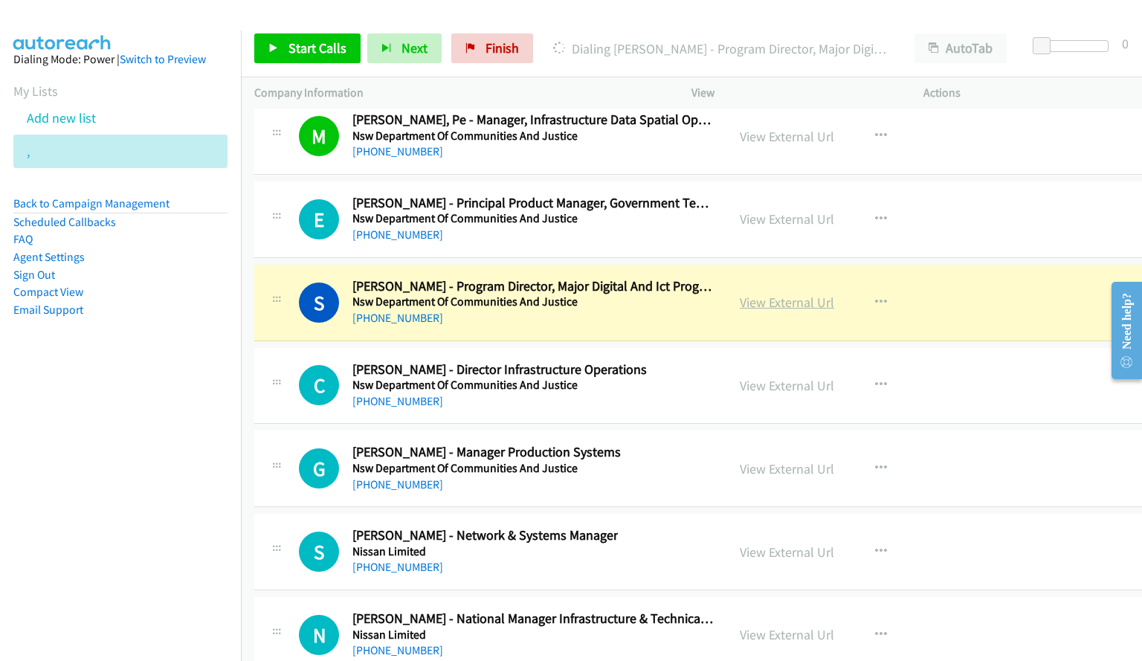
click at [771, 303] on link "View External Url" at bounding box center [787, 302] width 94 height 17
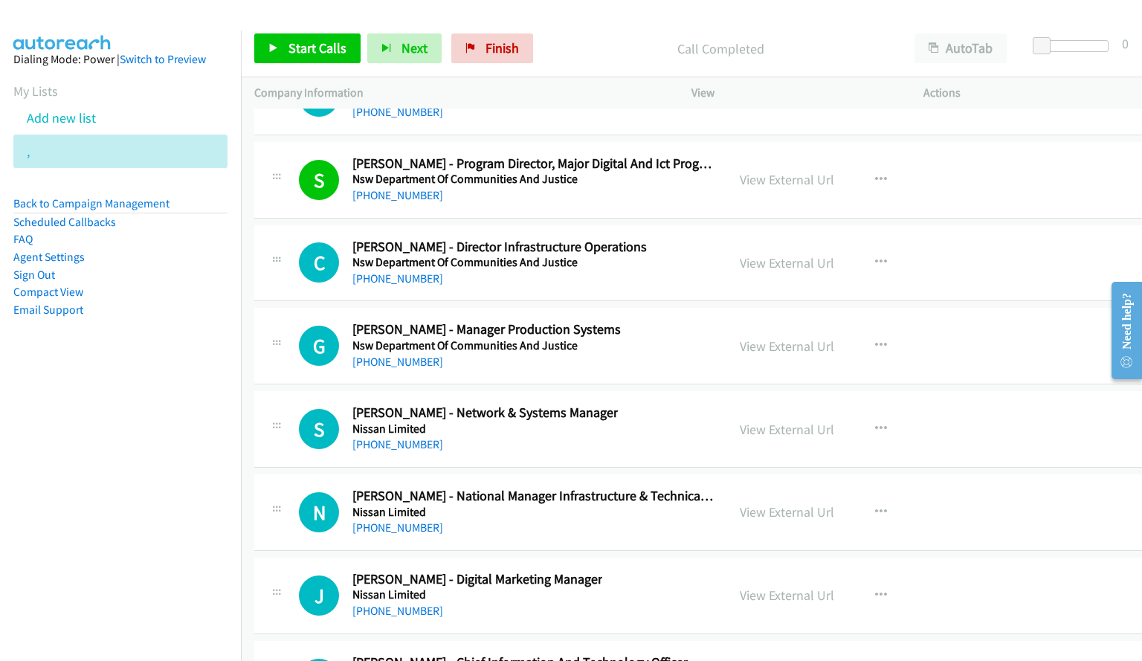
scroll to position [20323, 0]
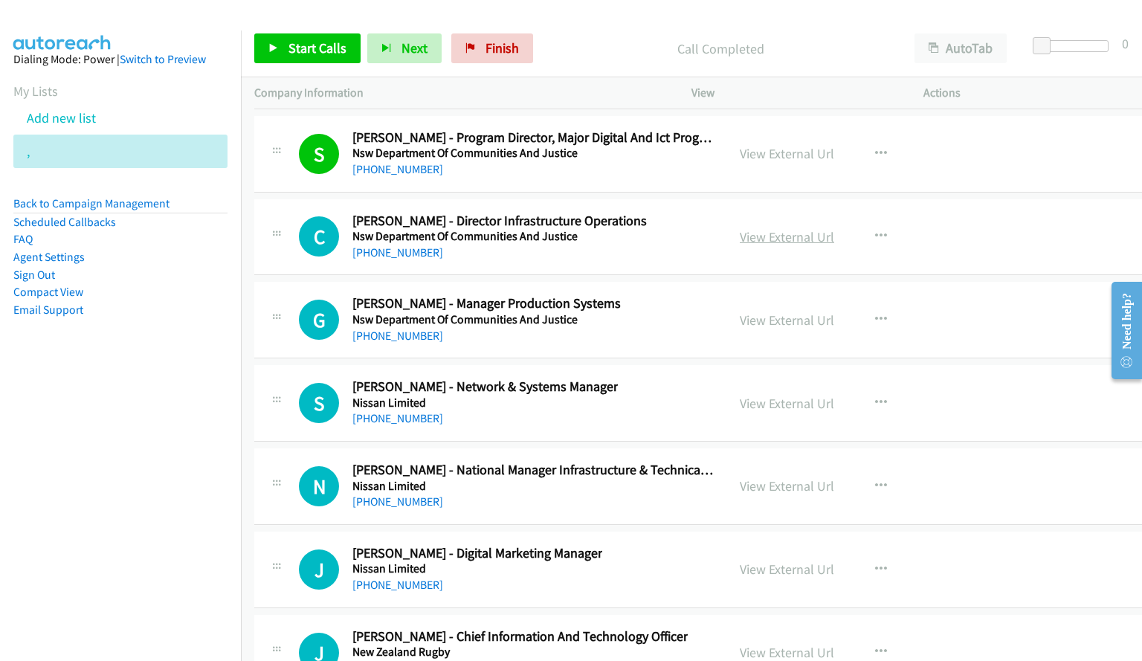
click at [760, 242] on link "View External Url" at bounding box center [787, 236] width 94 height 17
click at [399, 417] on link "[PHONE_NUMBER]" at bounding box center [397, 418] width 91 height 14
click at [760, 15] on div at bounding box center [564, 28] width 1128 height 57
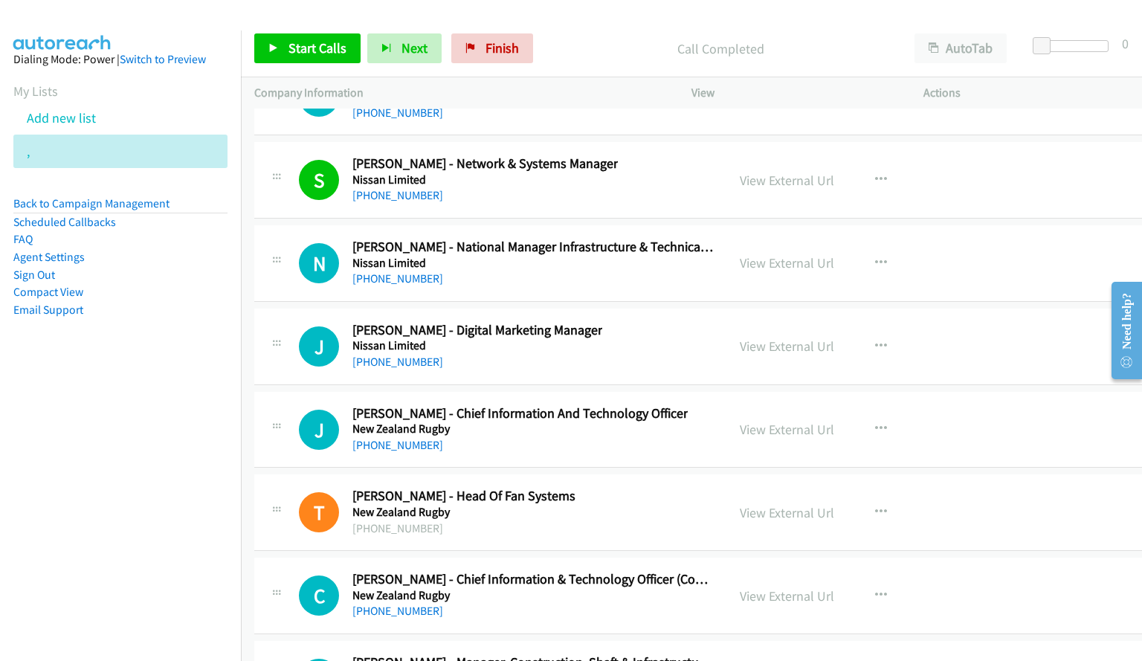
scroll to position [20620, 0]
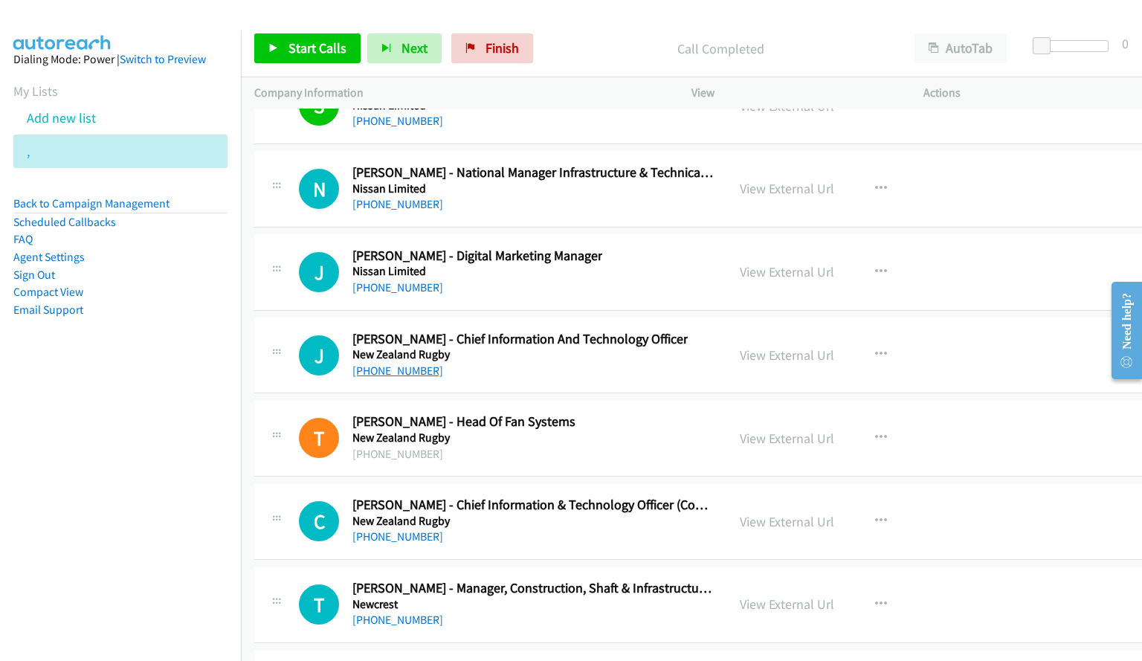
click at [384, 373] on link "[PHONE_NUMBER]" at bounding box center [397, 370] width 91 height 14
click at [976, 186] on div "N Callback Scheduled [PERSON_NAME] - National Manager Infrastructure & Technica…" at bounding box center [699, 189] width 890 height 77
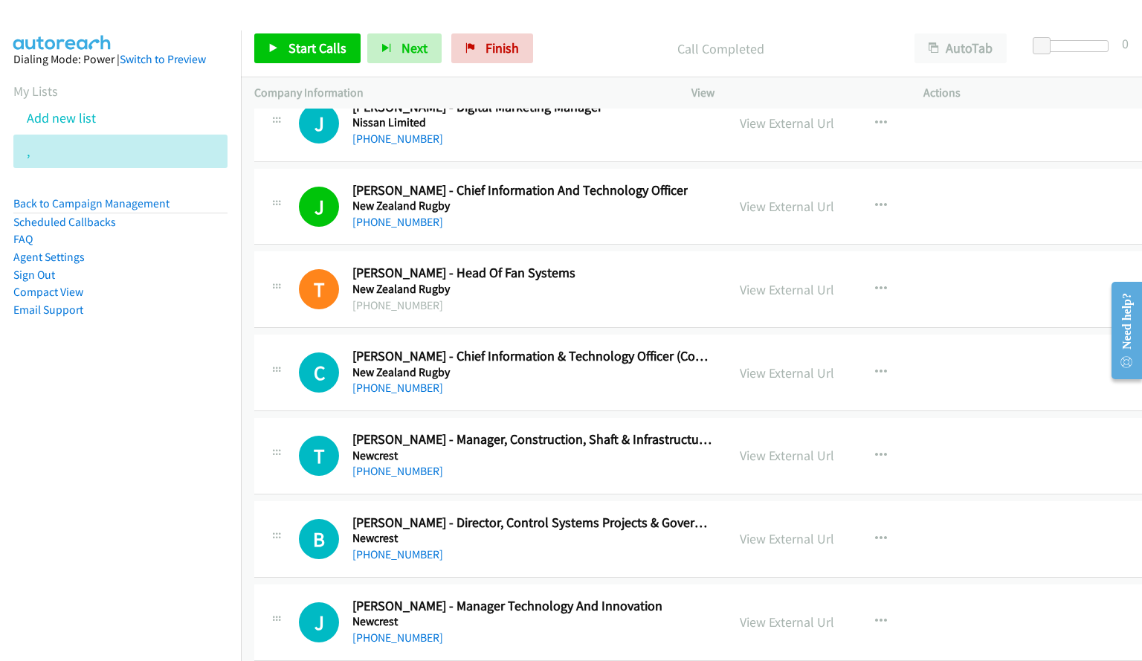
scroll to position [20843, 0]
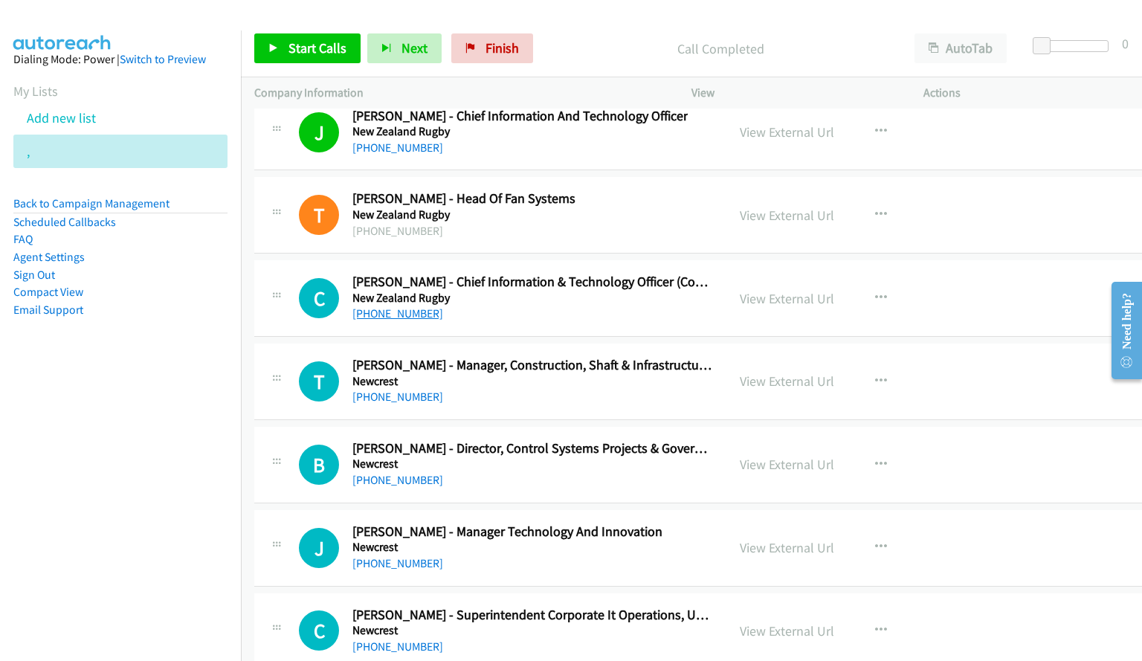
click at [397, 314] on link "[PHONE_NUMBER]" at bounding box center [397, 313] width 91 height 14
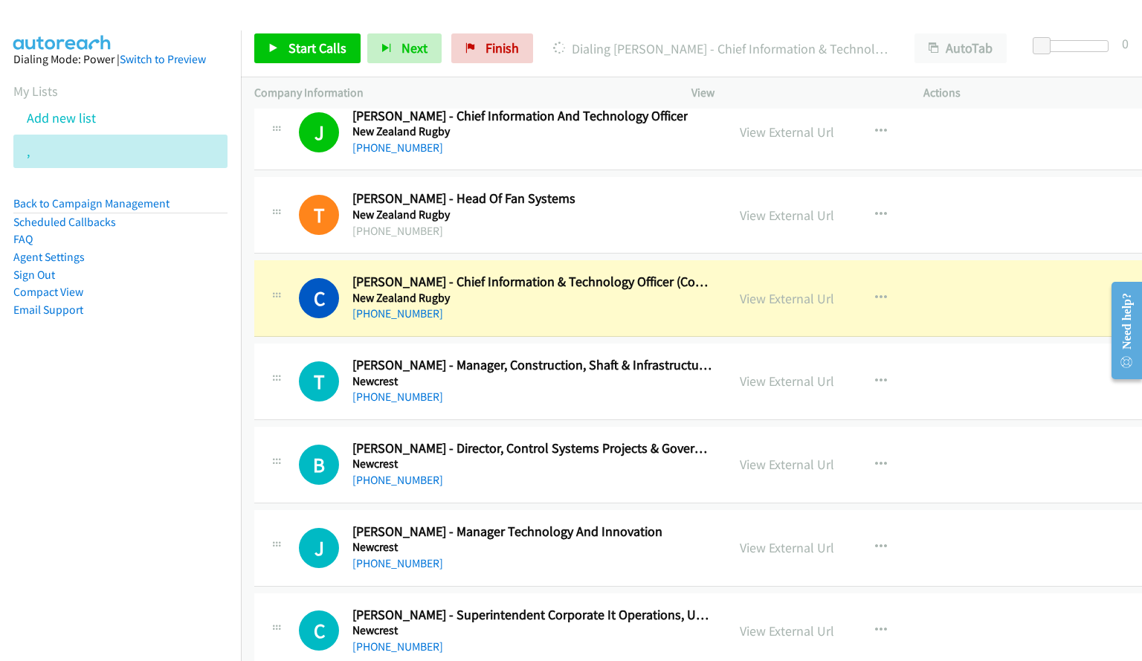
click at [957, 363] on div "T Callback Scheduled [PERSON_NAME] - Manager, Construction, Shaft & Infrastruct…" at bounding box center [699, 381] width 890 height 77
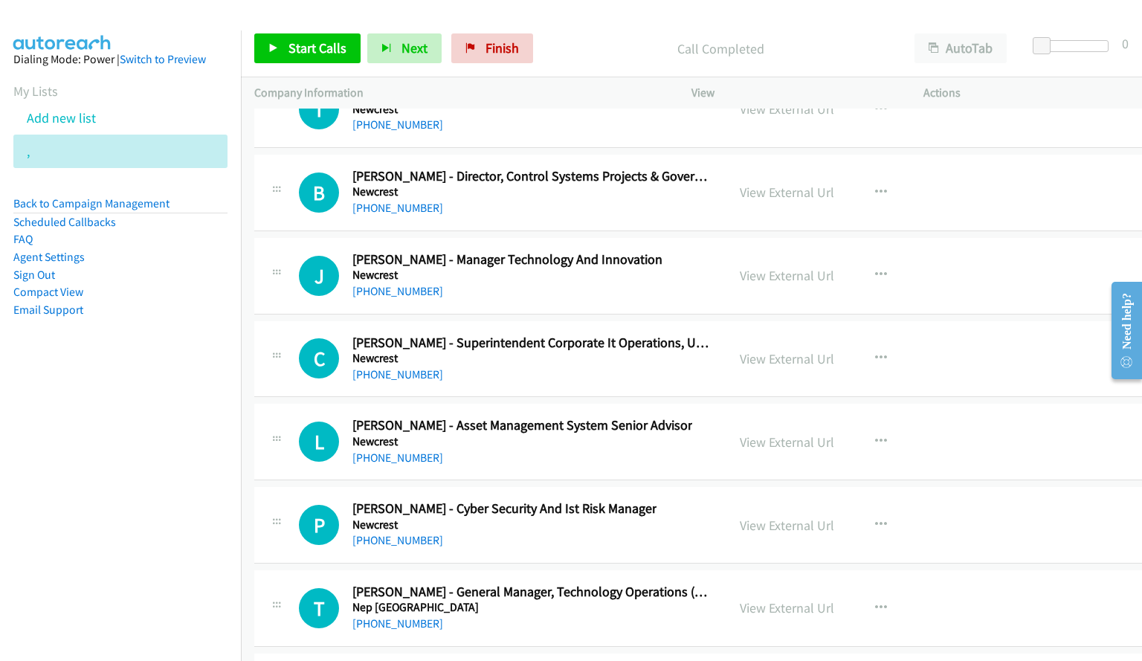
scroll to position [21141, 0]
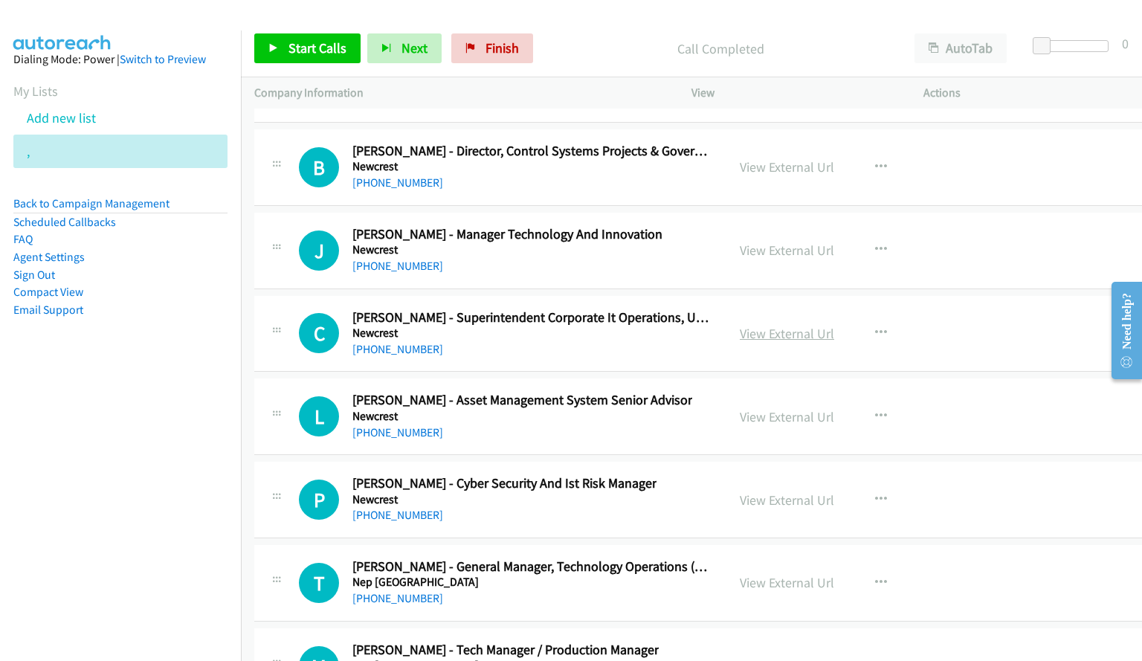
click at [755, 334] on link "View External Url" at bounding box center [787, 333] width 94 height 17
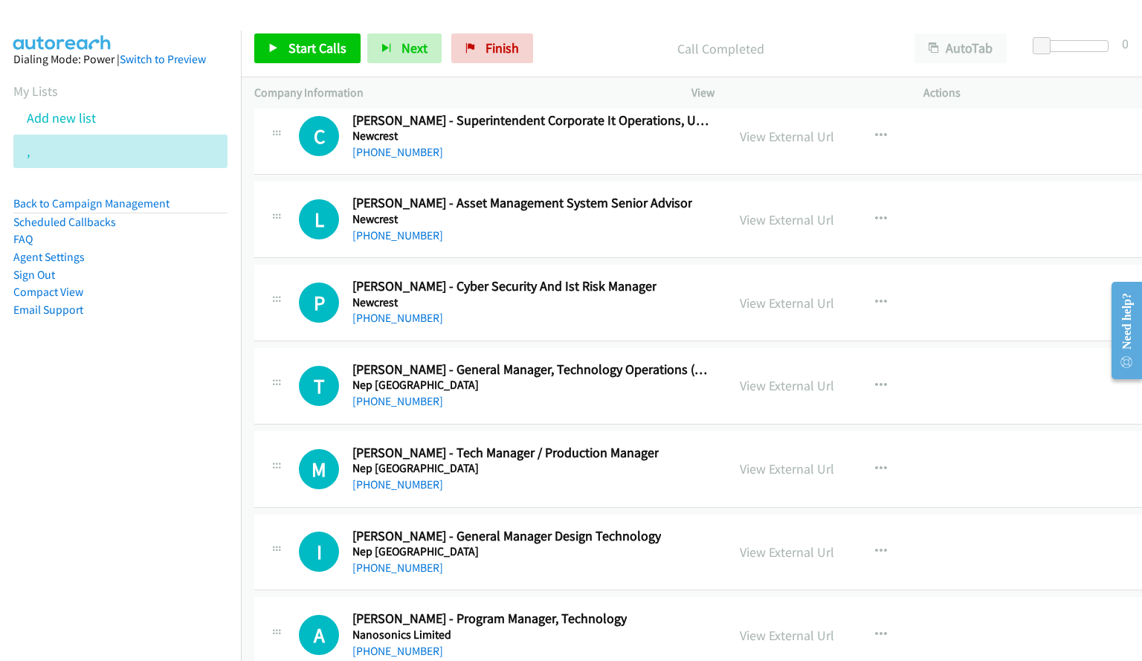
scroll to position [21364, 0]
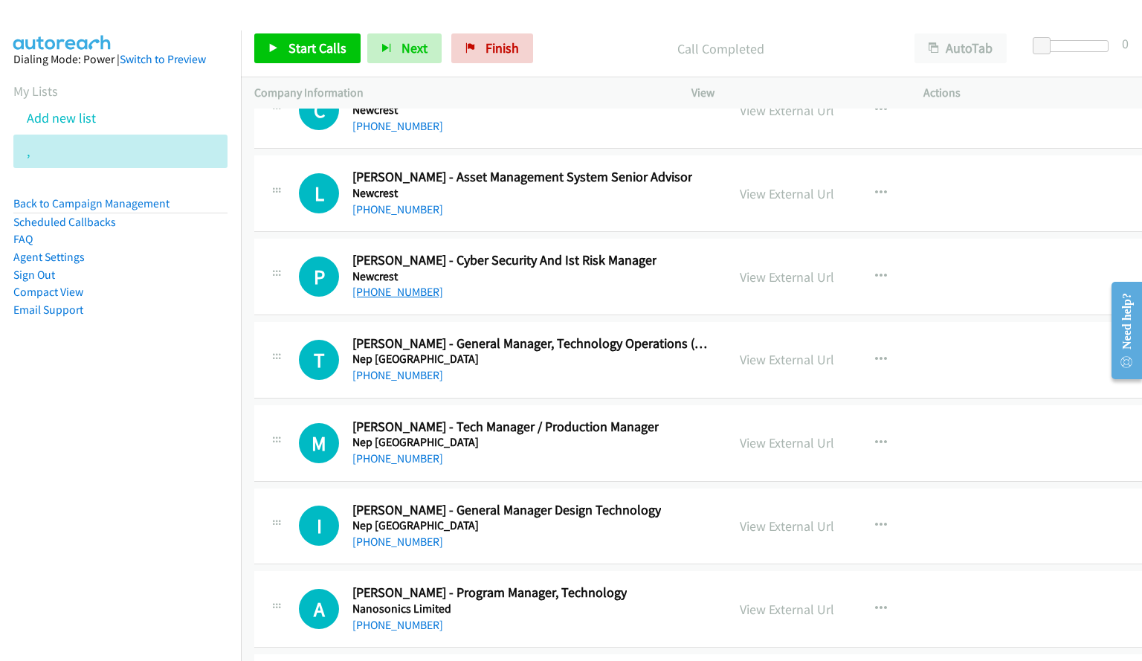
click at [416, 291] on link "[PHONE_NUMBER]" at bounding box center [397, 292] width 91 height 14
click at [1009, 291] on div "P Callback Scheduled [PERSON_NAME] - Cyber Security And Ist Risk Manager Newcre…" at bounding box center [699, 277] width 890 height 77
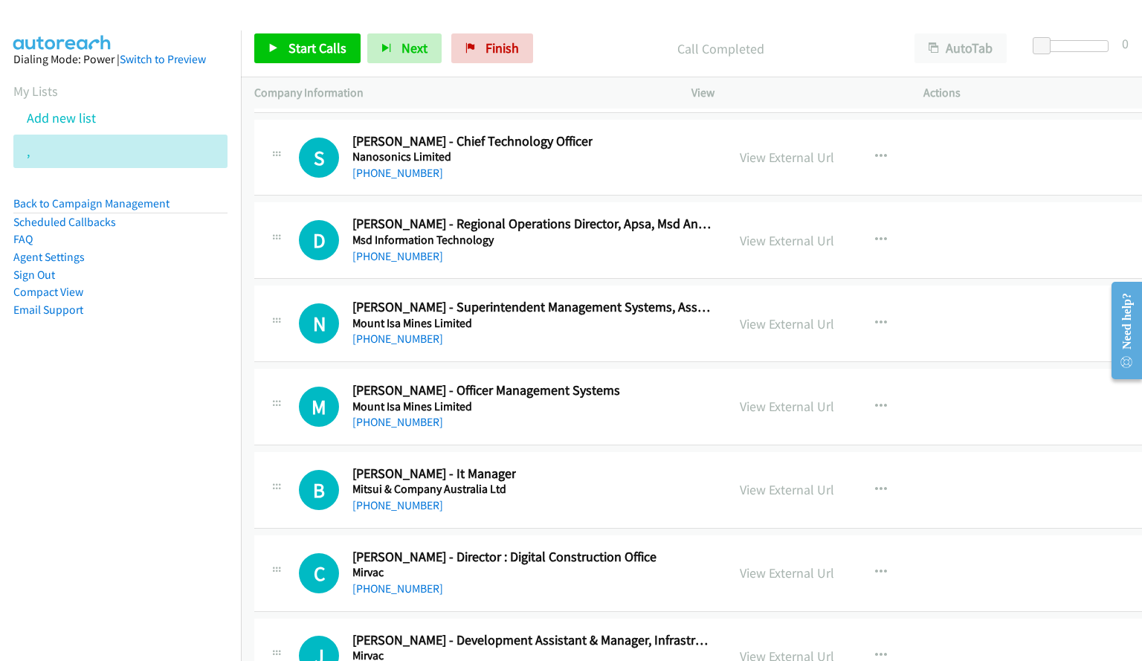
scroll to position [22181, 0]
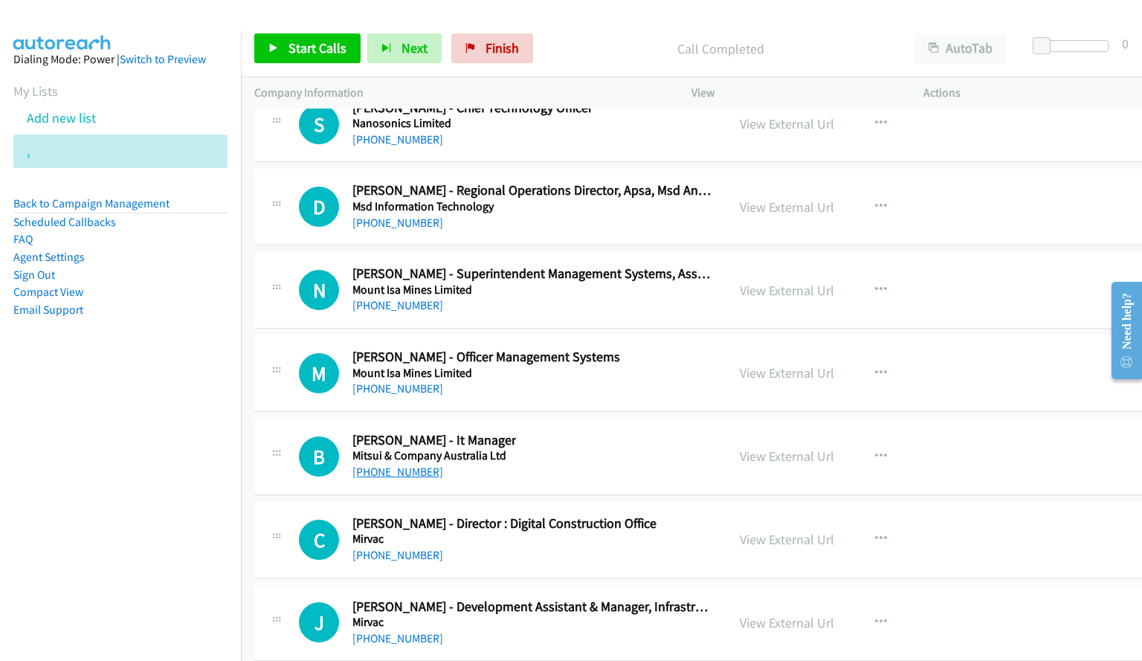
click at [397, 475] on link "[PHONE_NUMBER]" at bounding box center [397, 472] width 91 height 14
click at [1003, 274] on div "N Callback Scheduled [PERSON_NAME] - Superintendent Management Systems, Assuran…" at bounding box center [699, 290] width 890 height 77
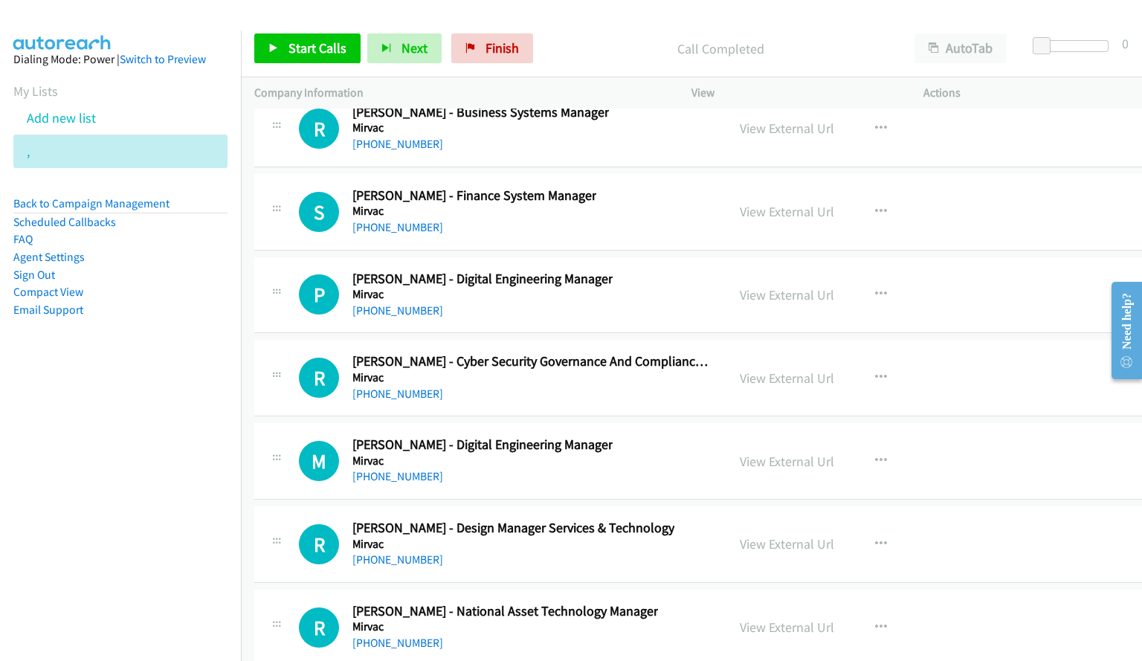
scroll to position [22999, 0]
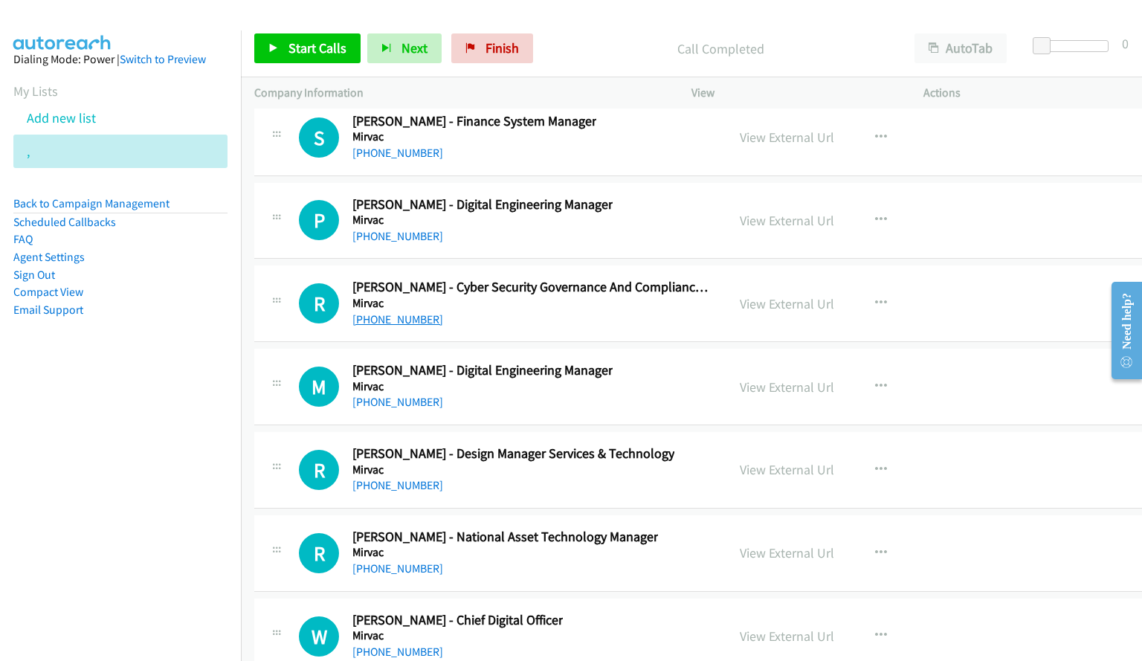
click at [409, 320] on link "[PHONE_NUMBER]" at bounding box center [397, 319] width 91 height 14
click at [1018, 306] on div "R Callback Scheduled [PERSON_NAME] - Cyber Security Governance And Compliance M…" at bounding box center [699, 303] width 890 height 77
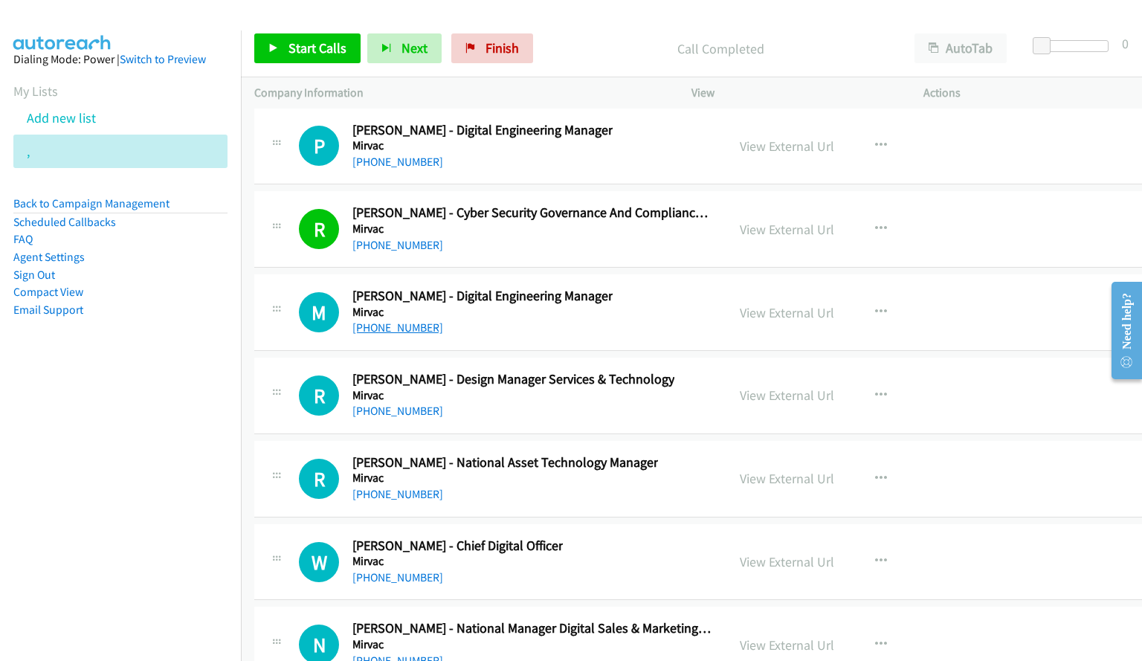
click at [409, 326] on link "[PHONE_NUMBER]" at bounding box center [397, 327] width 91 height 14
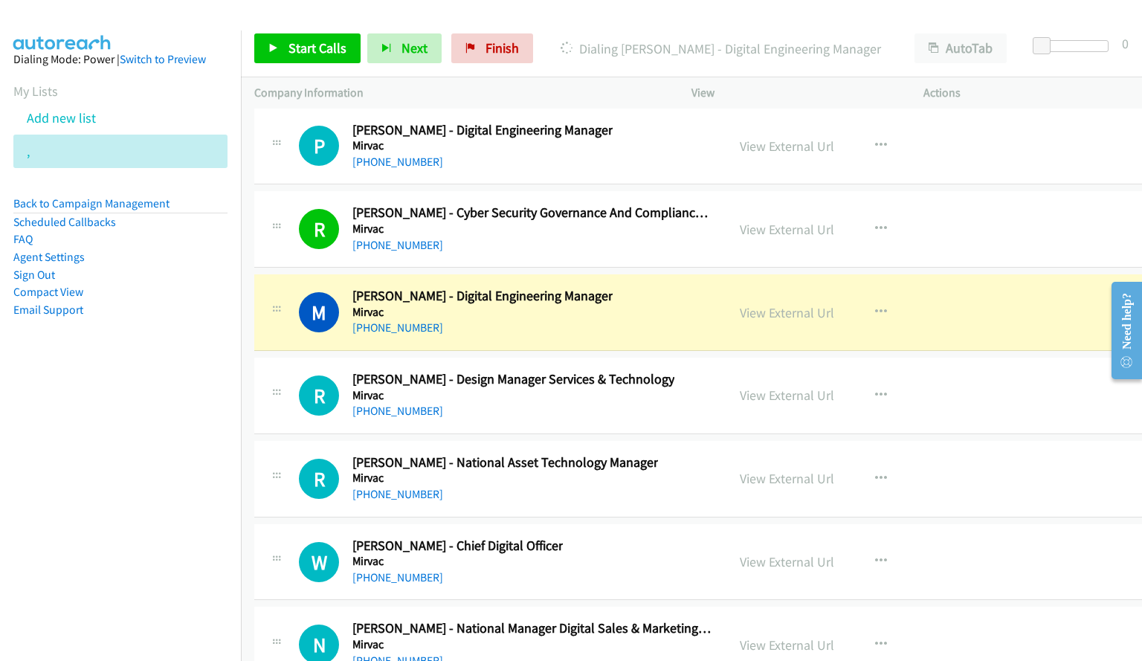
click at [966, 303] on div "M Callback Scheduled [PERSON_NAME] - Digital Engineering Manager Mirvac [GEOGRA…" at bounding box center [699, 312] width 890 height 77
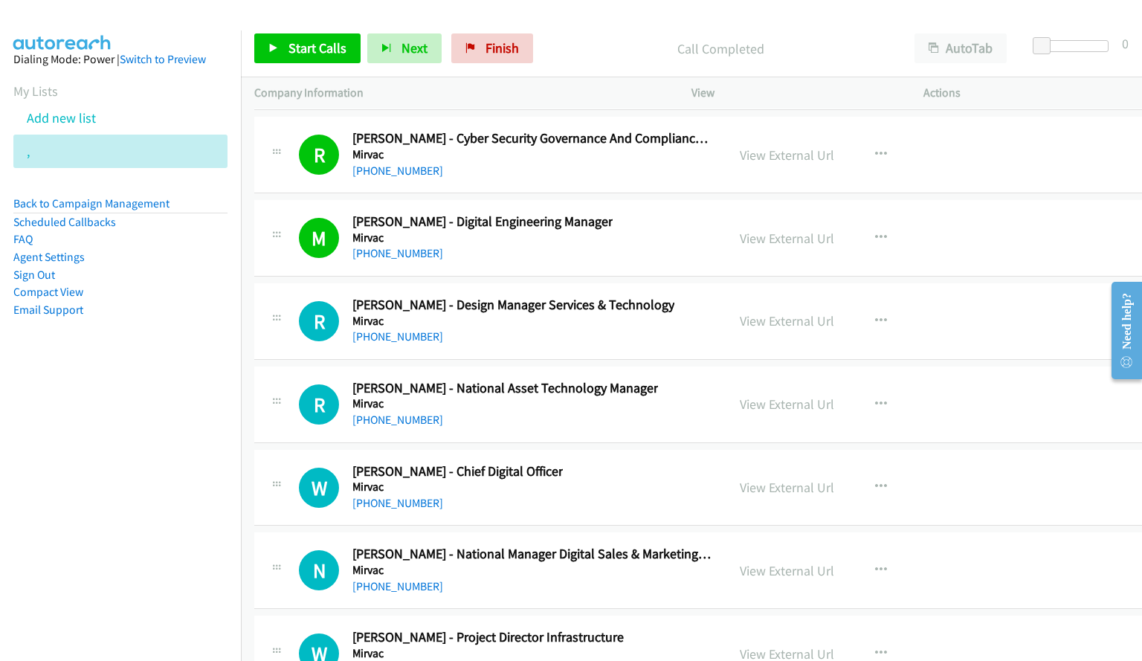
scroll to position [23222, 0]
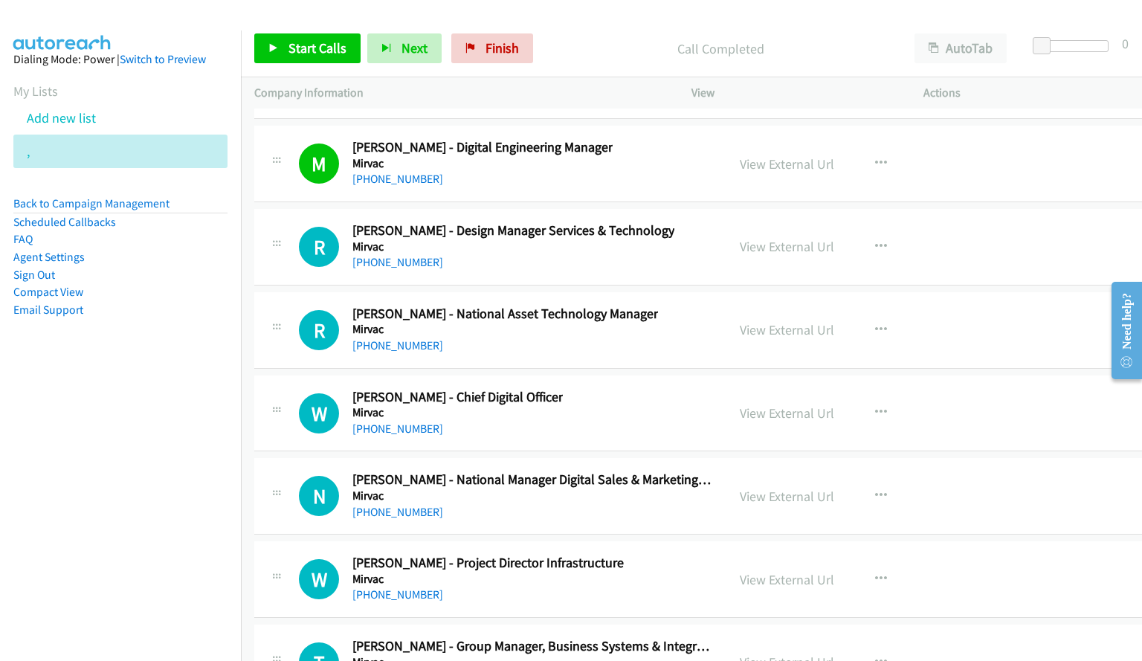
click at [621, 17] on div at bounding box center [564, 28] width 1128 height 57
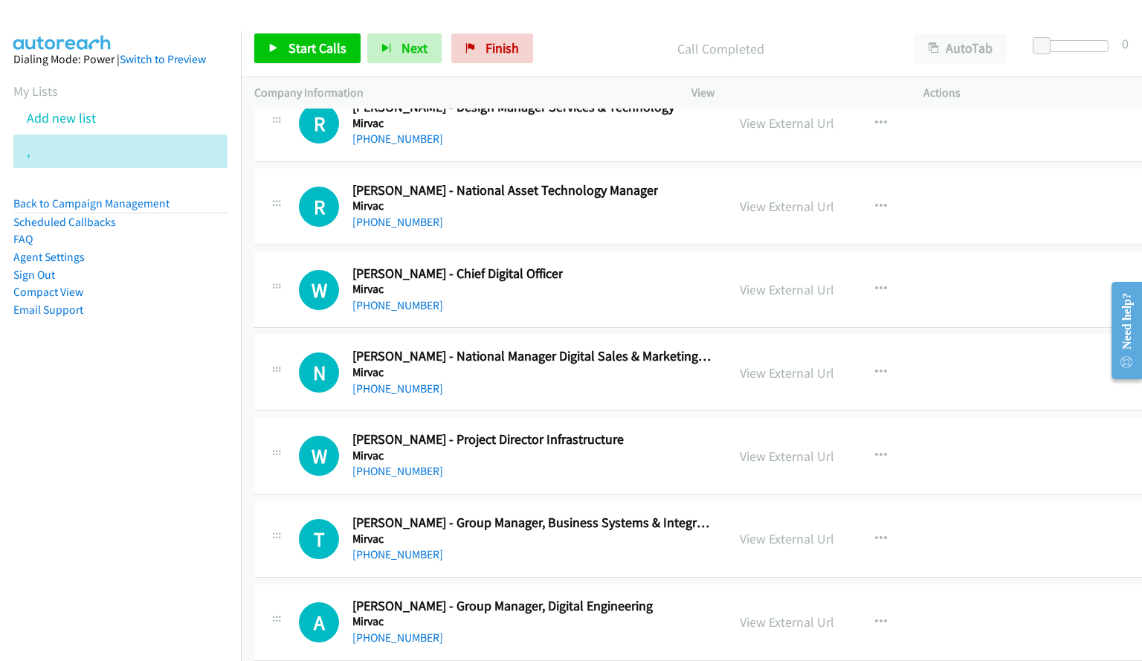
scroll to position [23371, 0]
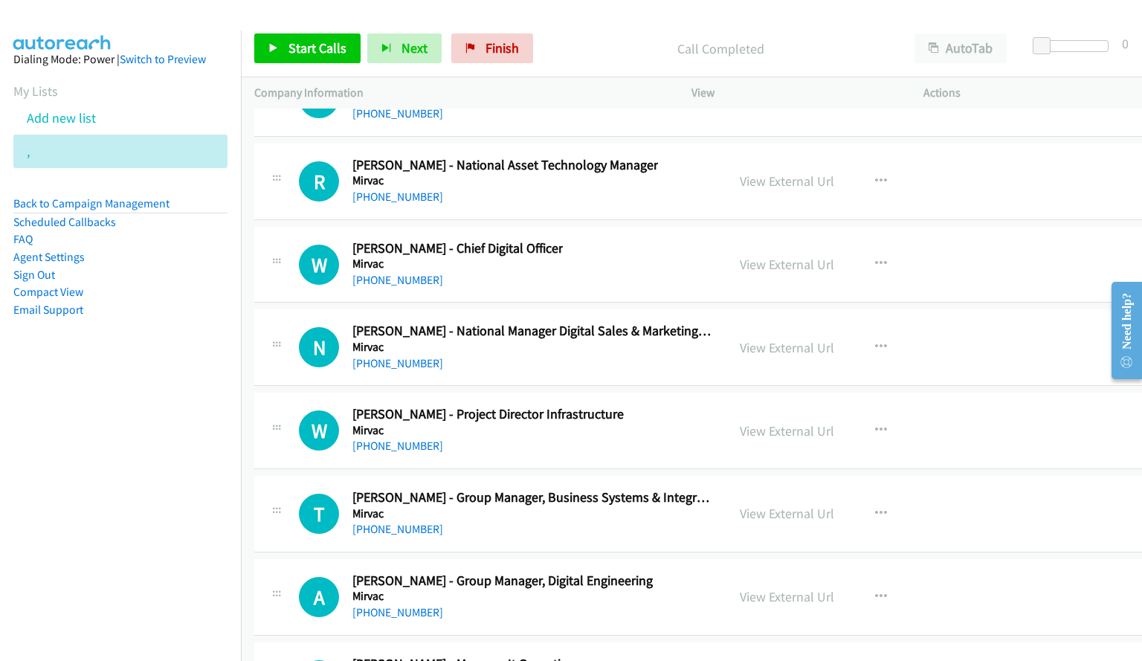
click at [385, 277] on link "[PHONE_NUMBER]" at bounding box center [397, 280] width 91 height 14
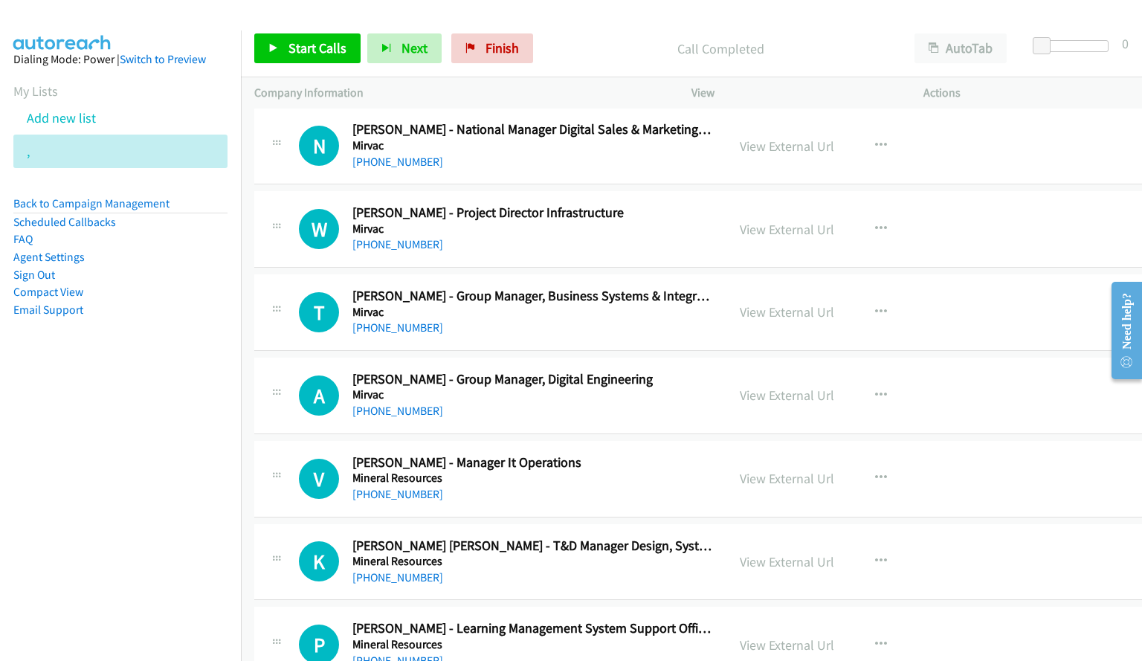
scroll to position [23594, 0]
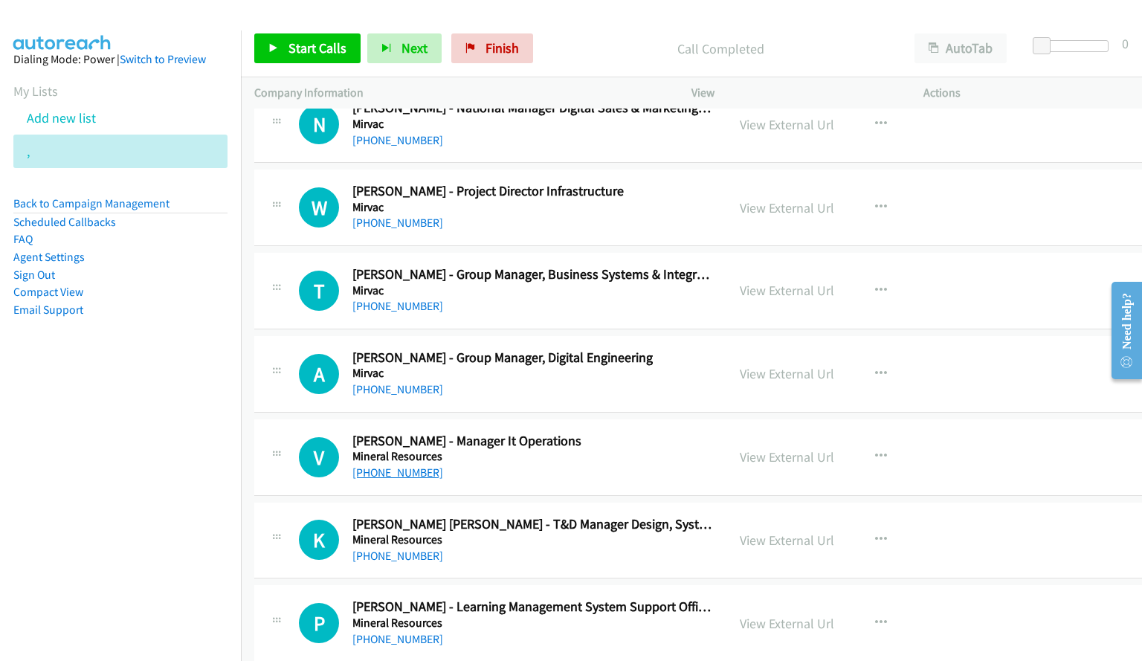
click at [389, 475] on link "[PHONE_NUMBER]" at bounding box center [397, 472] width 91 height 14
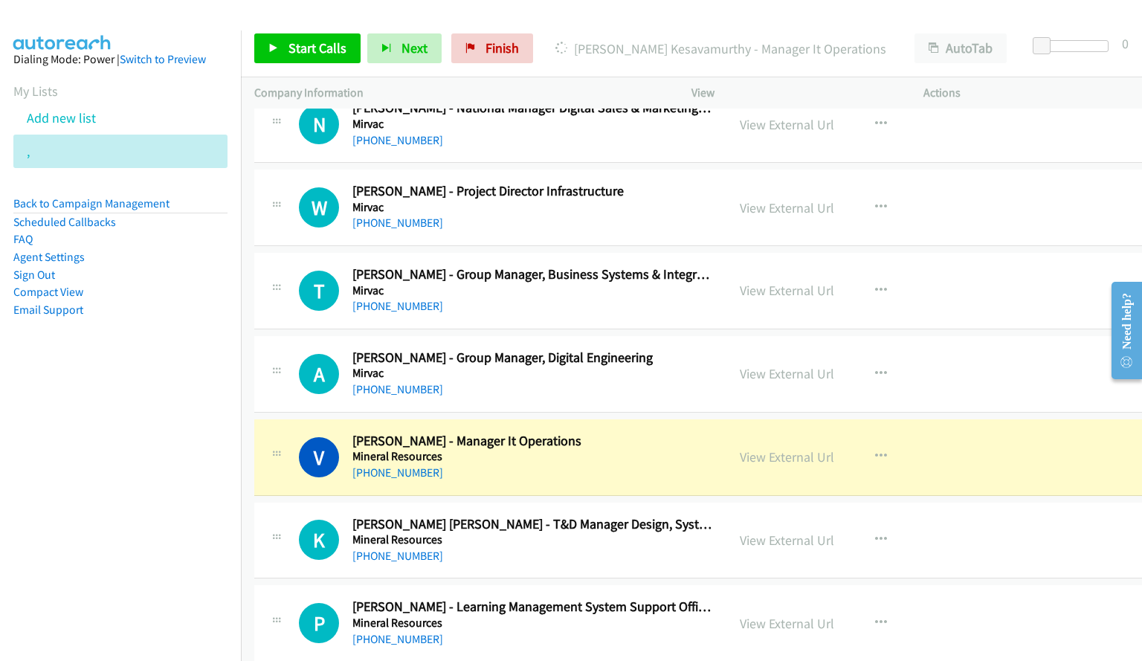
click at [972, 354] on div "A Callback Scheduled [PERSON_NAME] - Group Manager, Digital Engineering Mirvac …" at bounding box center [699, 374] width 890 height 77
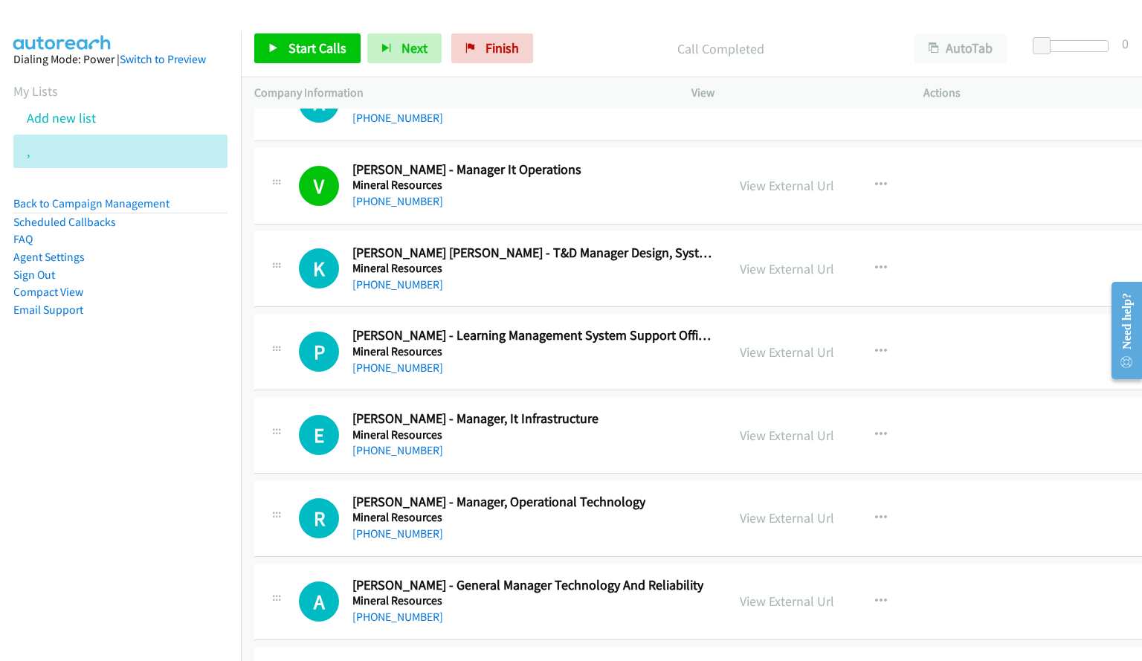
scroll to position [23891, 0]
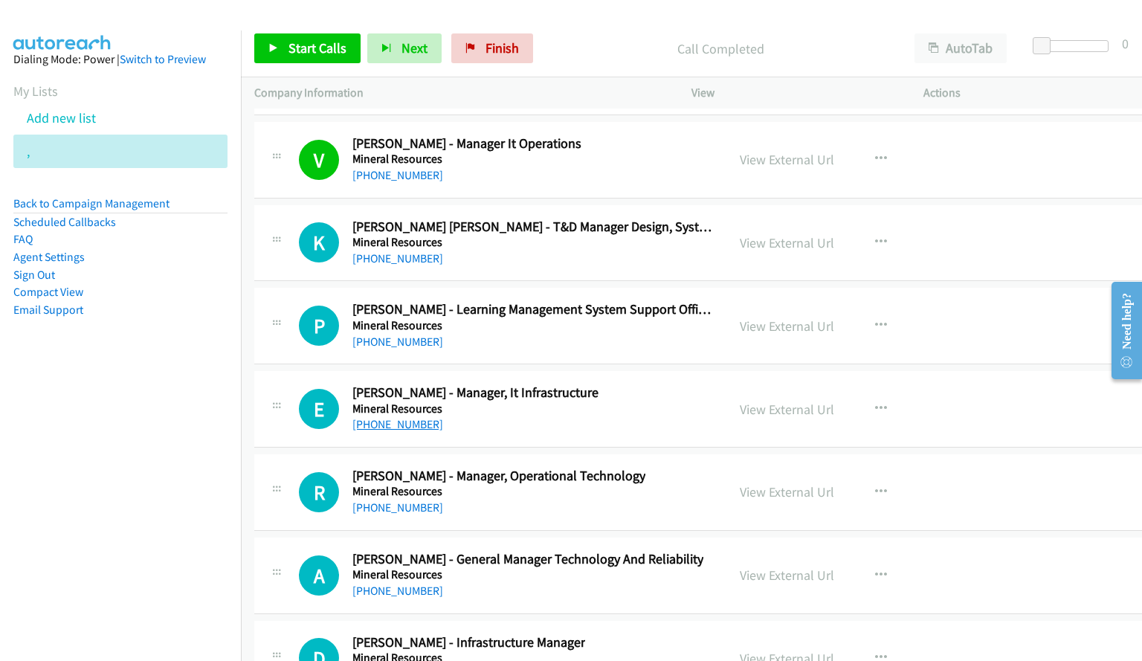
click at [391, 420] on link "[PHONE_NUMBER]" at bounding box center [397, 424] width 91 height 14
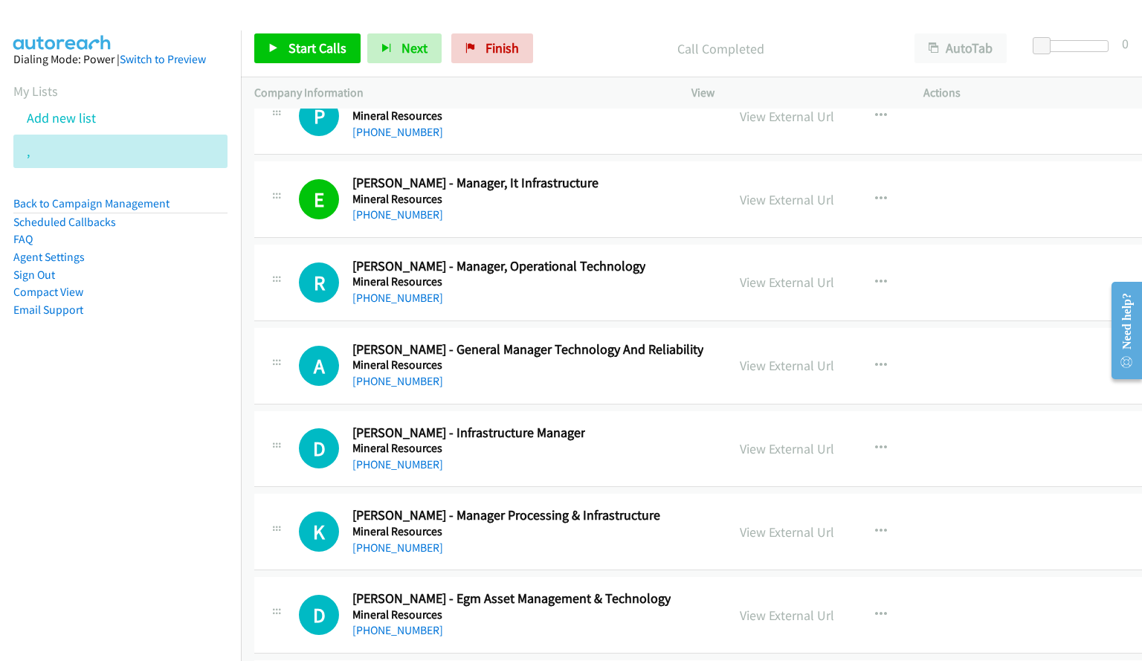
scroll to position [24114, 0]
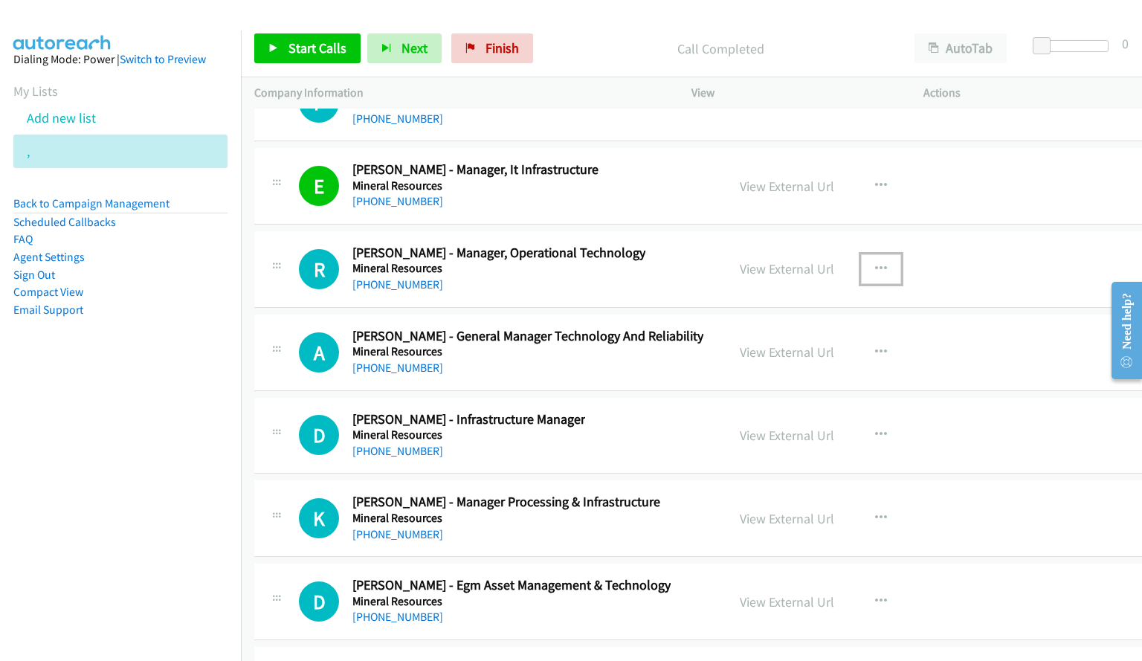
click at [875, 268] on icon "button" at bounding box center [881, 269] width 12 height 12
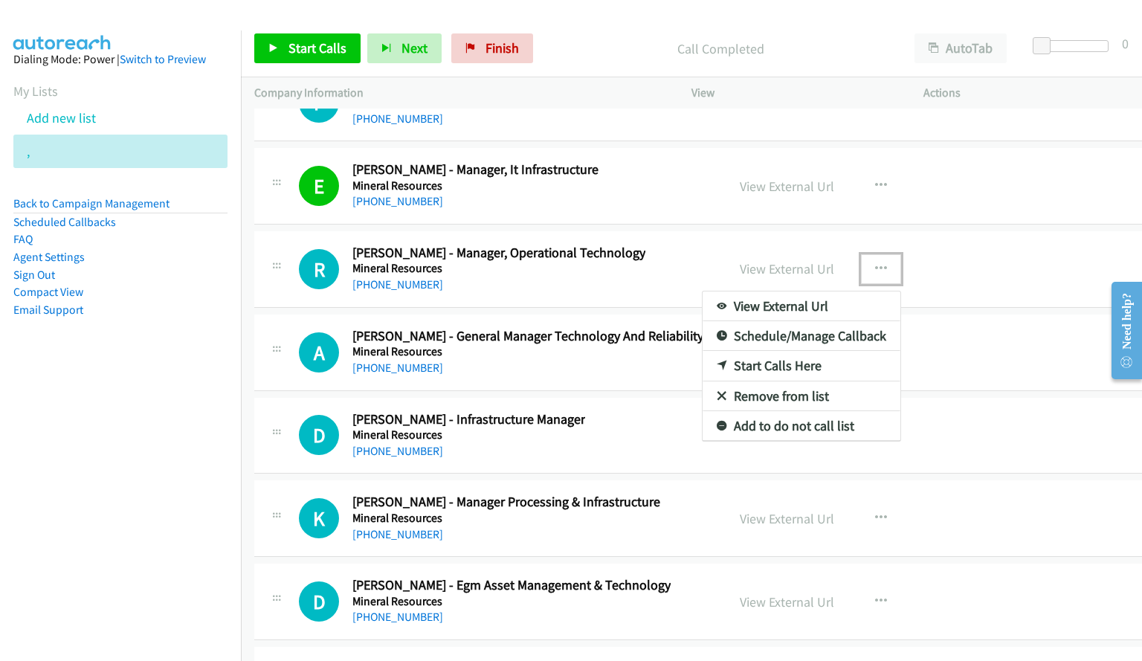
click at [764, 369] on link "Start Calls Here" at bounding box center [801, 366] width 198 height 30
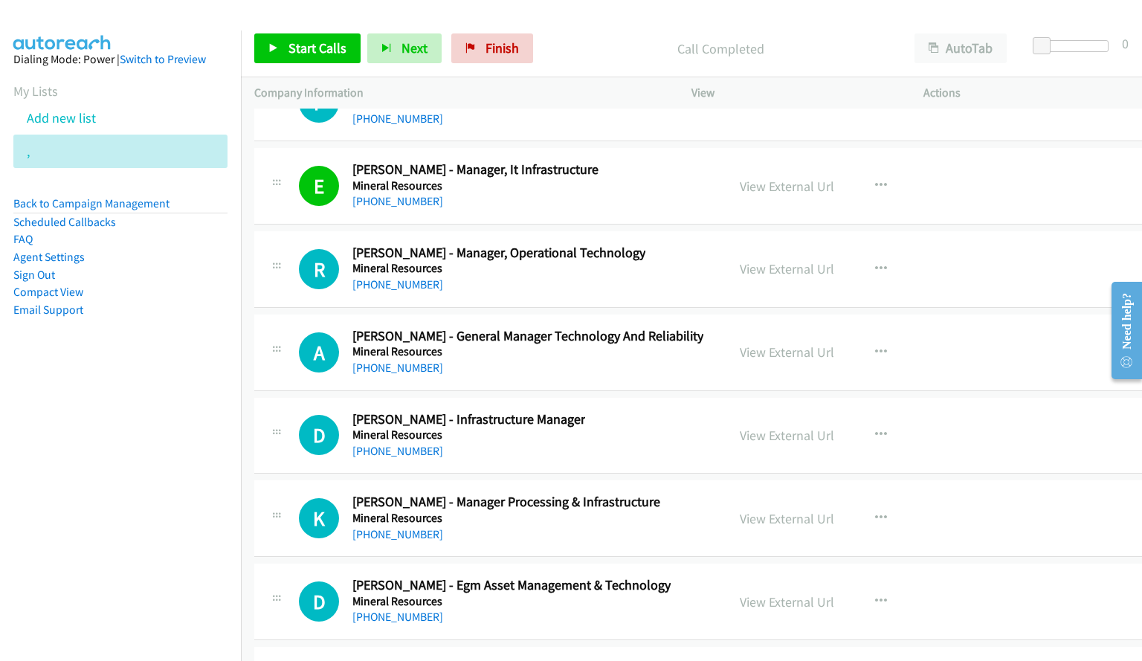
click at [313, 30] on div "Start Calls Pause Next Finish Call Completed AutoTab AutoTab 0" at bounding box center [691, 48] width 901 height 57
click at [315, 45] on span "Start Calls" at bounding box center [317, 47] width 58 height 17
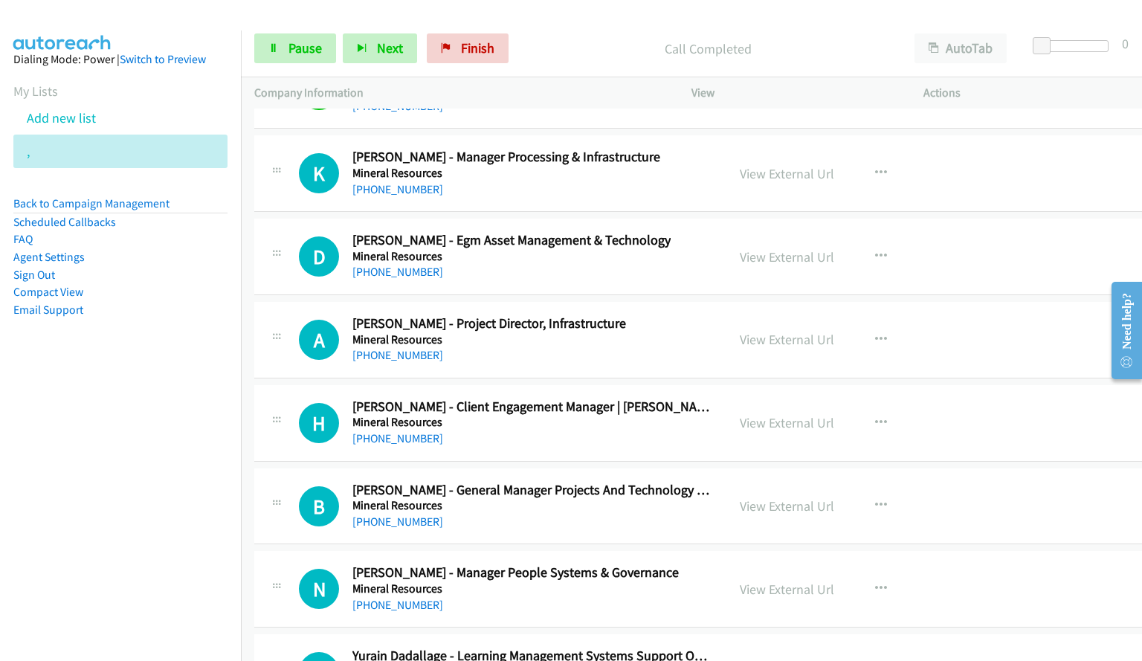
scroll to position [24486, 0]
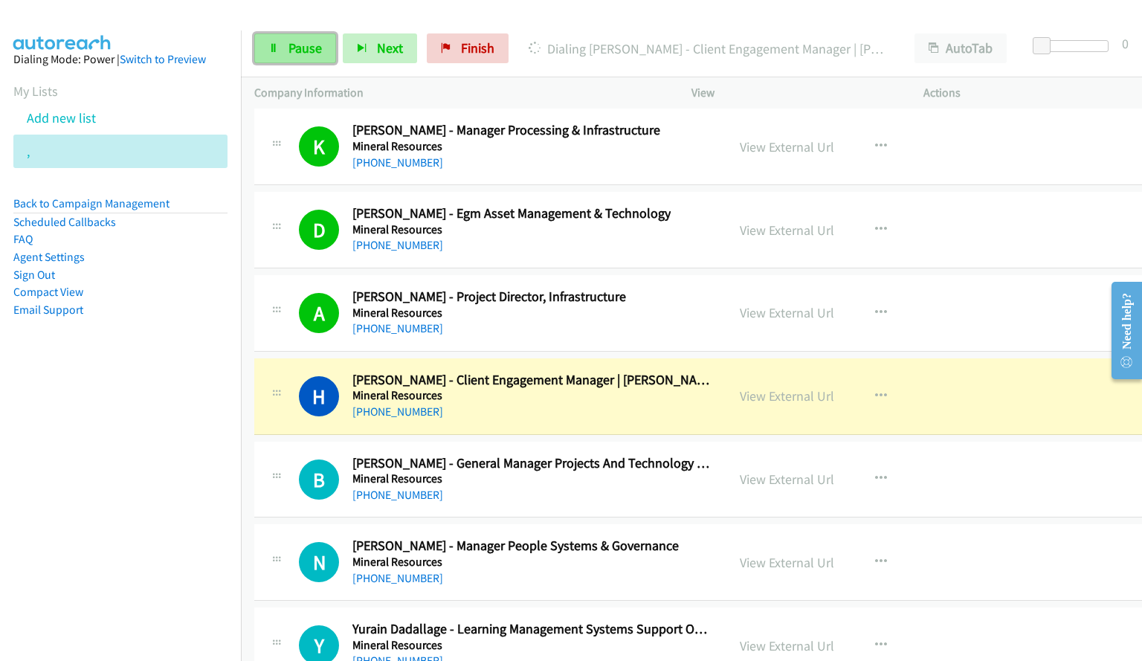
click at [297, 48] on span "Pause" at bounding box center [304, 47] width 33 height 17
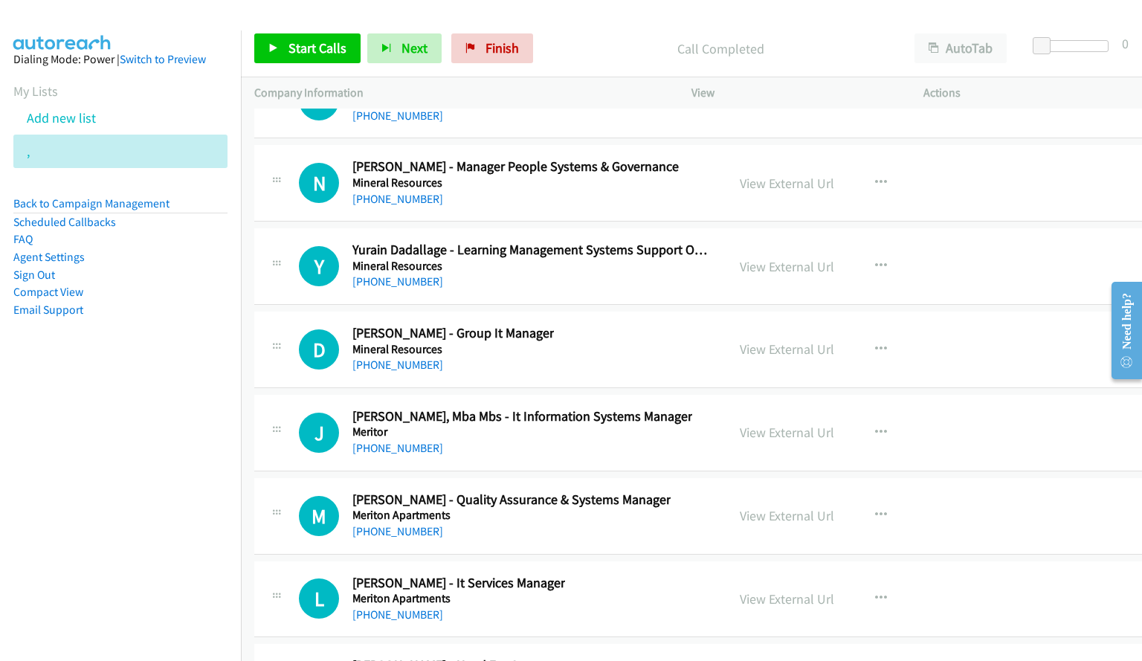
scroll to position [24932, 0]
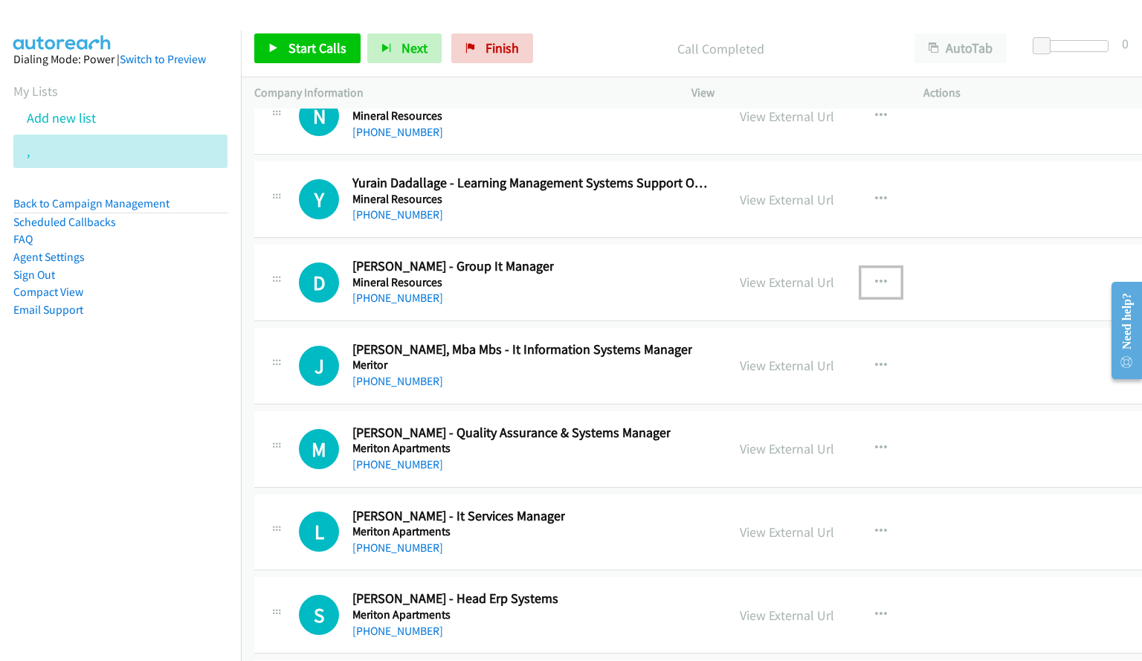
click at [875, 282] on button "button" at bounding box center [881, 283] width 40 height 30
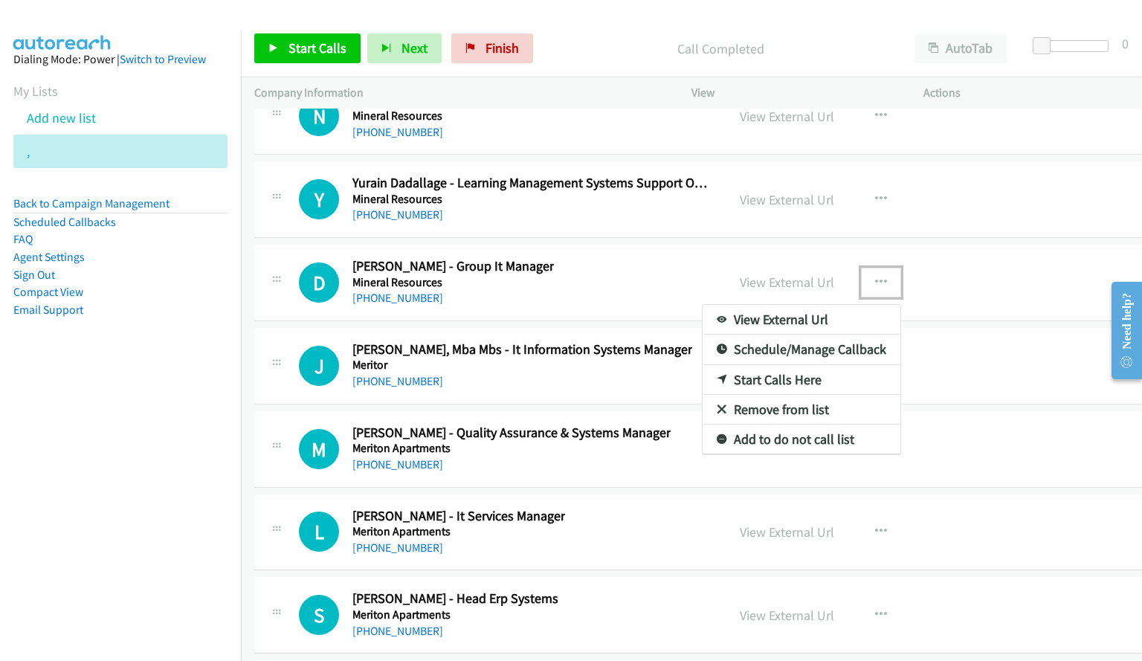
click at [779, 378] on link "Start Calls Here" at bounding box center [801, 380] width 198 height 30
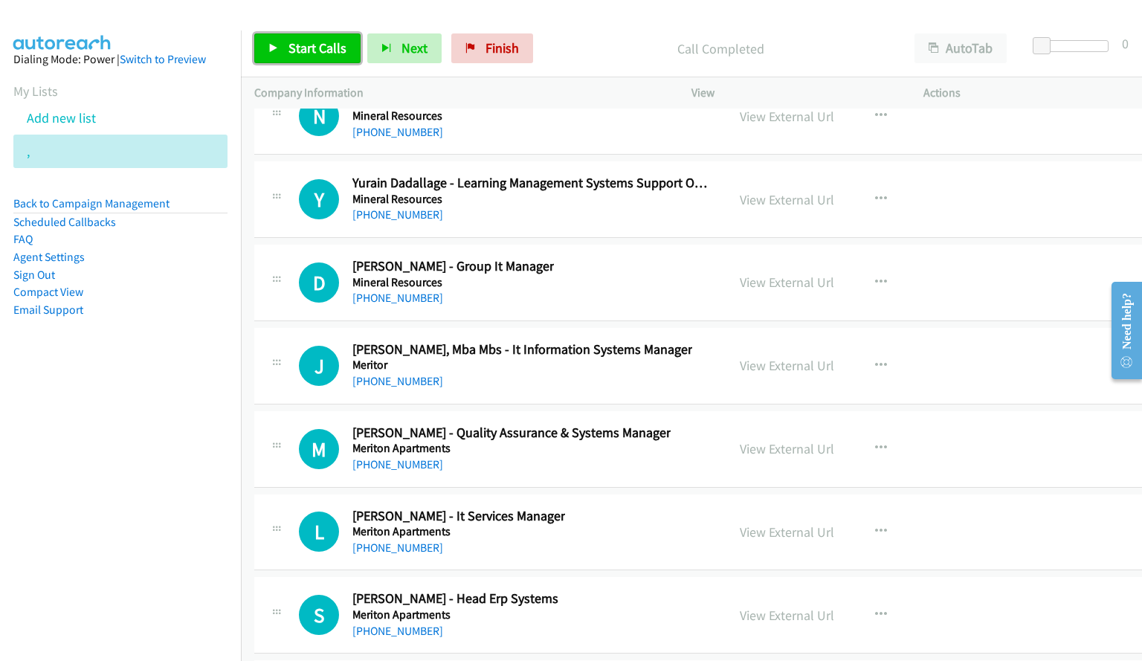
click at [312, 53] on span "Start Calls" at bounding box center [317, 47] width 58 height 17
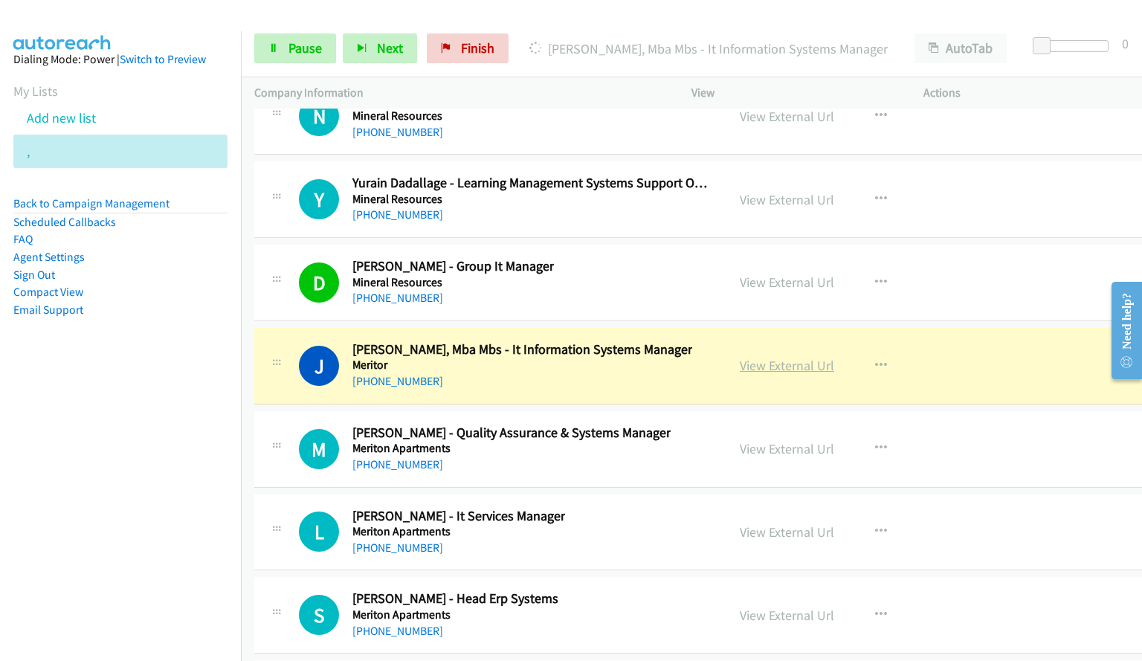
click at [767, 370] on link "View External Url" at bounding box center [787, 365] width 94 height 17
click at [283, 43] on link "Pause" at bounding box center [295, 48] width 82 height 30
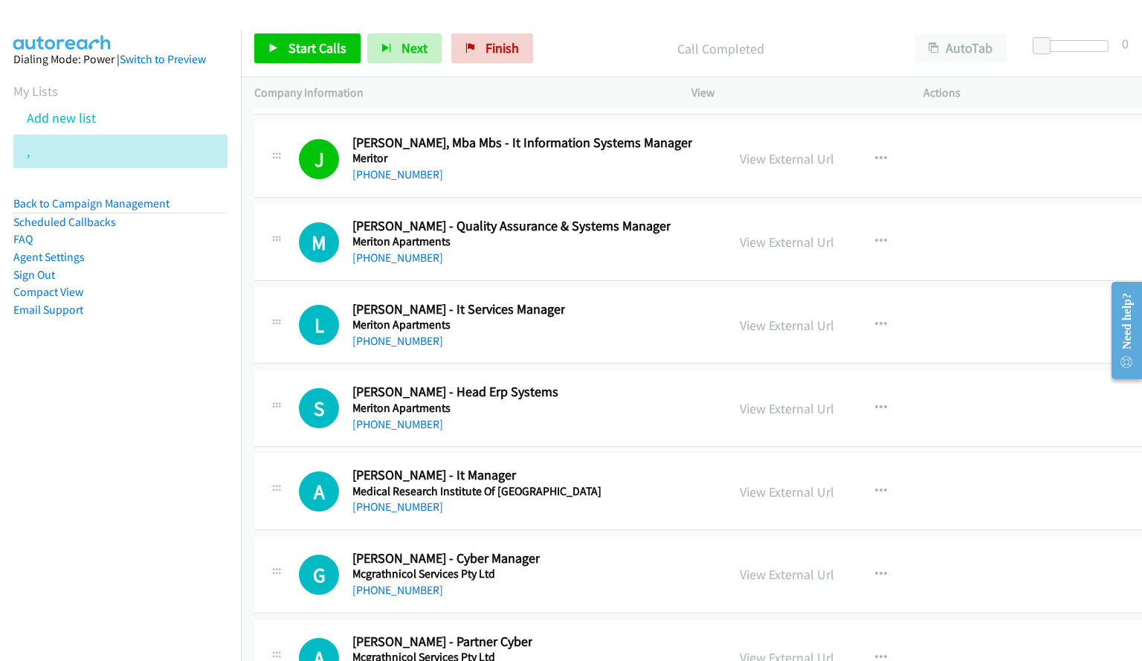
scroll to position [25155, 0]
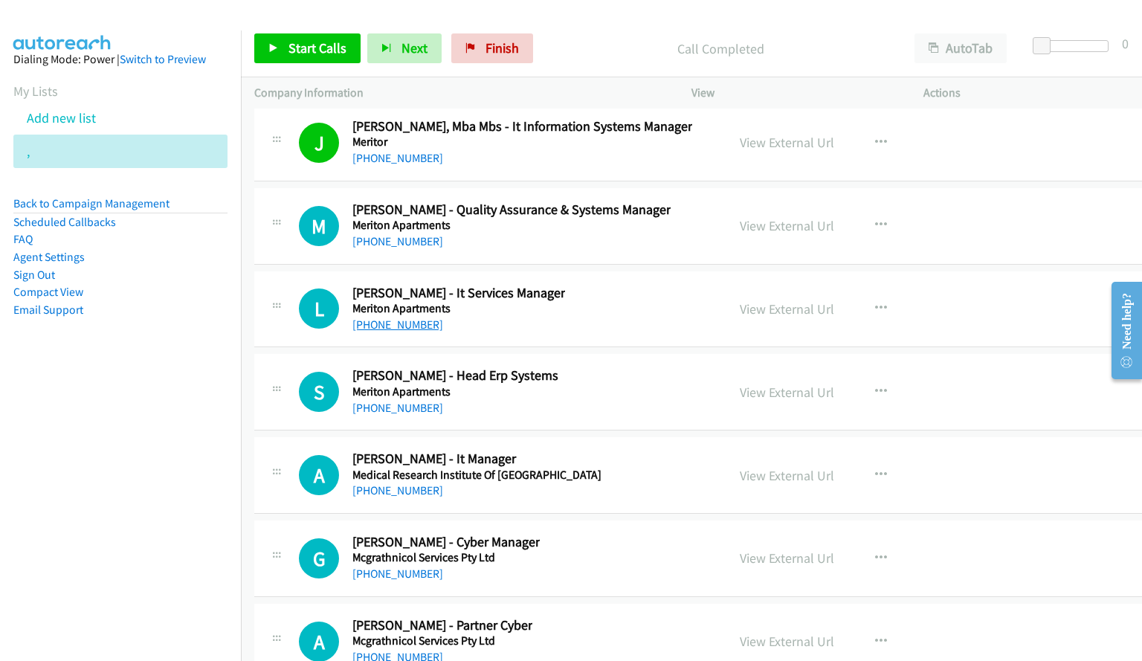
click at [391, 320] on link "[PHONE_NUMBER]" at bounding box center [397, 324] width 91 height 14
drag, startPoint x: 381, startPoint y: 324, endPoint x: 420, endPoint y: 323, distance: 39.4
click at [381, 324] on link "[PHONE_NUMBER]" at bounding box center [397, 324] width 91 height 14
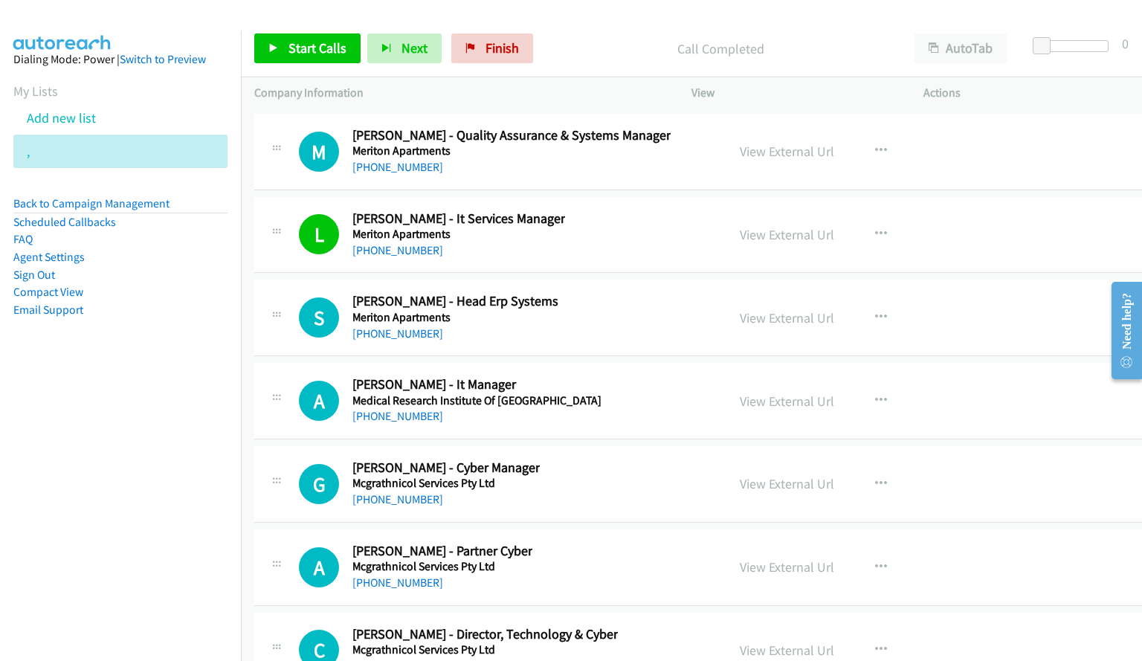
scroll to position [25303, 0]
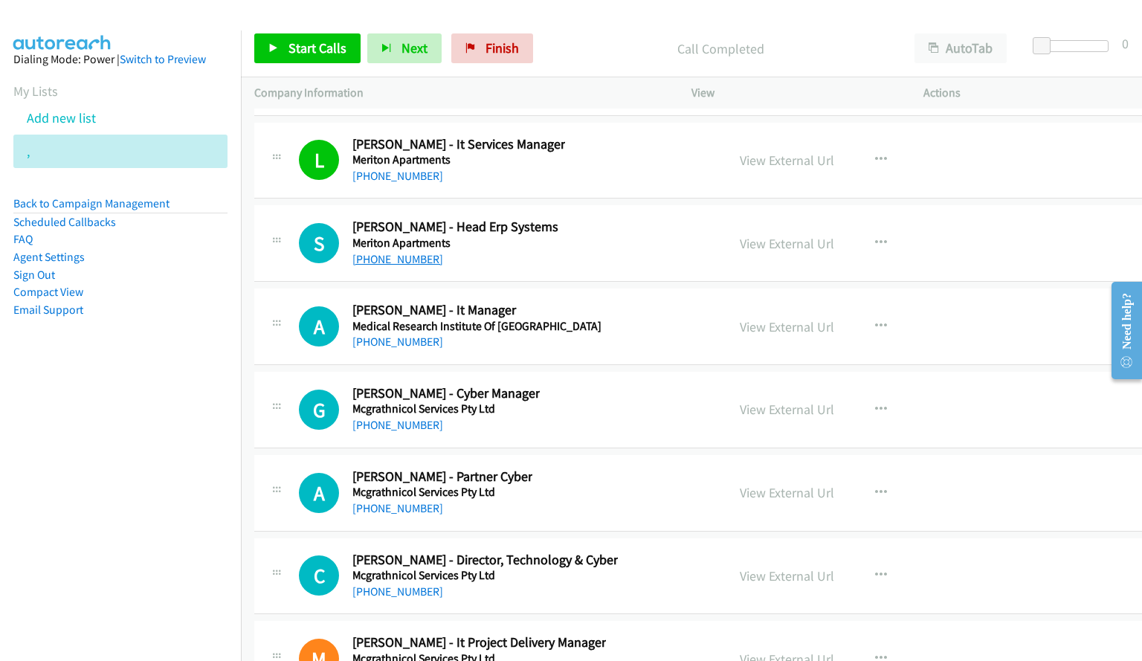
click at [399, 257] on link "[PHONE_NUMBER]" at bounding box center [397, 259] width 91 height 14
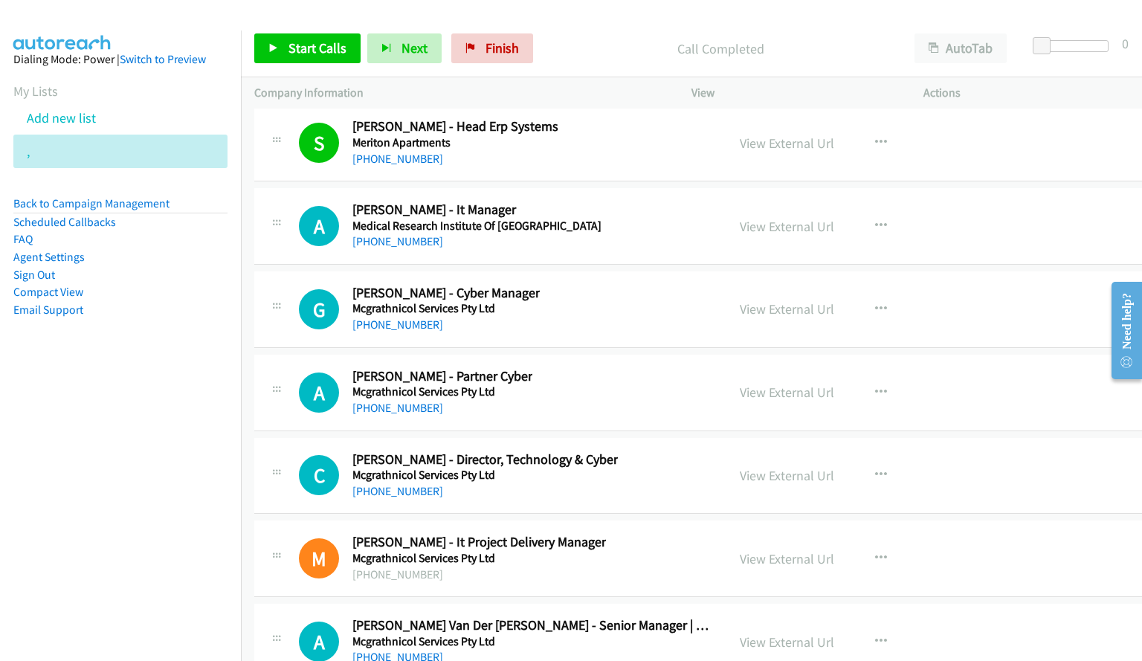
scroll to position [25378, 0]
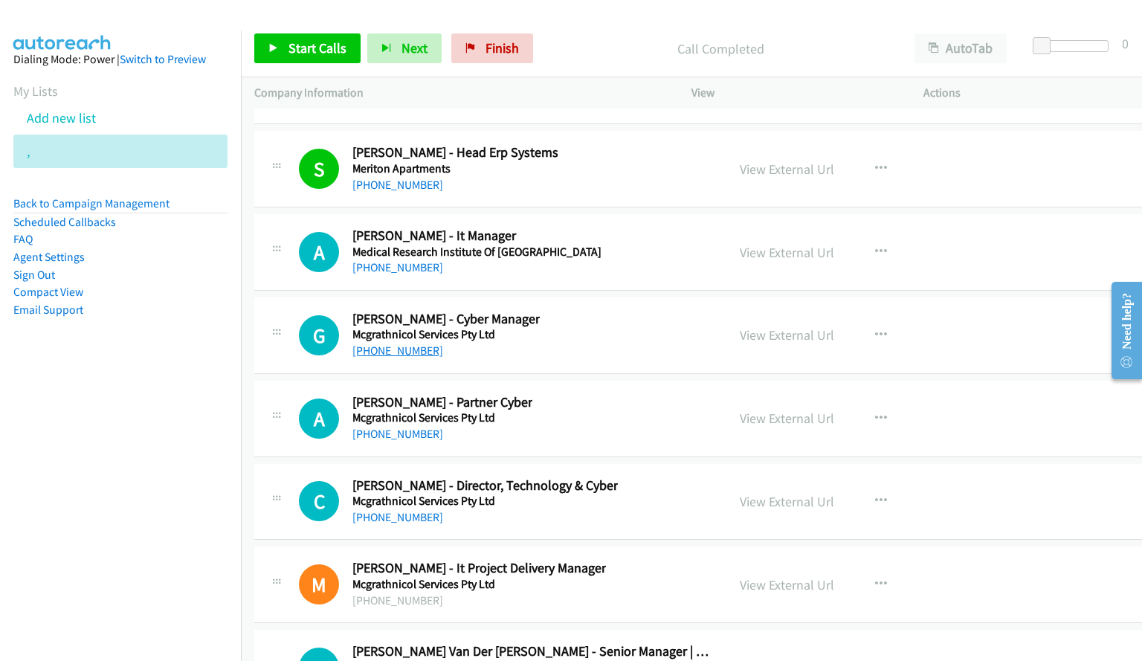
click at [402, 350] on link "[PHONE_NUMBER]" at bounding box center [397, 350] width 91 height 14
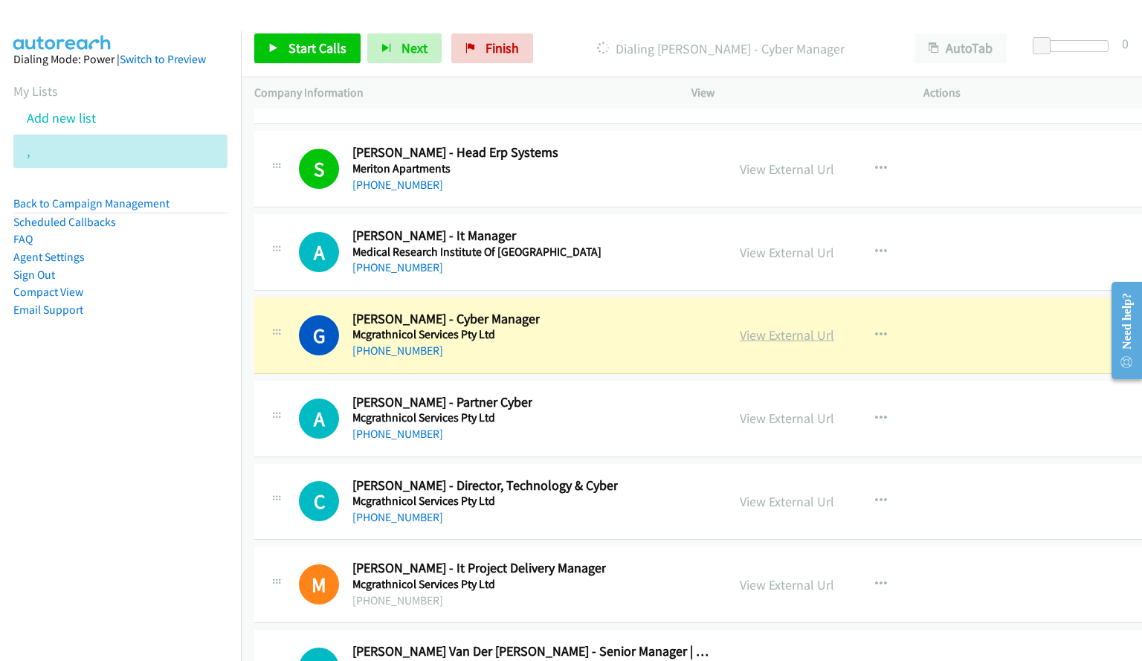
click at [763, 337] on link "View External Url" at bounding box center [787, 334] width 94 height 17
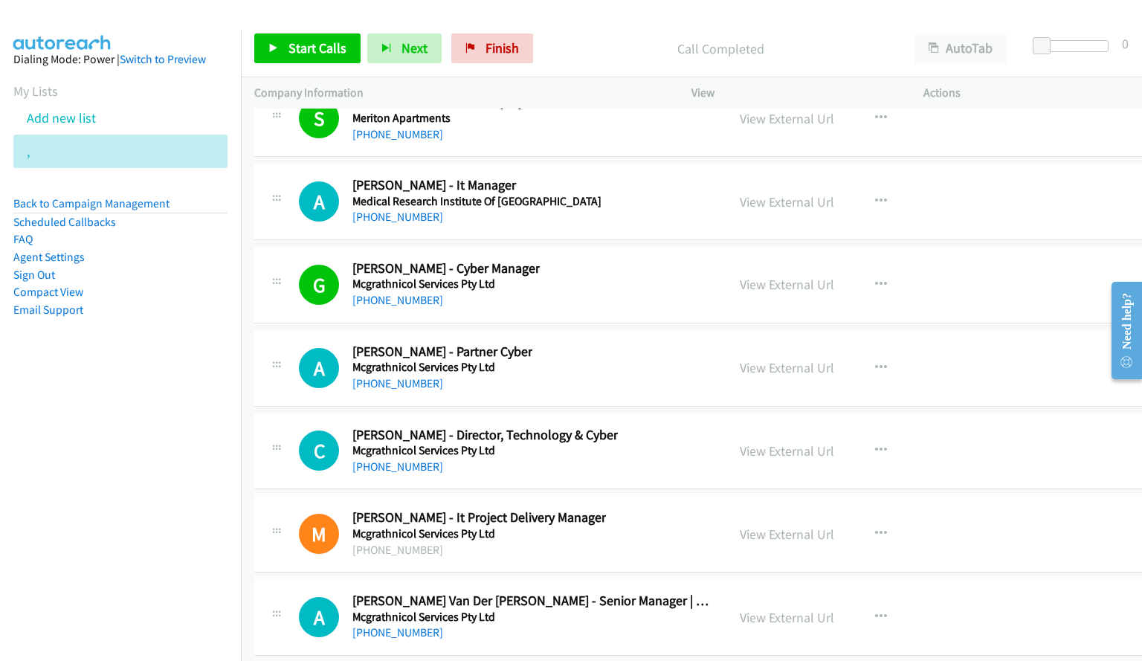
scroll to position [25452, 0]
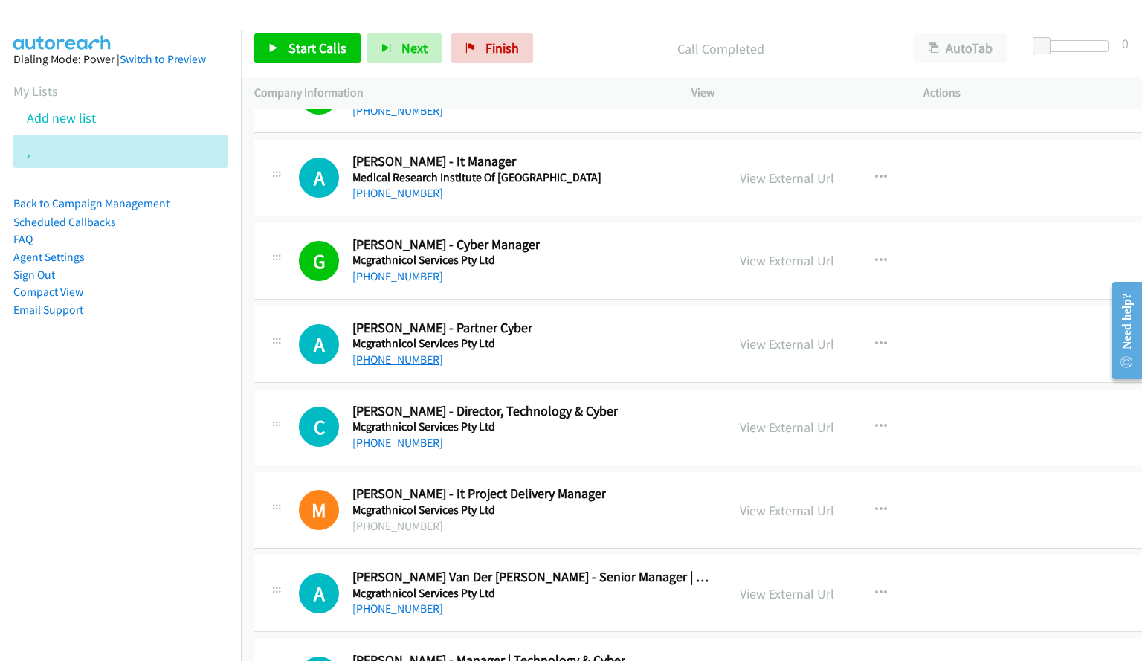
click at [390, 363] on link "[PHONE_NUMBER]" at bounding box center [397, 359] width 91 height 14
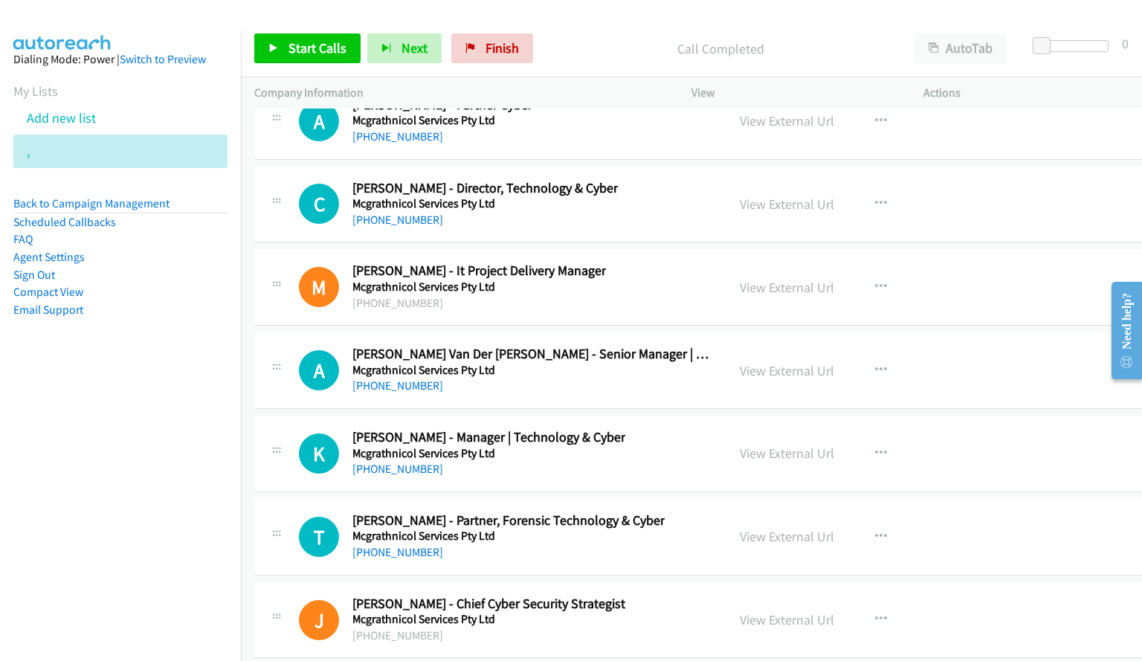
scroll to position [25749, 0]
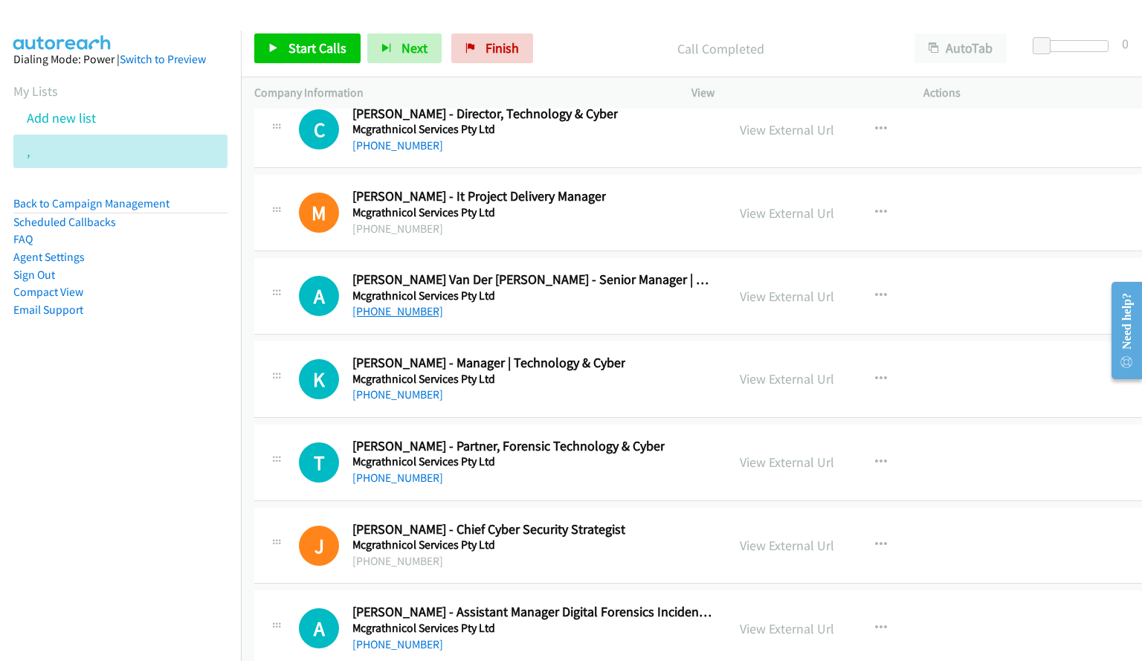
click at [389, 313] on link "[PHONE_NUMBER]" at bounding box center [397, 311] width 91 height 14
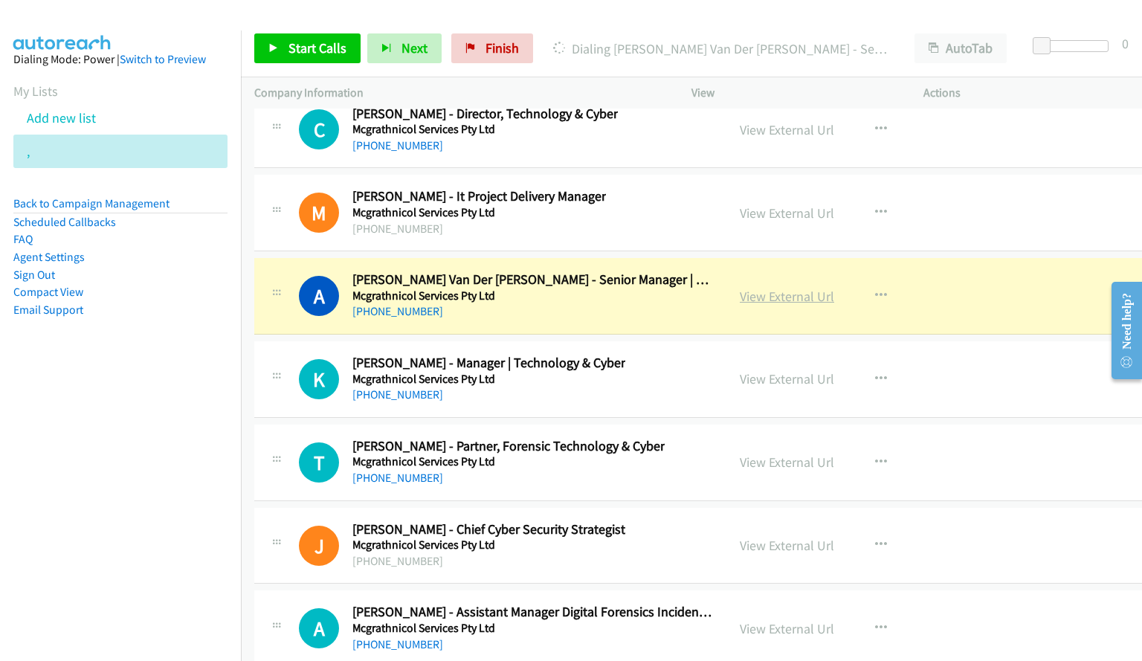
click at [757, 293] on link "View External Url" at bounding box center [787, 296] width 94 height 17
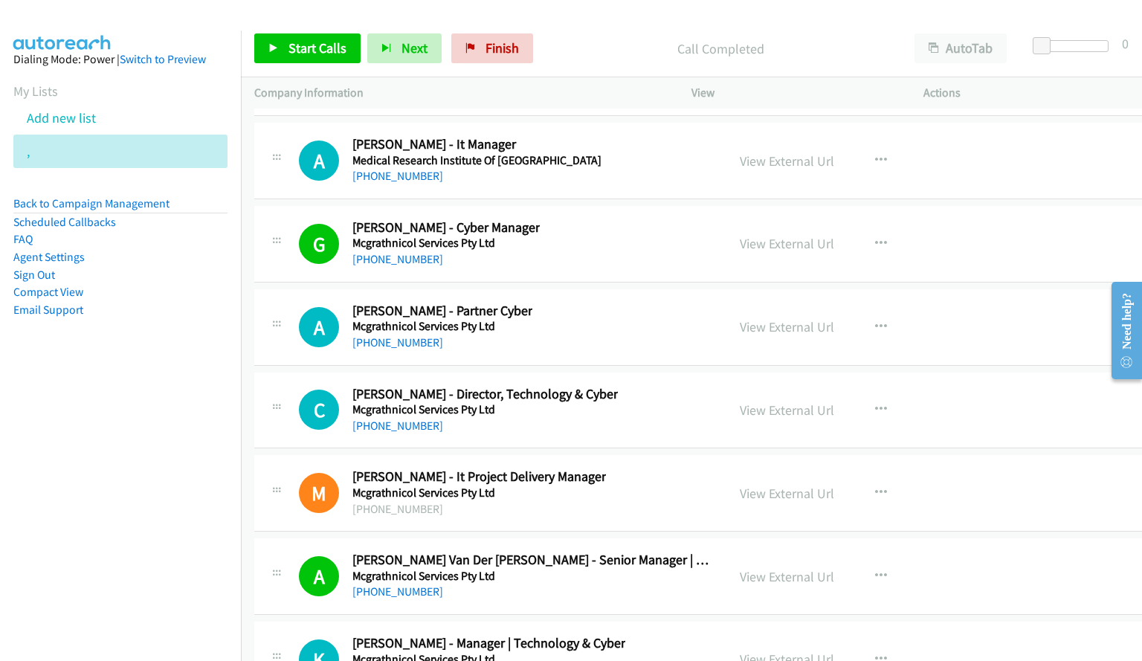
scroll to position [25452, 0]
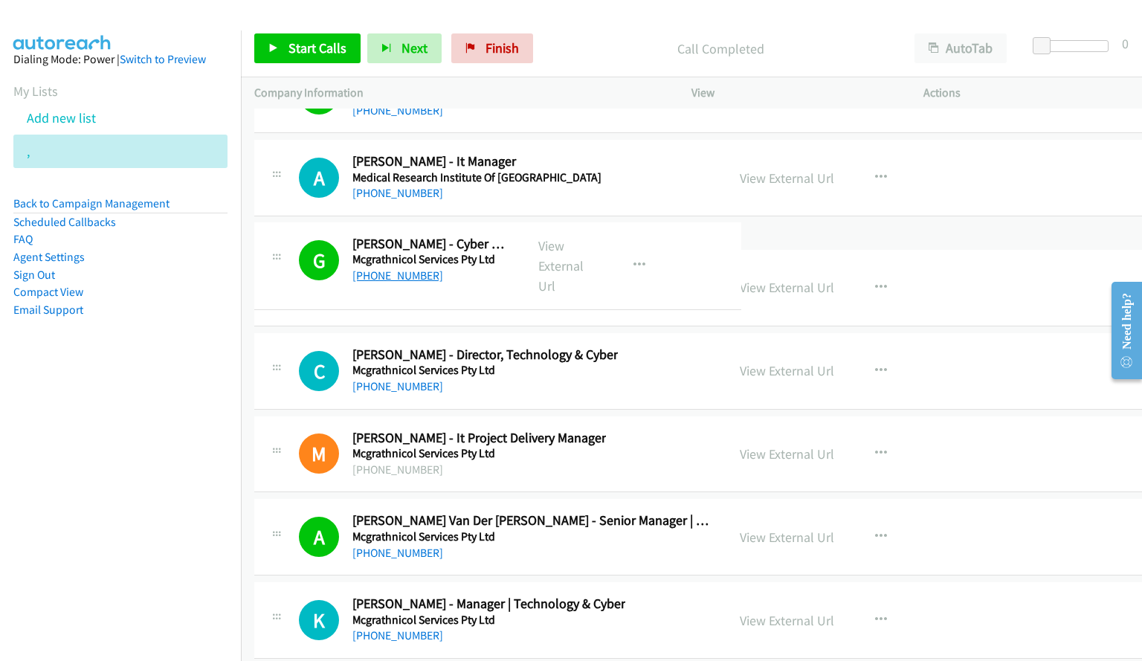
drag, startPoint x: 451, startPoint y: 278, endPoint x: 369, endPoint y: 277, distance: 81.8
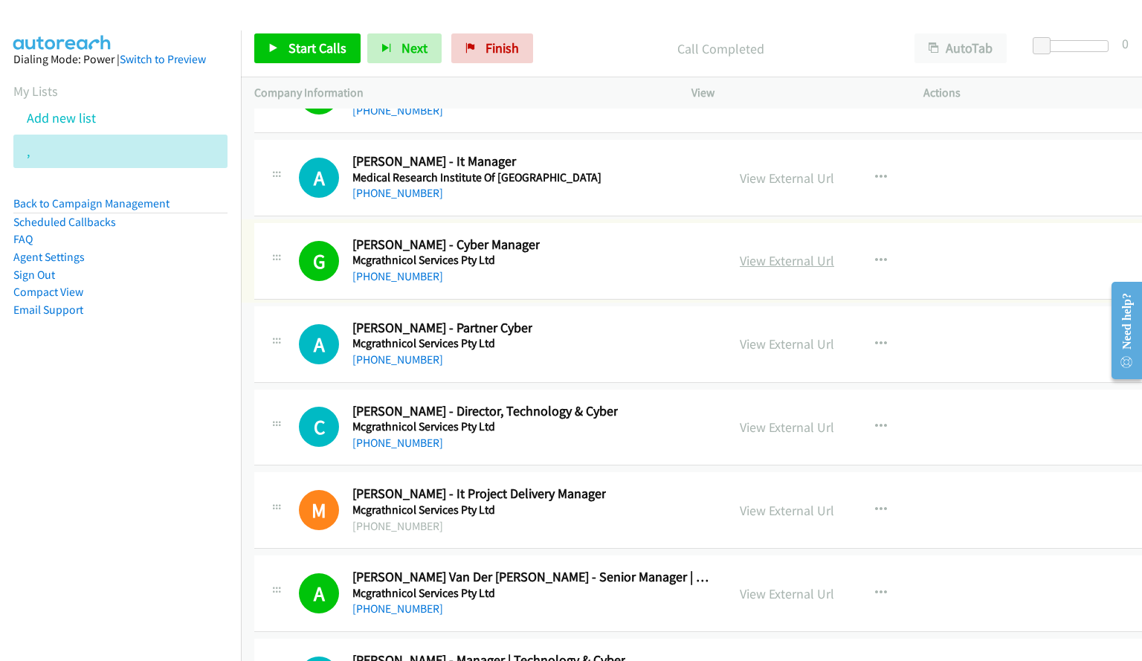
click at [778, 259] on link "View External Url" at bounding box center [787, 260] width 94 height 17
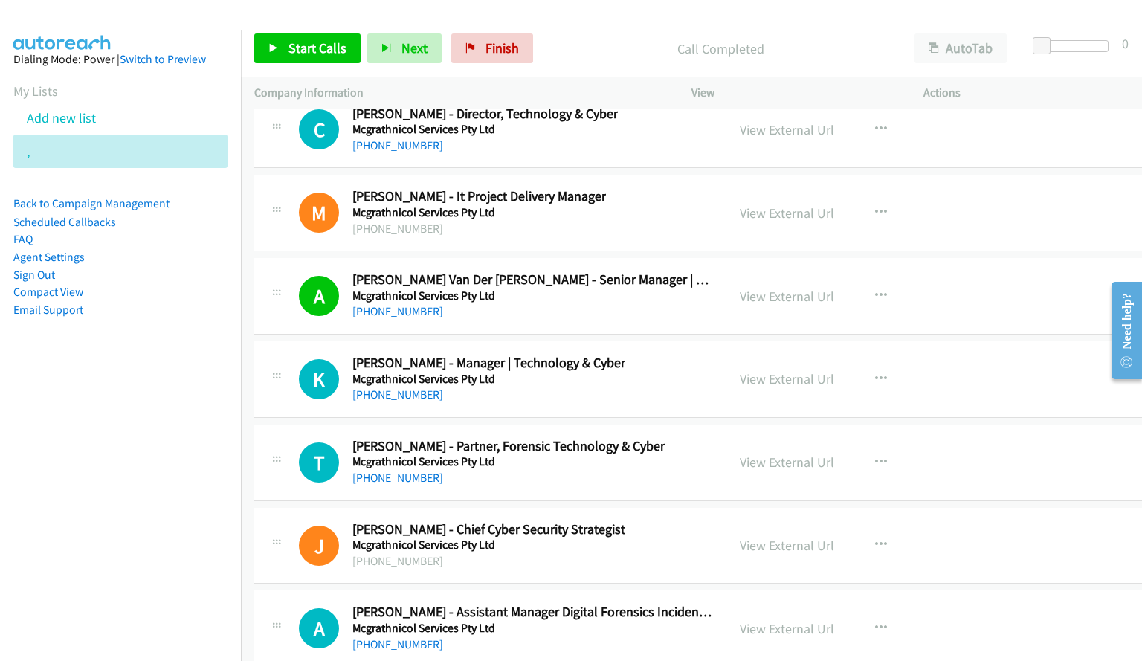
scroll to position [25824, 0]
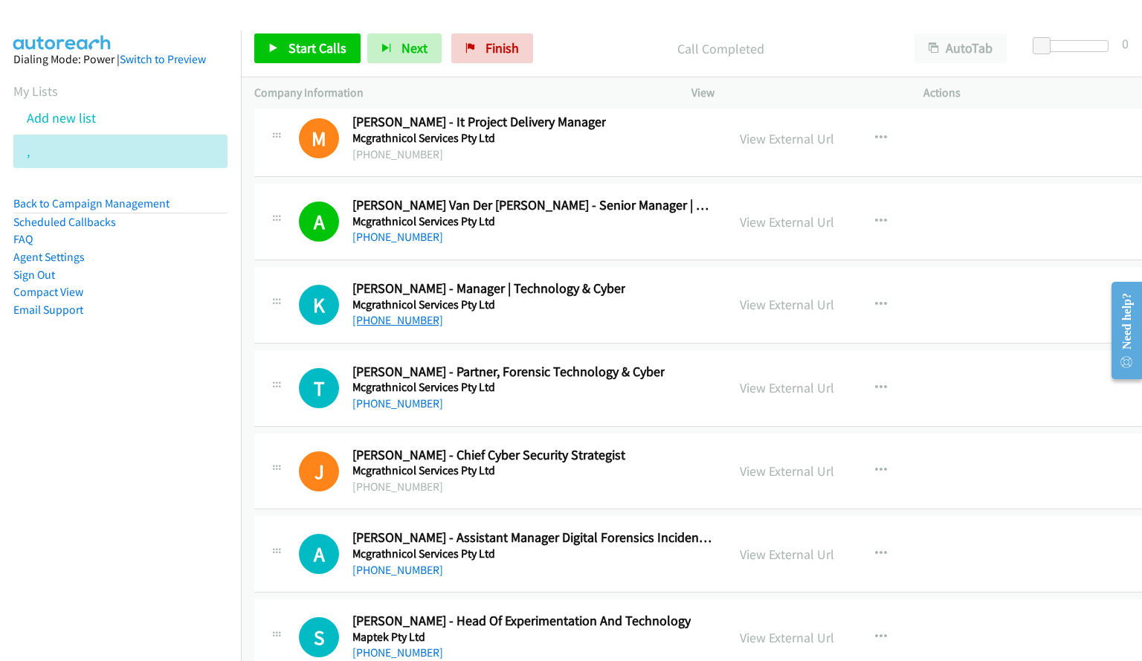
click at [398, 320] on link "[PHONE_NUMBER]" at bounding box center [397, 320] width 91 height 14
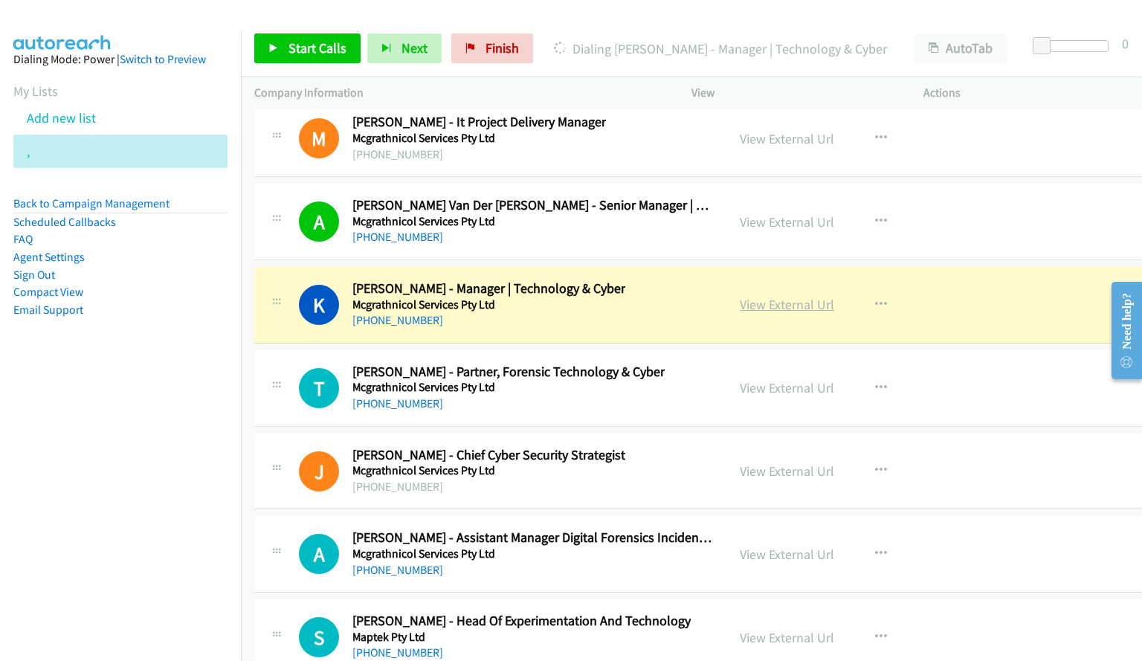
click at [777, 304] on link "View External Url" at bounding box center [787, 304] width 94 height 17
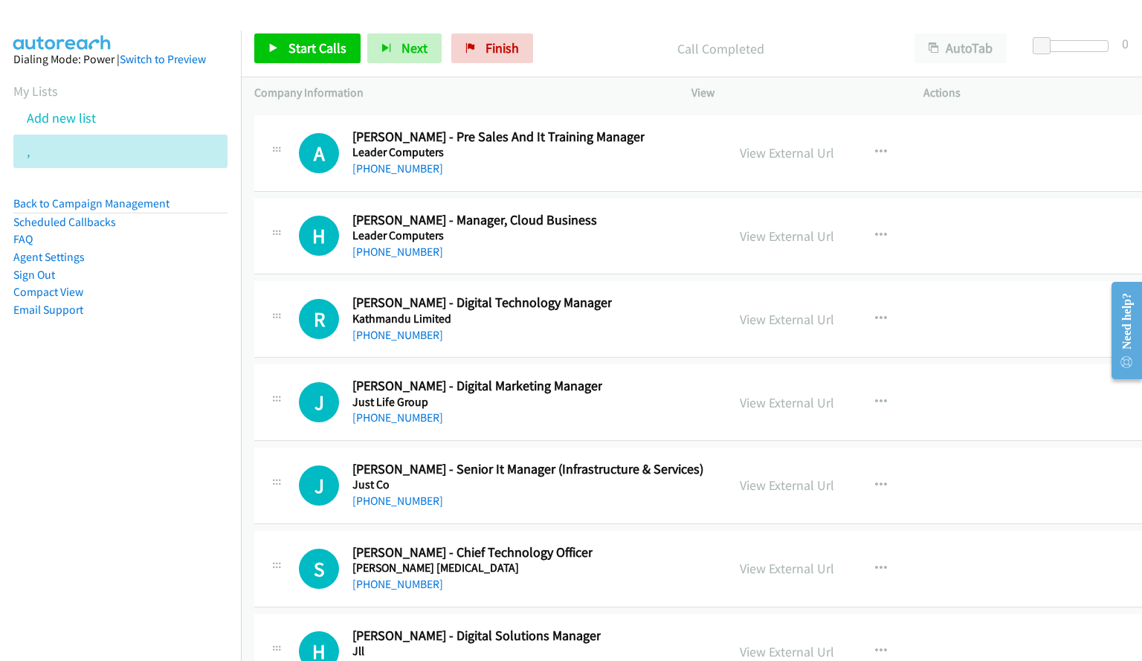
scroll to position [26567, 0]
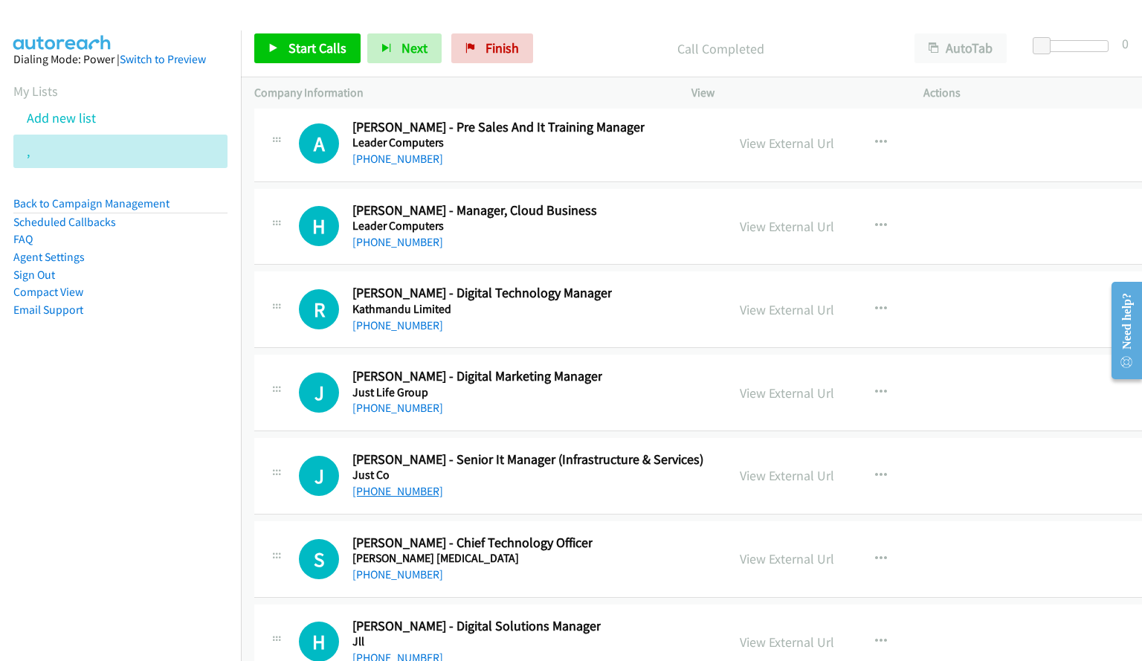
click at [395, 498] on link "[PHONE_NUMBER]" at bounding box center [397, 491] width 91 height 14
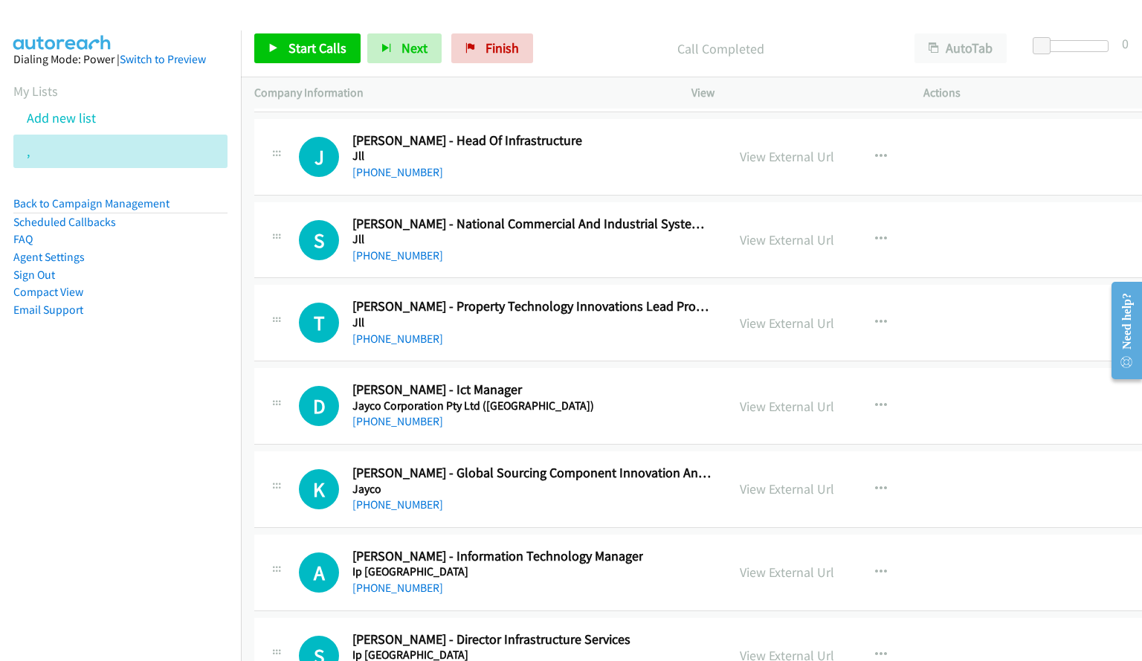
scroll to position [27459, 0]
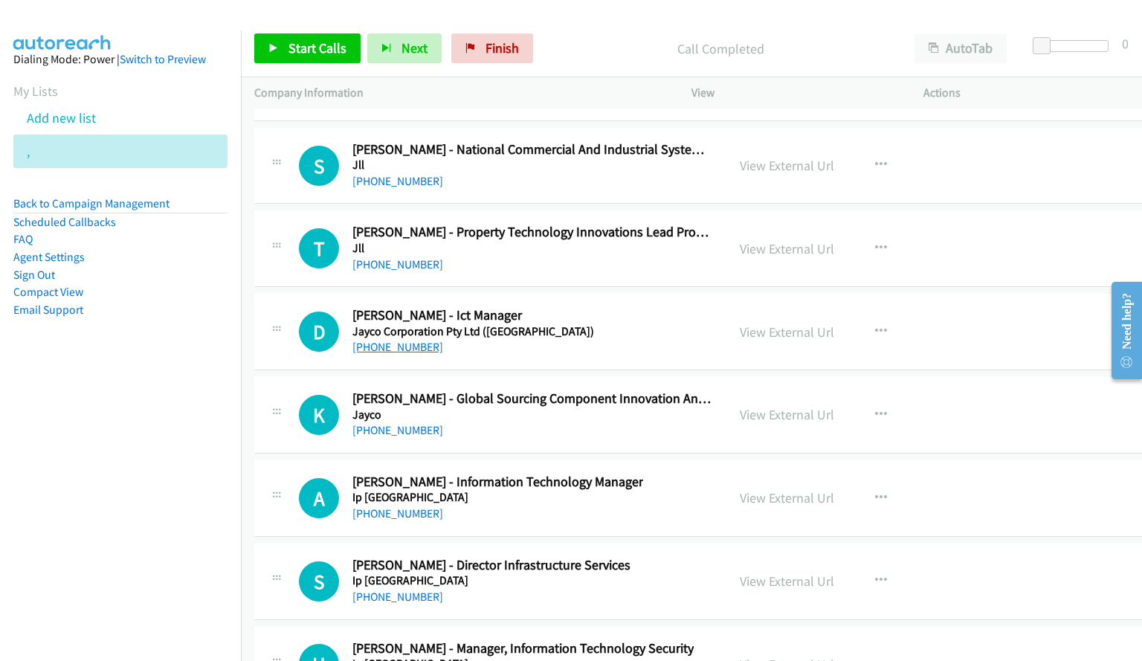
click at [404, 349] on link "[PHONE_NUMBER]" at bounding box center [397, 347] width 91 height 14
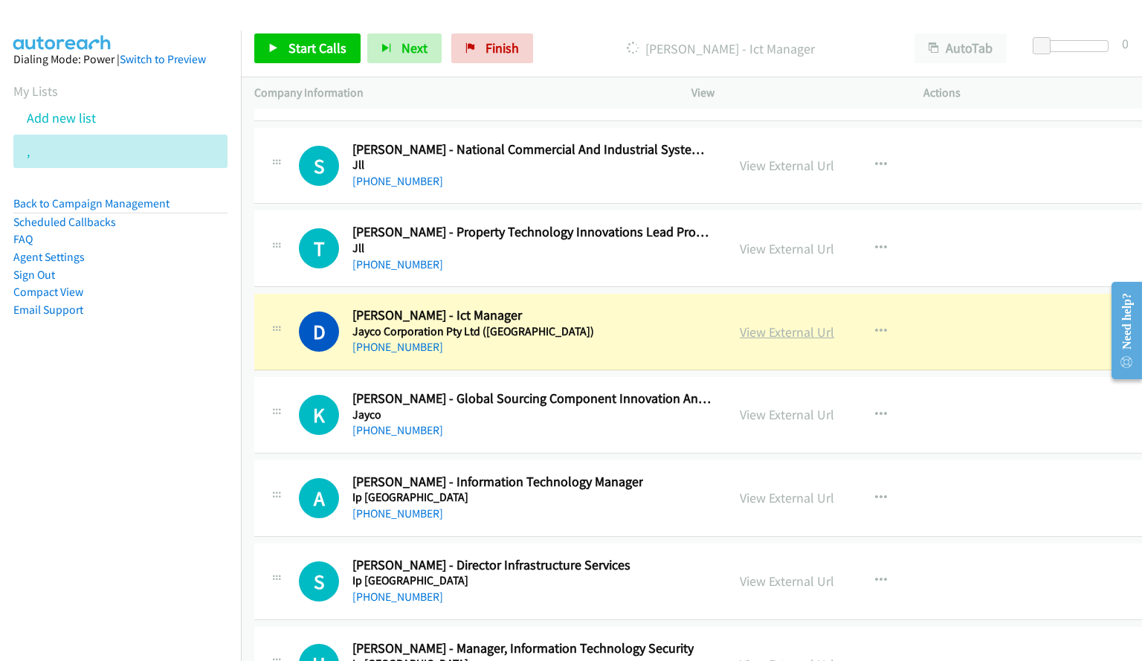
click at [774, 326] on link "View External Url" at bounding box center [787, 331] width 94 height 17
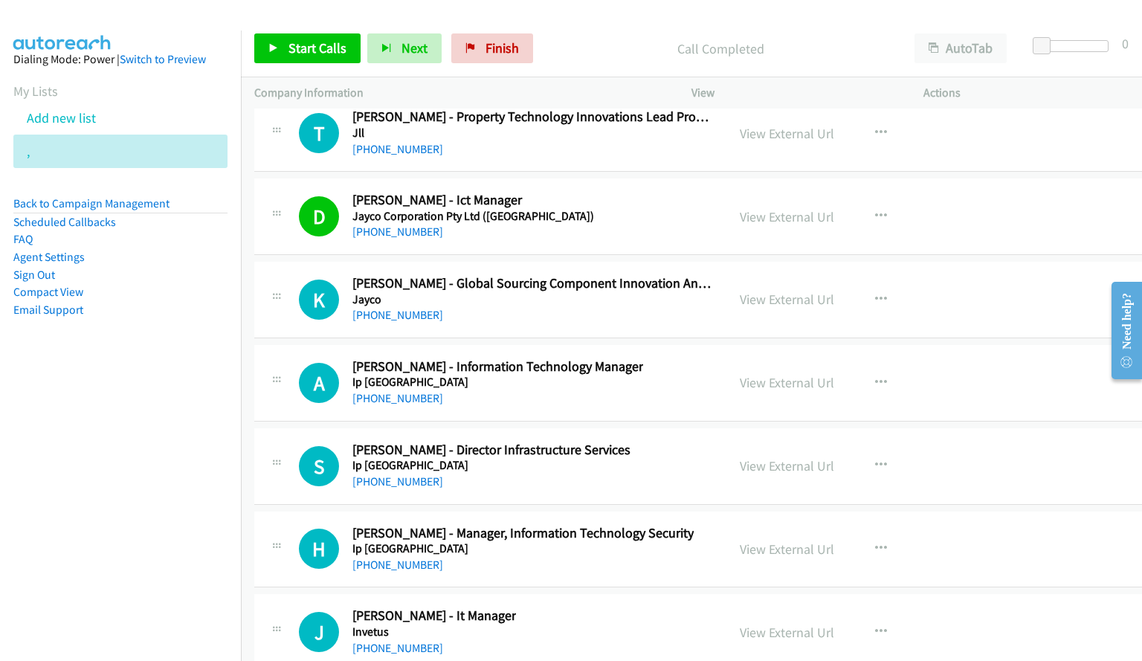
scroll to position [27608, 0]
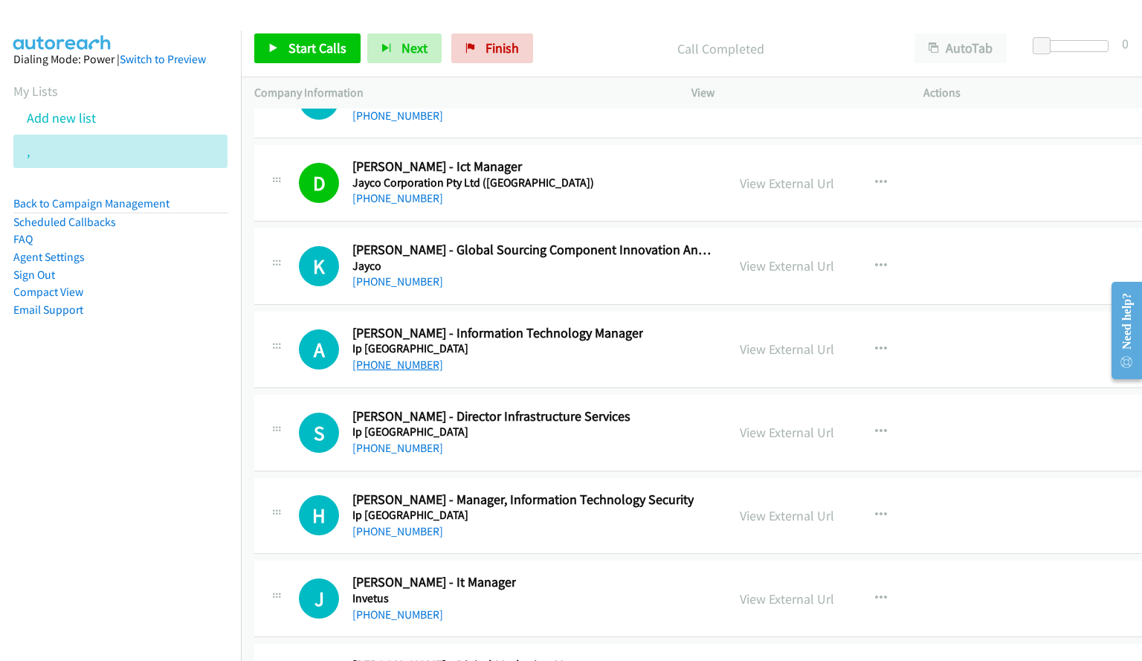
click at [404, 363] on link "[PHONE_NUMBER]" at bounding box center [397, 365] width 91 height 14
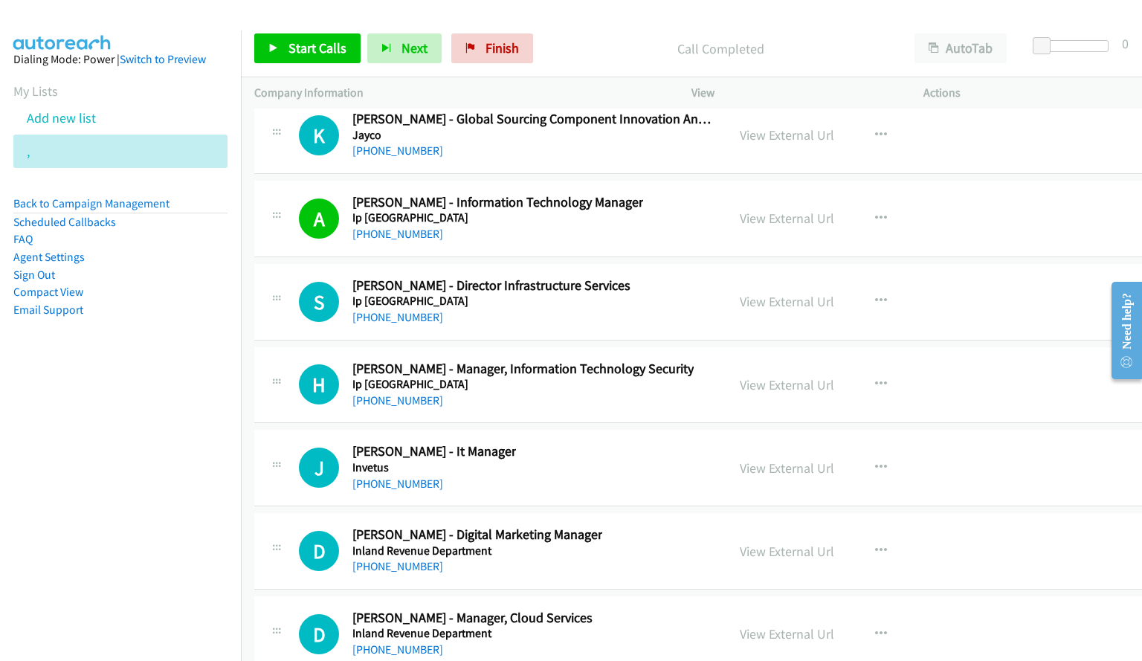
scroll to position [27756, 0]
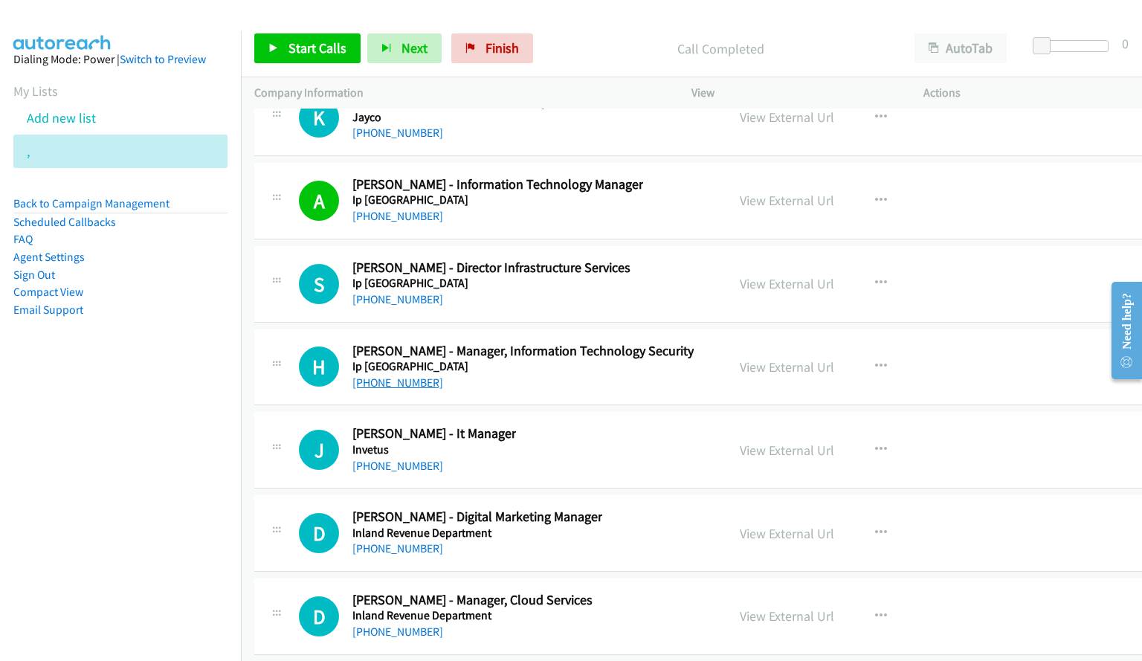
click at [415, 384] on link "[PHONE_NUMBER]" at bounding box center [397, 382] width 91 height 14
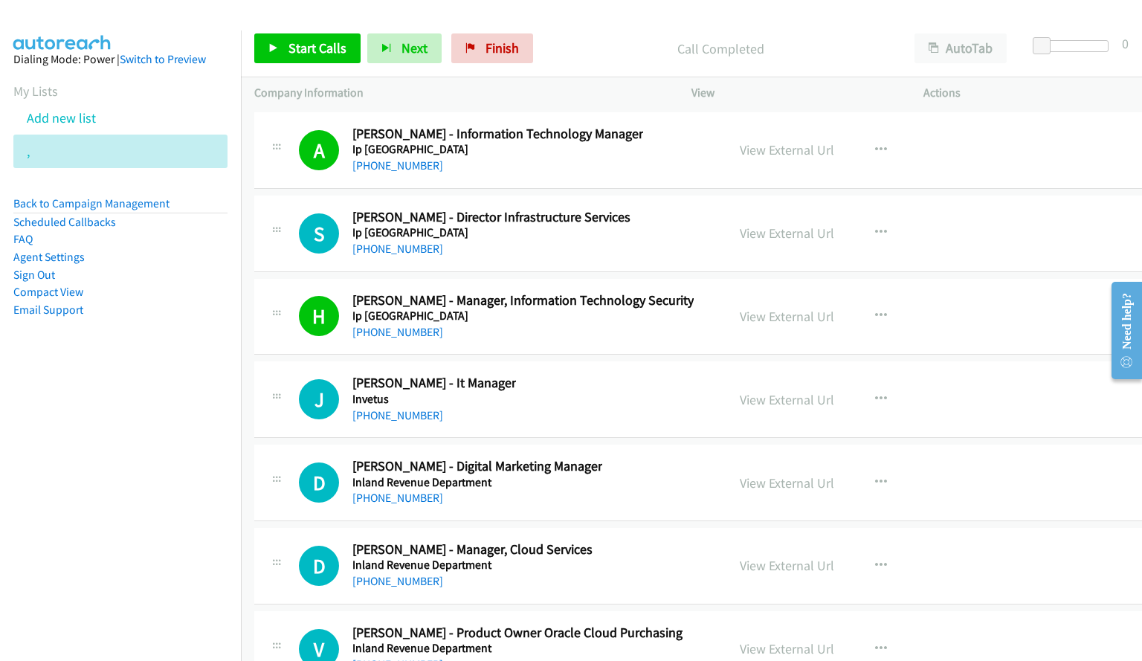
scroll to position [27831, 0]
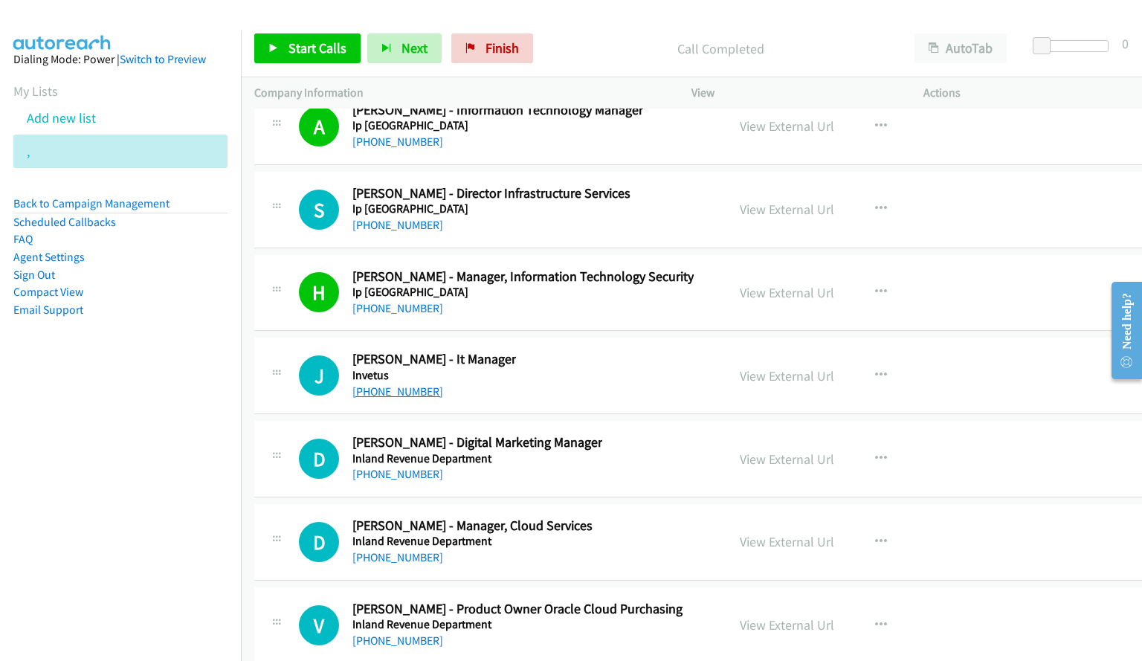
click at [397, 391] on link "[PHONE_NUMBER]" at bounding box center [397, 391] width 91 height 14
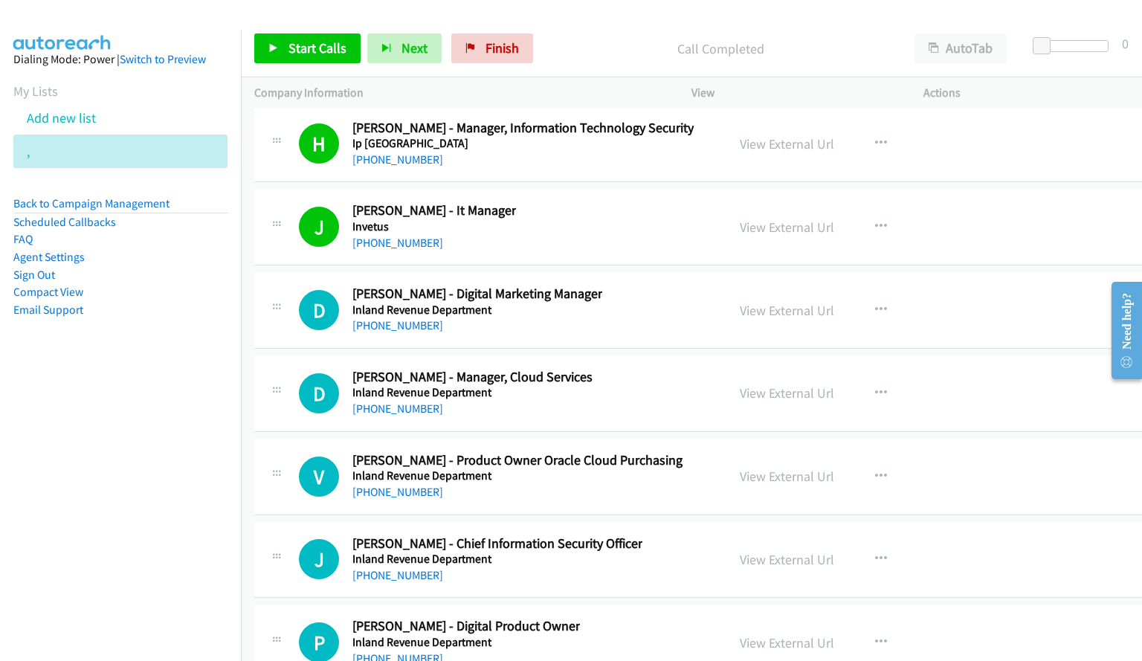
scroll to position [28054, 0]
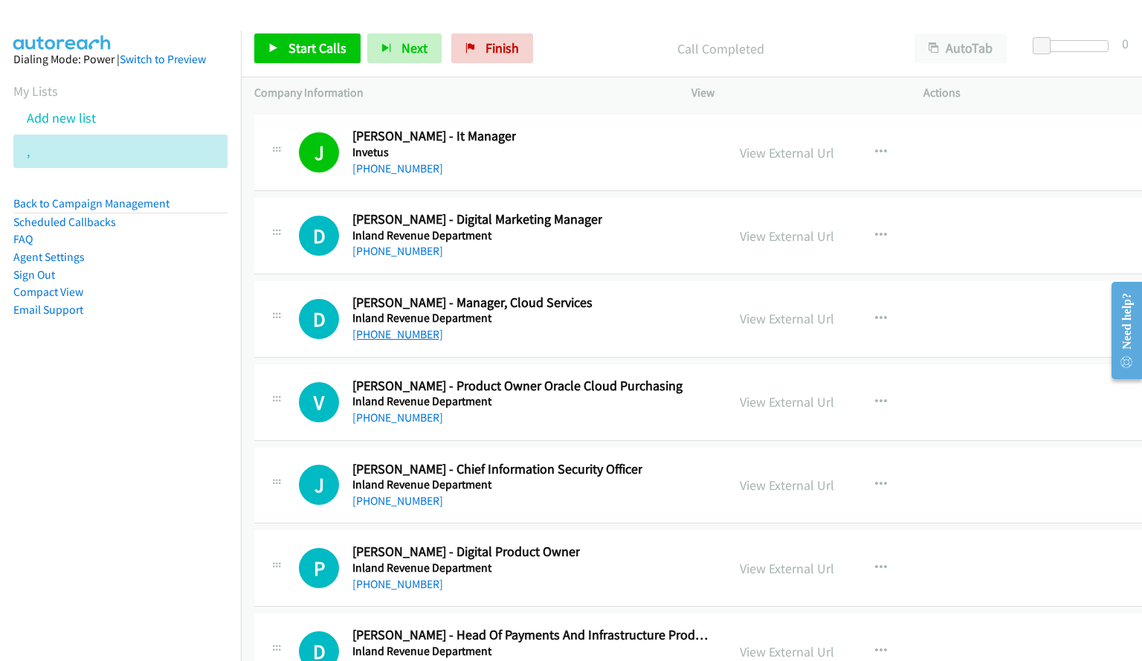
click at [378, 334] on link "[PHONE_NUMBER]" at bounding box center [397, 334] width 91 height 14
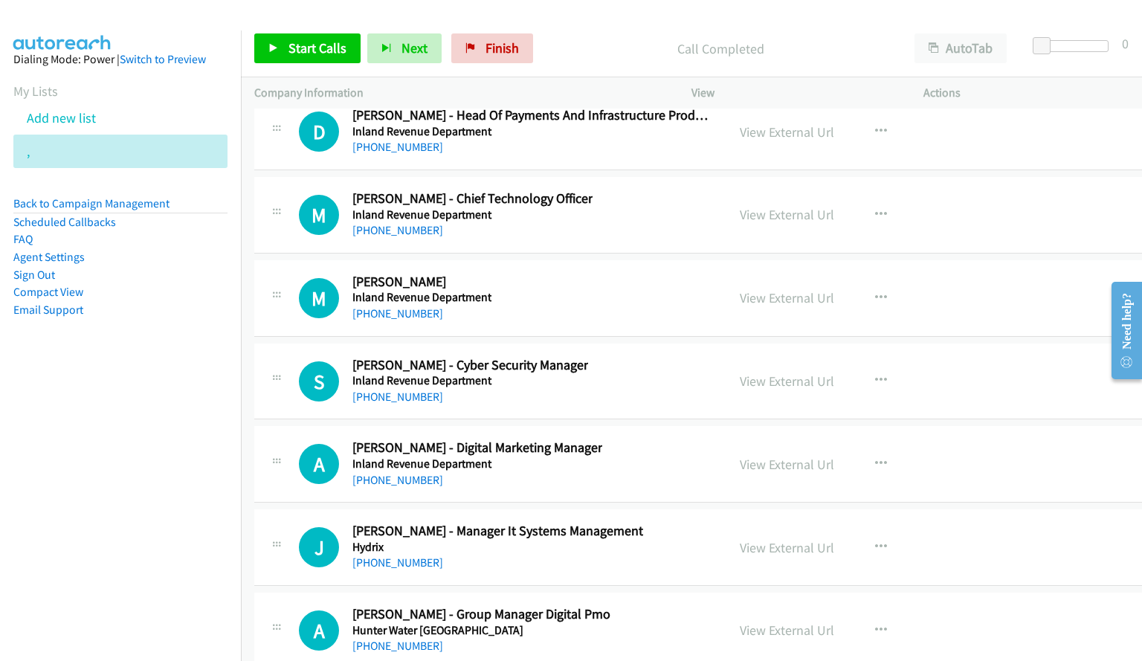
scroll to position [28648, 0]
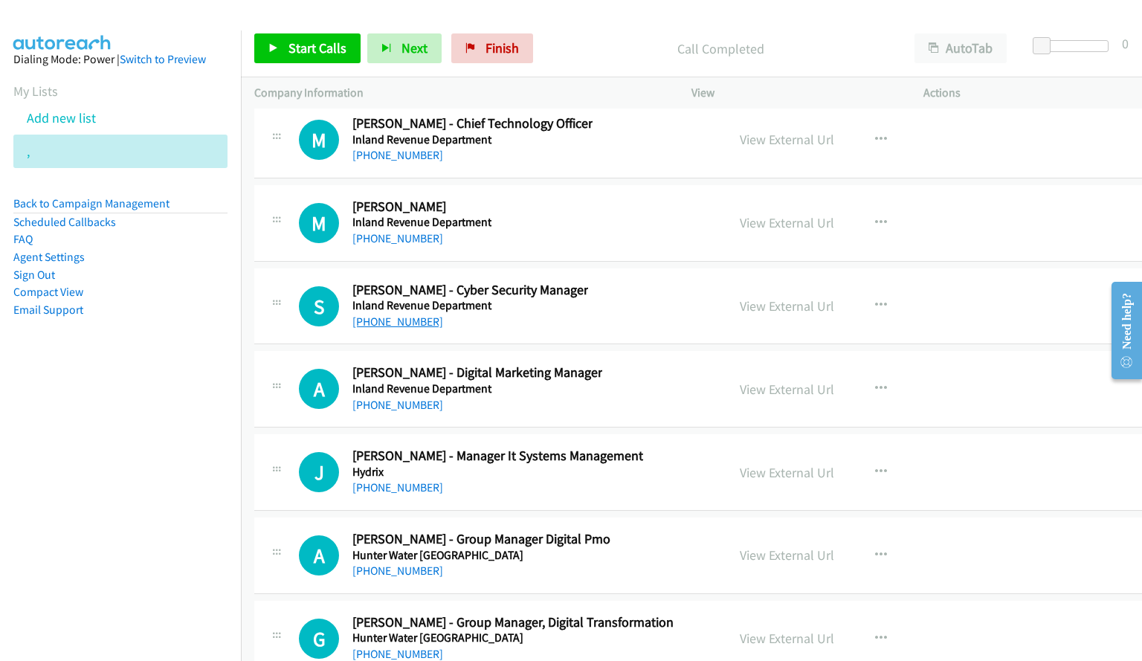
click at [399, 323] on link "[PHONE_NUMBER]" at bounding box center [397, 321] width 91 height 14
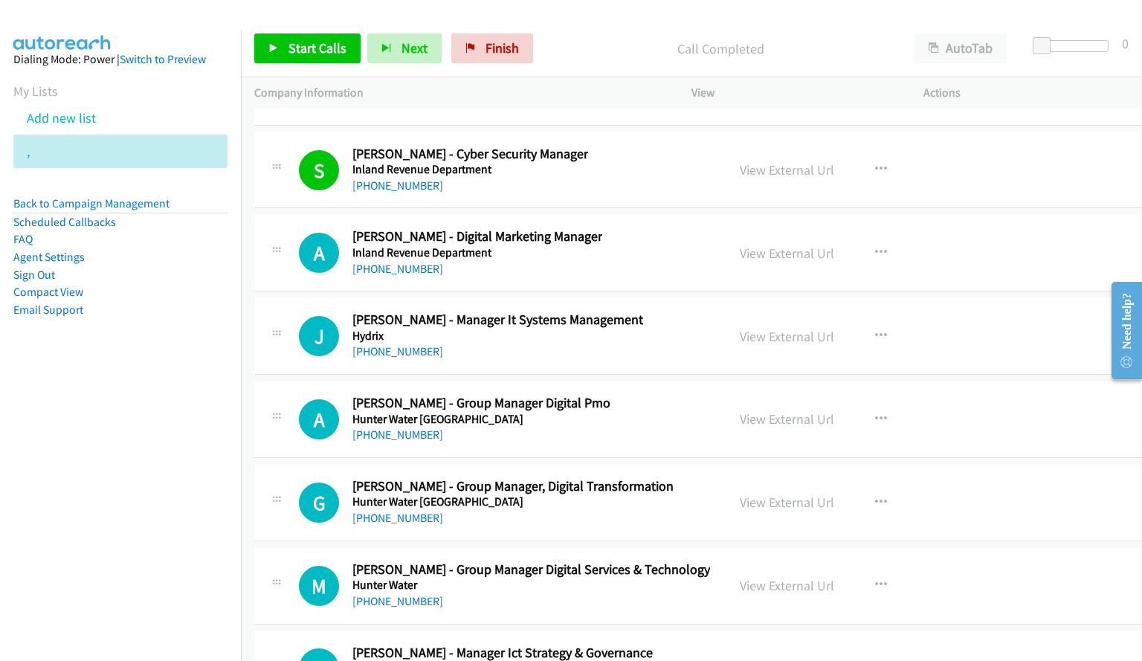
scroll to position [28797, 0]
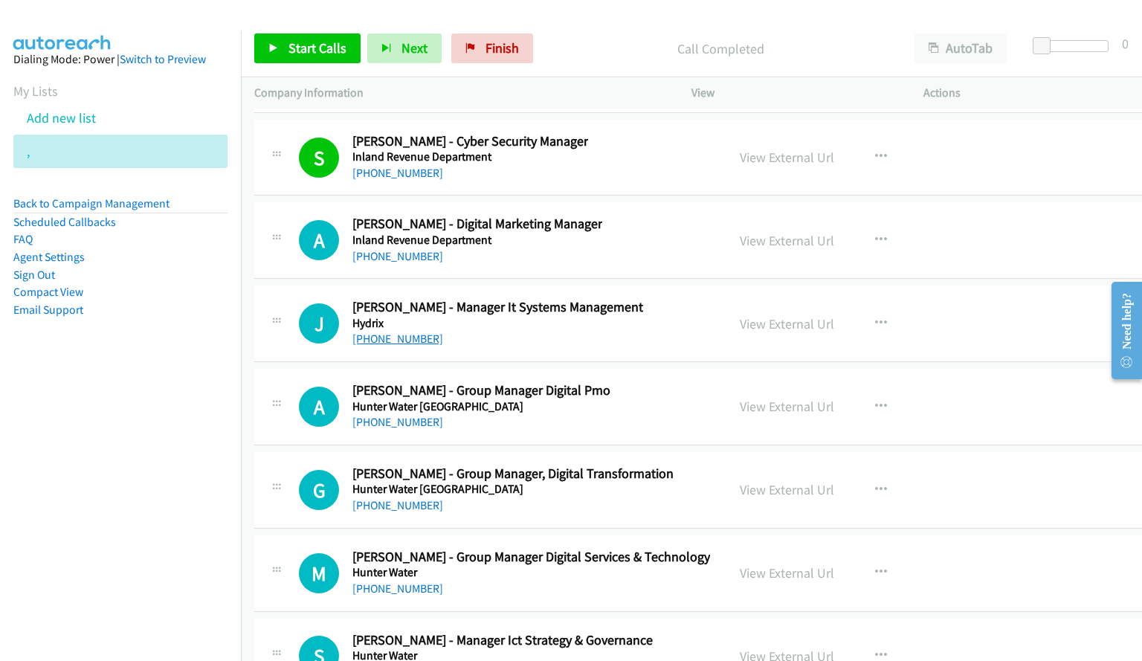
click at [388, 337] on link "[PHONE_NUMBER]" at bounding box center [397, 339] width 91 height 14
click at [662, 300] on div "J Callback Scheduled [PERSON_NAME] - Manager It Systems Management Hydrix [GEOG…" at bounding box center [506, 323] width 414 height 49
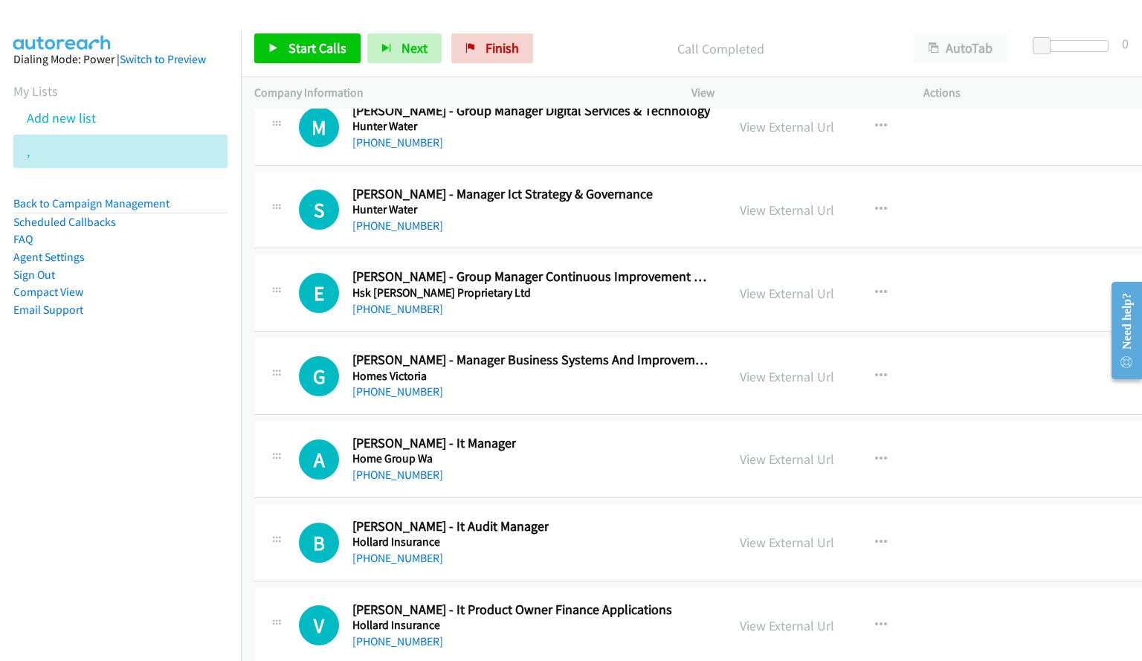
scroll to position [29317, 0]
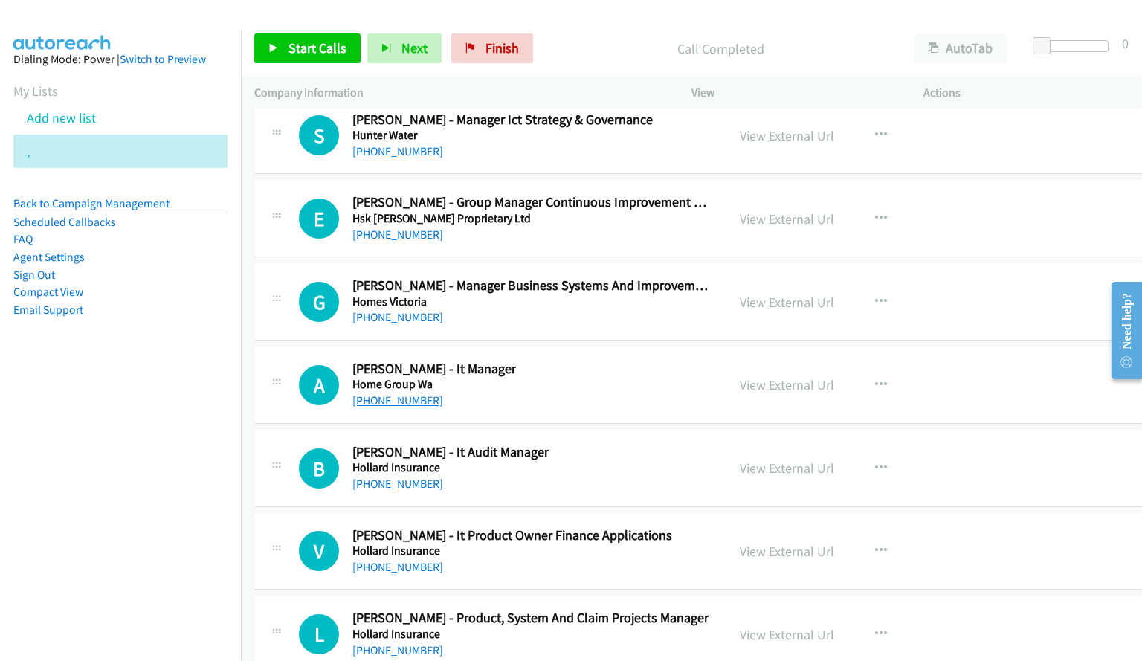
click at [403, 395] on link "[PHONE_NUMBER]" at bounding box center [397, 400] width 91 height 14
